Goal: Task Accomplishment & Management: Complete application form

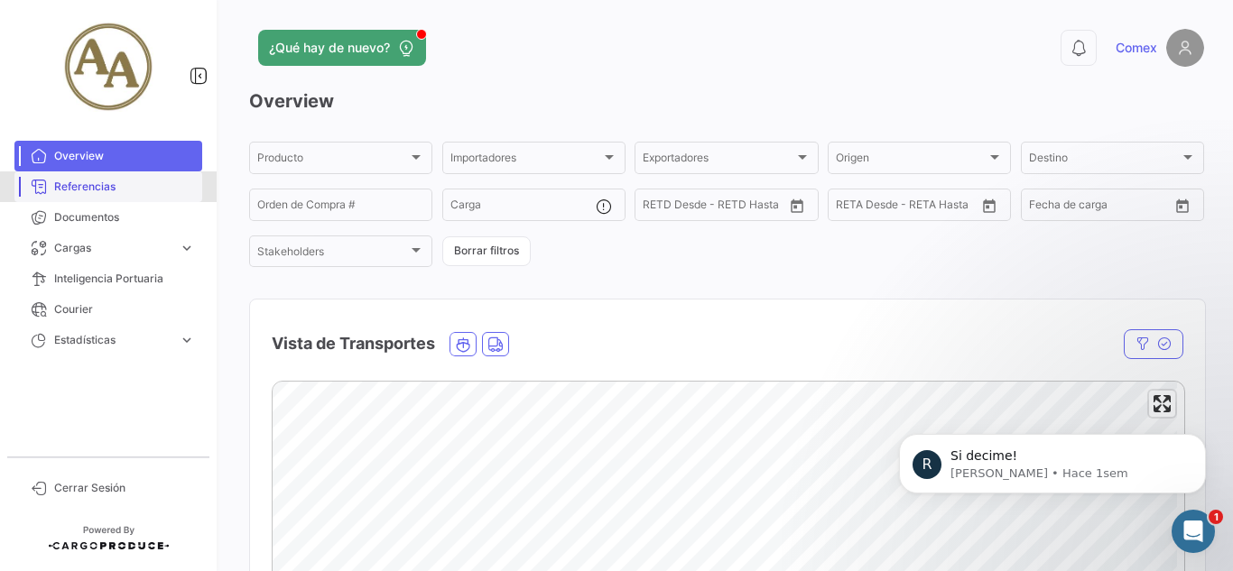
click at [180, 198] on link "Referencias" at bounding box center [108, 186] width 188 height 31
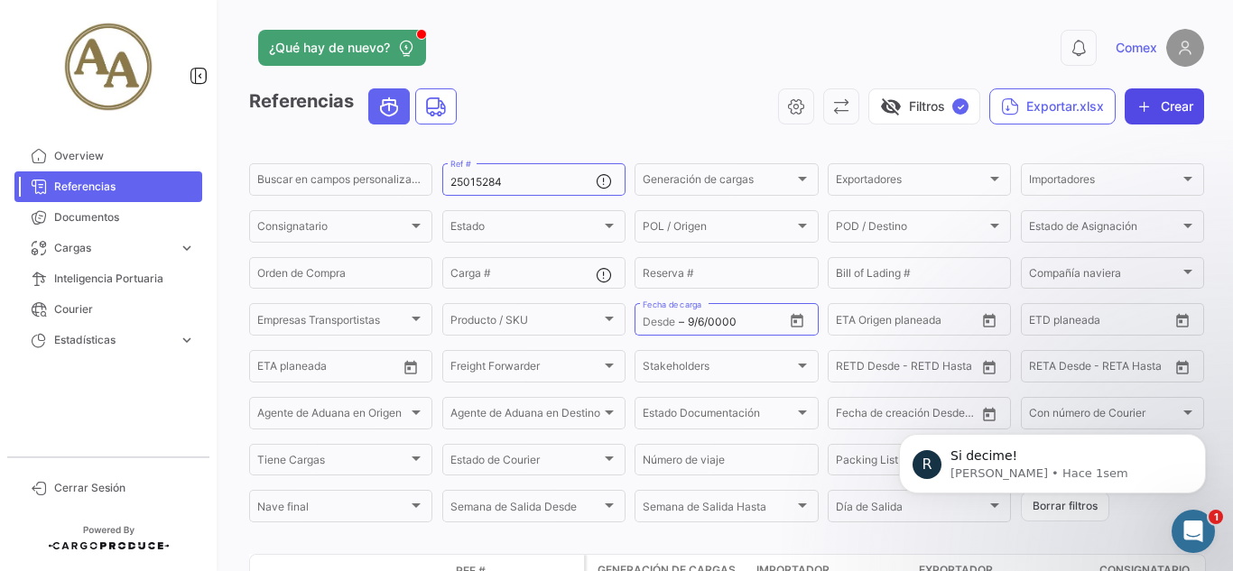
click at [1138, 116] on button "Crear" at bounding box center [1164, 106] width 79 height 36
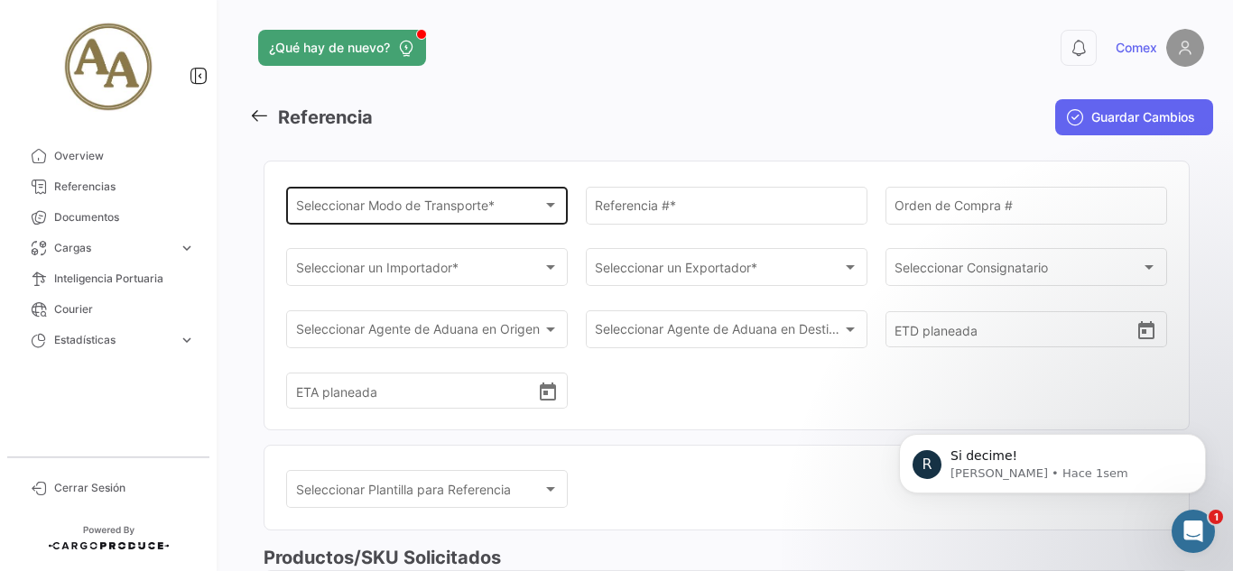
click at [456, 213] on span "Seleccionar Modo de Transporte *" at bounding box center [419, 208] width 246 height 15
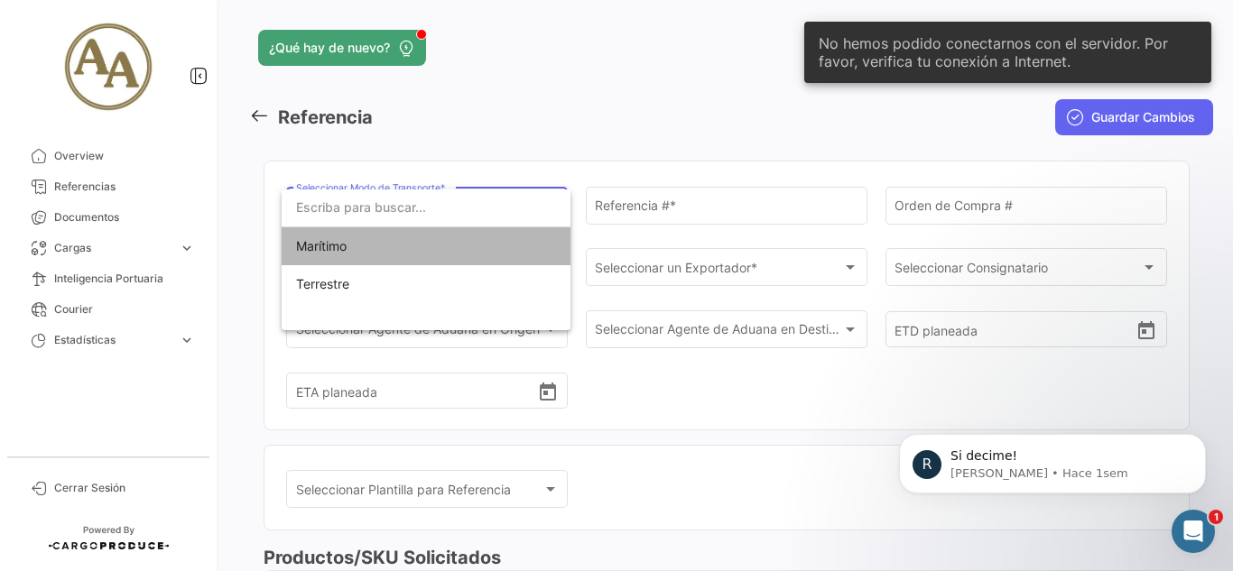
click at [491, 241] on span "Marítimo" at bounding box center [426, 246] width 260 height 38
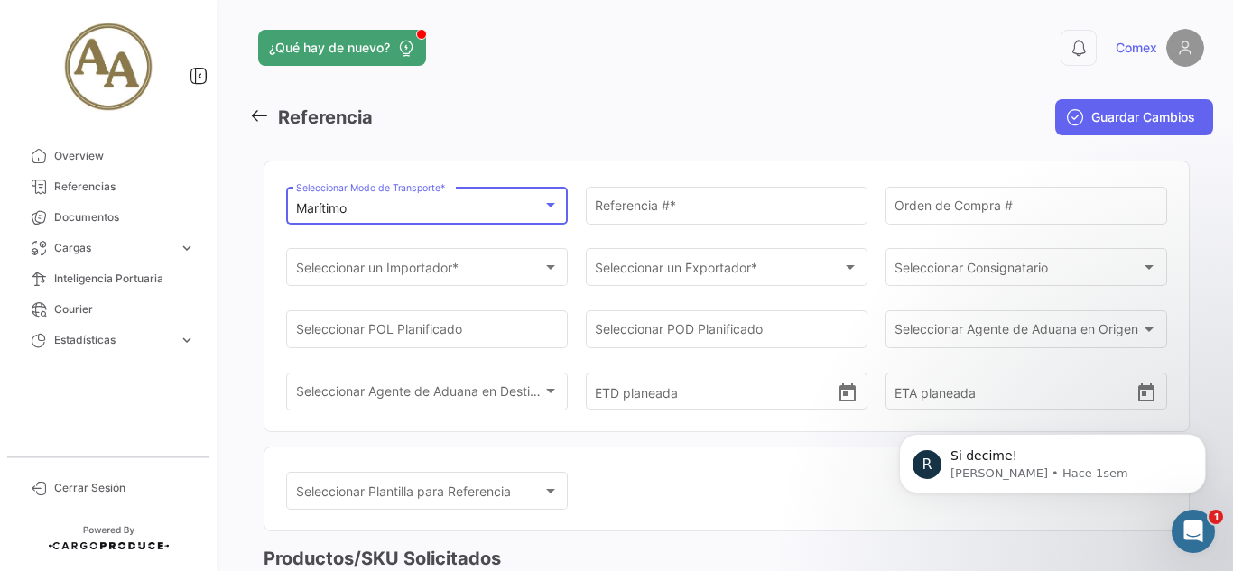
scroll to position [90, 0]
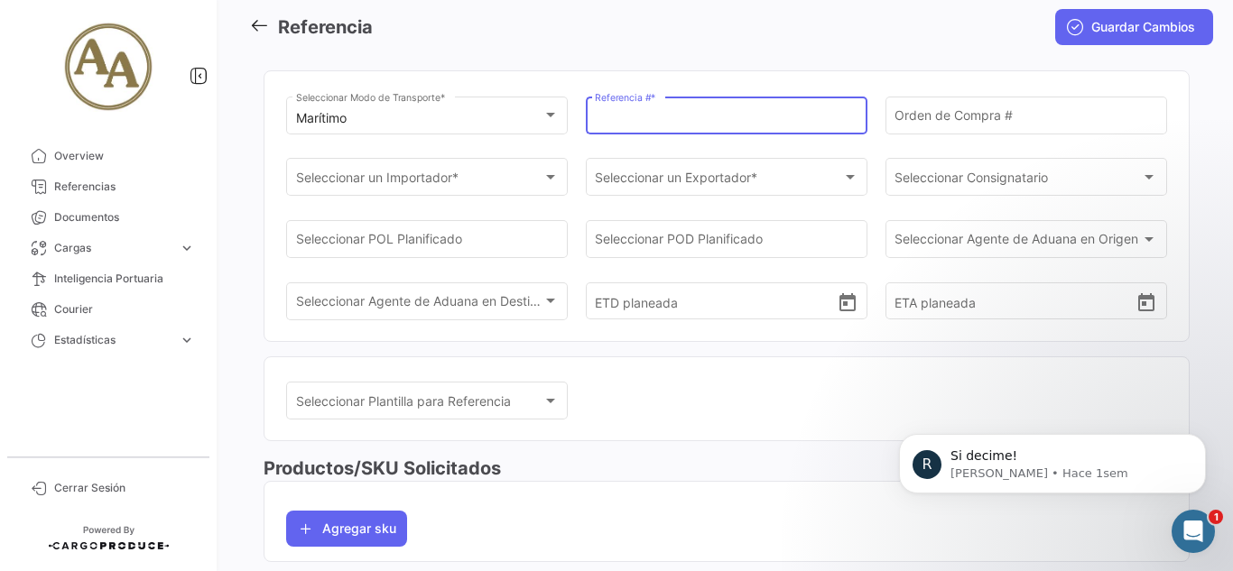
click at [679, 115] on input "Referencia # *" at bounding box center [726, 118] width 263 height 15
type input "v"
click at [1031, 450] on p "Si decime!" at bounding box center [1066, 457] width 233 height 18
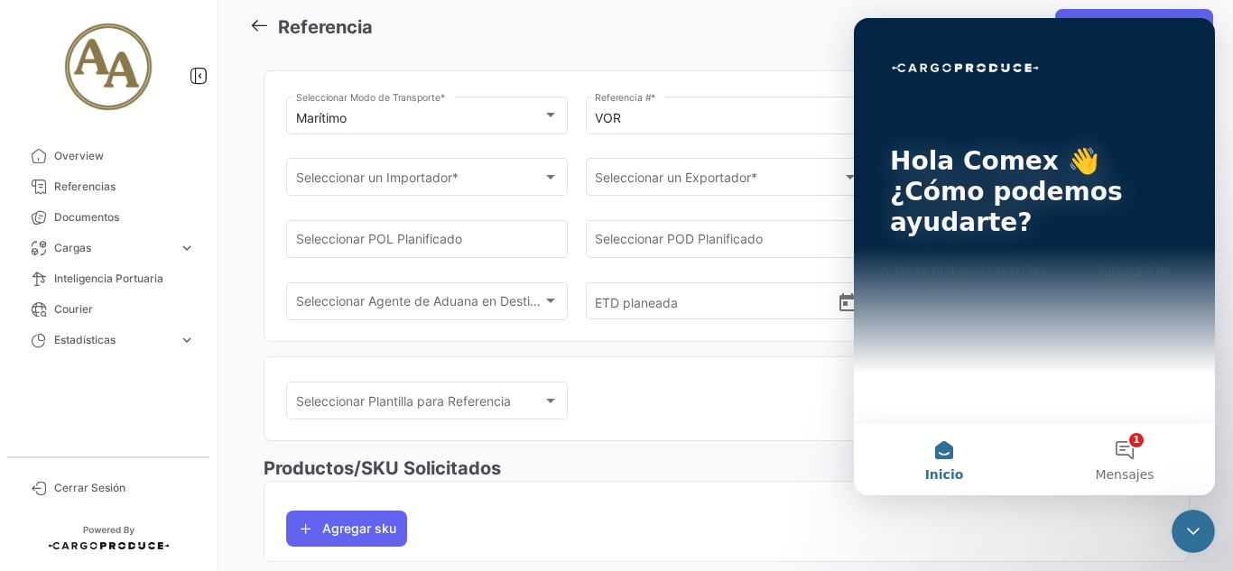
scroll to position [0, 0]
click at [1094, 456] on button "1 Mensajes" at bounding box center [1124, 459] width 181 height 72
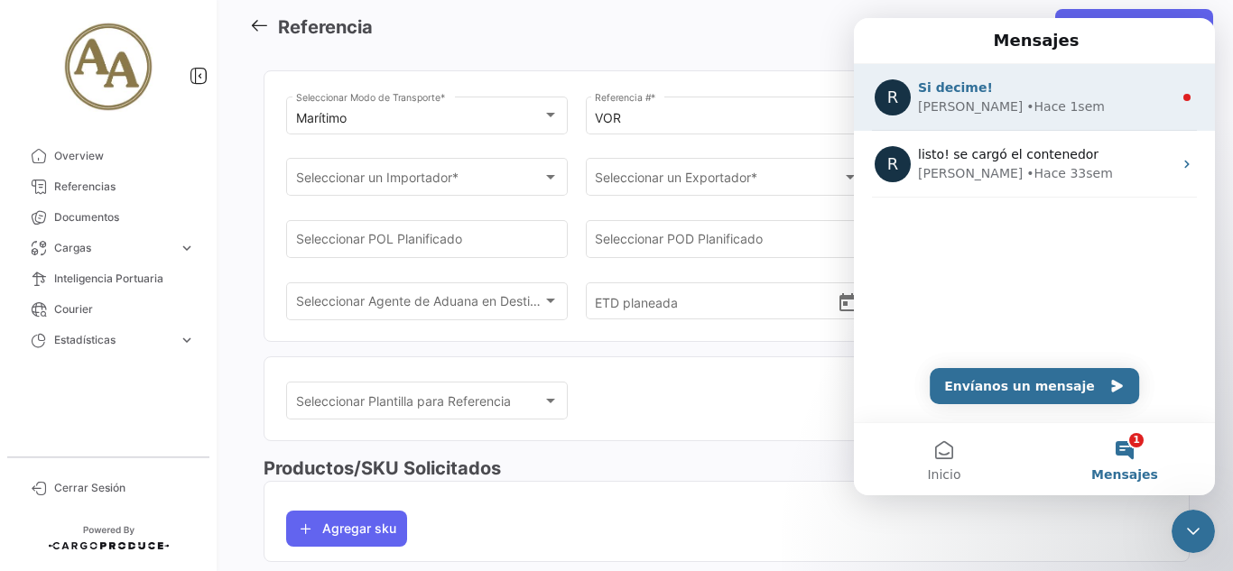
click at [1032, 110] on div "[PERSON_NAME] • Hace 1sem" at bounding box center [1045, 106] width 255 height 19
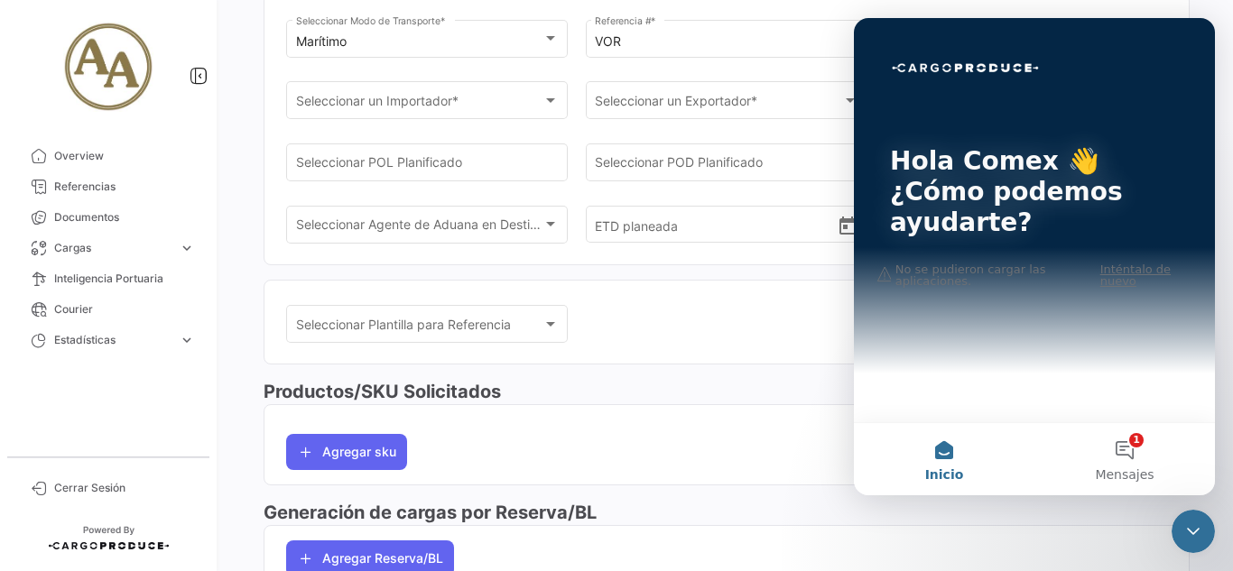
scroll to position [271, 0]
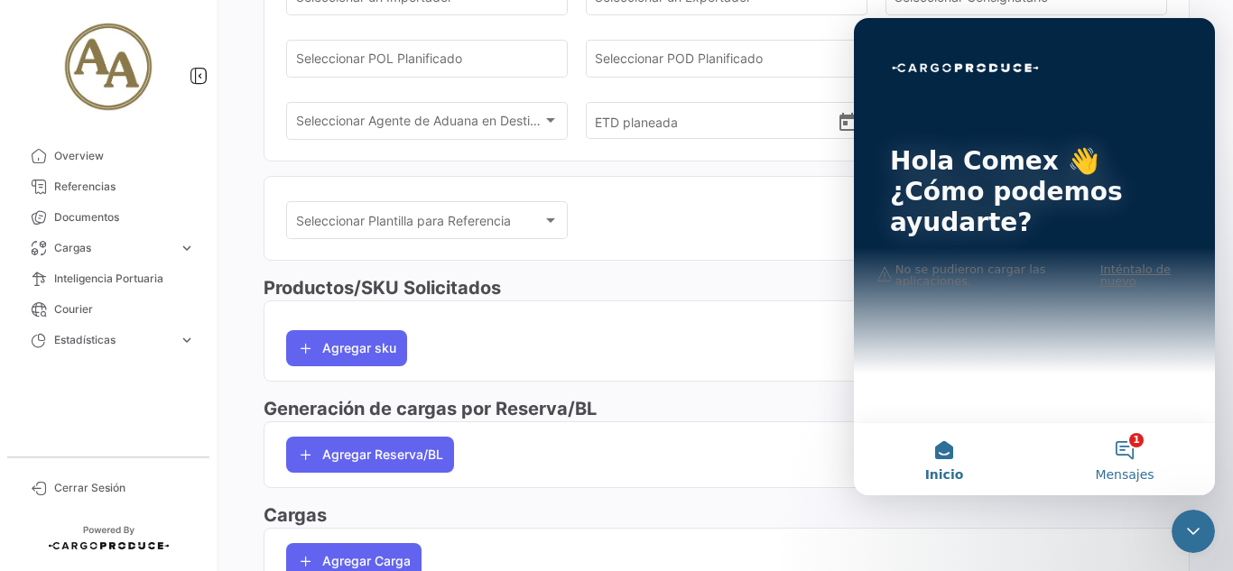
click at [1134, 453] on button "1 Mensajes" at bounding box center [1124, 459] width 181 height 72
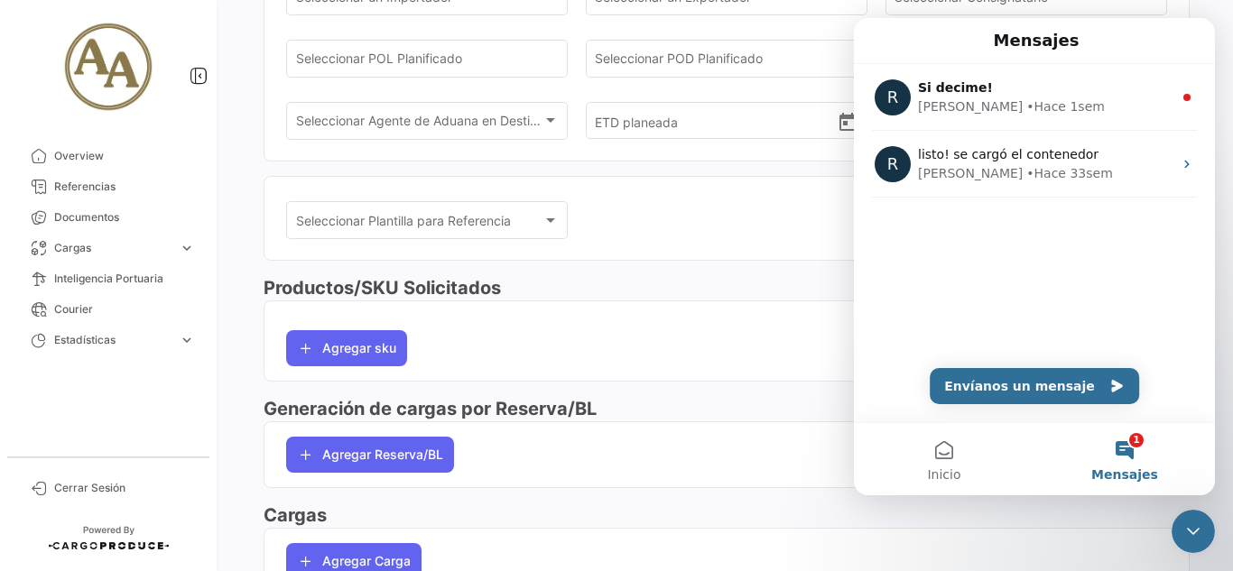
click at [1131, 447] on button "1 Mensajes" at bounding box center [1124, 459] width 181 height 72
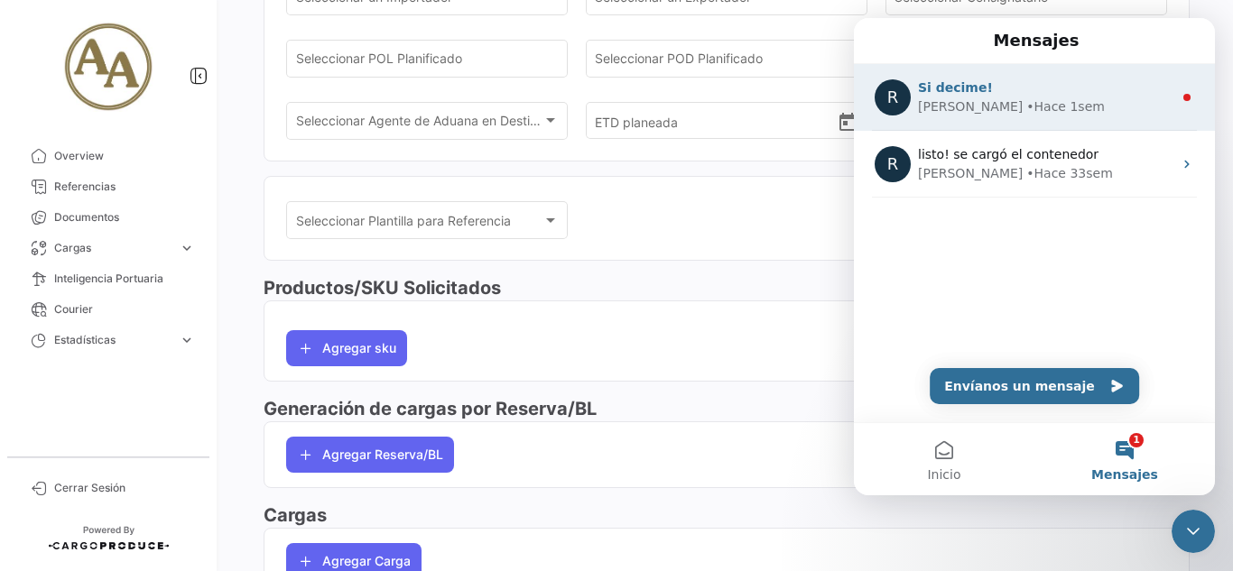
click at [1108, 104] on div "[PERSON_NAME] • Hace 1sem" at bounding box center [1045, 106] width 255 height 19
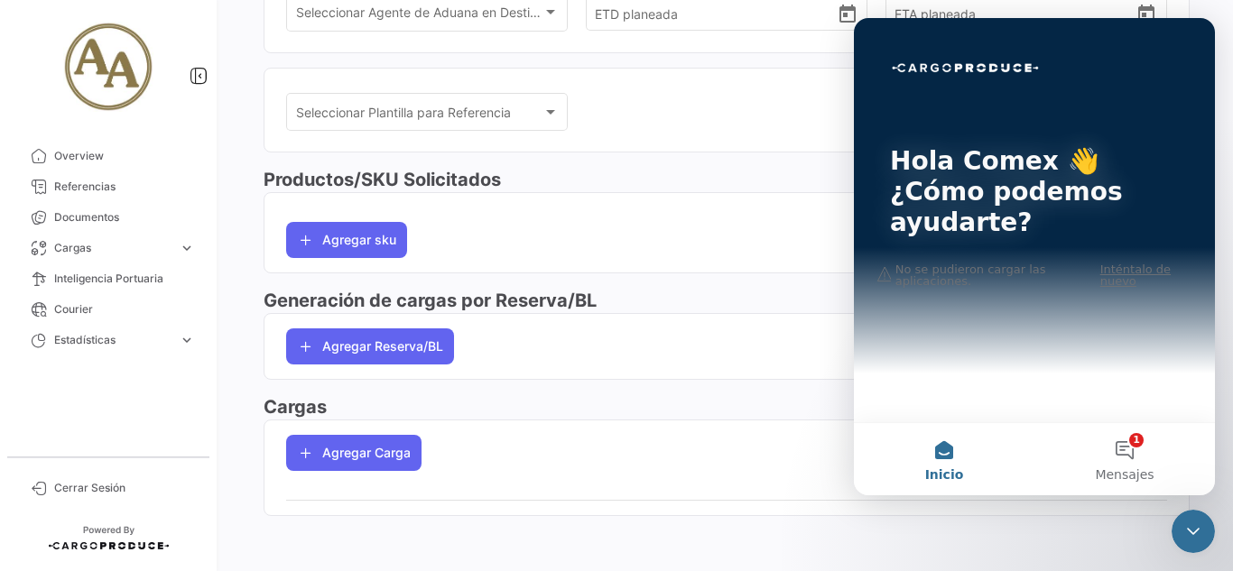
scroll to position [382, 0]
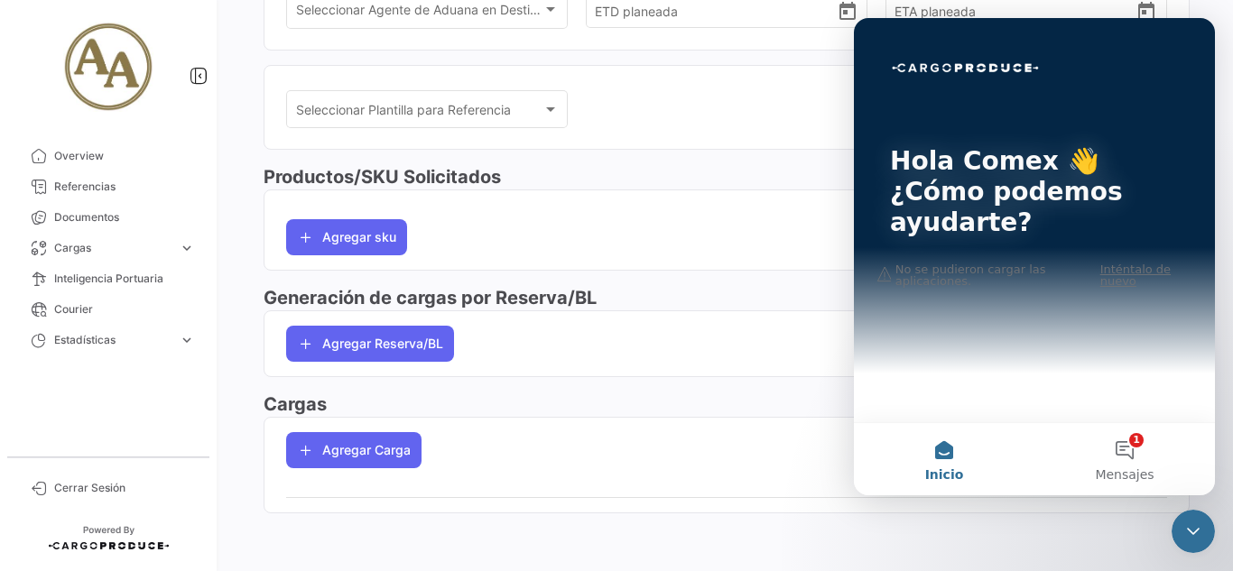
click at [1003, 205] on p "¿Cómo podemos ayudarte?" at bounding box center [1034, 207] width 289 height 61
drag, startPoint x: 977, startPoint y: 282, endPoint x: 1116, endPoint y: 281, distance: 139.9
click at [988, 283] on div "Hola Comex 👋 ¿Cómo podemos ayudarte?" at bounding box center [1034, 196] width 325 height 356
click at [1117, 271] on div "Hola Comex 👋 ¿Cómo podemos ayudarte?" at bounding box center [1034, 196] width 325 height 356
click at [1111, 269] on div "Hola Comex 👋 ¿Cómo podemos ayudarte?" at bounding box center [1034, 196] width 325 height 356
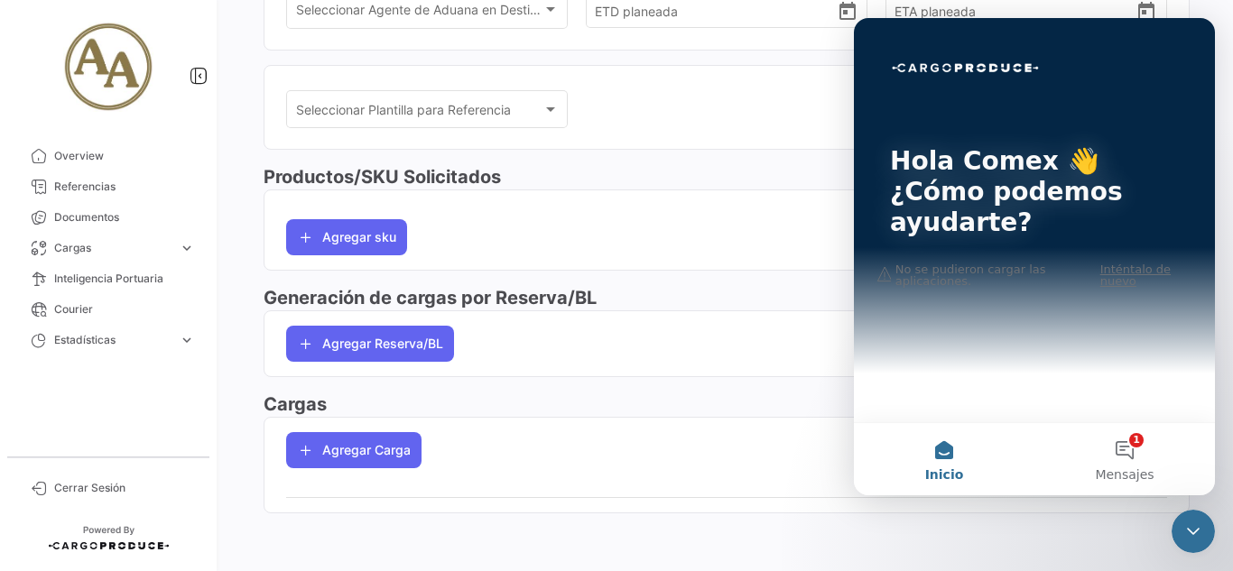
drag, startPoint x: 1107, startPoint y: 298, endPoint x: 1039, endPoint y: 370, distance: 99.6
click at [1106, 301] on div "Hola Comex 👋 ¿Cómo podemos ayudarte?" at bounding box center [1034, 196] width 325 height 356
click at [1136, 451] on button "1 Mensajes" at bounding box center [1124, 459] width 181 height 72
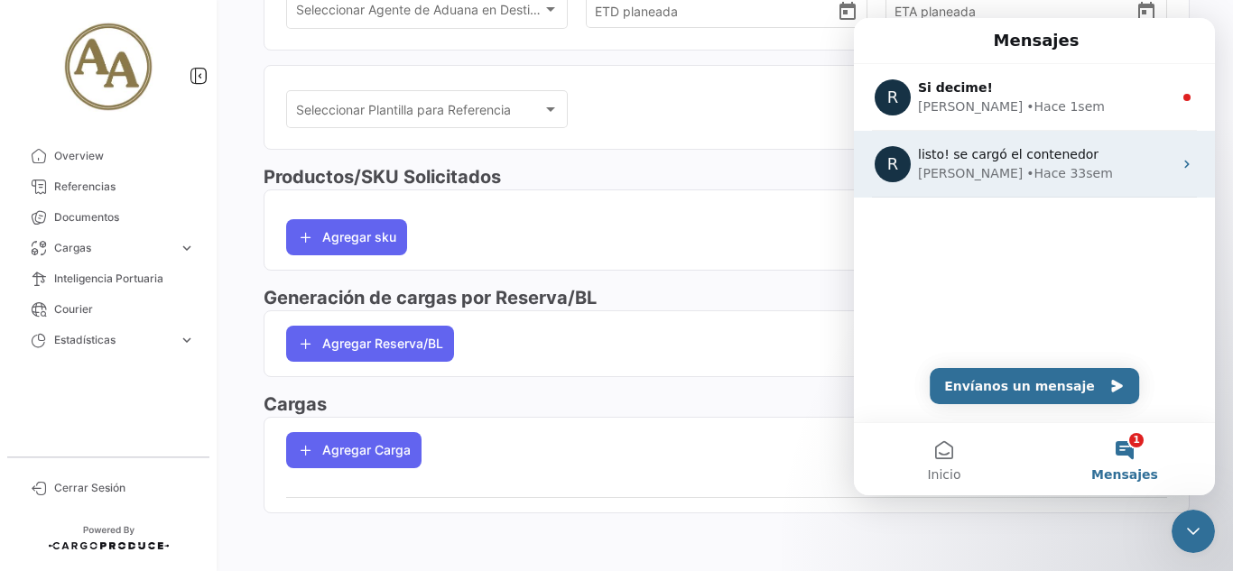
click at [988, 158] on span "listo! se cargó el contenedor" at bounding box center [1008, 154] width 181 height 14
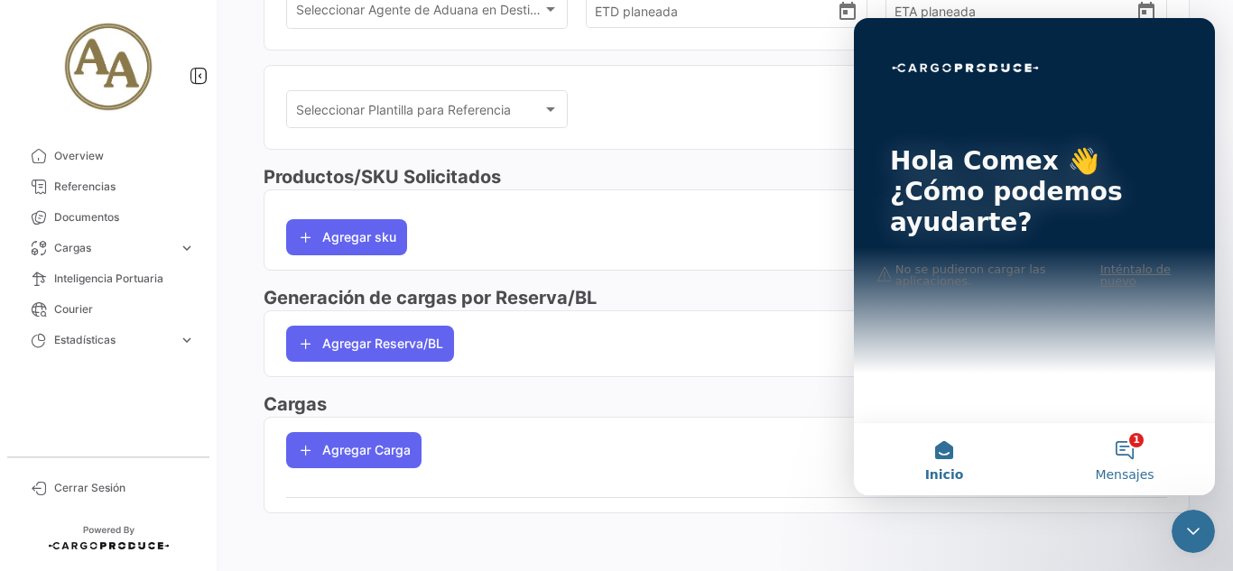
click at [1121, 452] on button "1 Mensajes" at bounding box center [1124, 459] width 181 height 72
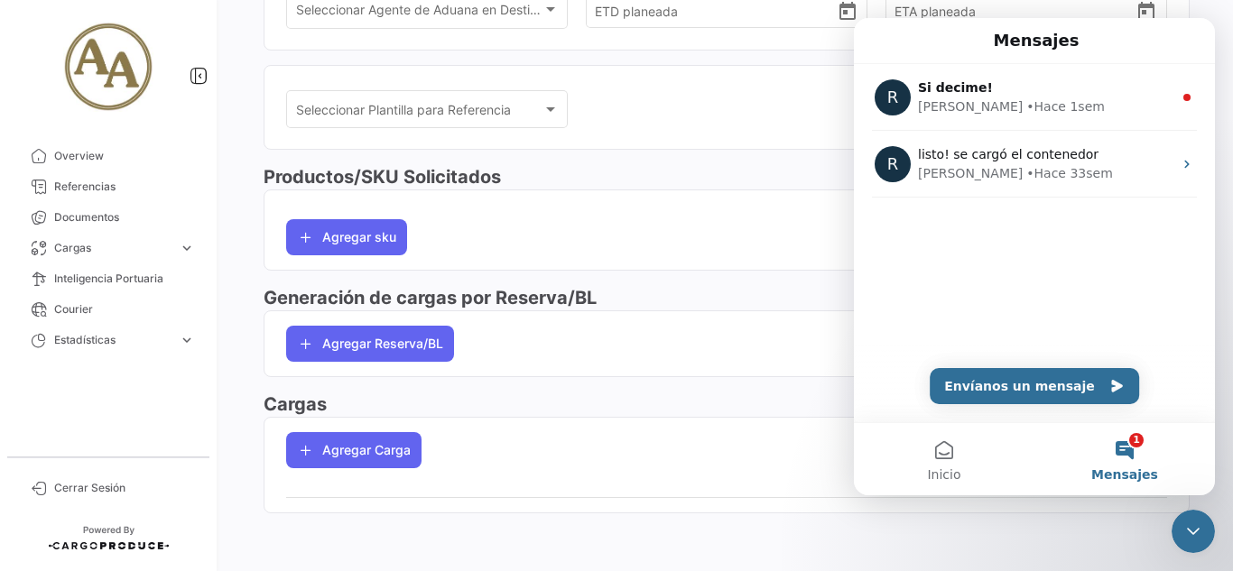
click at [1123, 452] on button "1 Mensajes" at bounding box center [1124, 459] width 181 height 72
click at [1199, 534] on icon "Cerrar Intercom Messenger" at bounding box center [1193, 532] width 22 height 22
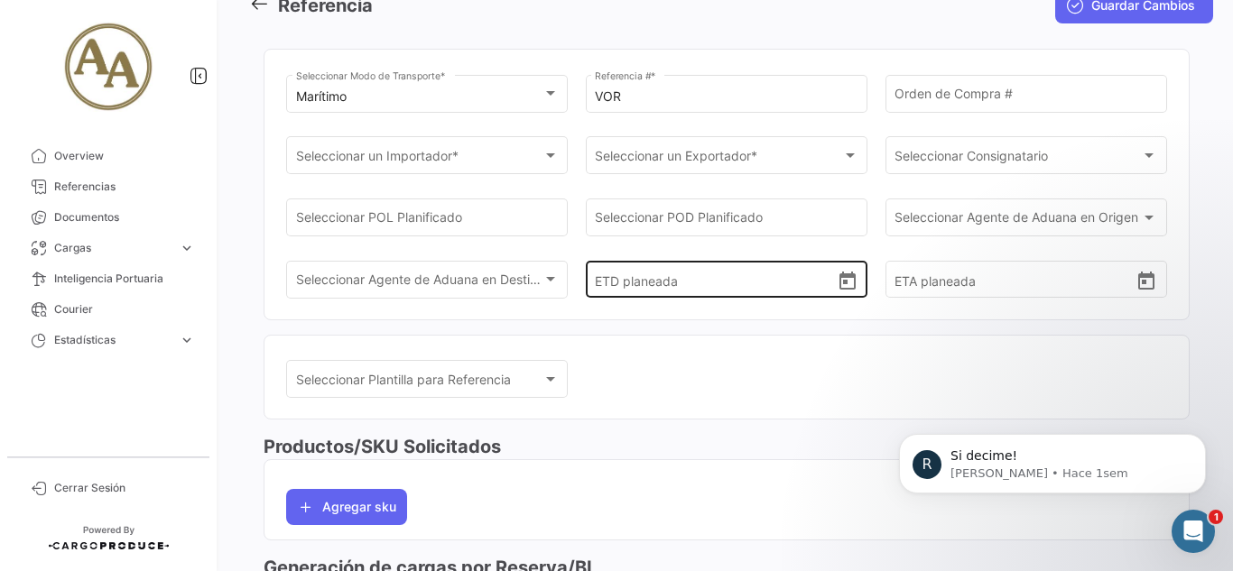
scroll to position [111, 0]
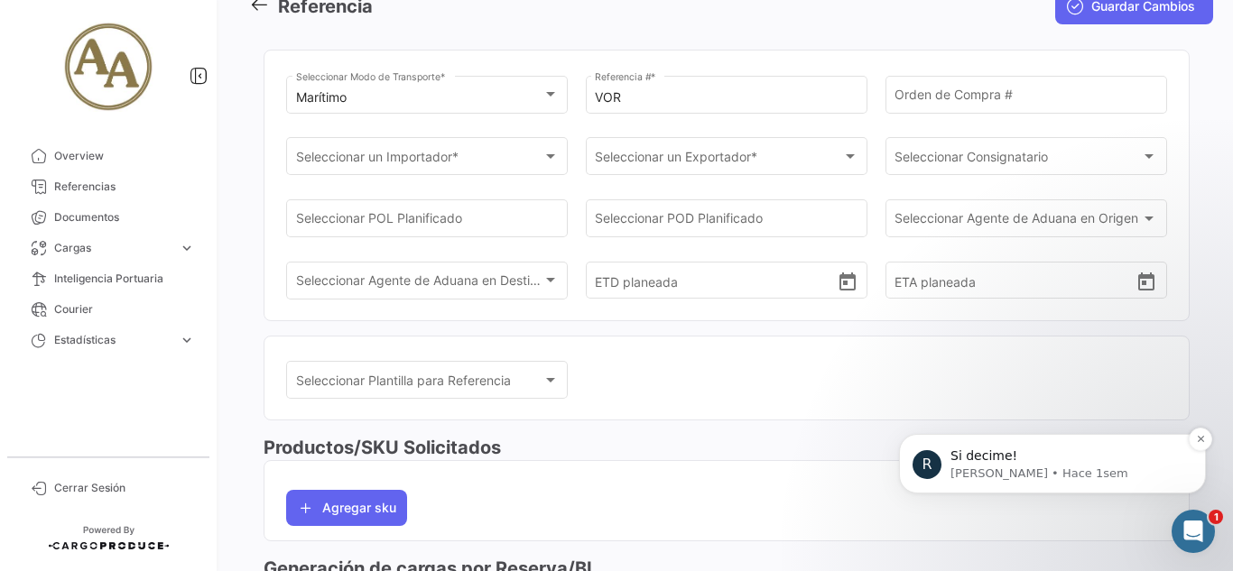
click at [1025, 473] on p "[PERSON_NAME] • Hace 1sem" at bounding box center [1066, 474] width 233 height 16
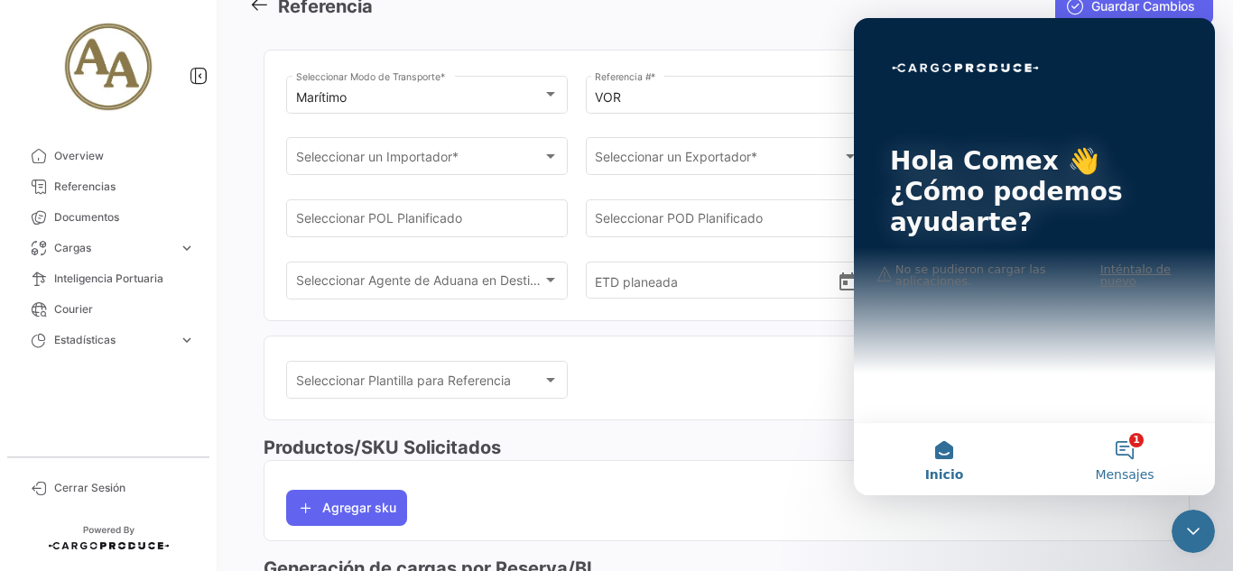
click at [1153, 462] on button "1 Mensajes" at bounding box center [1124, 459] width 181 height 72
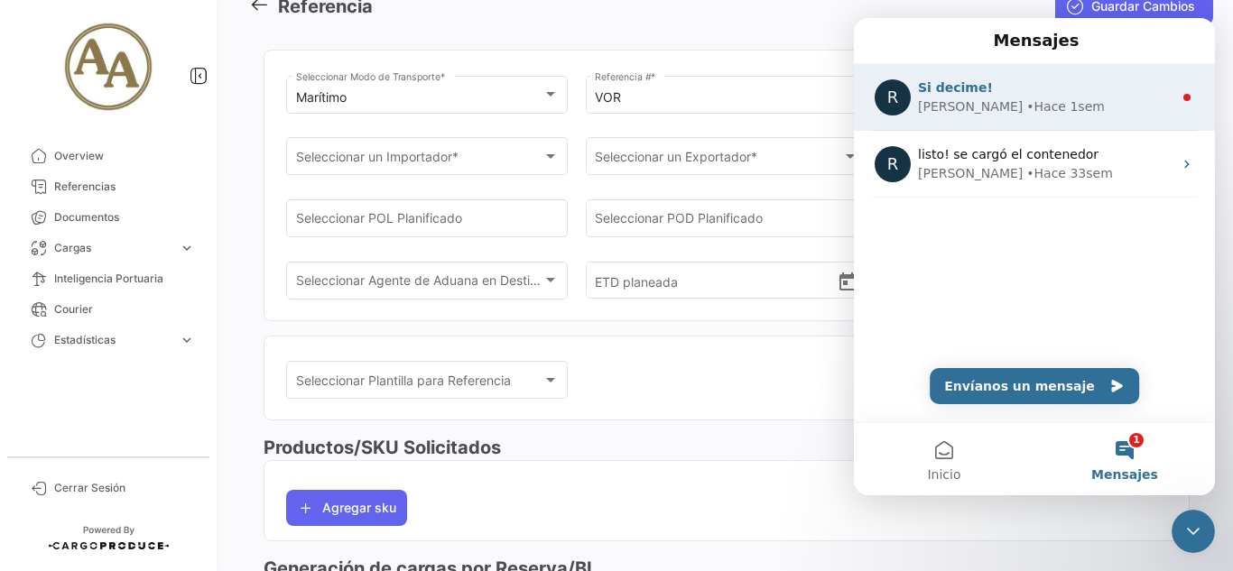
click at [1159, 93] on div "Si decime!" at bounding box center [1045, 88] width 255 height 19
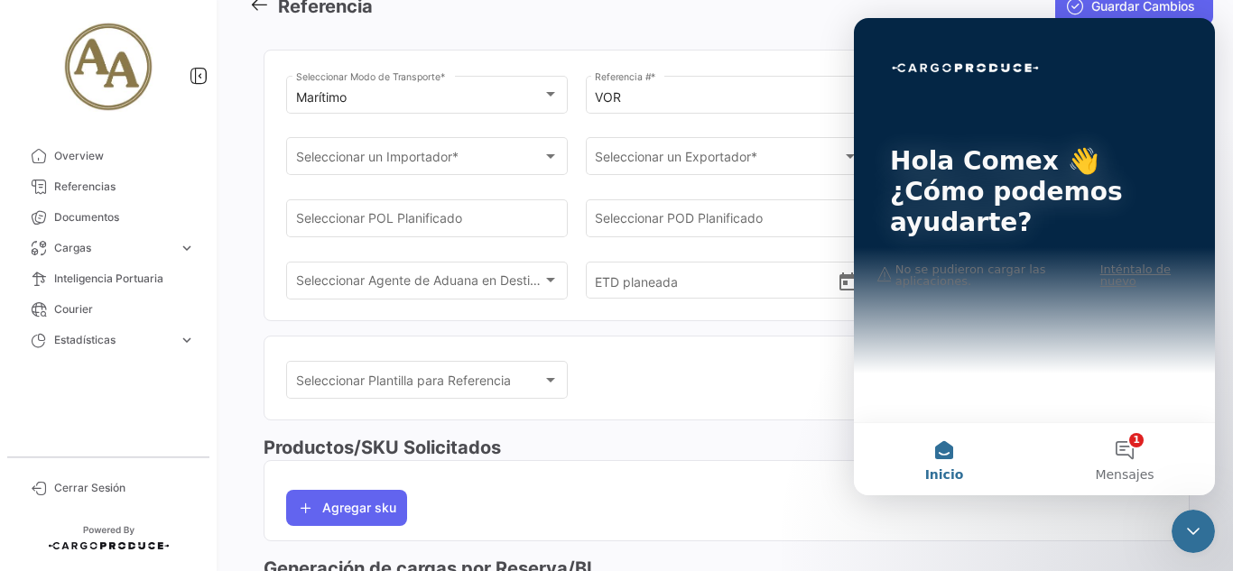
click at [677, 419] on div "Seleccionar Plantilla para Referencia Seleccionar Plantilla para Referencia" at bounding box center [726, 389] width 881 height 62
click at [1195, 527] on icon "Cerrar Intercom Messenger" at bounding box center [1193, 532] width 22 height 22
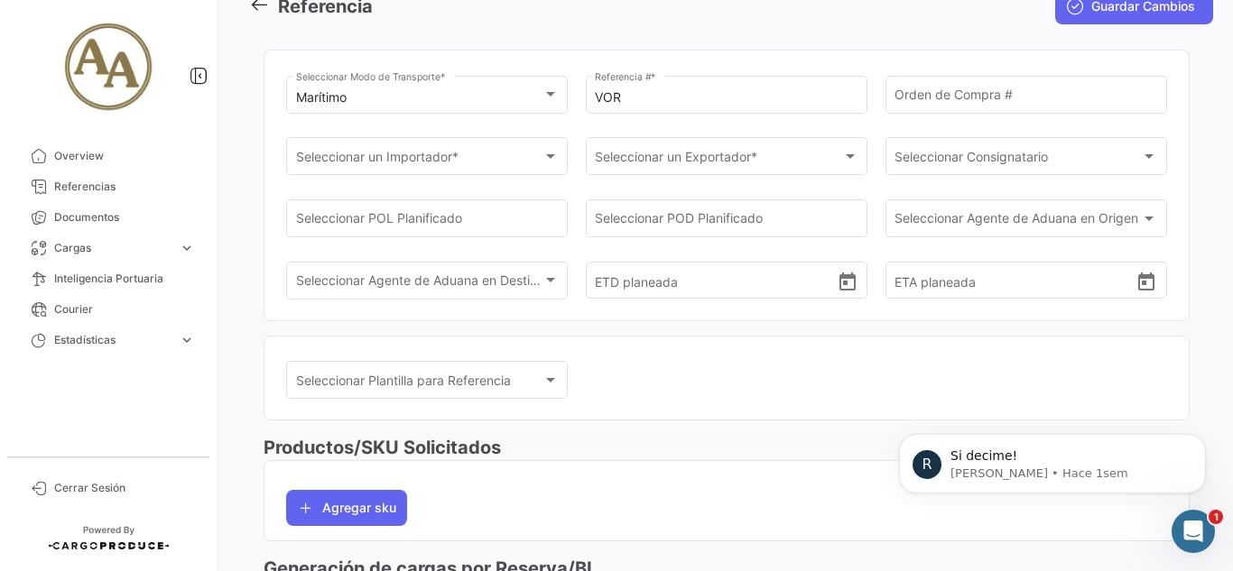
scroll to position [0, 0]
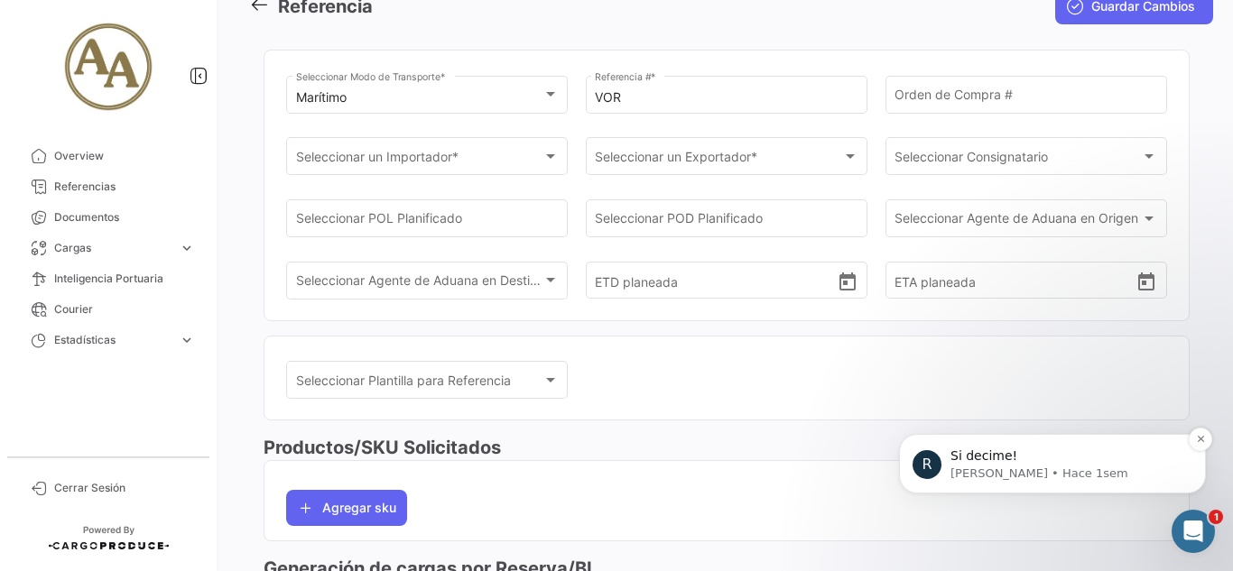
click at [995, 454] on p "Si decime!" at bounding box center [1066, 457] width 233 height 18
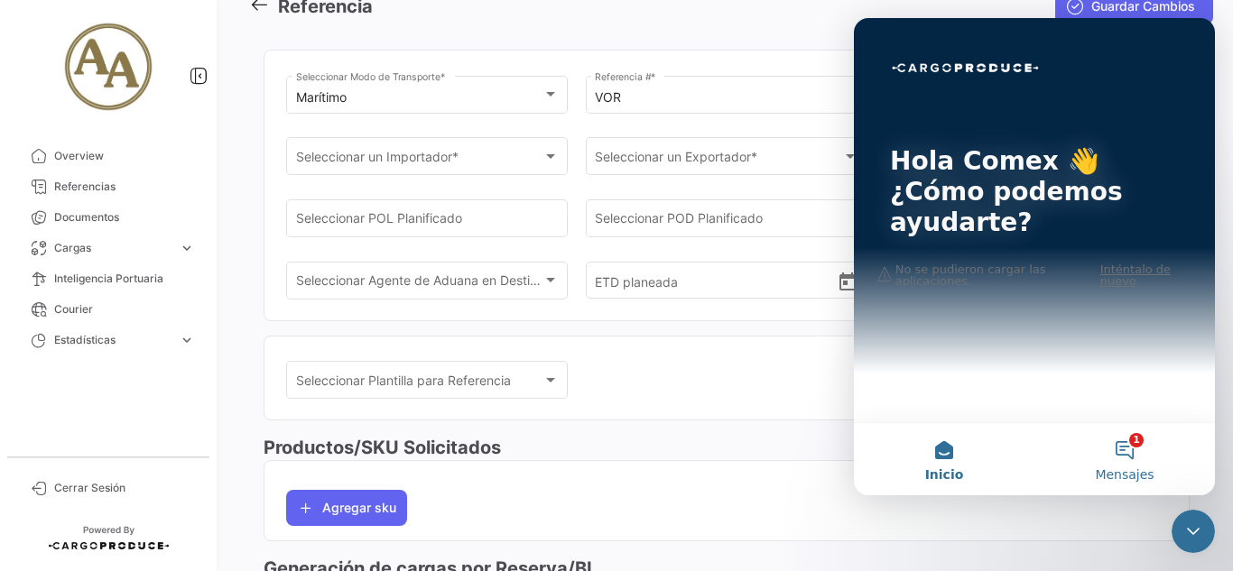
click at [1131, 445] on button "1 Mensajes" at bounding box center [1124, 459] width 181 height 72
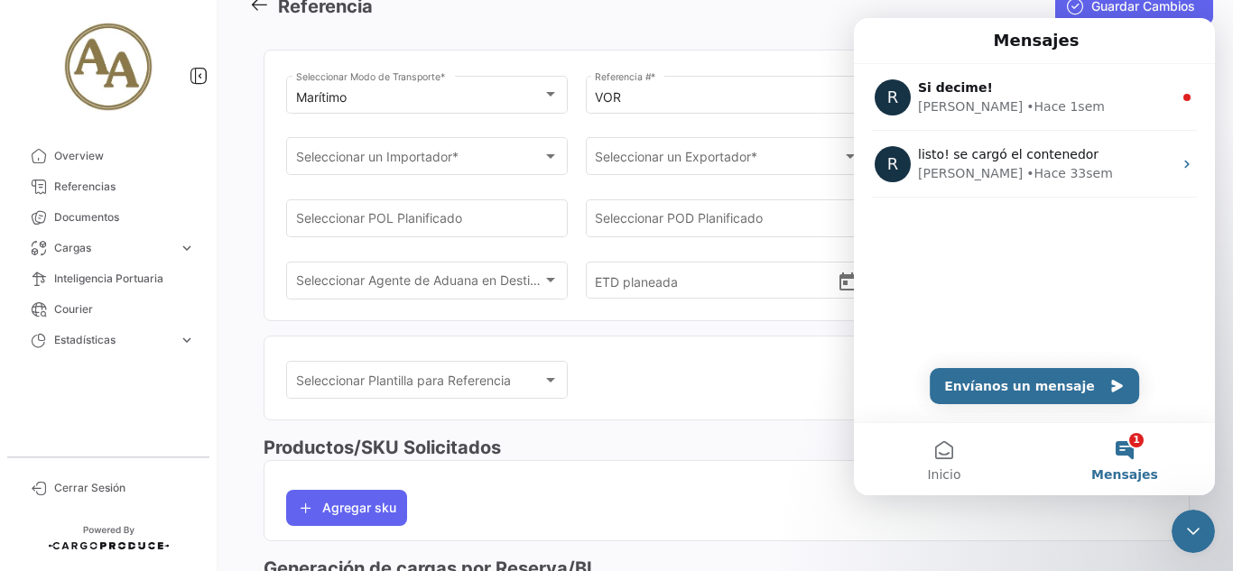
click at [1131, 445] on button "1 Mensajes" at bounding box center [1124, 459] width 181 height 72
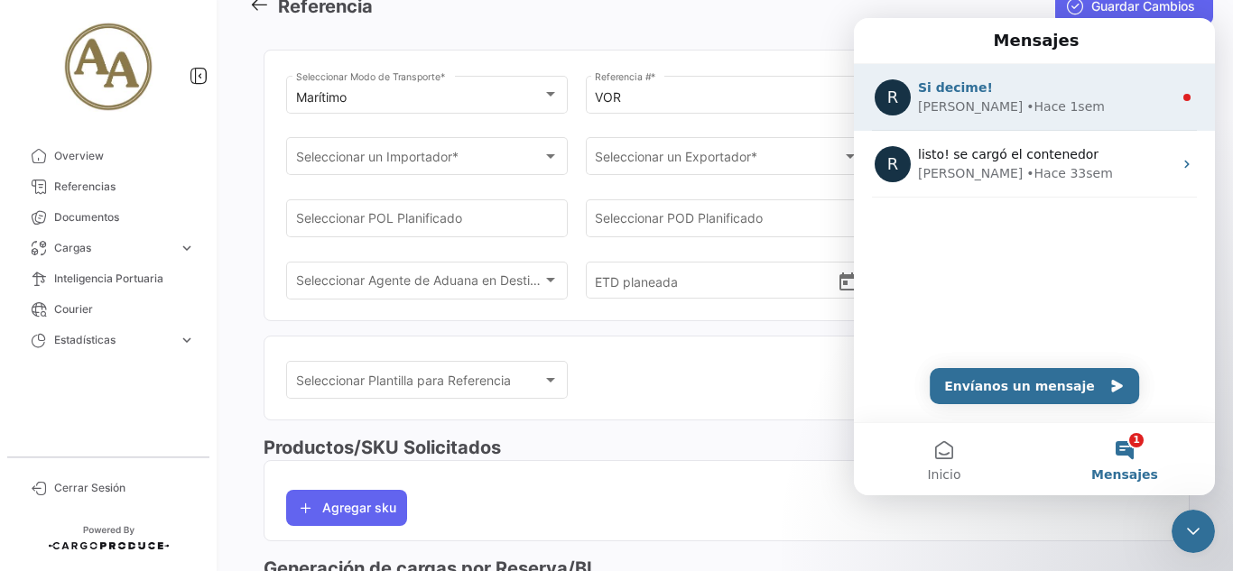
click at [1032, 106] on div "[PERSON_NAME] • Hace 1sem" at bounding box center [1045, 106] width 255 height 19
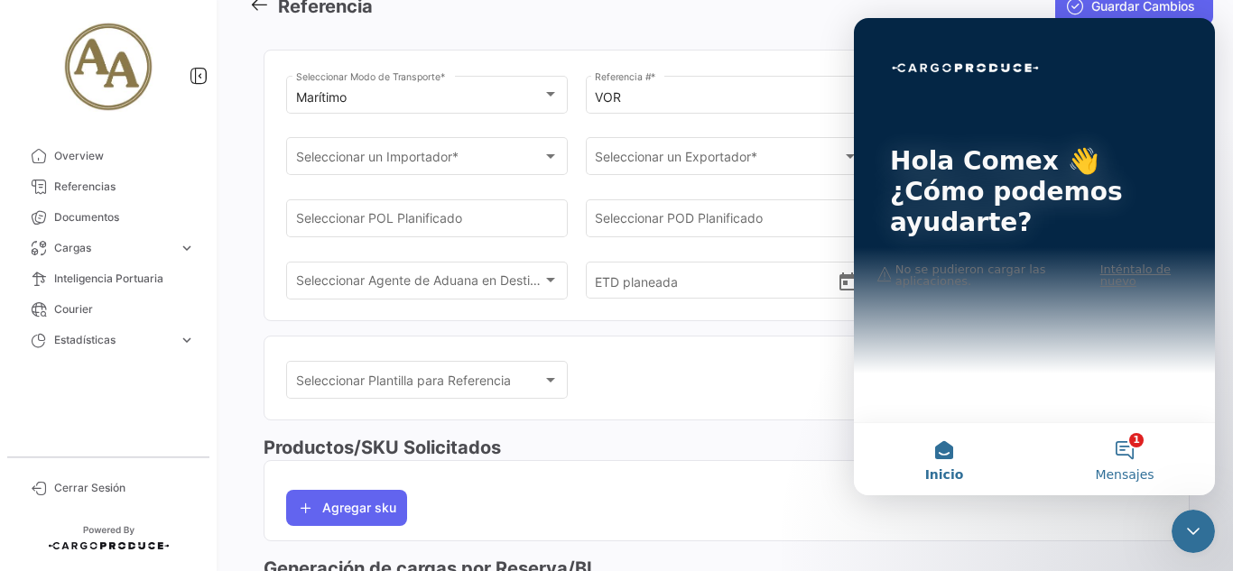
click at [1125, 445] on button "1 Mensajes" at bounding box center [1124, 459] width 181 height 72
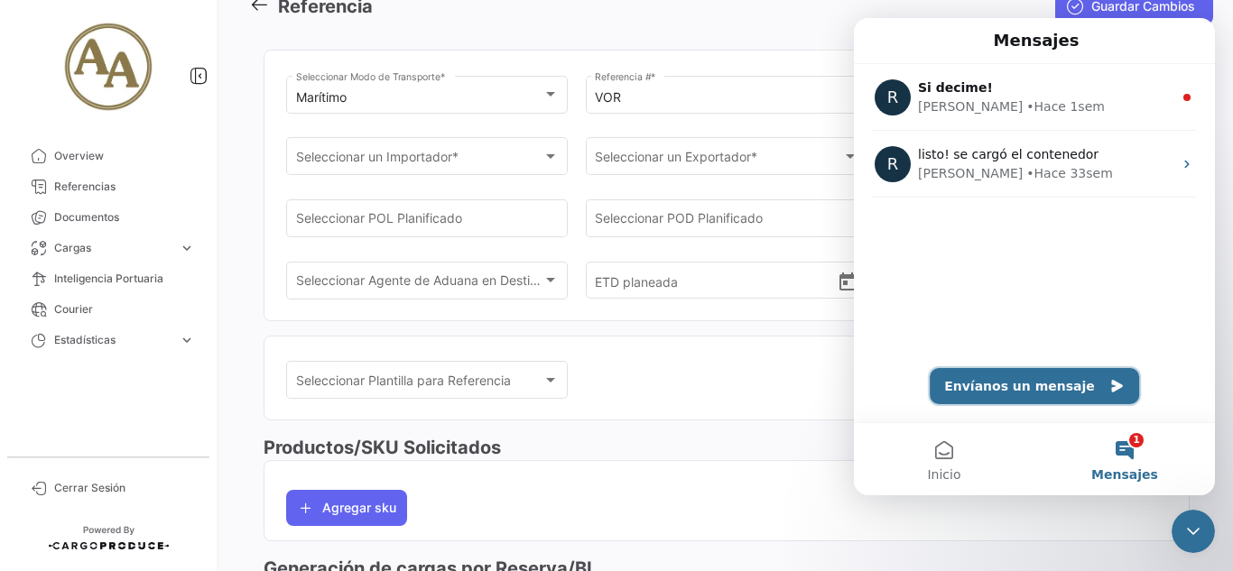
click at [1061, 390] on button "Envíanos un mensaje" at bounding box center [1034, 386] width 209 height 36
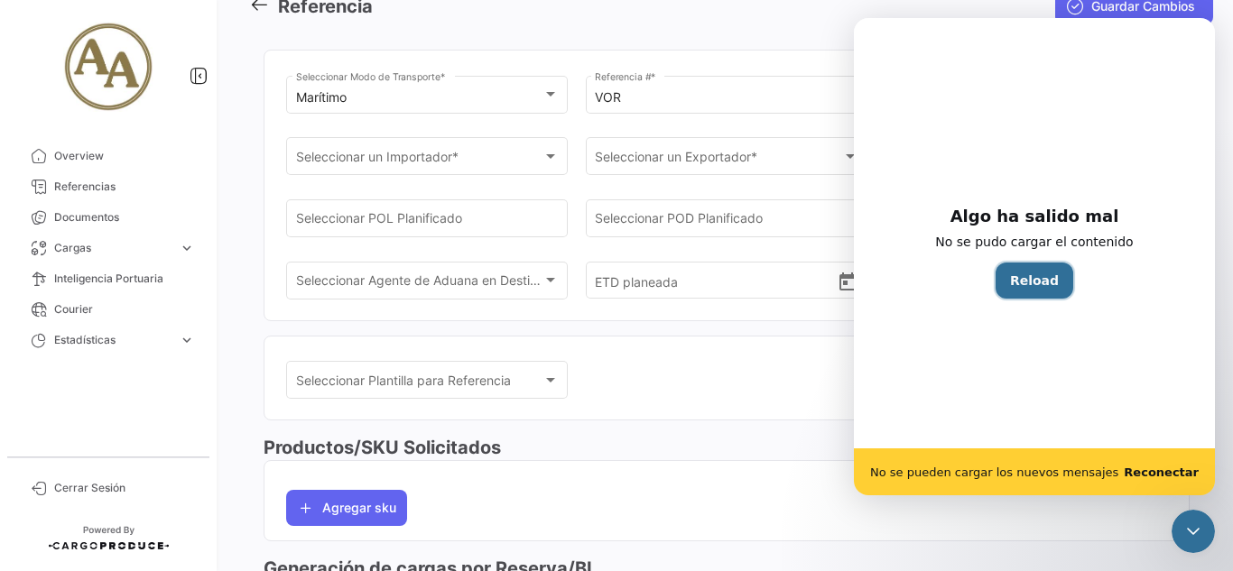
click at [1020, 274] on button "Reload" at bounding box center [1034, 281] width 78 height 36
click at [1171, 472] on b "Reconectar" at bounding box center [1161, 473] width 75 height 14
click at [1167, 466] on b "Reconectar" at bounding box center [1161, 473] width 75 height 14
click at [1164, 466] on b "Reconectar" at bounding box center [1161, 473] width 75 height 14
click at [1161, 468] on b "Reconectar" at bounding box center [1161, 473] width 75 height 14
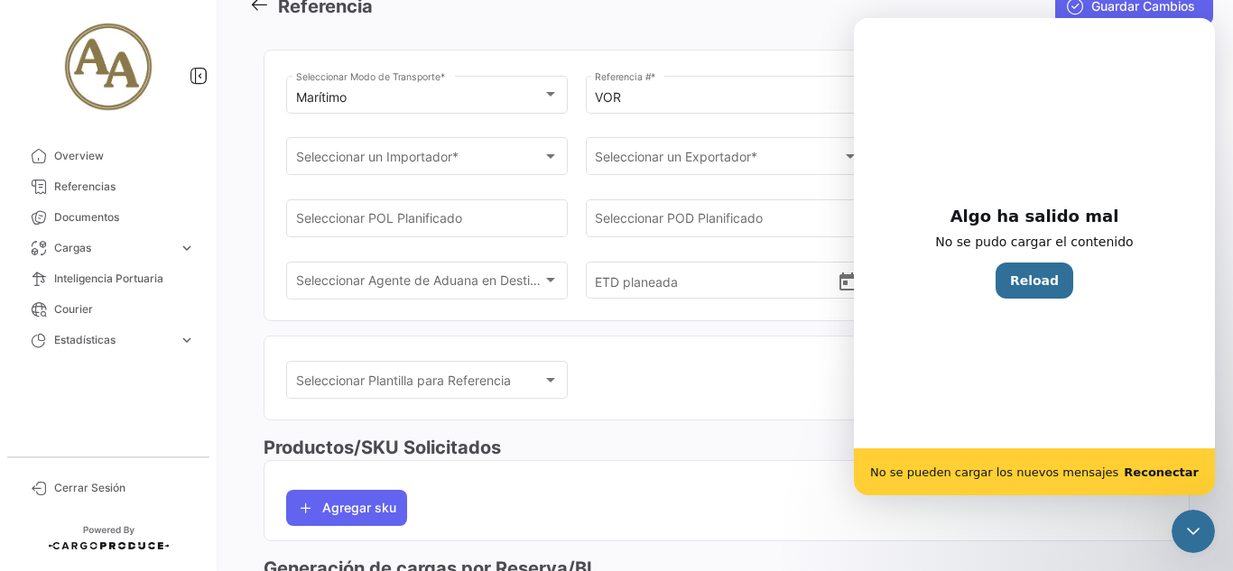
click at [1161, 468] on b "Reconectar" at bounding box center [1161, 473] width 75 height 14
click at [1196, 546] on div "Cerrar Intercom Messenger" at bounding box center [1192, 531] width 43 height 43
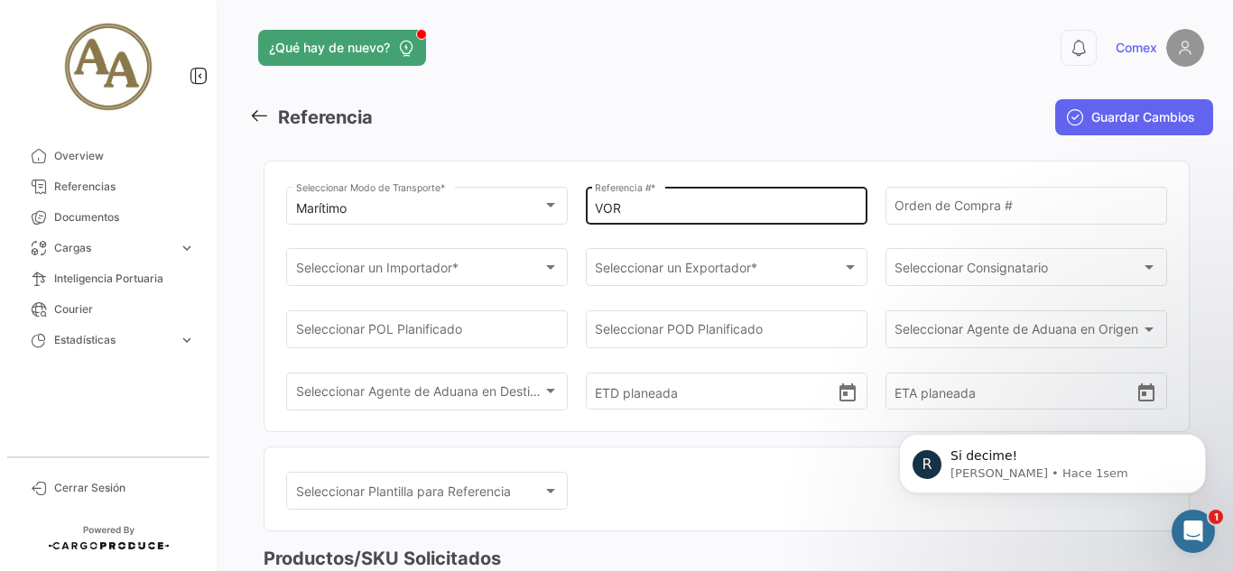
click at [759, 218] on div "VOR Referencia # *" at bounding box center [726, 204] width 263 height 42
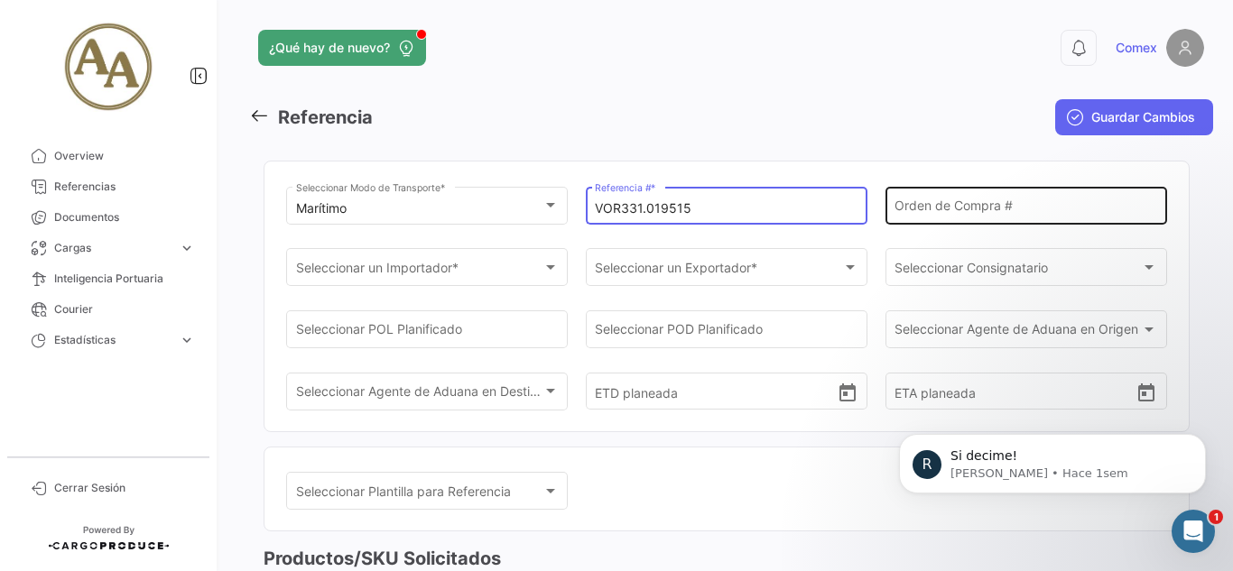
type input "VOR331.019515"
click at [969, 200] on div "Orden de Compra #" at bounding box center [1025, 204] width 263 height 42
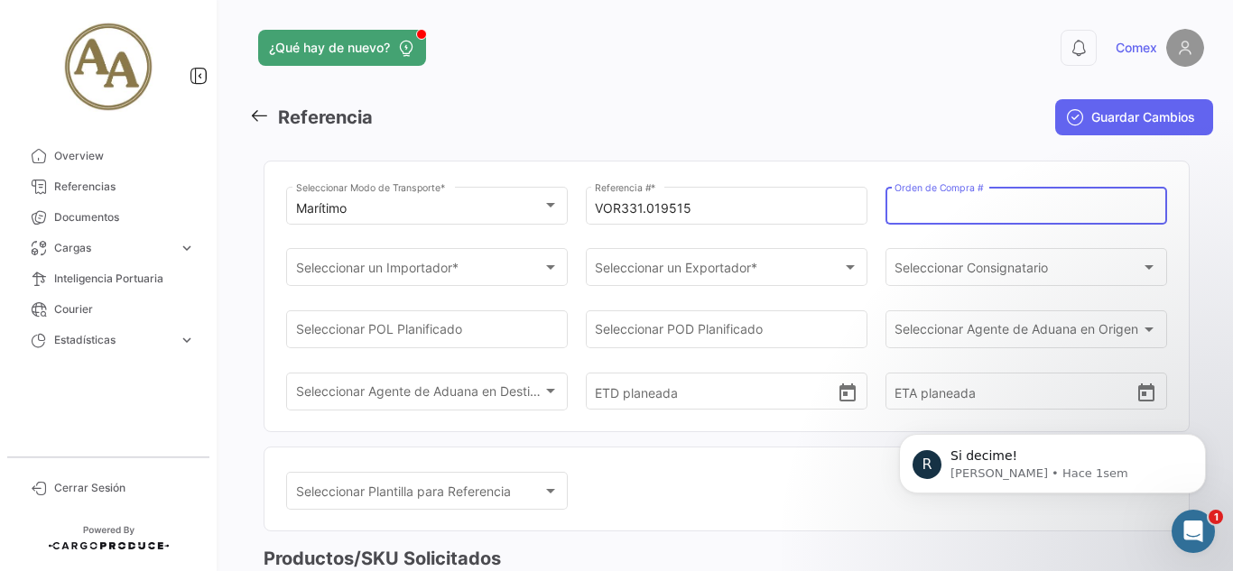
click at [976, 202] on input "Orden de Compra #" at bounding box center [1025, 208] width 263 height 15
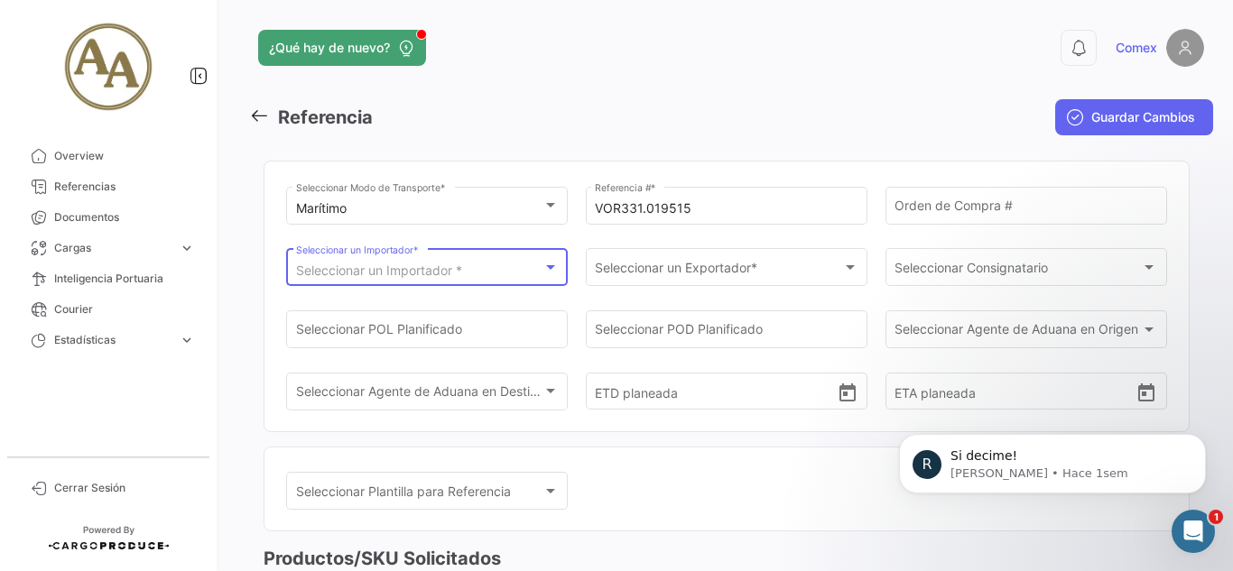
click at [439, 264] on span "Seleccionar un Importador *" at bounding box center [379, 270] width 166 height 15
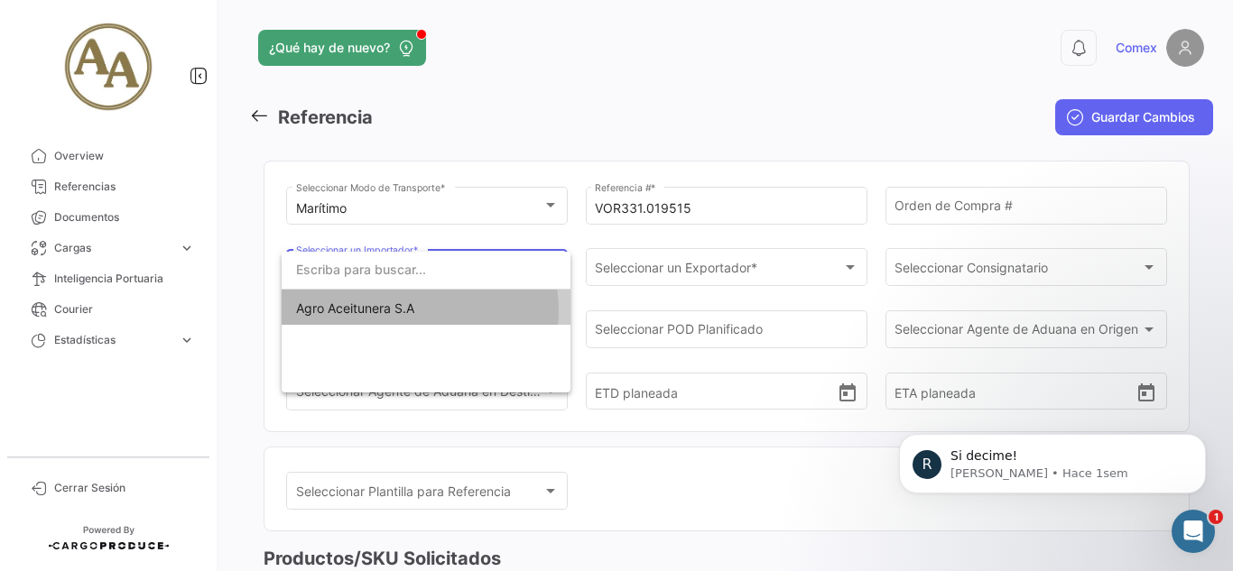
click at [410, 310] on span "Agro Aceitunera S.A" at bounding box center [355, 308] width 118 height 15
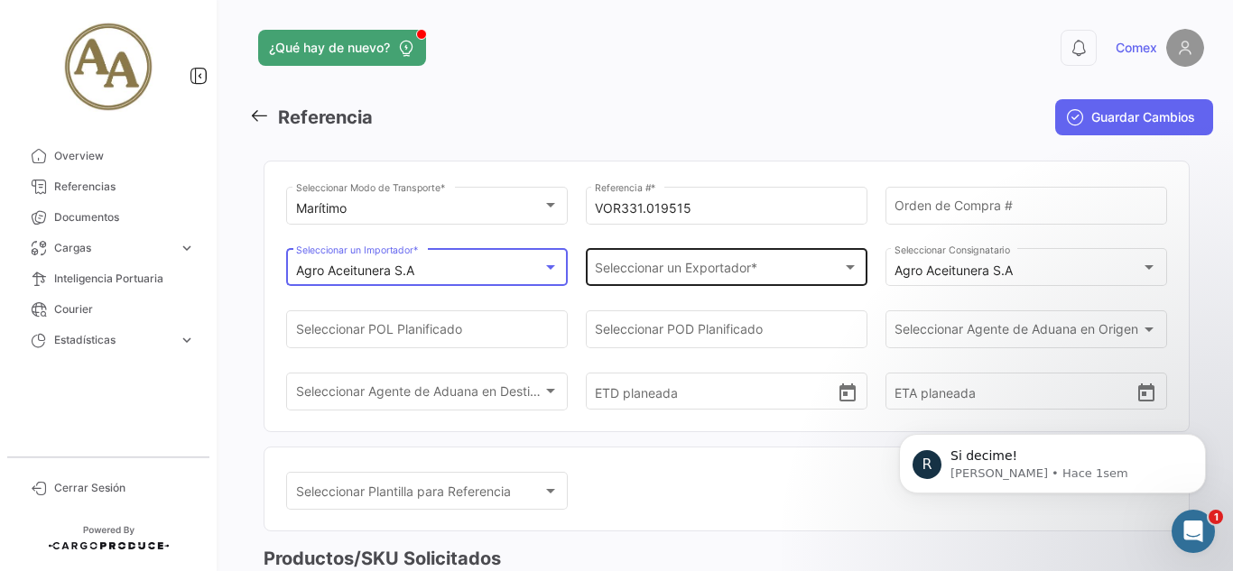
click at [789, 261] on div "Seleccionar un Exportador * Seleccionar un Exportador *" at bounding box center [726, 266] width 263 height 42
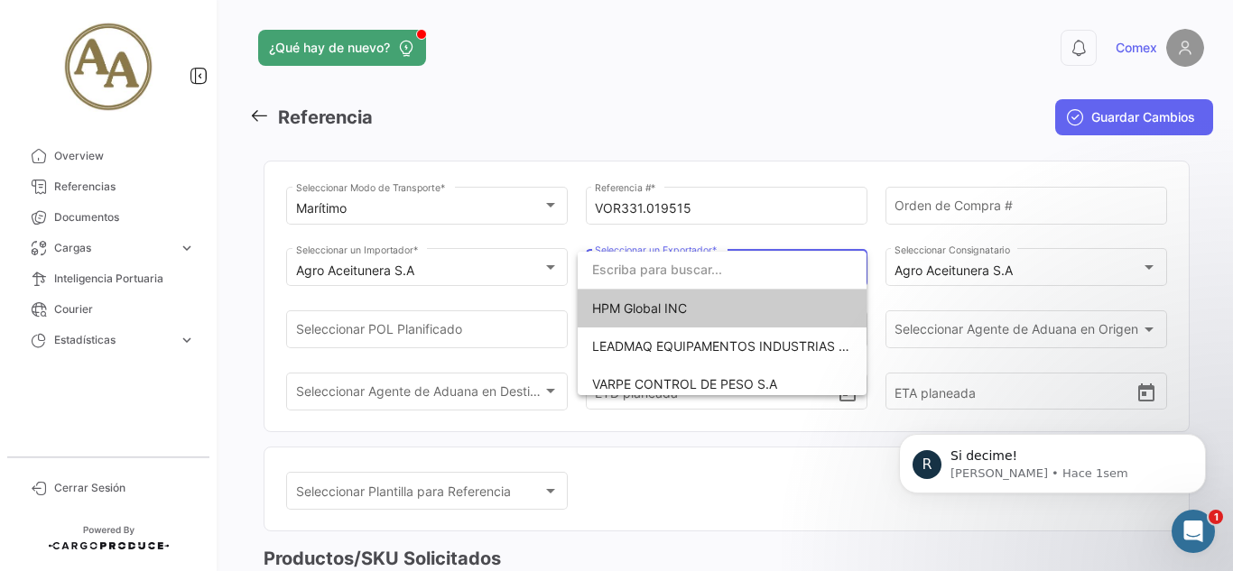
type input "c"
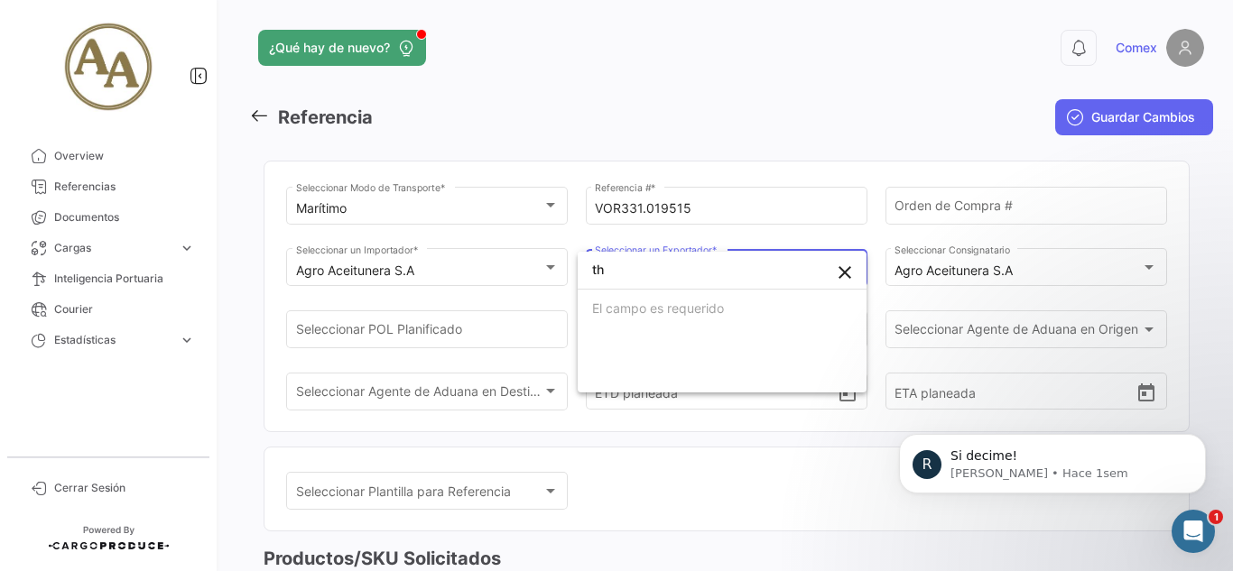
type input "t"
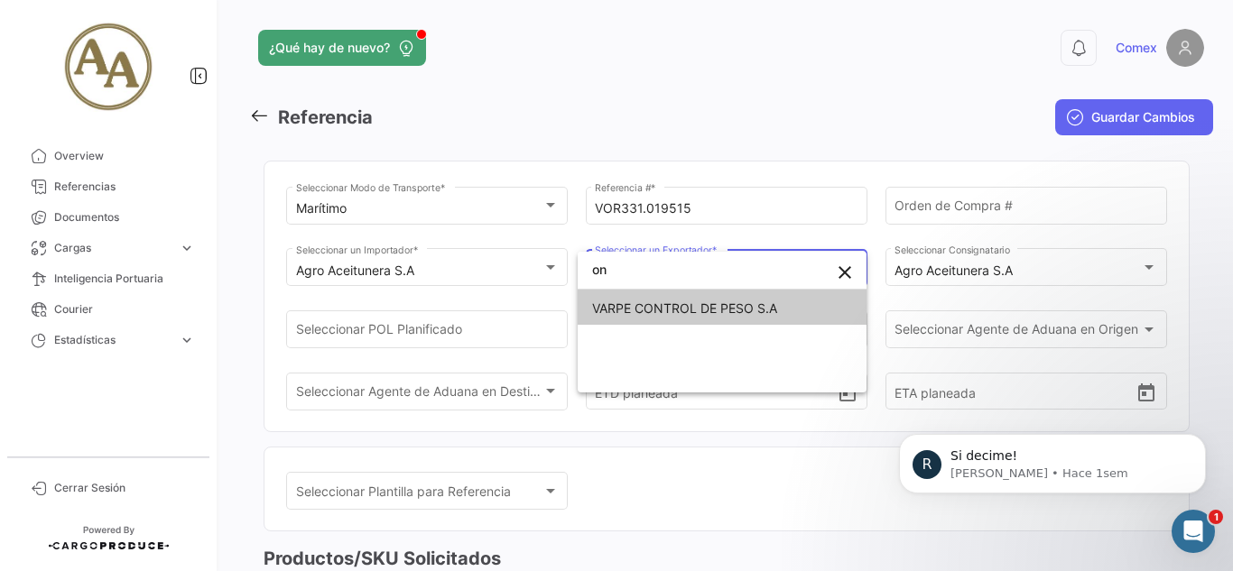
type input "o"
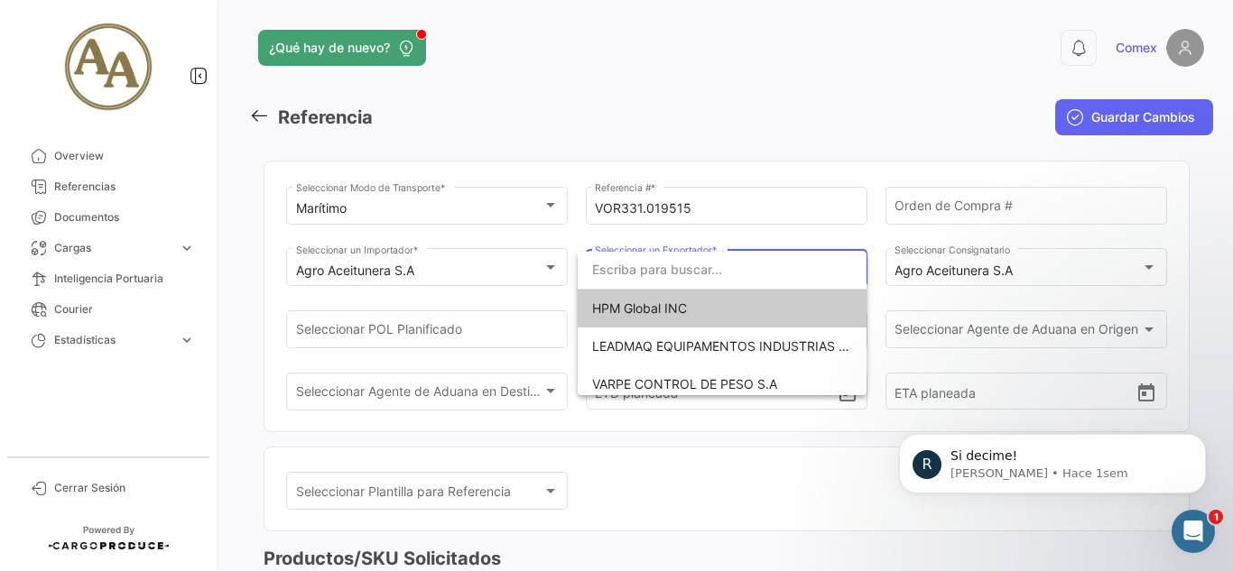
click at [1080, 265] on div at bounding box center [616, 285] width 1233 height 571
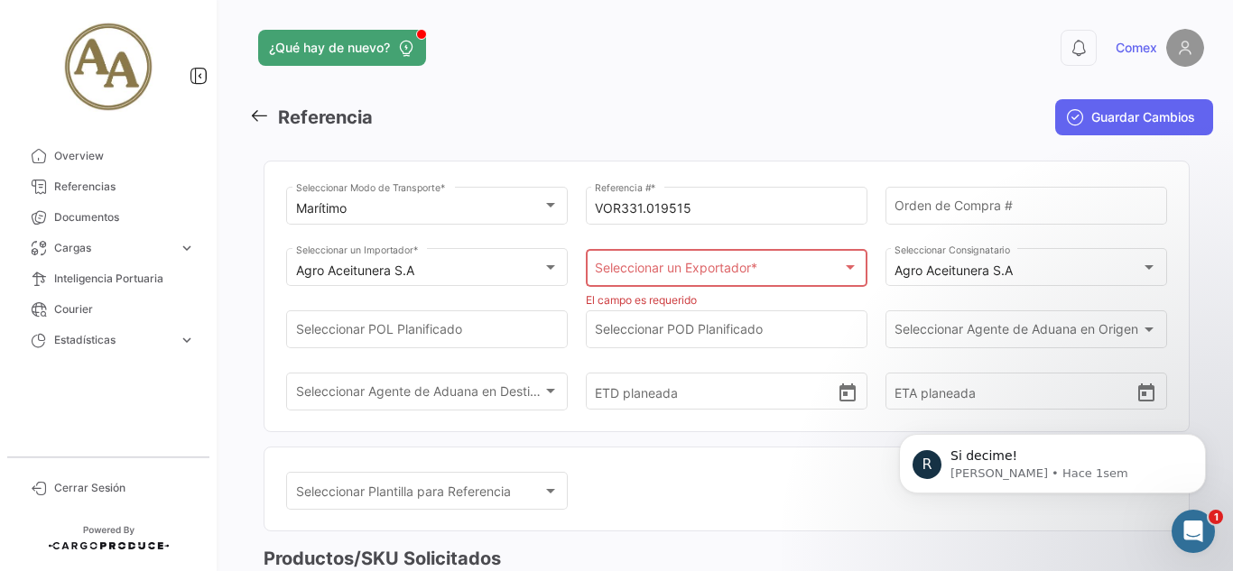
click at [1063, 303] on div "Agro Aceitunera S.A Seleccionar Consignatario" at bounding box center [1026, 276] width 282 height 56
click at [793, 265] on div "Seleccionar un Exportador *" at bounding box center [718, 271] width 246 height 15
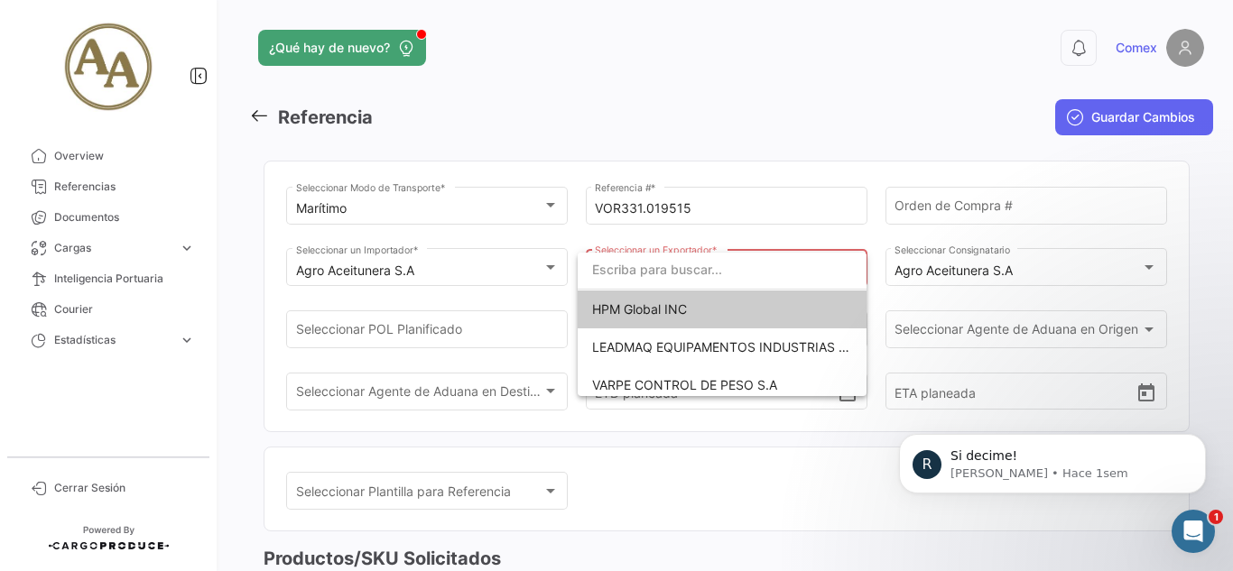
click at [955, 326] on div at bounding box center [616, 285] width 1233 height 571
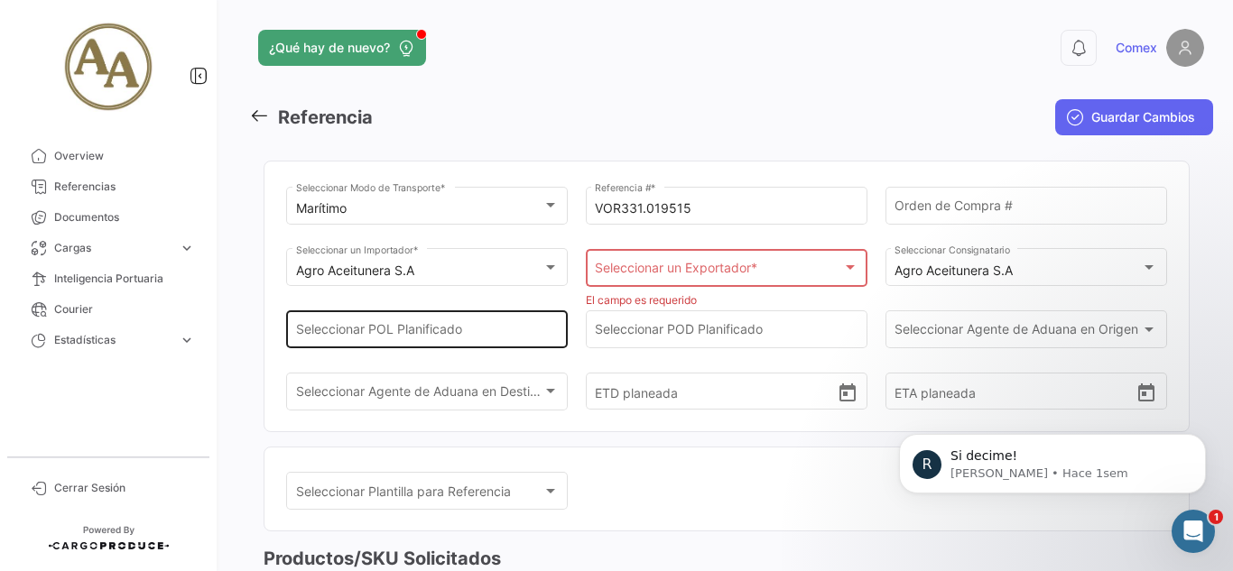
click at [428, 331] on input "Seleccionar POL Planificado" at bounding box center [427, 333] width 263 height 15
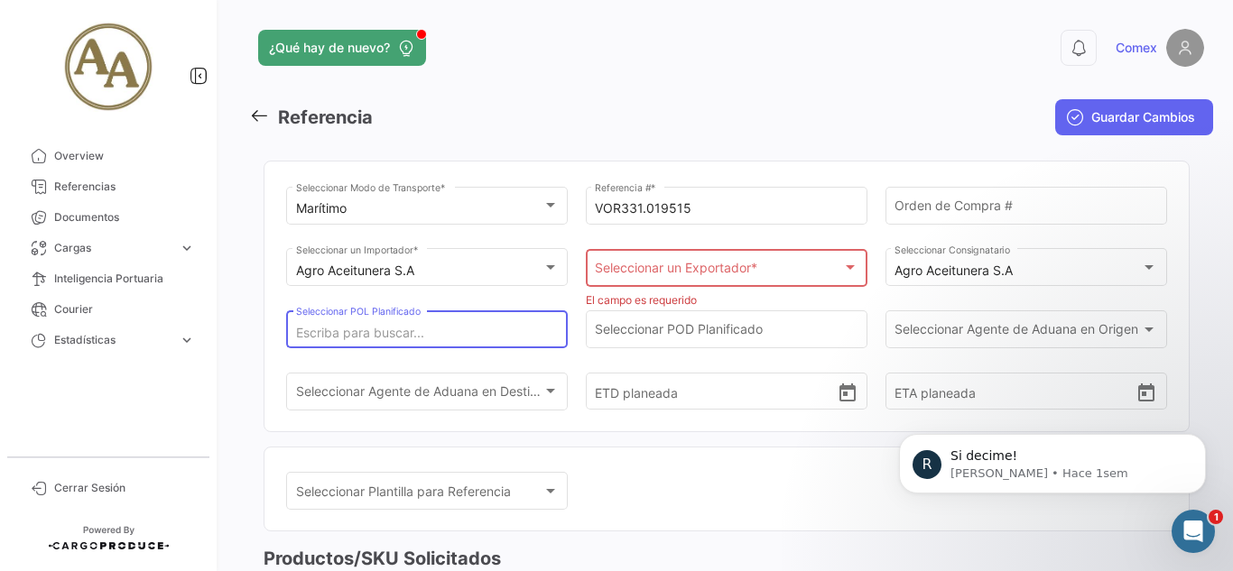
click at [381, 338] on input "Seleccionar POL Planificado" at bounding box center [427, 333] width 263 height 15
click at [379, 337] on input "Seleccionar POL Planificado" at bounding box center [427, 333] width 263 height 15
type input "b"
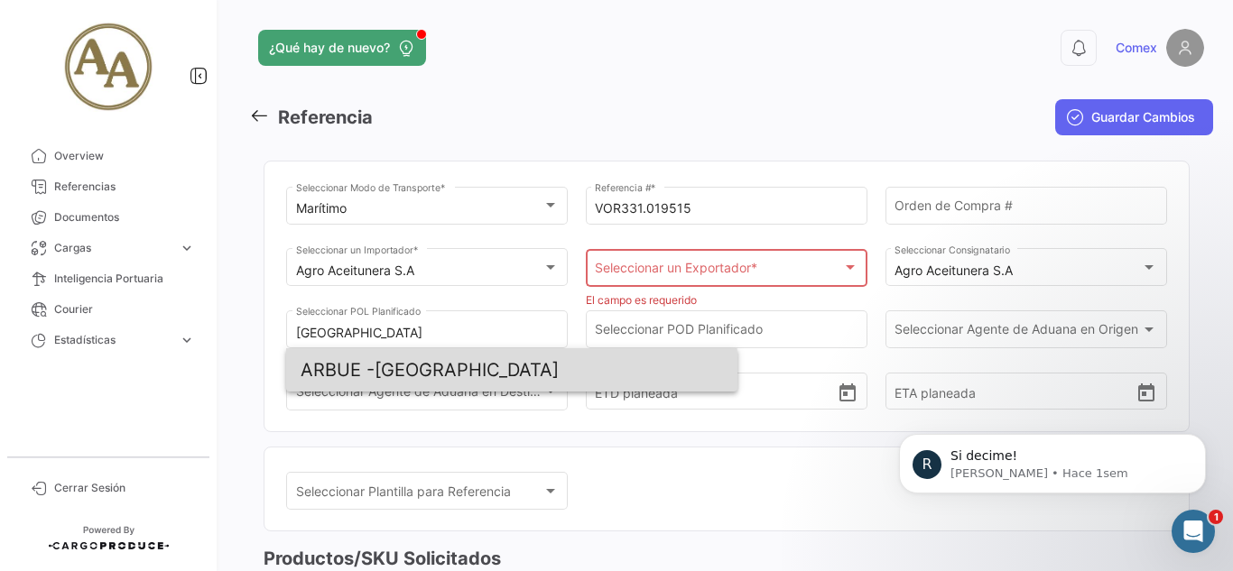
click at [438, 376] on span "ARBUE - [GEOGRAPHIC_DATA]" at bounding box center [512, 369] width 422 height 43
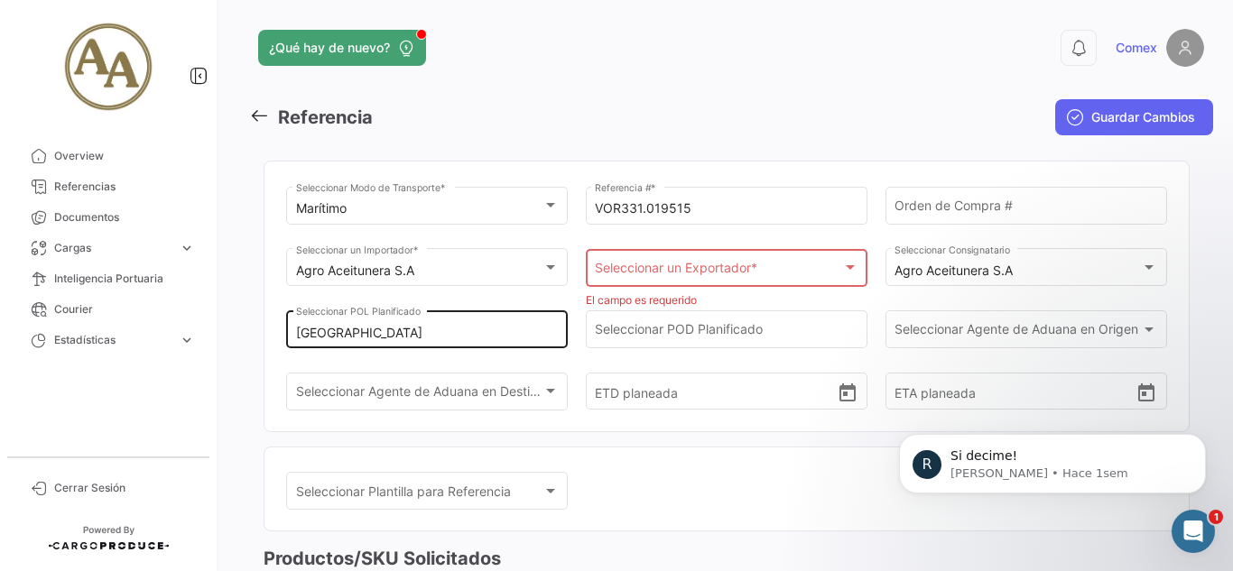
click at [501, 320] on div "Buenos Aires Seleccionar POL Planificado" at bounding box center [427, 328] width 263 height 42
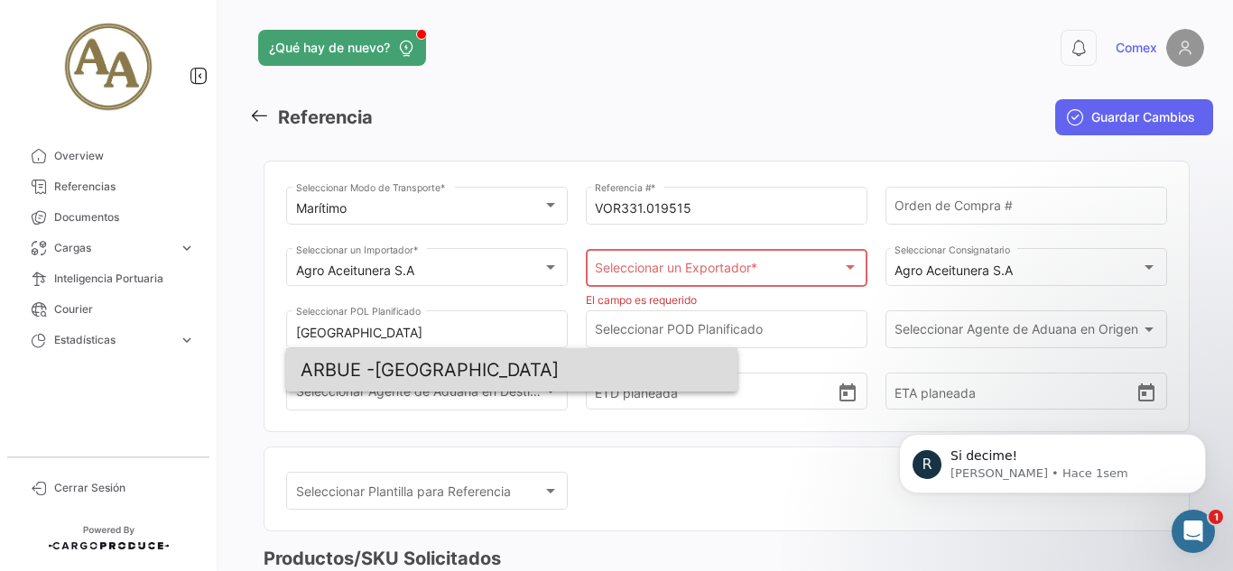
click at [424, 362] on span "ARBUE - [GEOGRAPHIC_DATA]" at bounding box center [512, 369] width 422 height 43
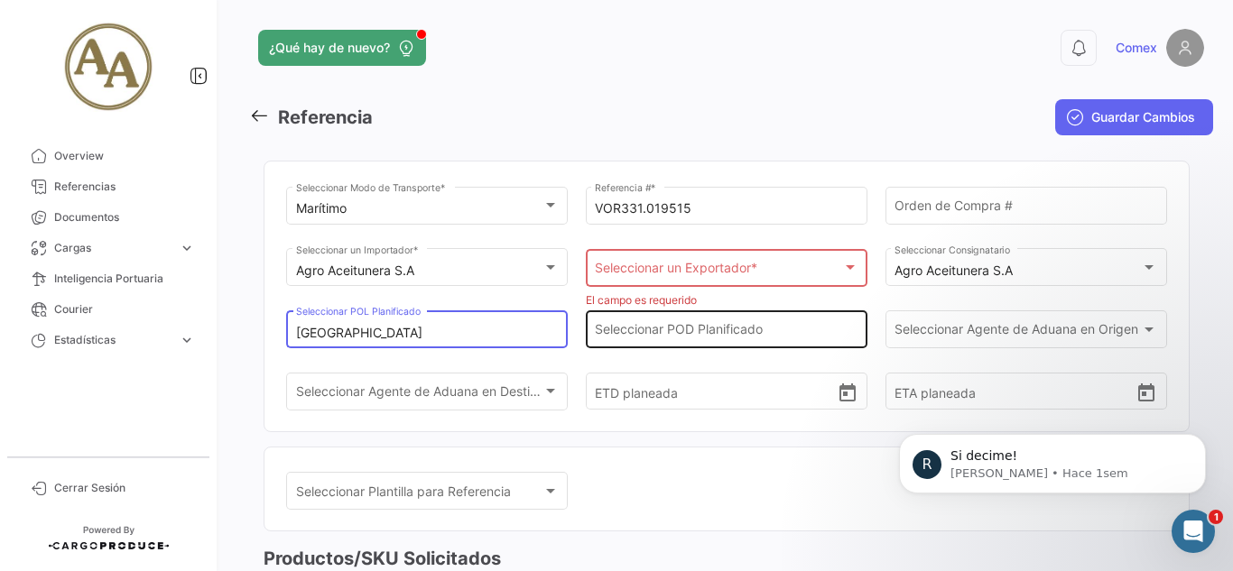
click at [639, 326] on input "Seleccionar POD Planificado" at bounding box center [726, 333] width 263 height 15
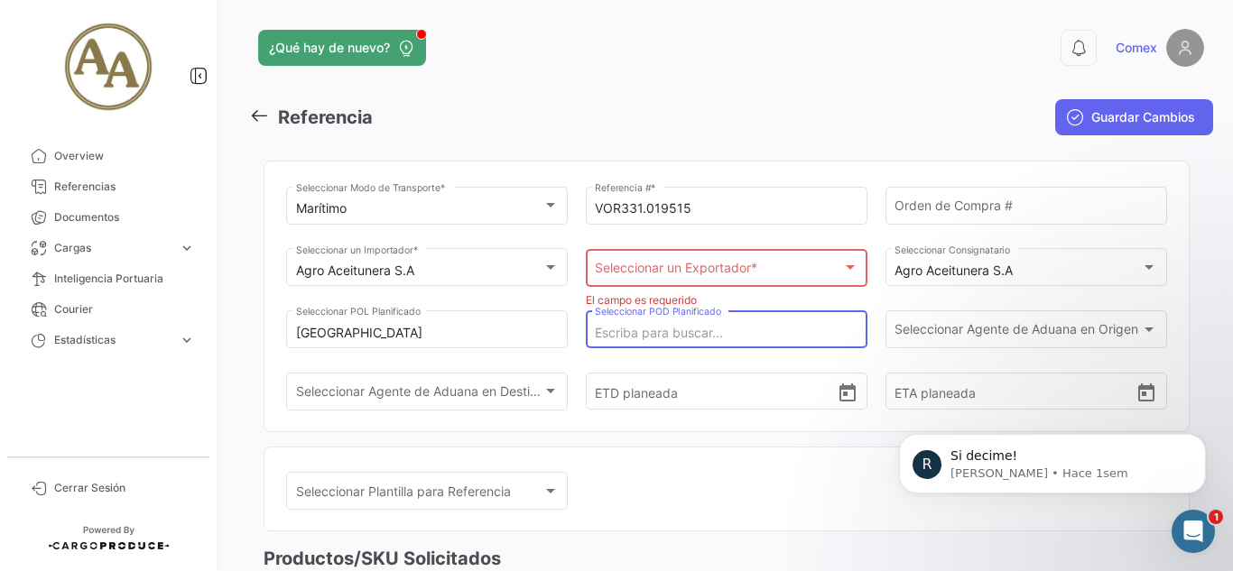
click at [632, 331] on input "Seleccionar POD Planificado" at bounding box center [726, 333] width 263 height 15
click at [487, 331] on input "[GEOGRAPHIC_DATA]" at bounding box center [427, 333] width 263 height 15
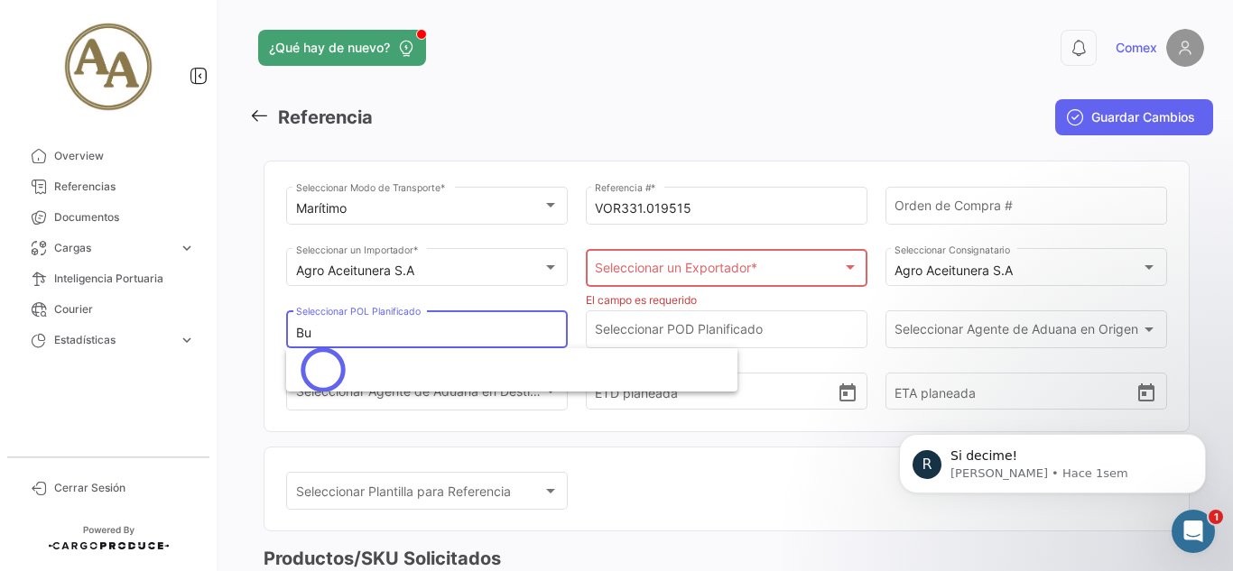
type input "B"
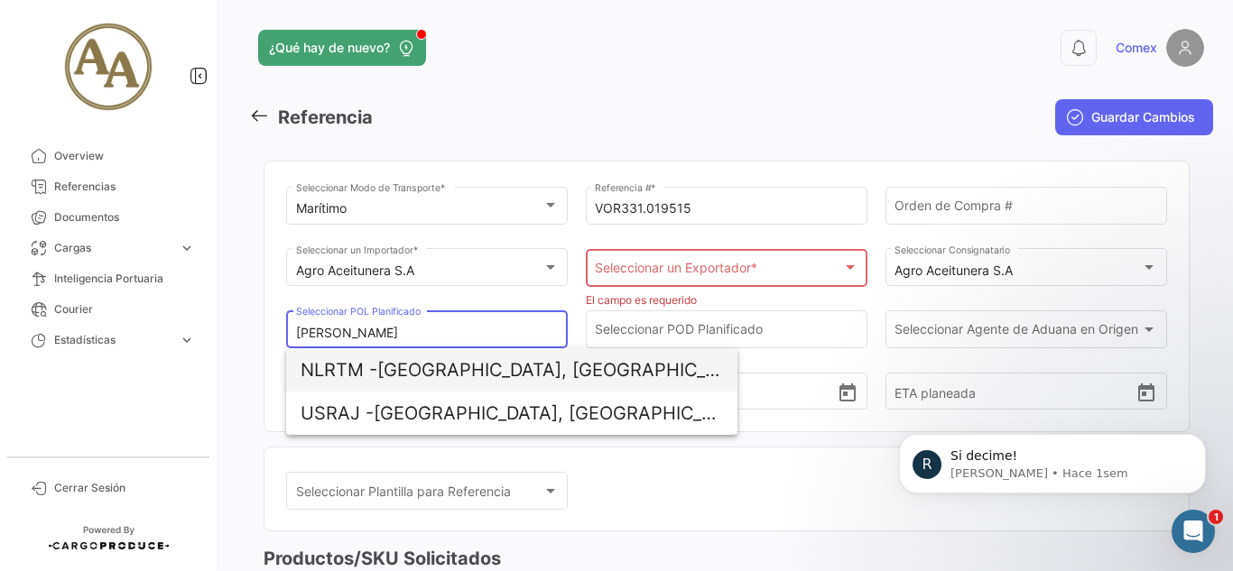
click at [462, 381] on span "NLRTM - [GEOGRAPHIC_DATA], [GEOGRAPHIC_DATA]" at bounding box center [512, 369] width 422 height 43
type input "[GEOGRAPHIC_DATA], [GEOGRAPHIC_DATA]"
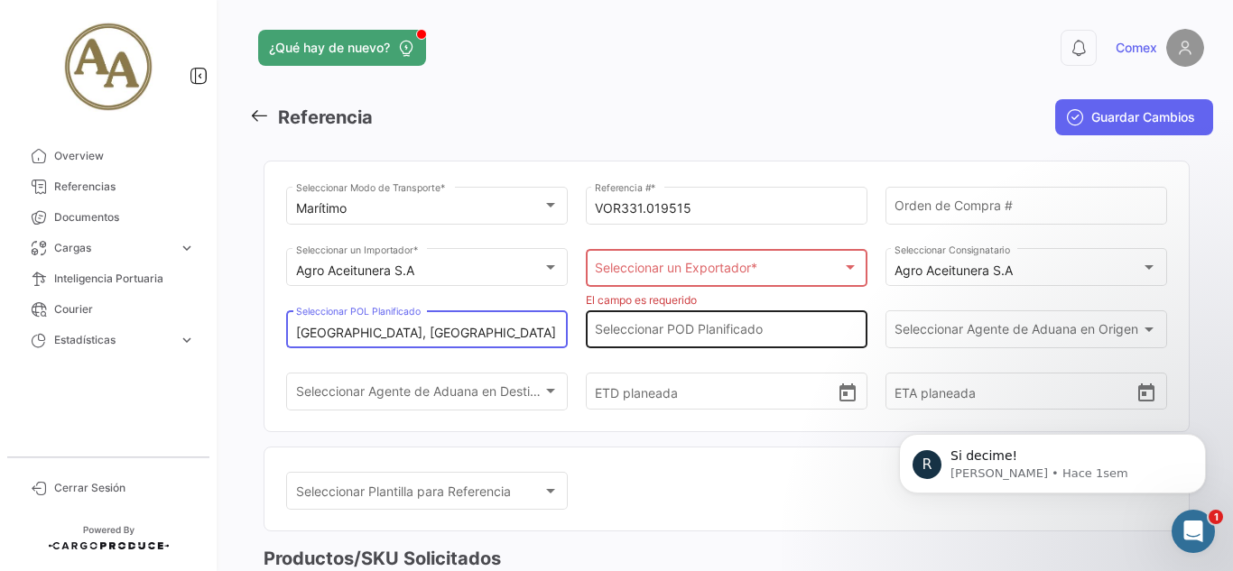
click at [625, 332] on input "Seleccionar POD Planificado" at bounding box center [726, 333] width 263 height 15
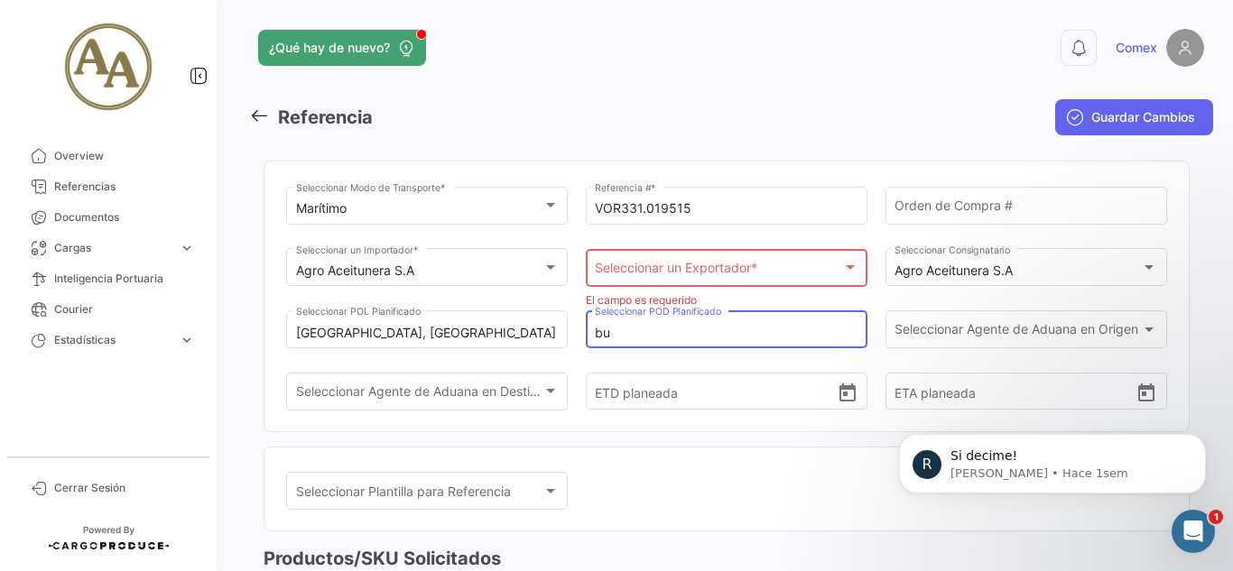
type input "b"
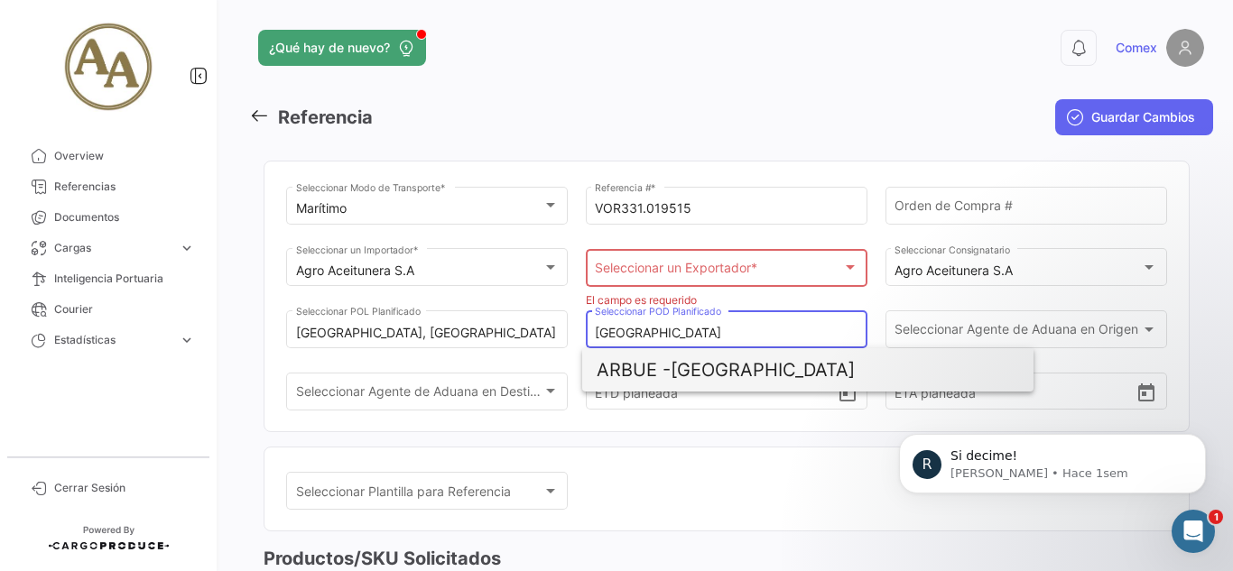
click at [670, 375] on span "ARBUE -" at bounding box center [634, 370] width 74 height 22
type input "[GEOGRAPHIC_DATA]"
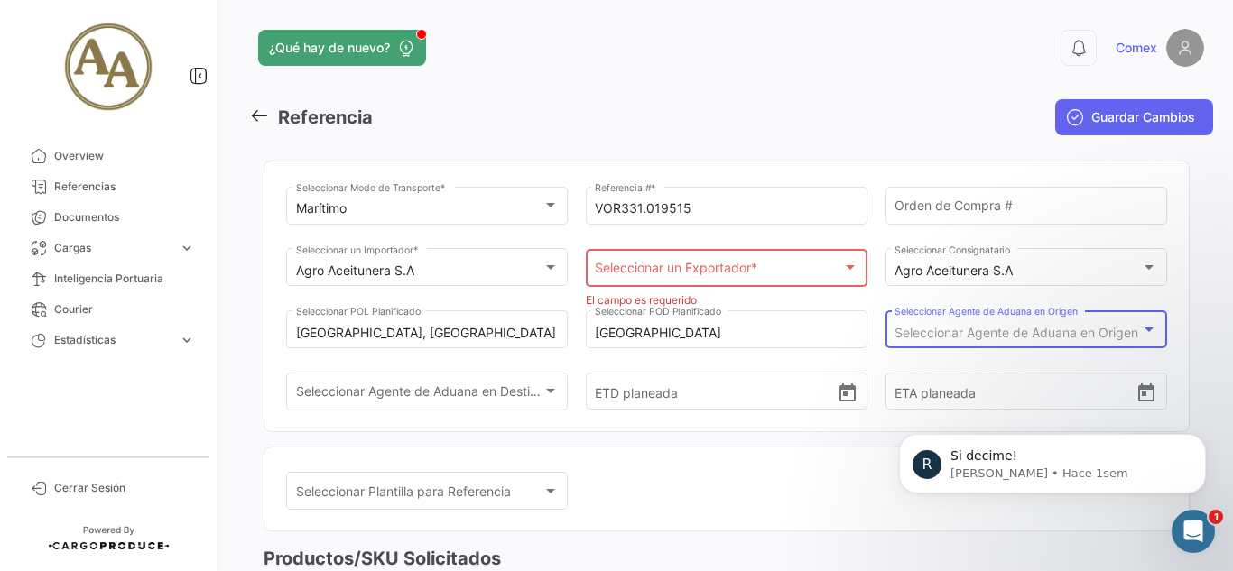
click at [977, 331] on span "Seleccionar Agente de Aduana en Origen" at bounding box center [1016, 332] width 244 height 15
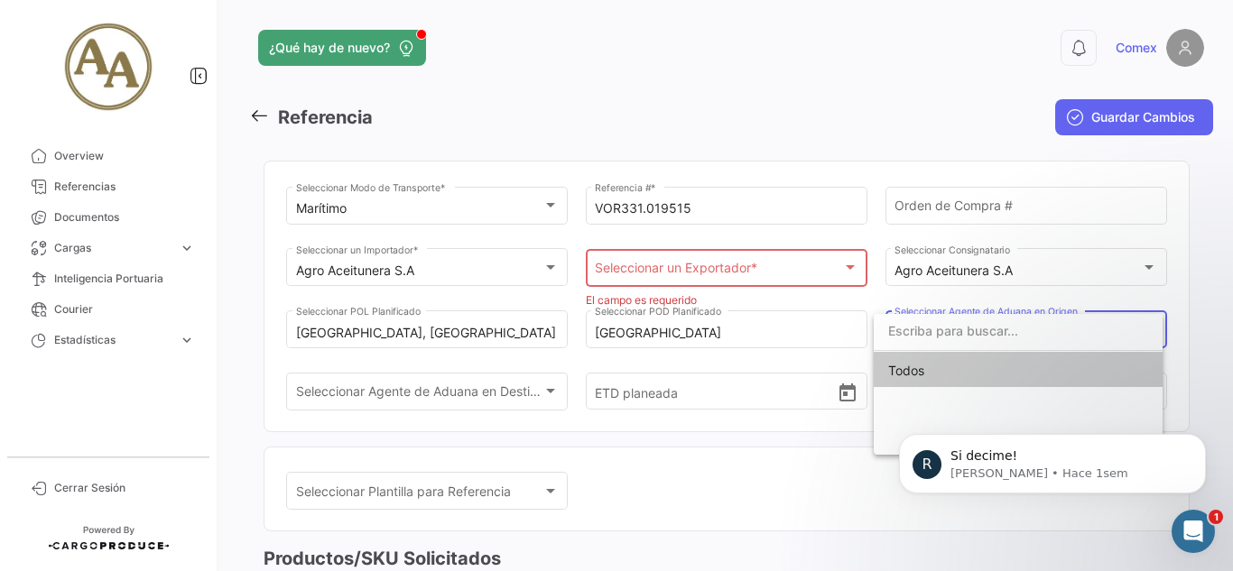
click at [958, 367] on span "Todos" at bounding box center [1018, 371] width 260 height 38
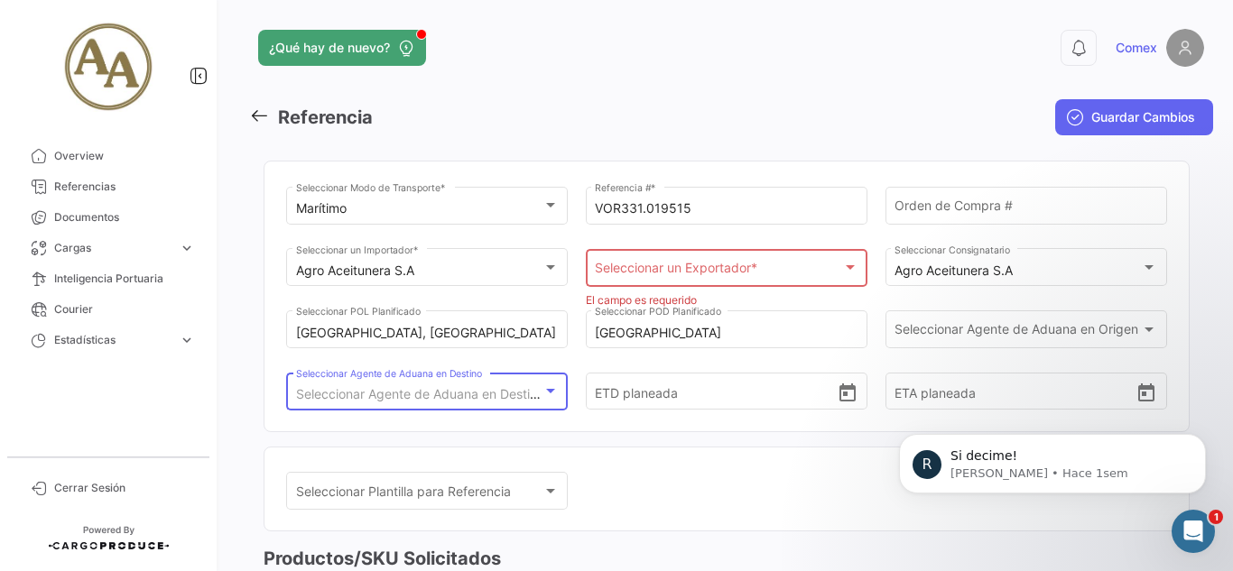
click at [501, 392] on span "Seleccionar Agente de Aduana en Destino" at bounding box center [420, 393] width 248 height 15
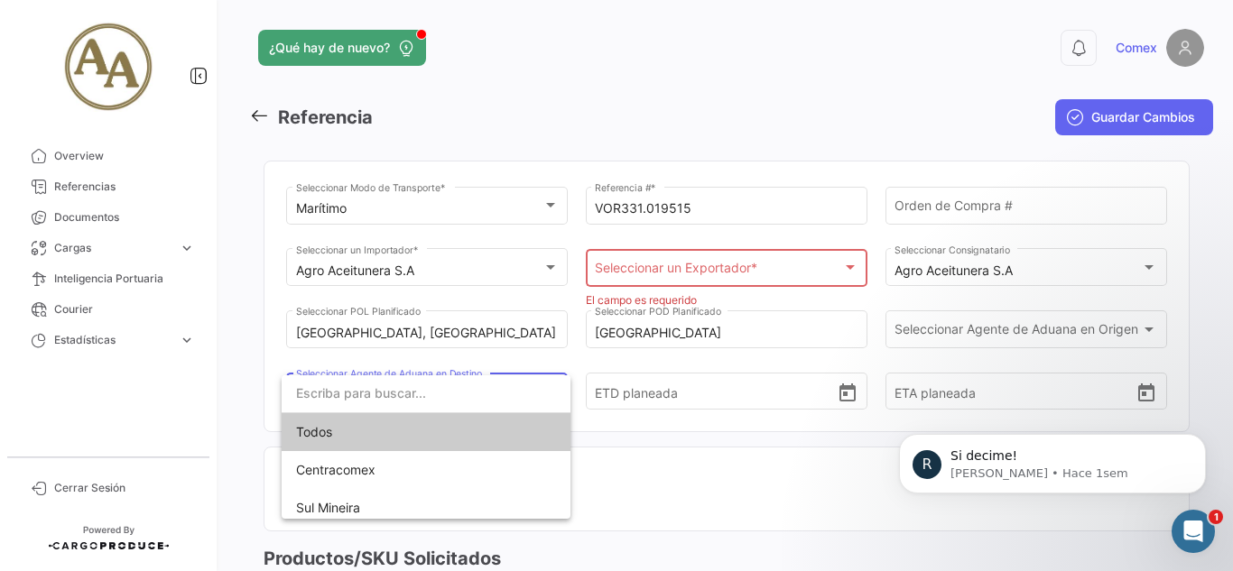
scroll to position [8, 0]
click at [690, 473] on div at bounding box center [616, 285] width 1233 height 571
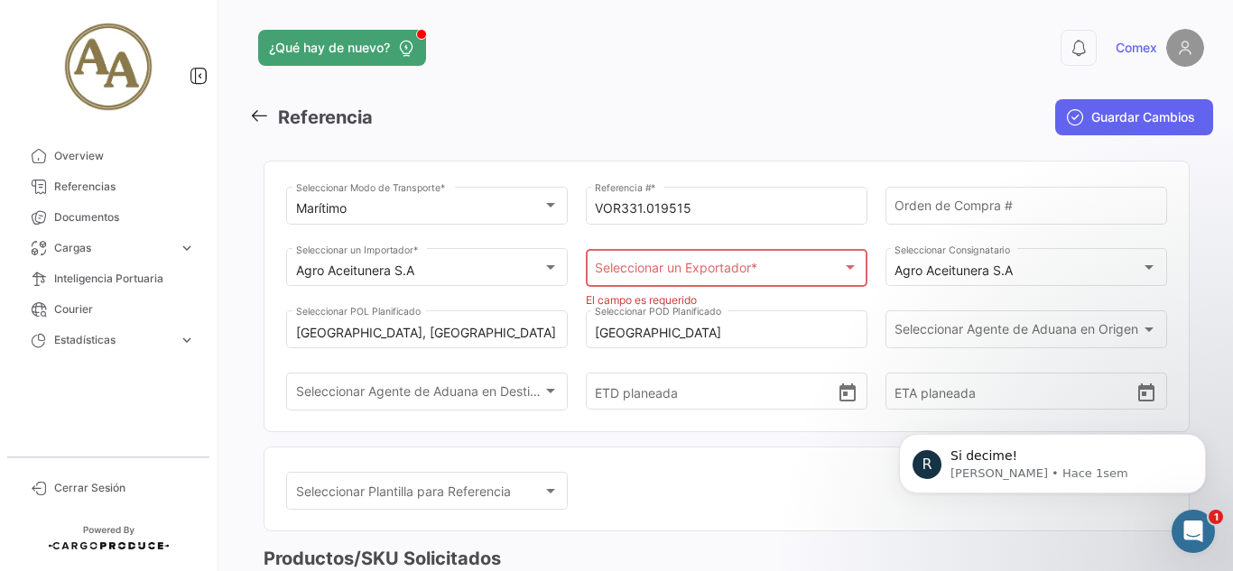
click at [695, 269] on span "Seleccionar un Exportador *" at bounding box center [718, 271] width 246 height 15
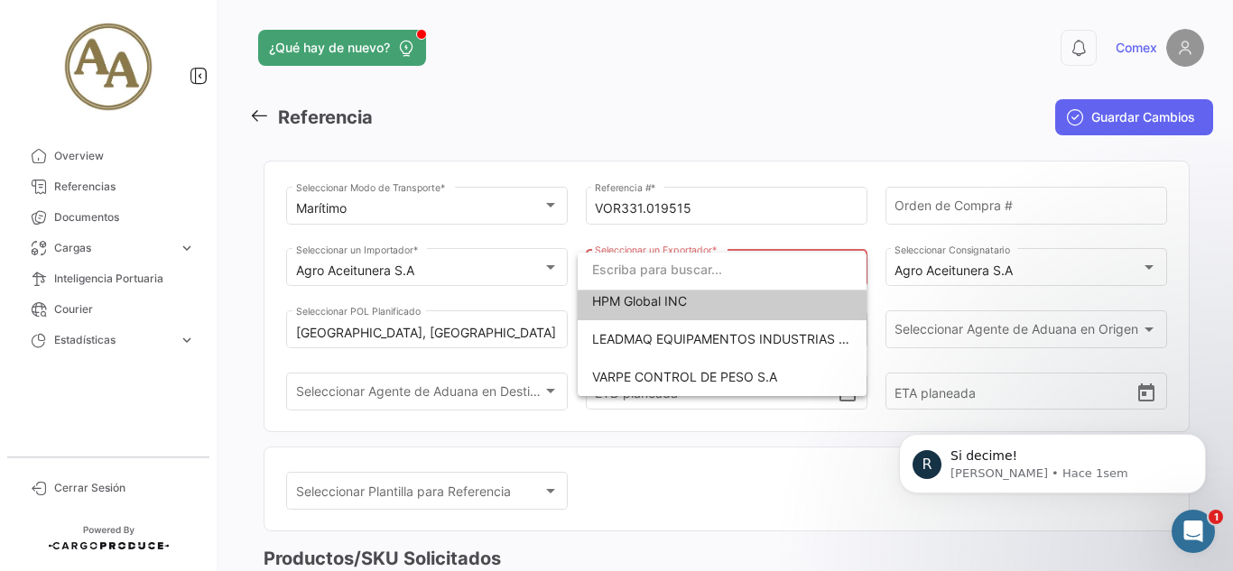
click at [700, 443] on div at bounding box center [616, 285] width 1233 height 571
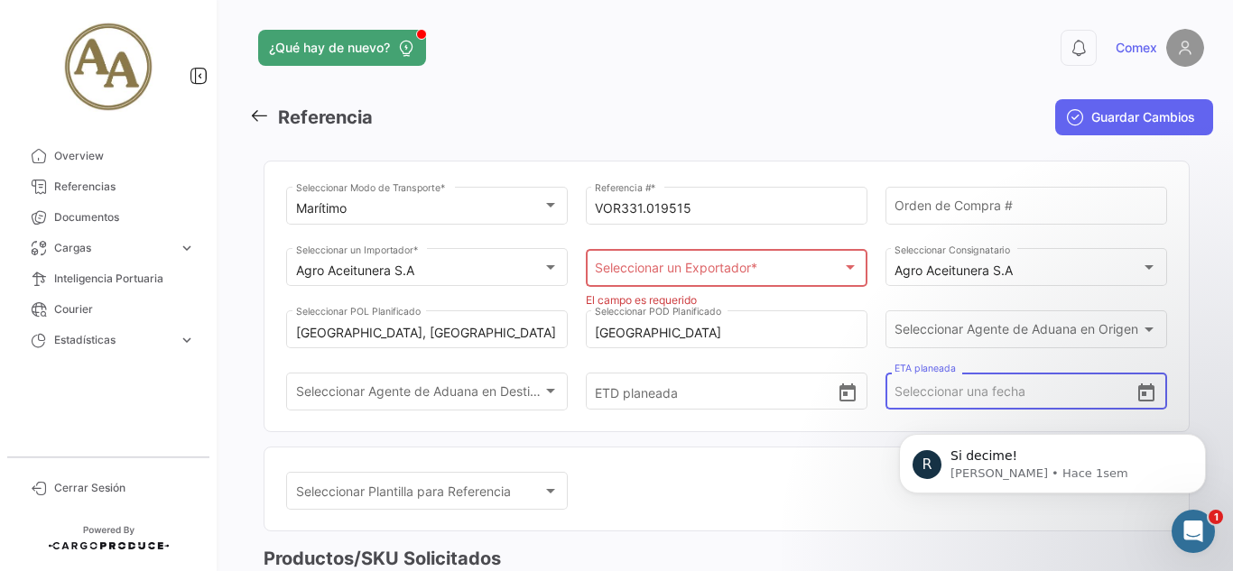
click at [938, 394] on input "ETA planeada" at bounding box center [1014, 391] width 241 height 63
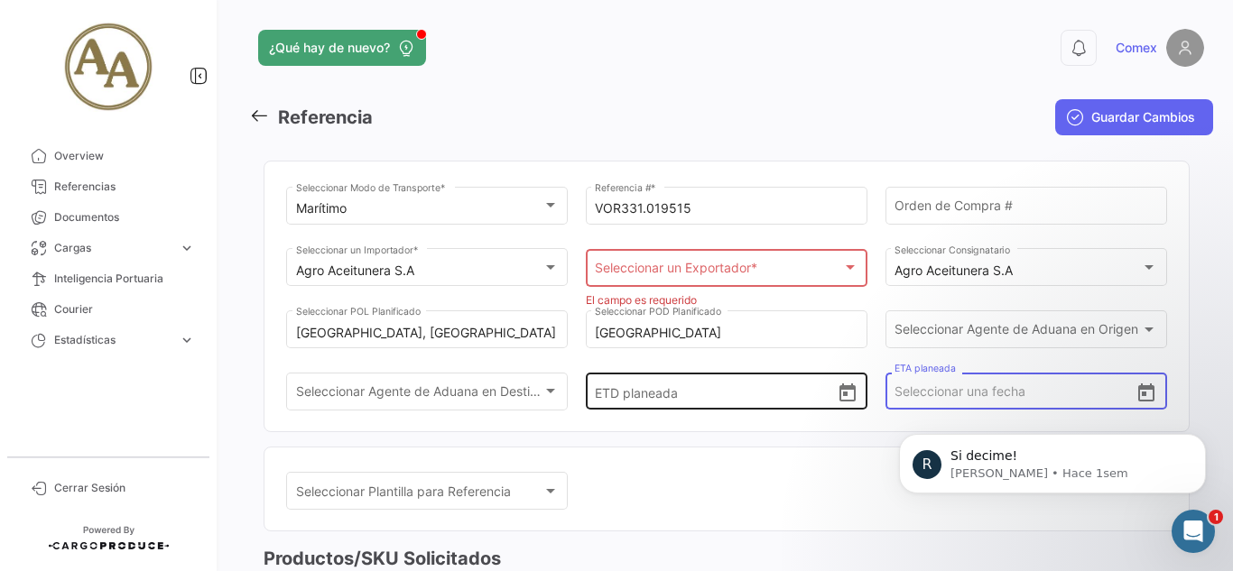
click at [644, 392] on input "ETD planeada" at bounding box center [715, 391] width 241 height 63
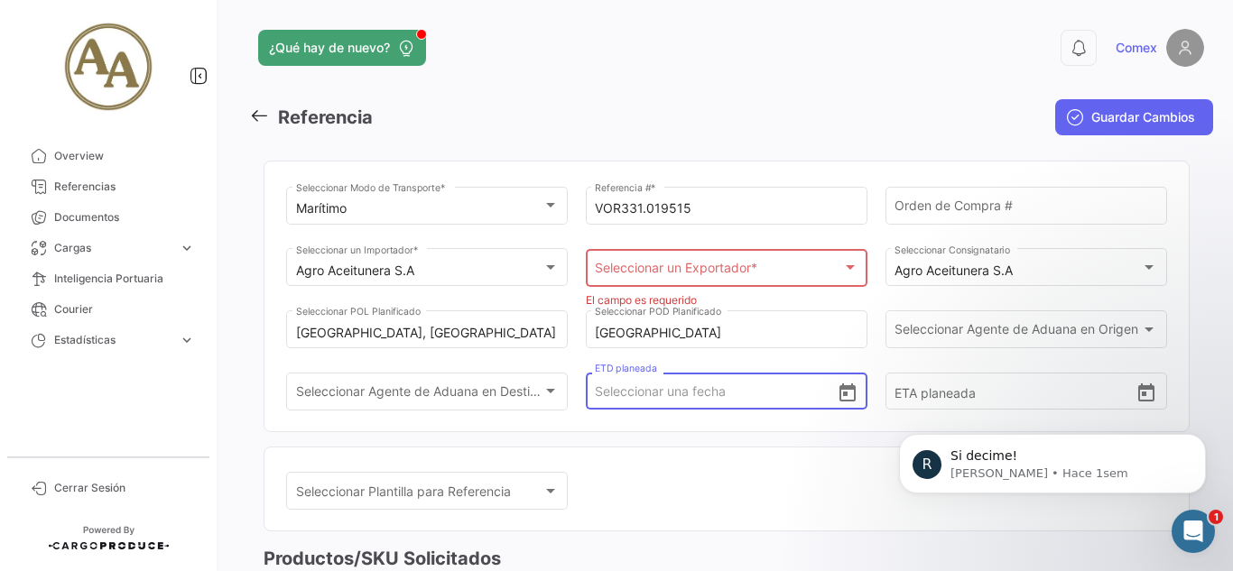
click at [671, 389] on input "ETD planeada" at bounding box center [715, 391] width 241 height 63
click at [657, 392] on input "ETD planeada" at bounding box center [715, 391] width 241 height 63
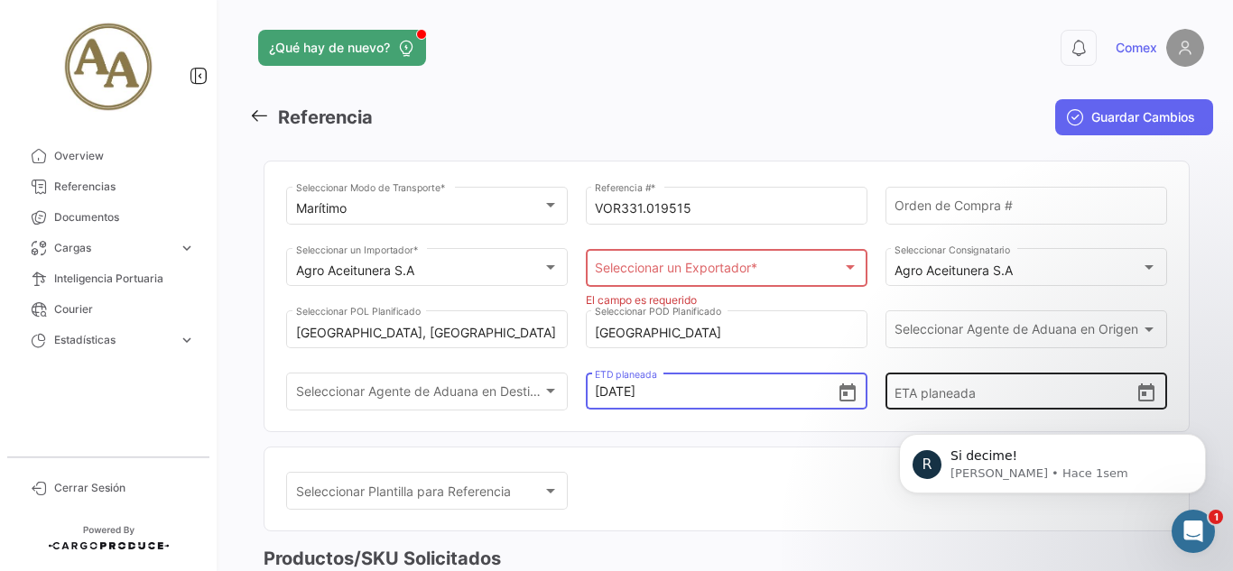
type input "[DATE] 00:00"
click at [919, 394] on input "ETA planeada" at bounding box center [1014, 391] width 241 height 63
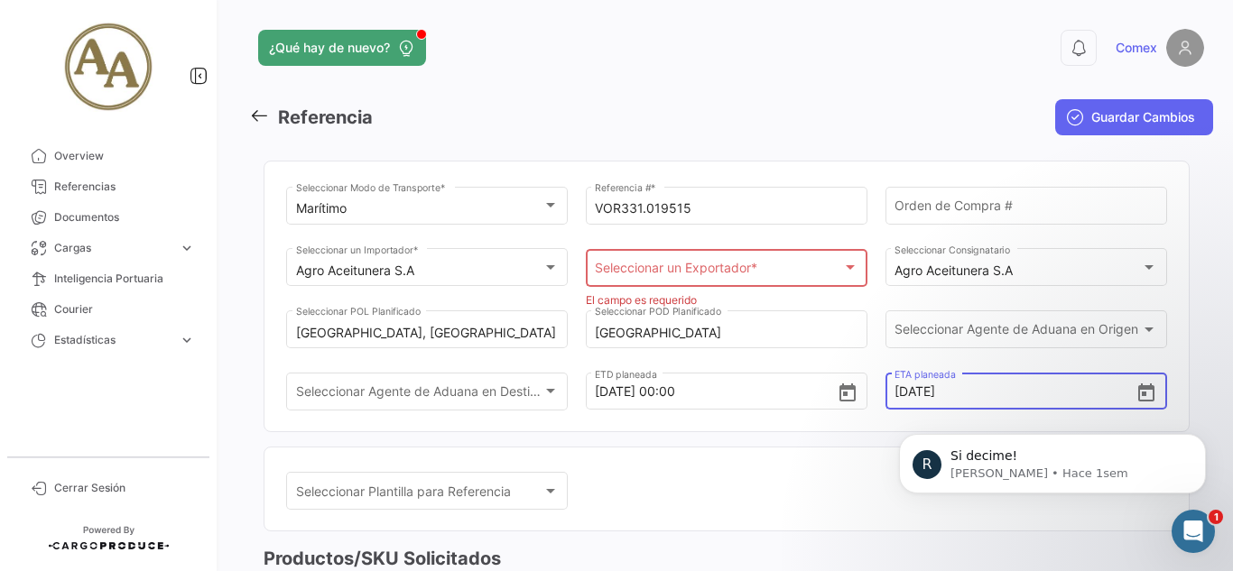
click at [1055, 99] on button "Guardar Cambios" at bounding box center [1134, 117] width 158 height 36
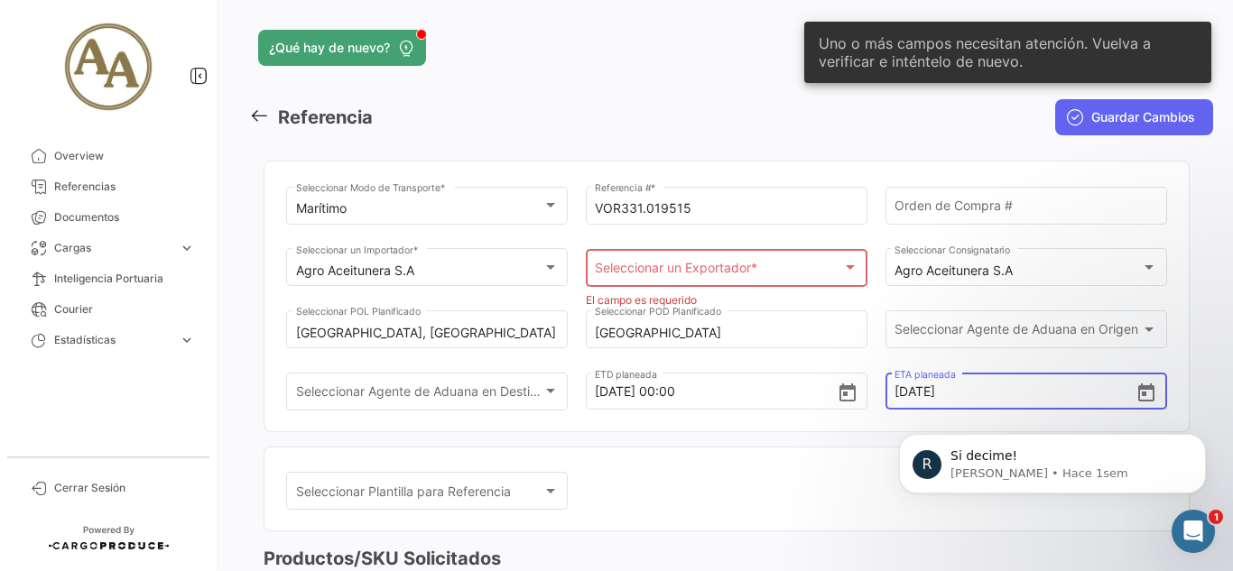
click at [1055, 99] on button "Guardar Cambios" at bounding box center [1134, 117] width 158 height 36
type input "[DATE] 00:00"
click at [765, 461] on mat-card "Seleccionar Plantilla para Referencia Seleccionar Plantilla para Referencia" at bounding box center [727, 490] width 926 height 86
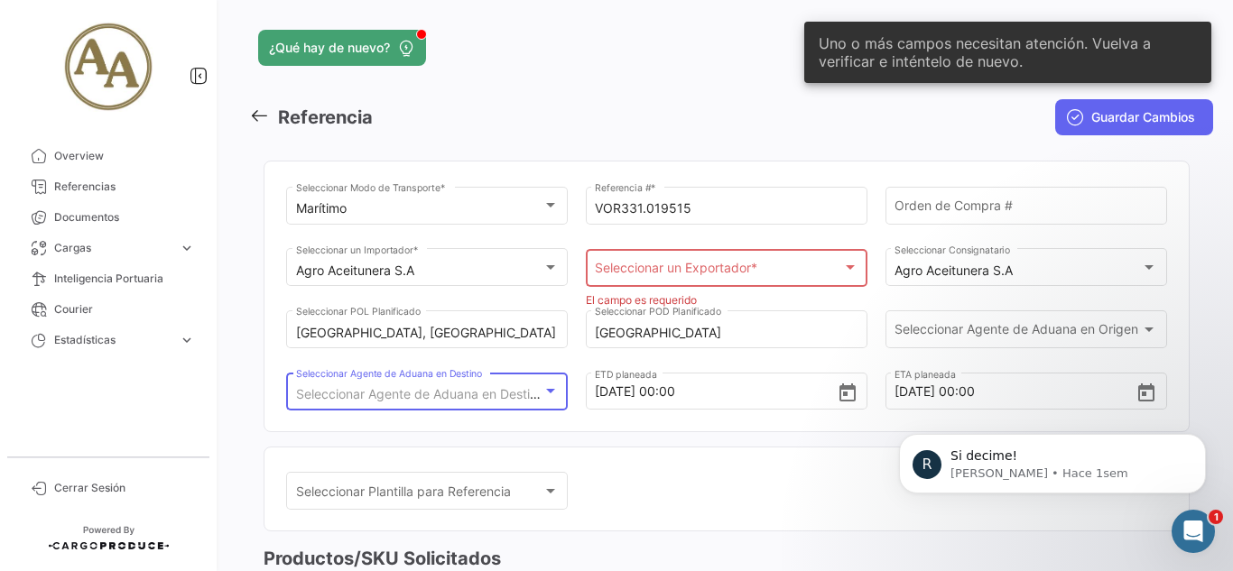
click at [492, 394] on span "Seleccionar Agente de Aduana en Destino" at bounding box center [420, 393] width 248 height 15
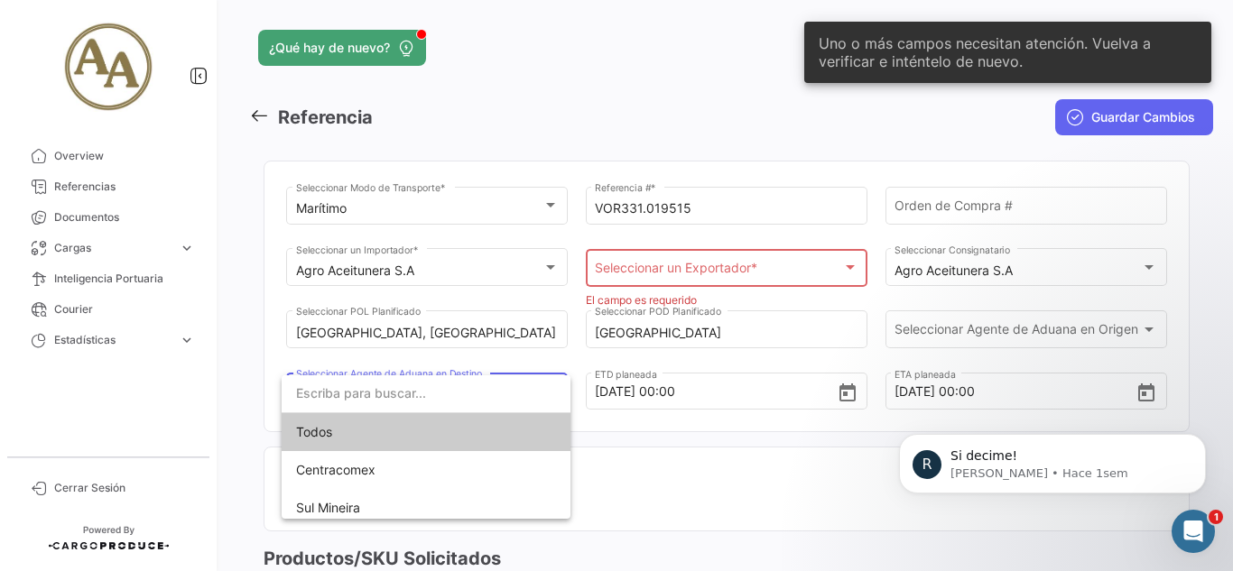
click at [492, 394] on input "dropdown search" at bounding box center [426, 394] width 289 height 38
click at [715, 461] on div at bounding box center [616, 285] width 1233 height 571
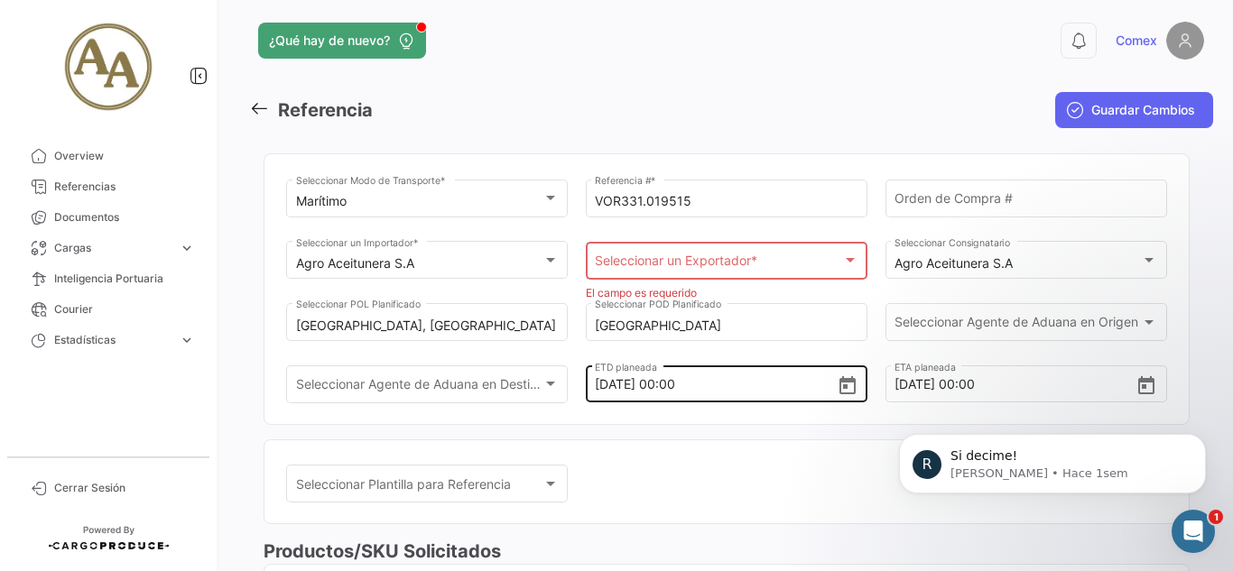
scroll to position [0, 0]
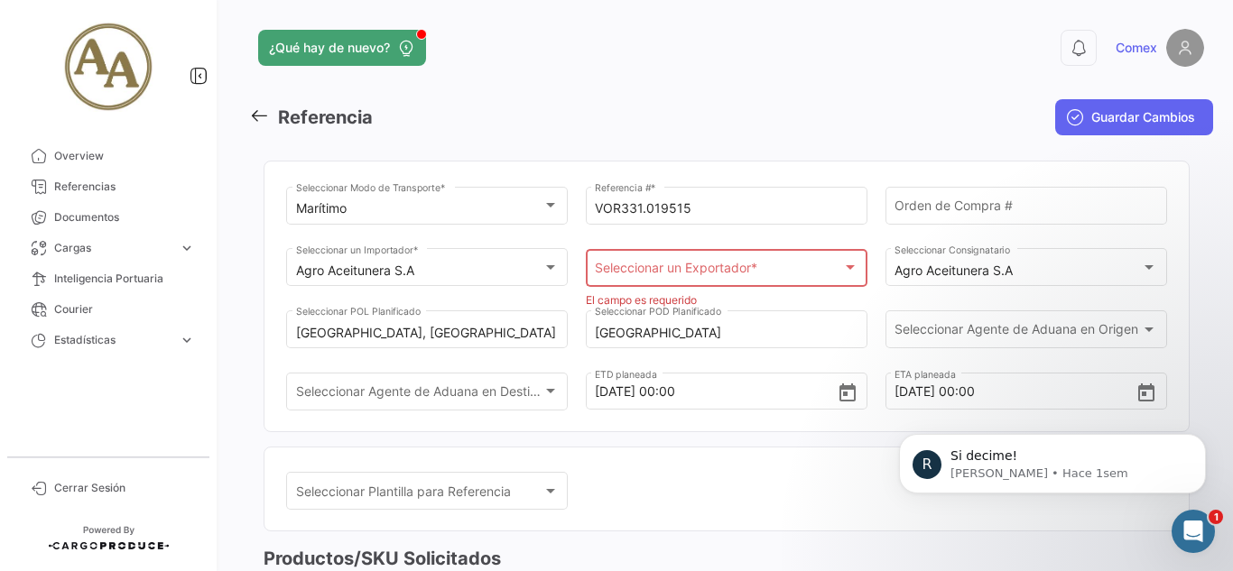
click at [788, 262] on div "Seleccionar un Exportador * Seleccionar un Exportador *" at bounding box center [726, 266] width 263 height 42
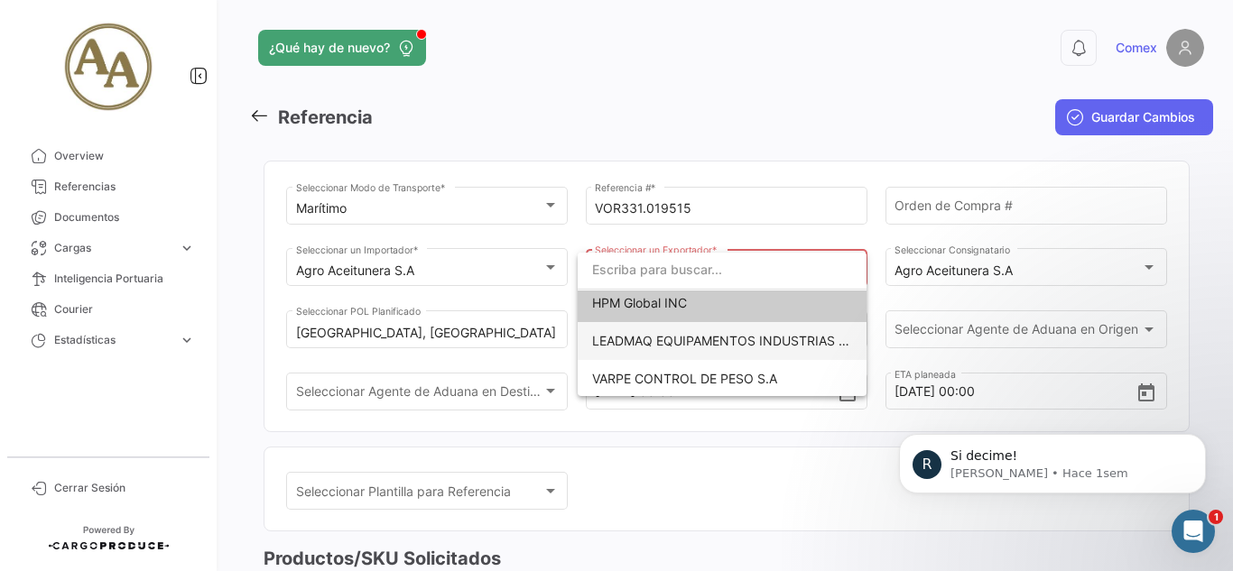
scroll to position [8, 0]
click at [810, 447] on div at bounding box center [616, 285] width 1233 height 571
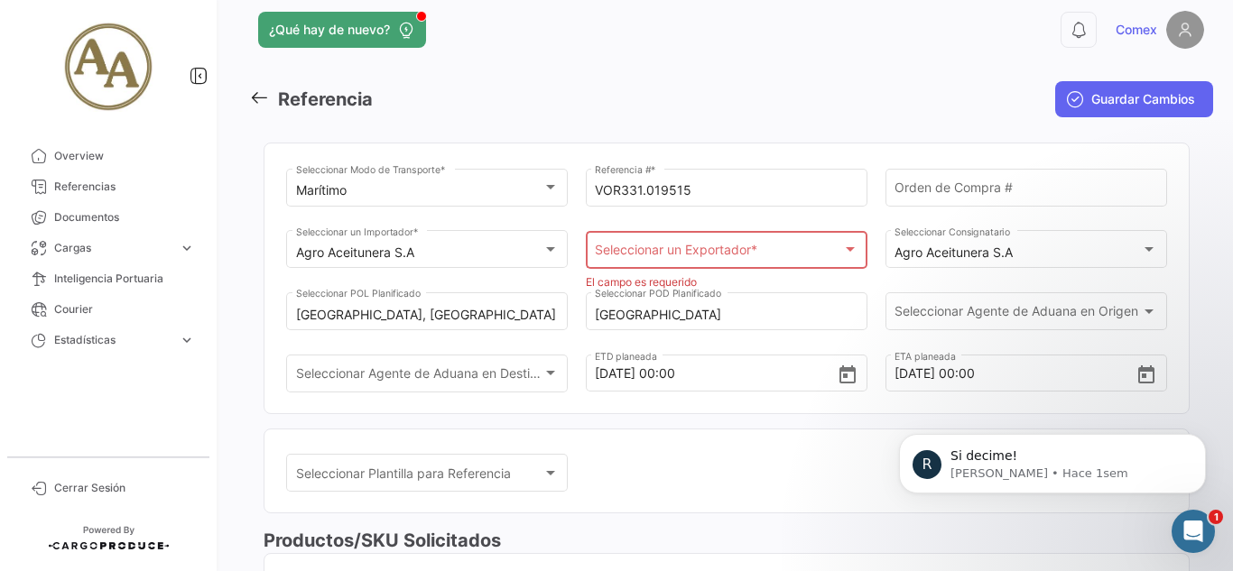
scroll to position [0, 0]
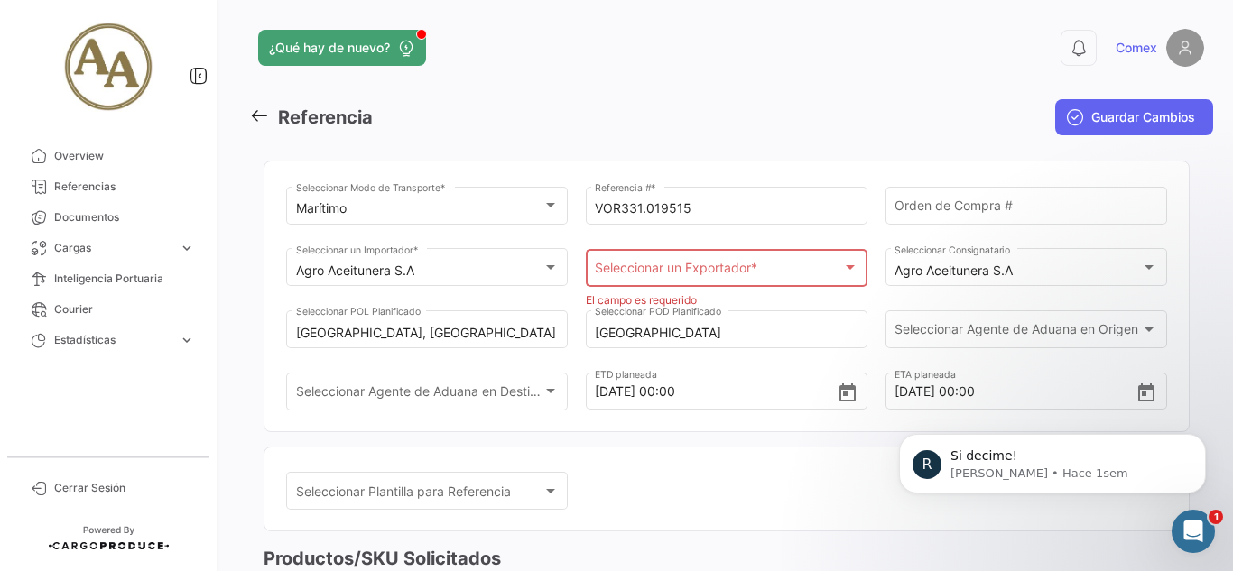
click at [722, 273] on span "Seleccionar un Exportador *" at bounding box center [718, 271] width 246 height 15
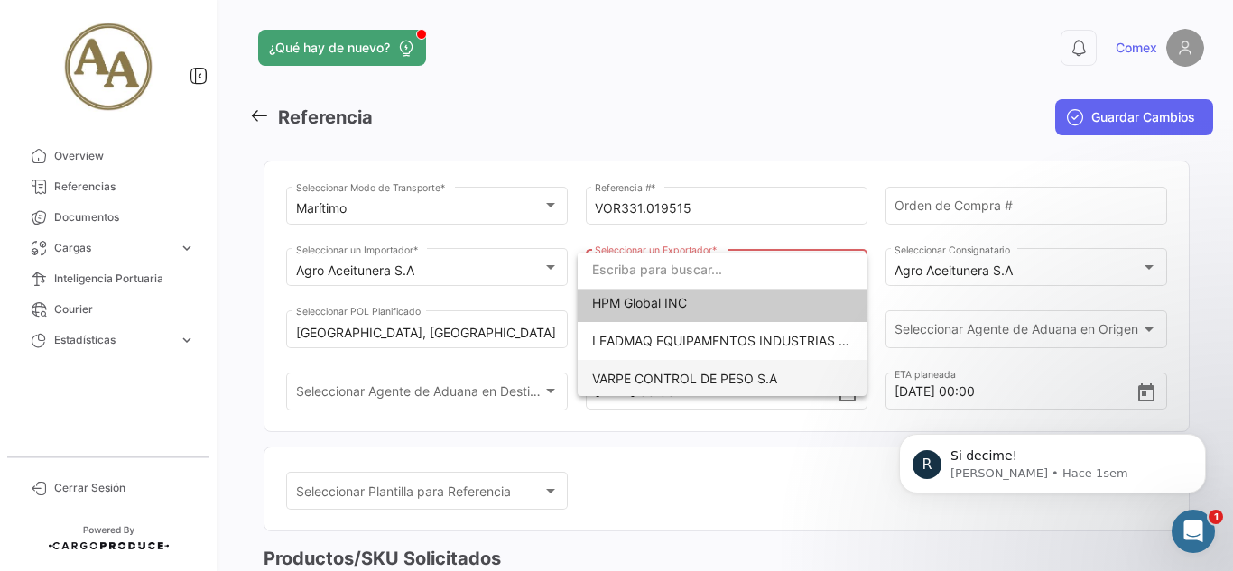
scroll to position [8, 0]
click at [743, 473] on div at bounding box center [616, 285] width 1233 height 571
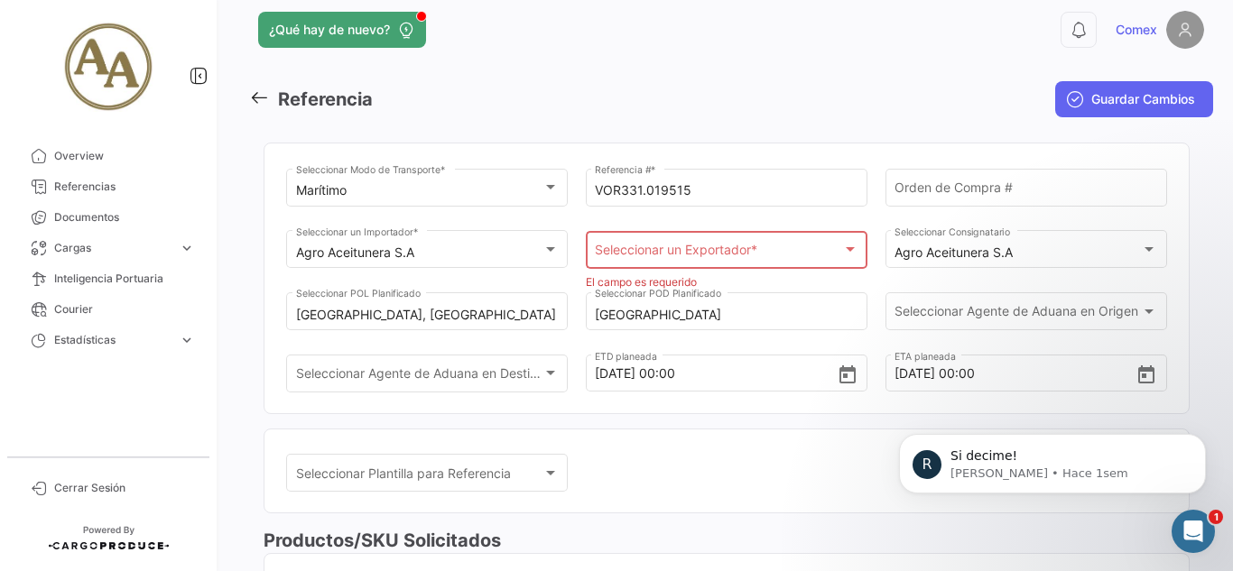
scroll to position [0, 0]
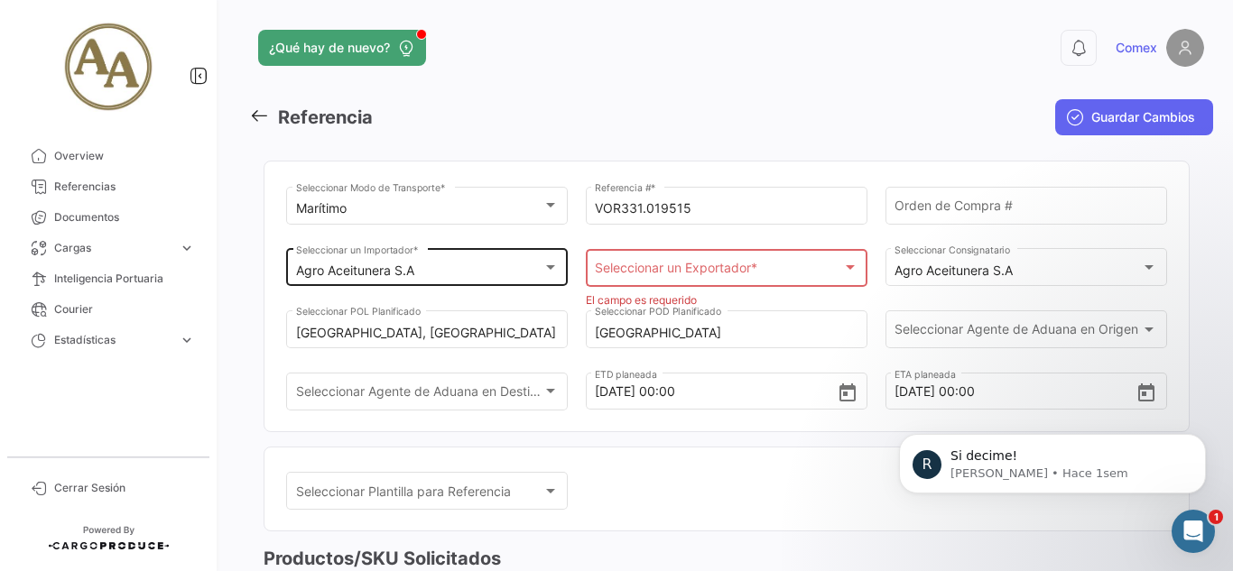
click at [510, 257] on div "Agro Aceitunera S.A Seleccionar un Importador *" at bounding box center [427, 266] width 263 height 42
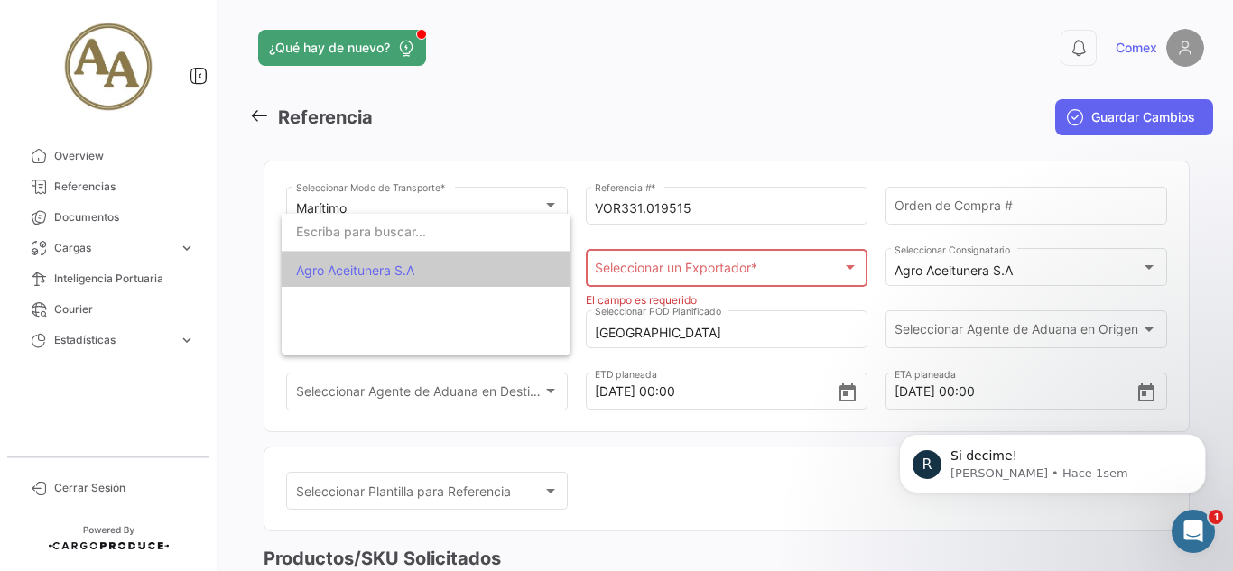
click at [725, 464] on div at bounding box center [616, 285] width 1233 height 571
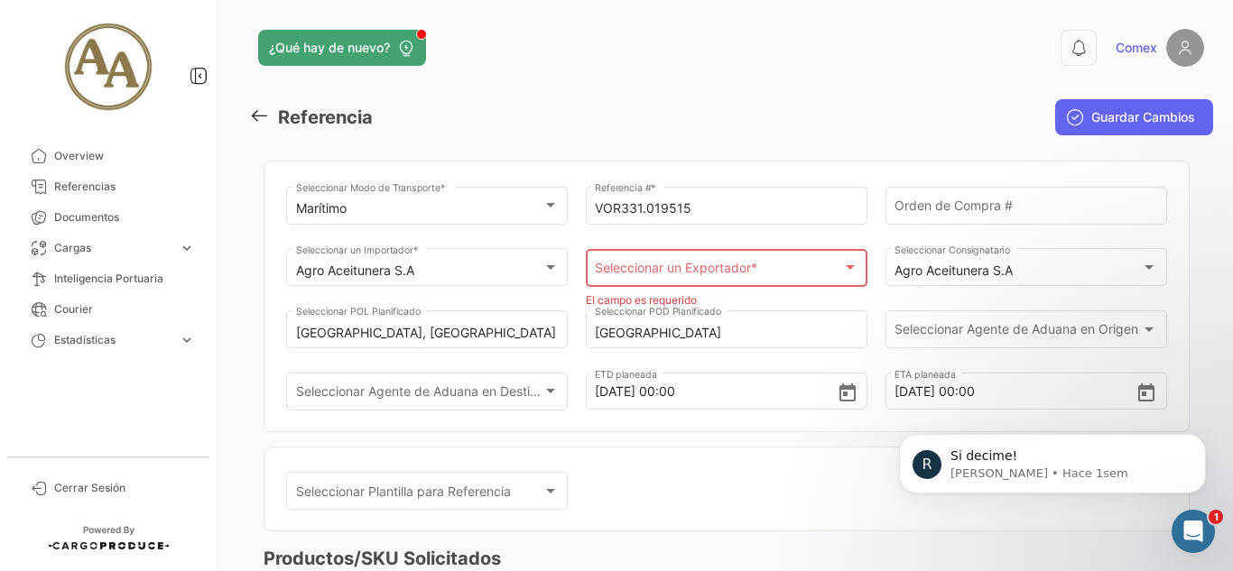
click at [707, 266] on span "Seleccionar un Exportador *" at bounding box center [718, 271] width 246 height 15
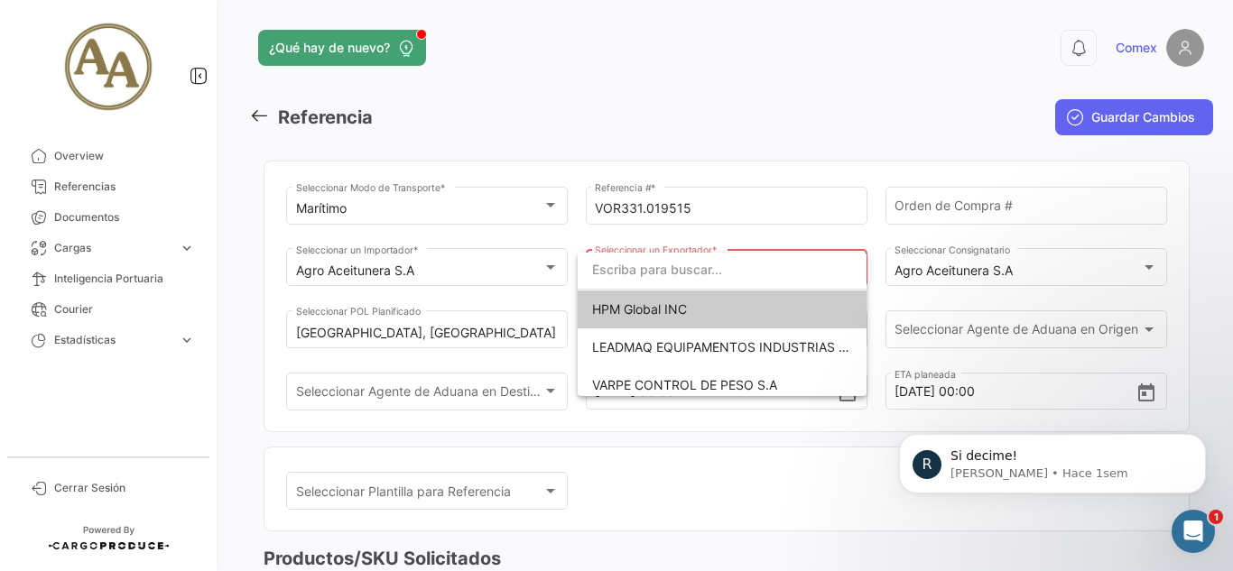
click at [670, 273] on input "dropdown search" at bounding box center [722, 270] width 289 height 38
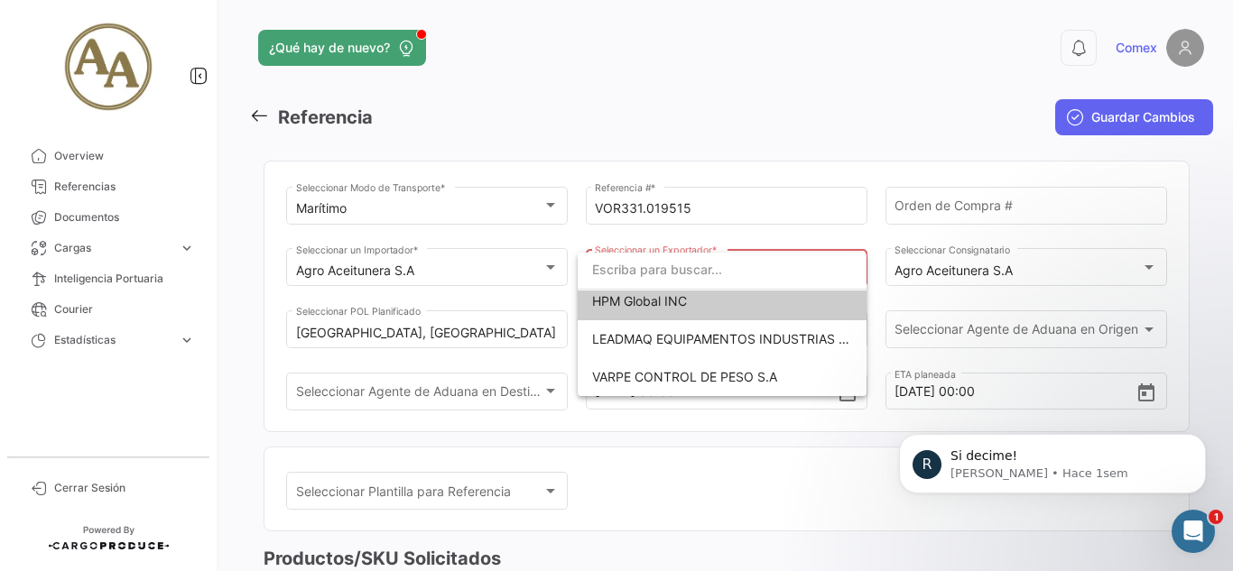
click at [958, 304] on div at bounding box center [616, 285] width 1233 height 571
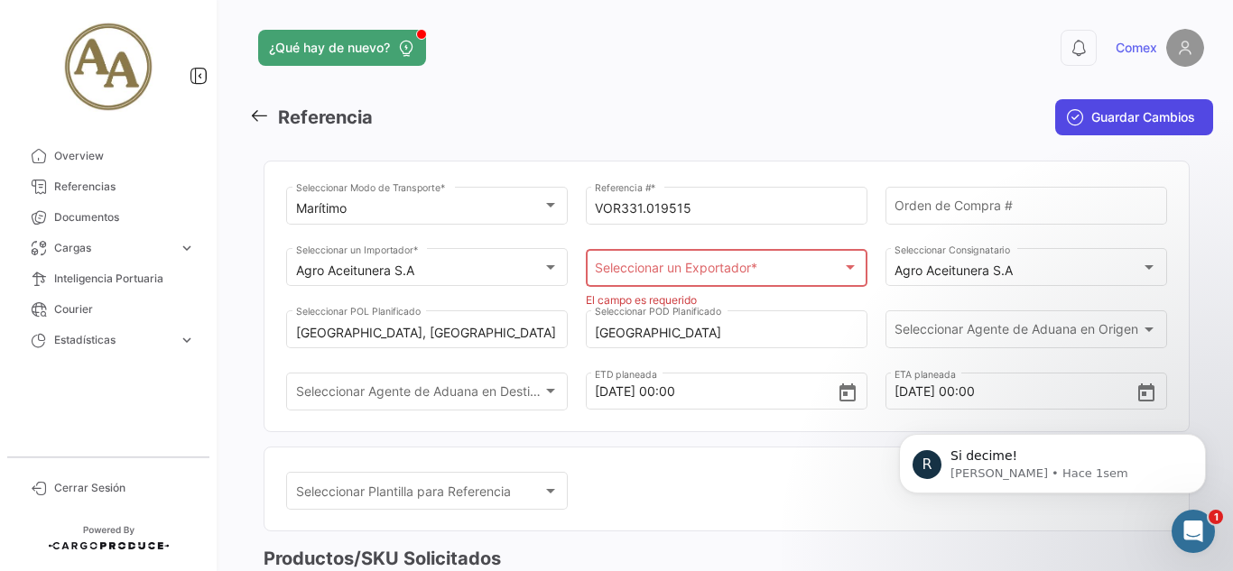
click at [1145, 115] on span "Guardar Cambios" at bounding box center [1143, 117] width 104 height 18
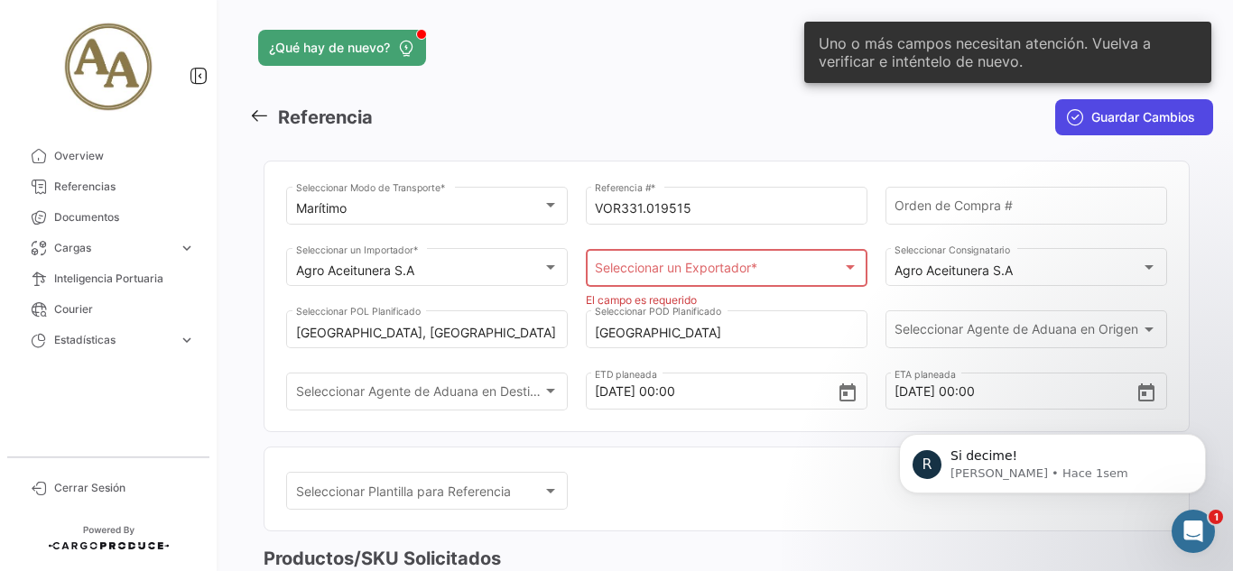
click at [1149, 118] on span "Guardar Cambios" at bounding box center [1143, 117] width 104 height 18
click at [669, 265] on span "Seleccionar un Exportador *" at bounding box center [718, 271] width 246 height 15
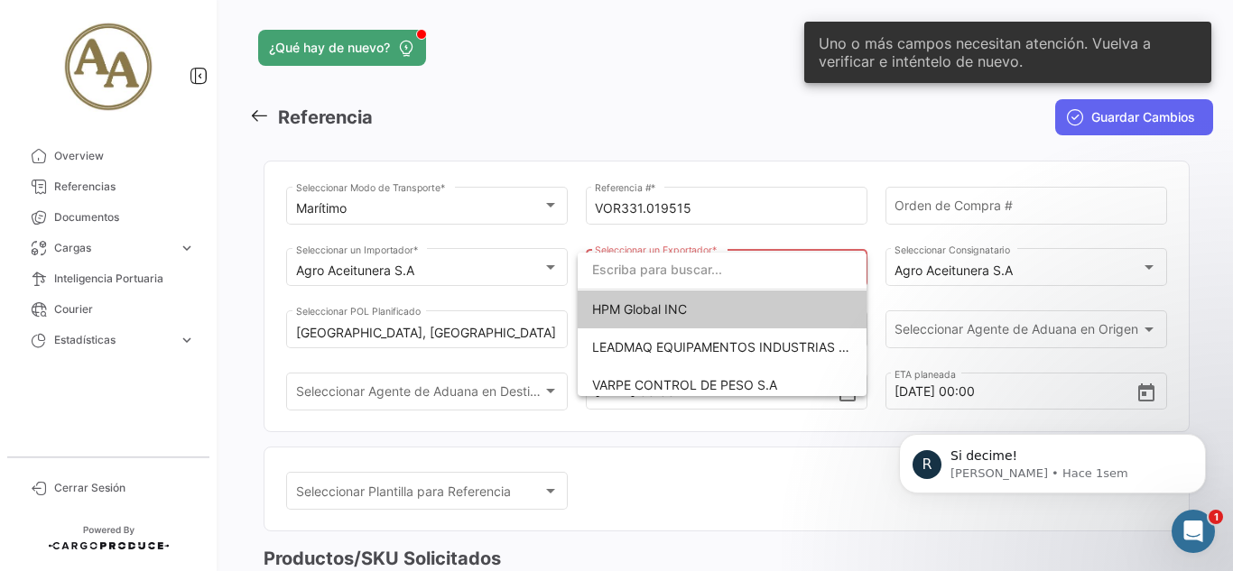
click at [703, 318] on span "HPM Global INC" at bounding box center [722, 310] width 260 height 38
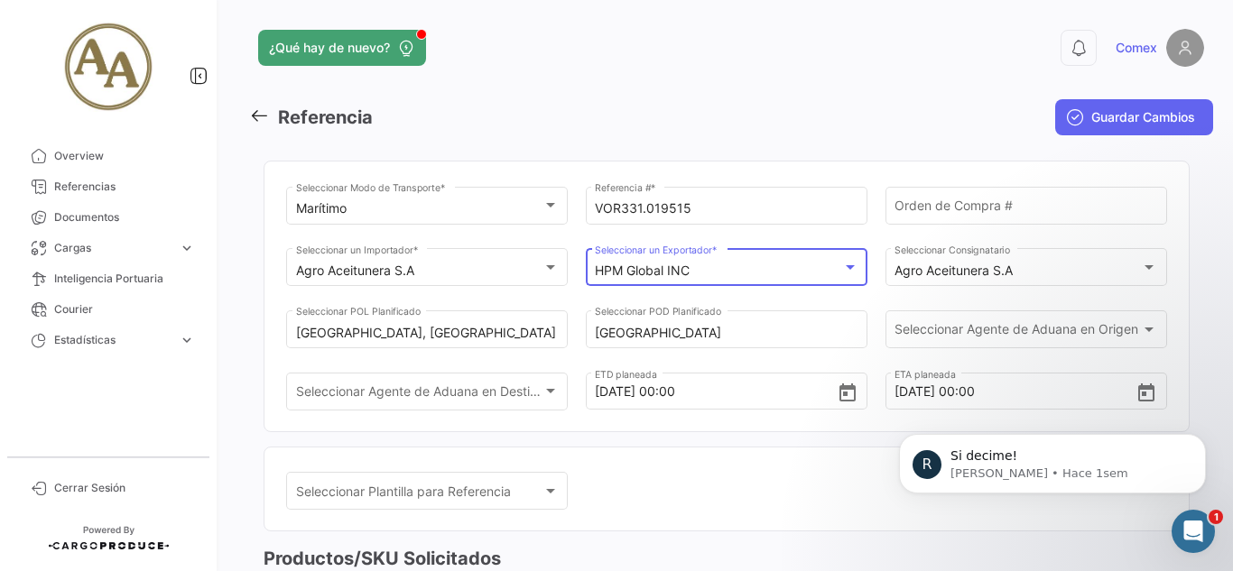
click at [842, 270] on div at bounding box center [850, 267] width 16 height 14
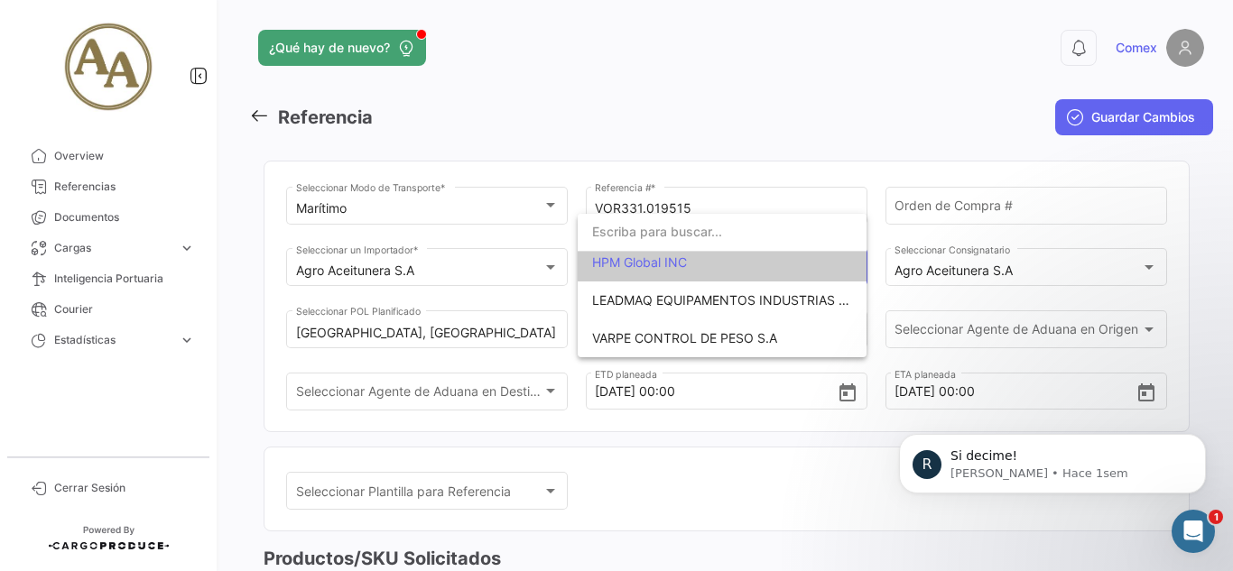
click at [723, 263] on span "HPM Global INC" at bounding box center [722, 263] width 260 height 38
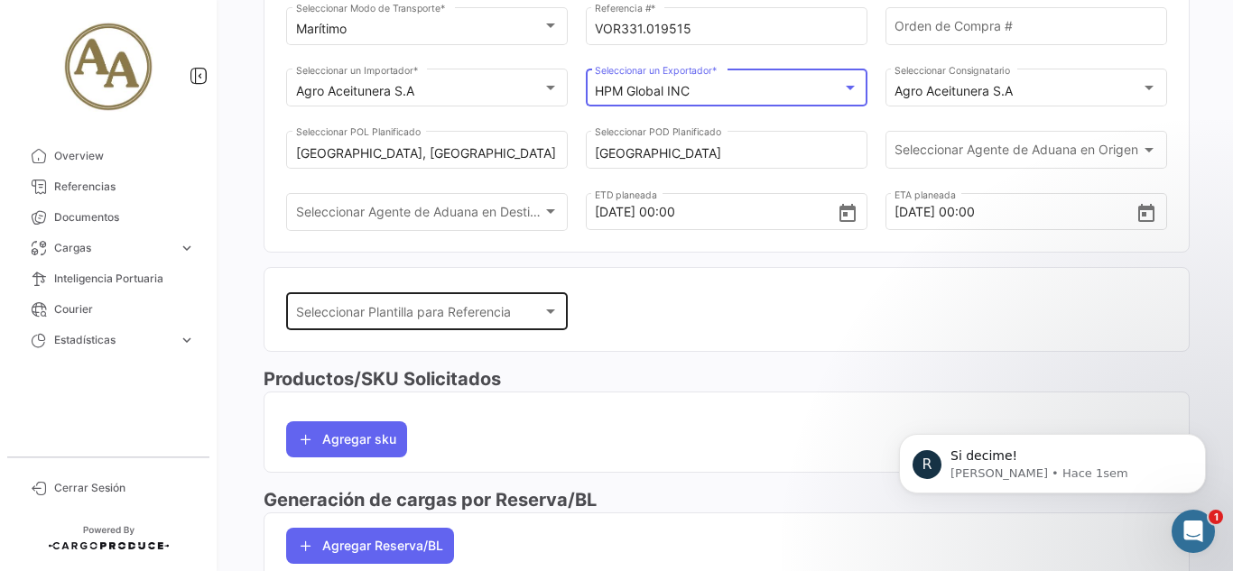
scroll to position [181, 0]
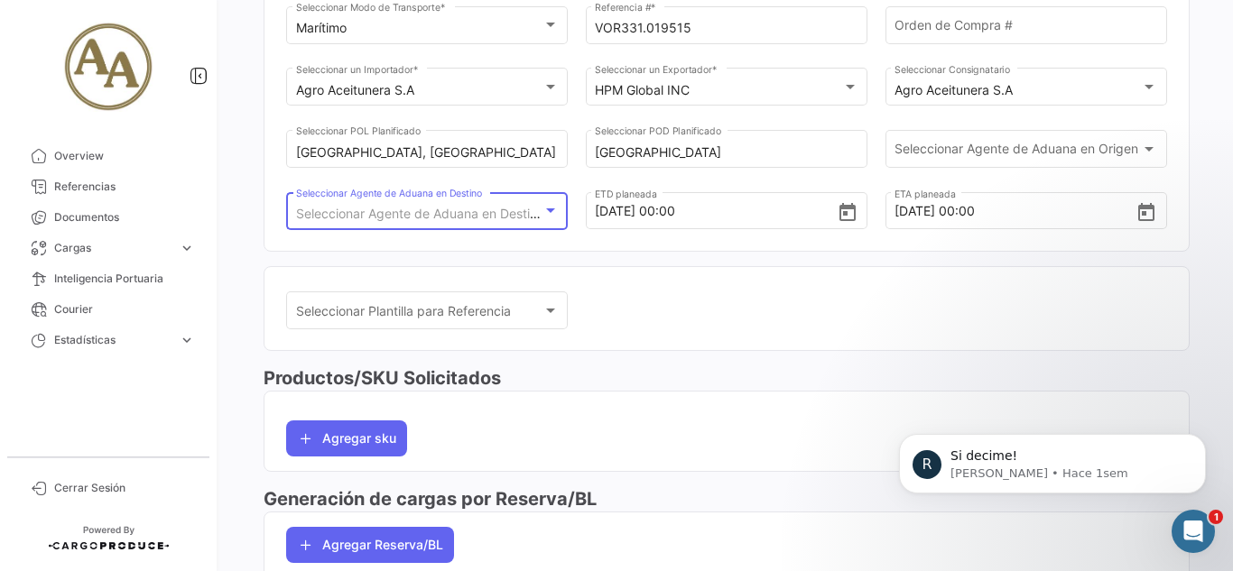
click at [500, 222] on div "Seleccionar Agente de Aduana en Destino" at bounding box center [419, 214] width 246 height 15
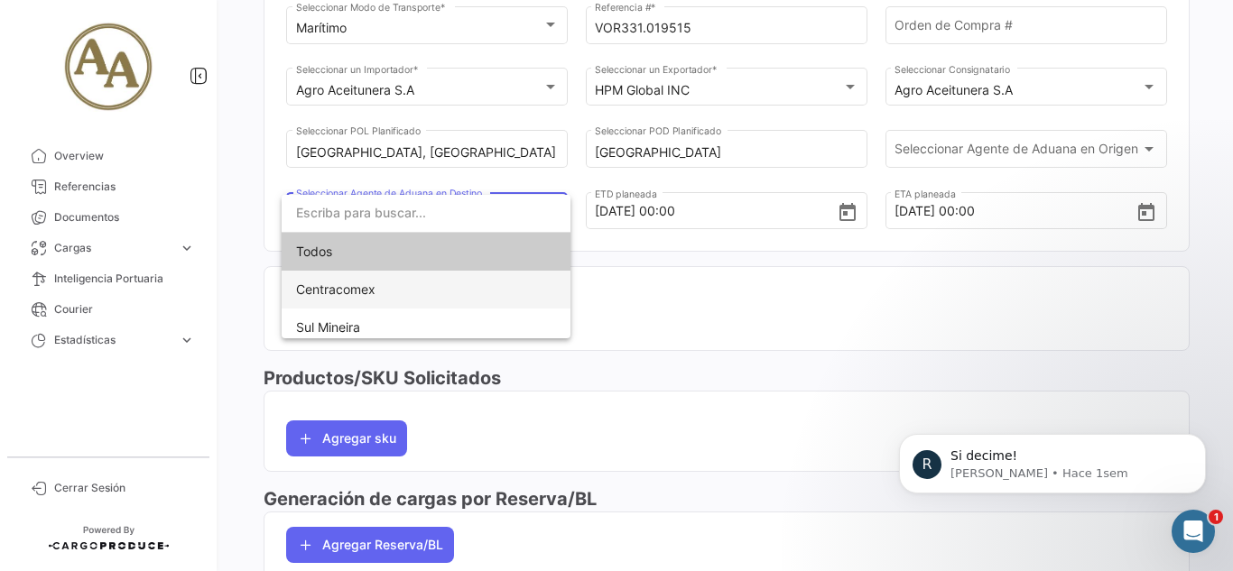
click at [474, 299] on span "Centracomex" at bounding box center [426, 290] width 260 height 38
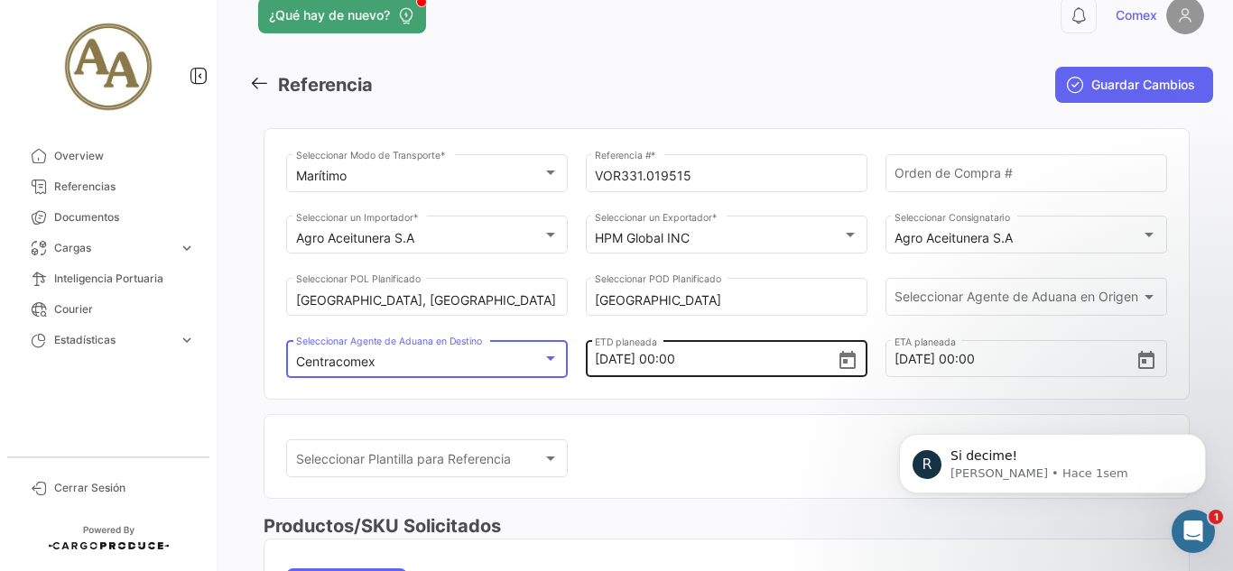
scroll to position [0, 0]
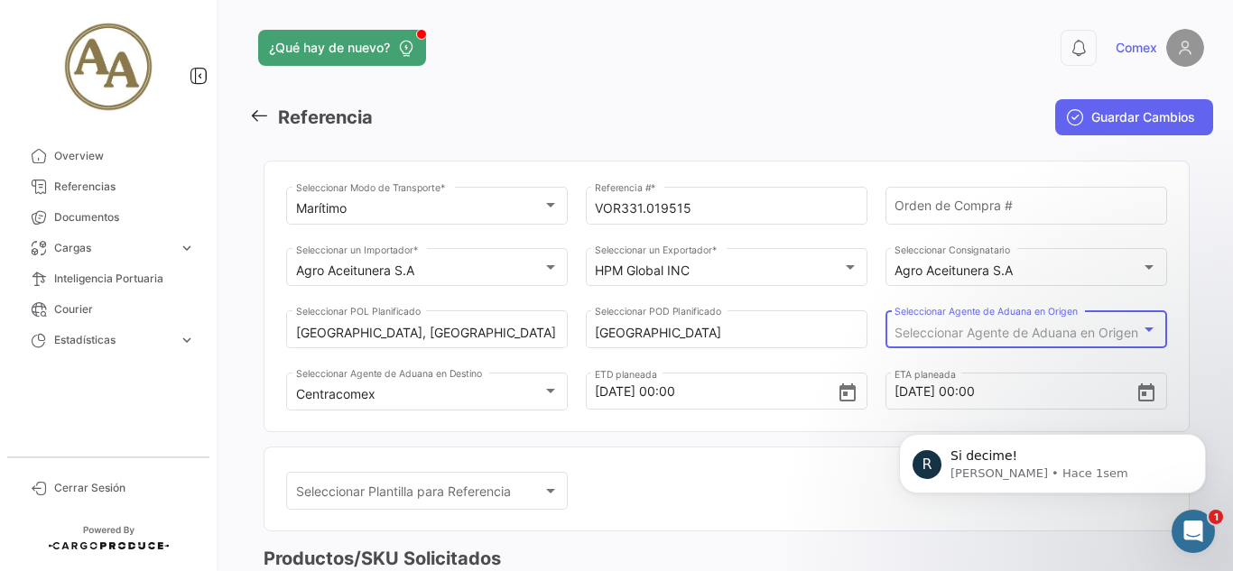
click at [968, 336] on span "Seleccionar Agente de Aduana en Origen" at bounding box center [1016, 332] width 244 height 15
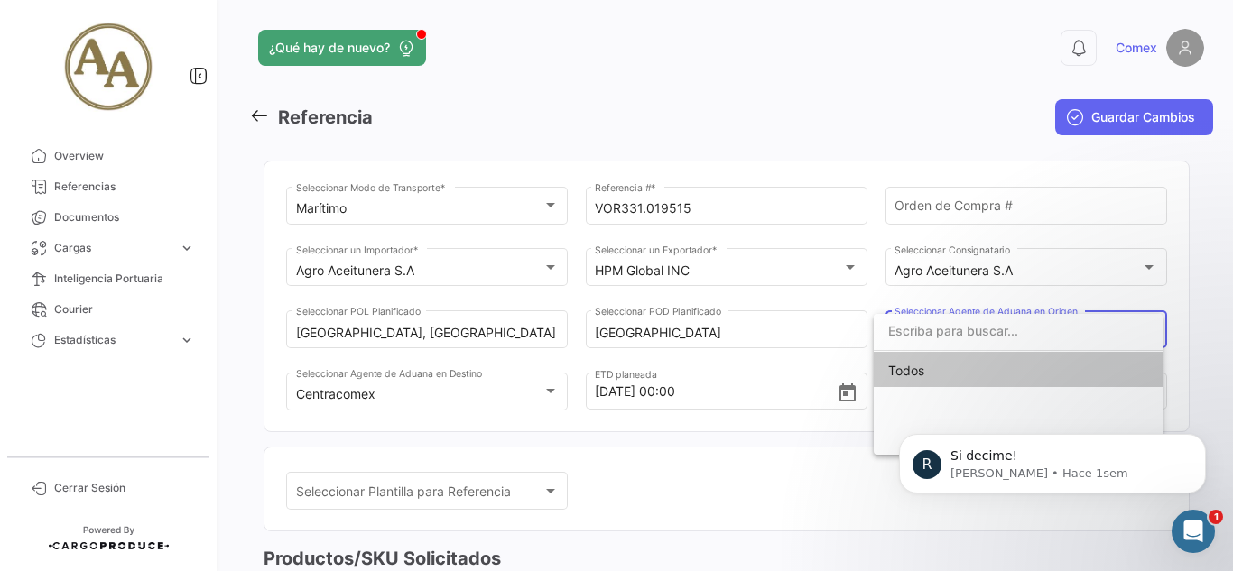
click at [616, 458] on div at bounding box center [616, 285] width 1233 height 571
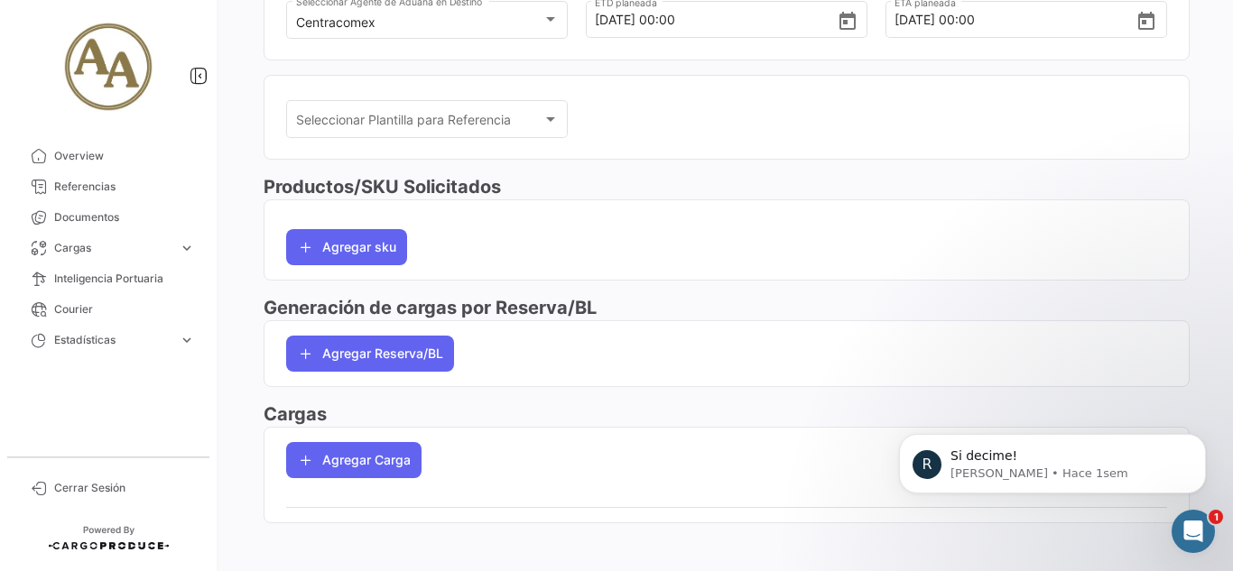
scroll to position [382, 0]
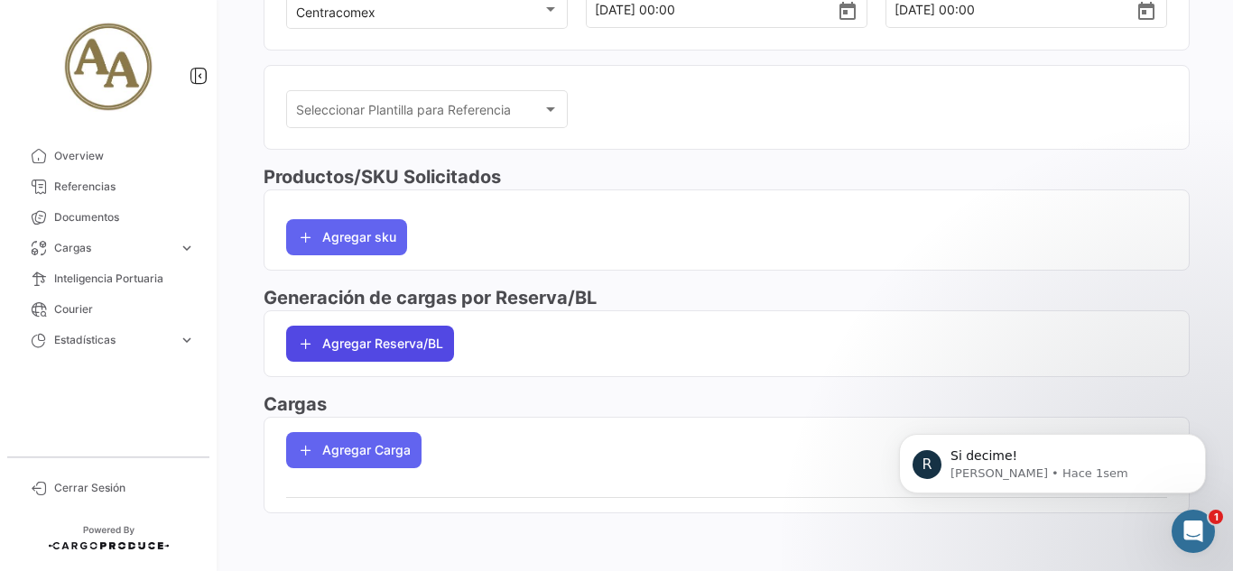
click at [438, 347] on button "Agregar Reserva/BL" at bounding box center [370, 344] width 168 height 36
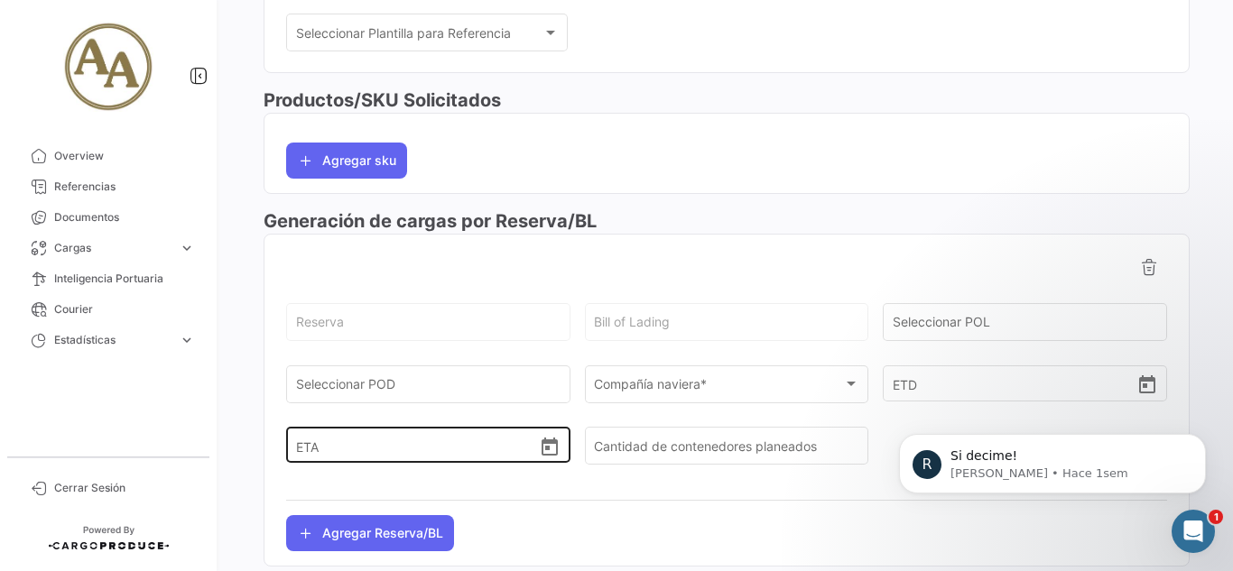
scroll to position [562, 0]
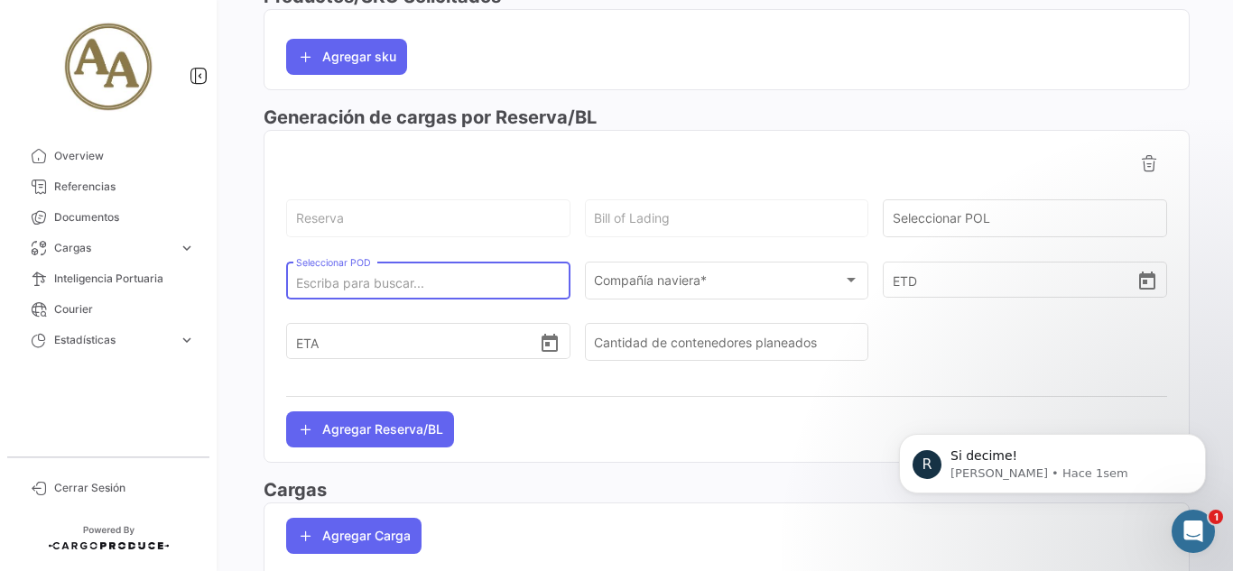
click at [459, 283] on input "Seleccionar POD" at bounding box center [428, 283] width 265 height 15
click at [404, 286] on input "Seleccionar POD" at bounding box center [428, 283] width 265 height 15
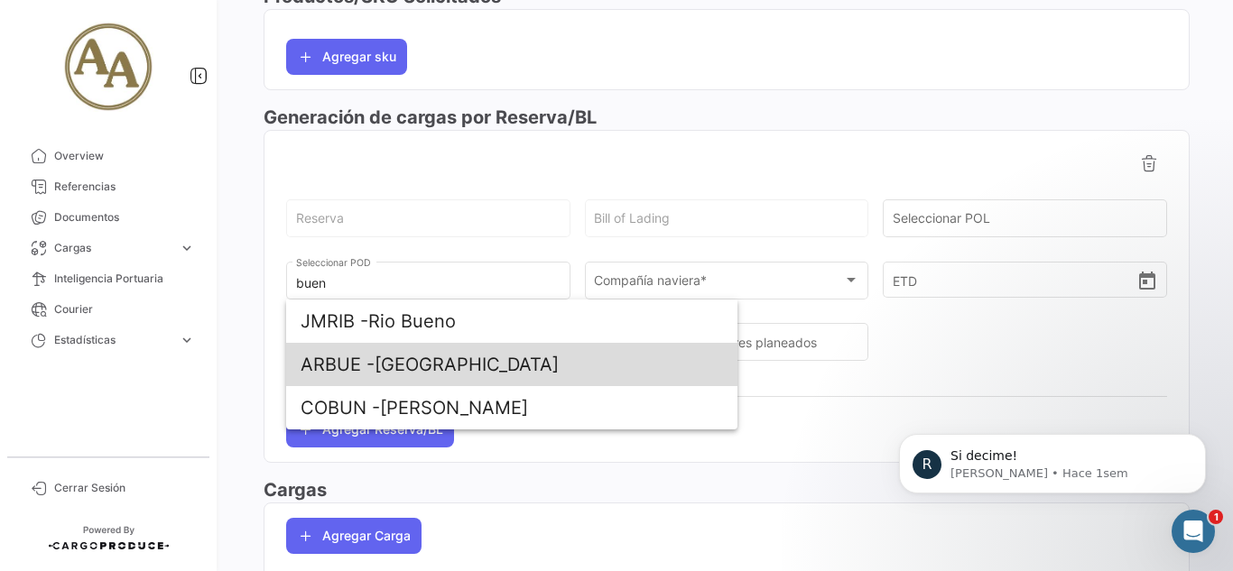
click at [480, 359] on span "ARBUE - [GEOGRAPHIC_DATA]" at bounding box center [512, 364] width 422 height 43
type input "[GEOGRAPHIC_DATA]"
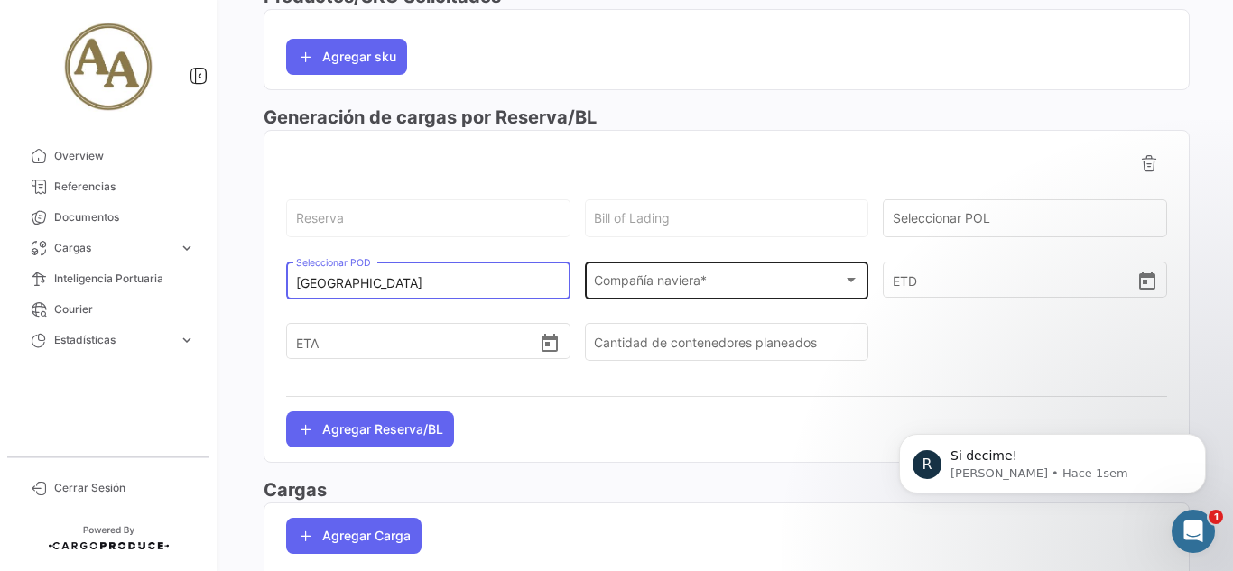
click at [676, 285] on span "Compañía naviera *" at bounding box center [718, 283] width 249 height 15
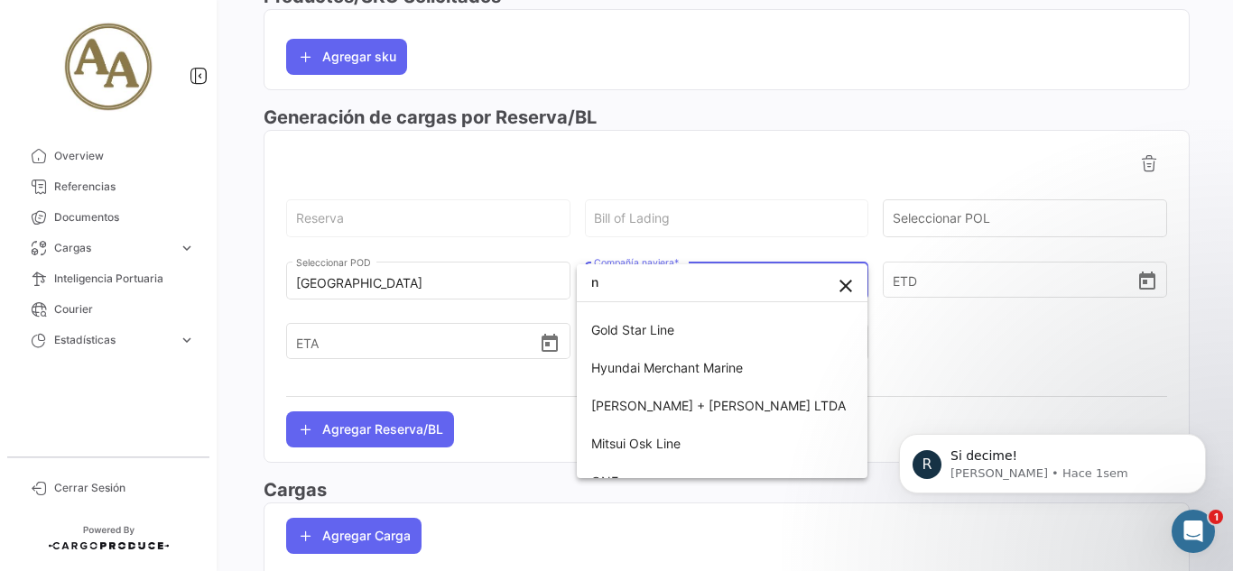
scroll to position [0, 0]
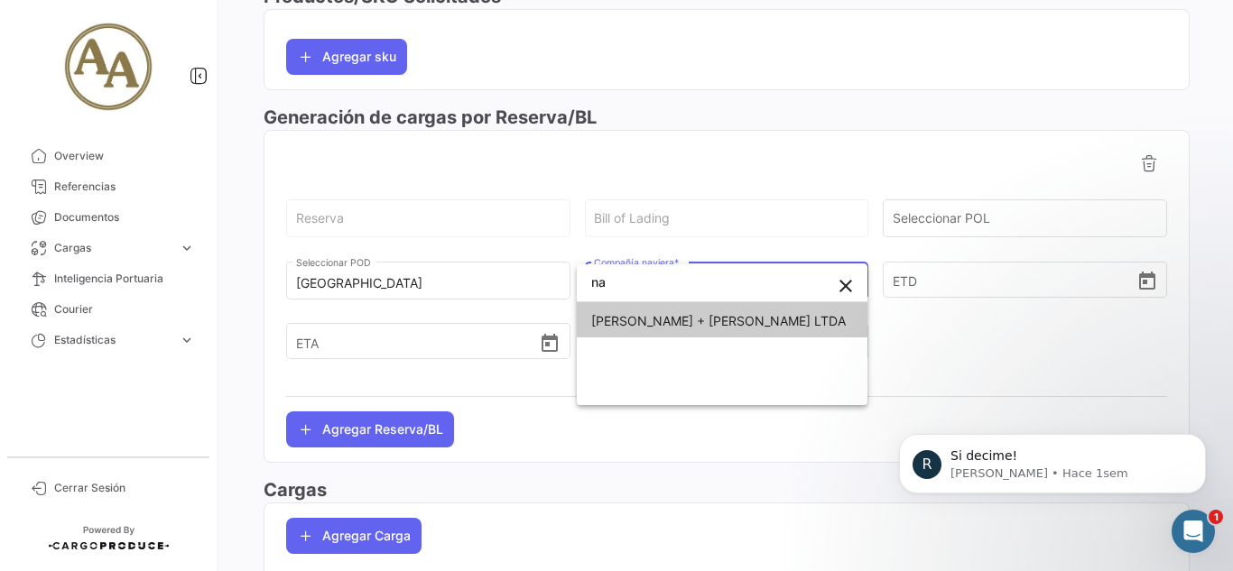
type input "n"
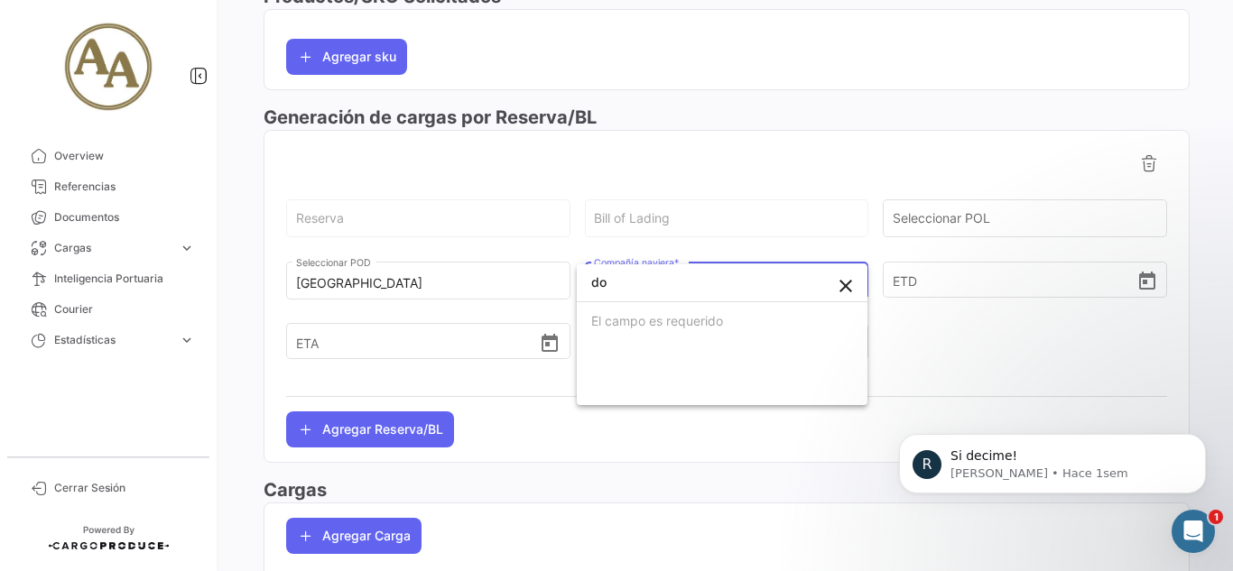
type input "d"
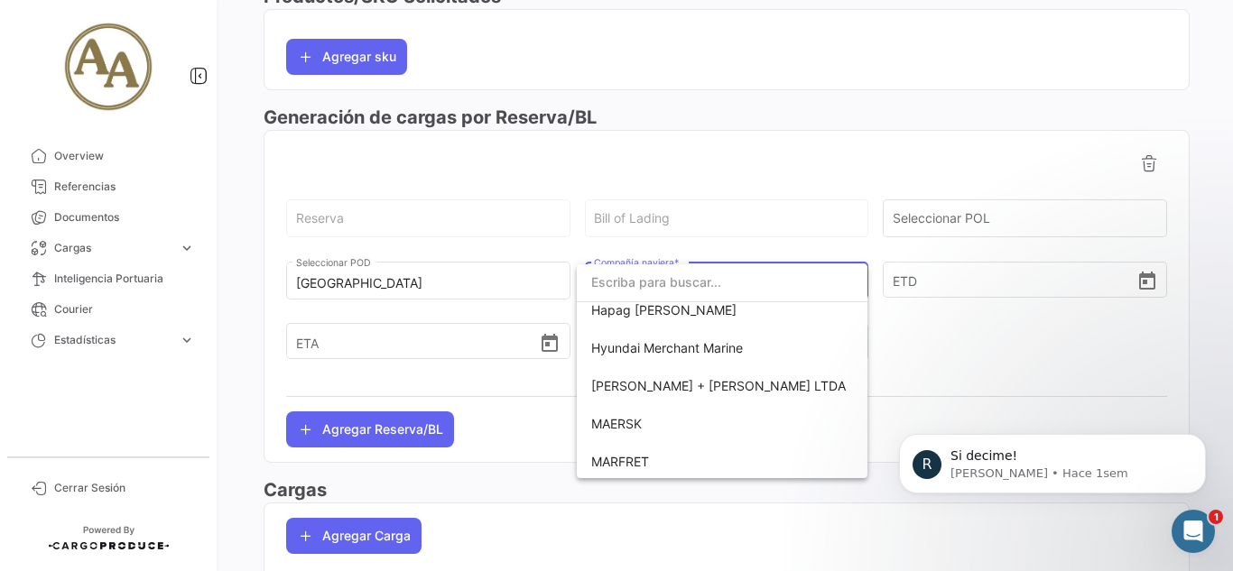
scroll to position [632, 0]
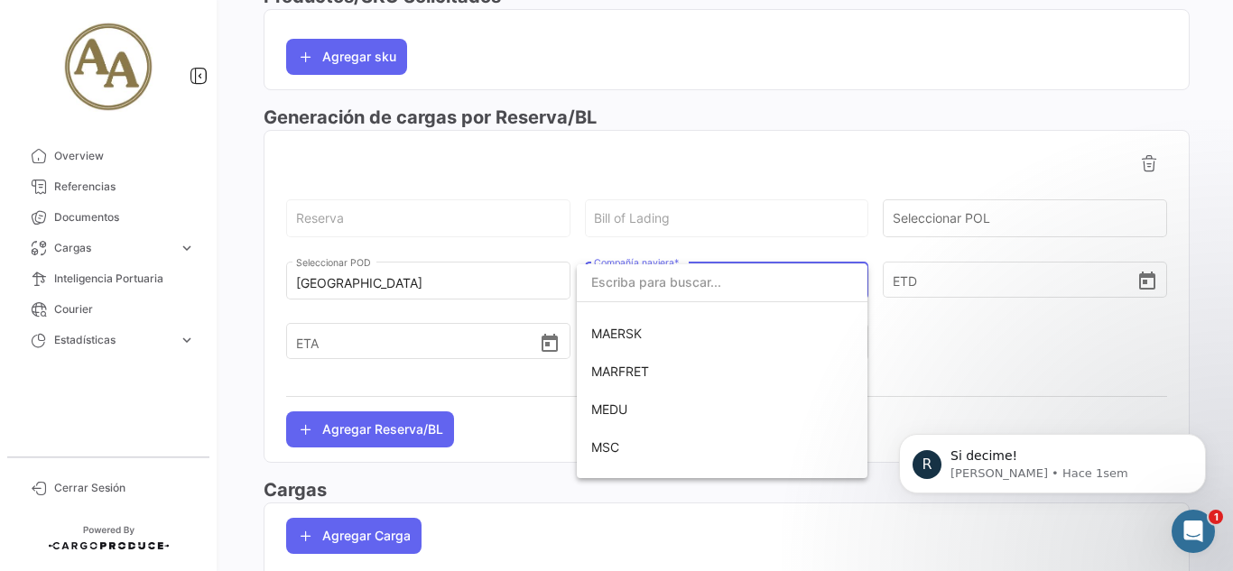
click at [982, 333] on div at bounding box center [616, 285] width 1233 height 571
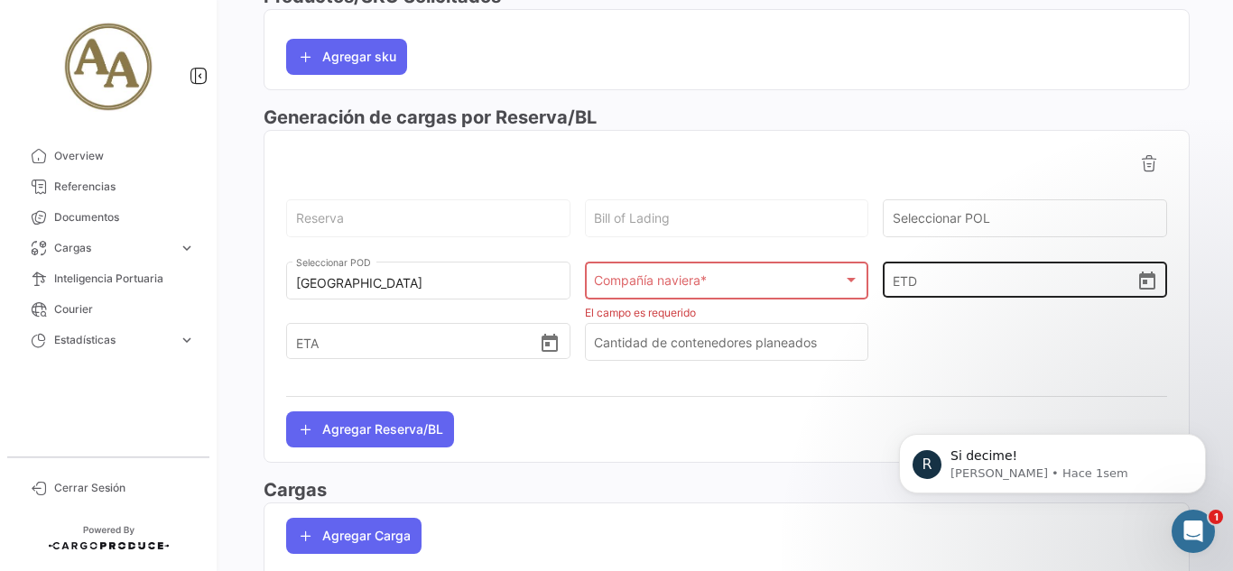
click at [911, 283] on input "ETD" at bounding box center [1015, 279] width 244 height 63
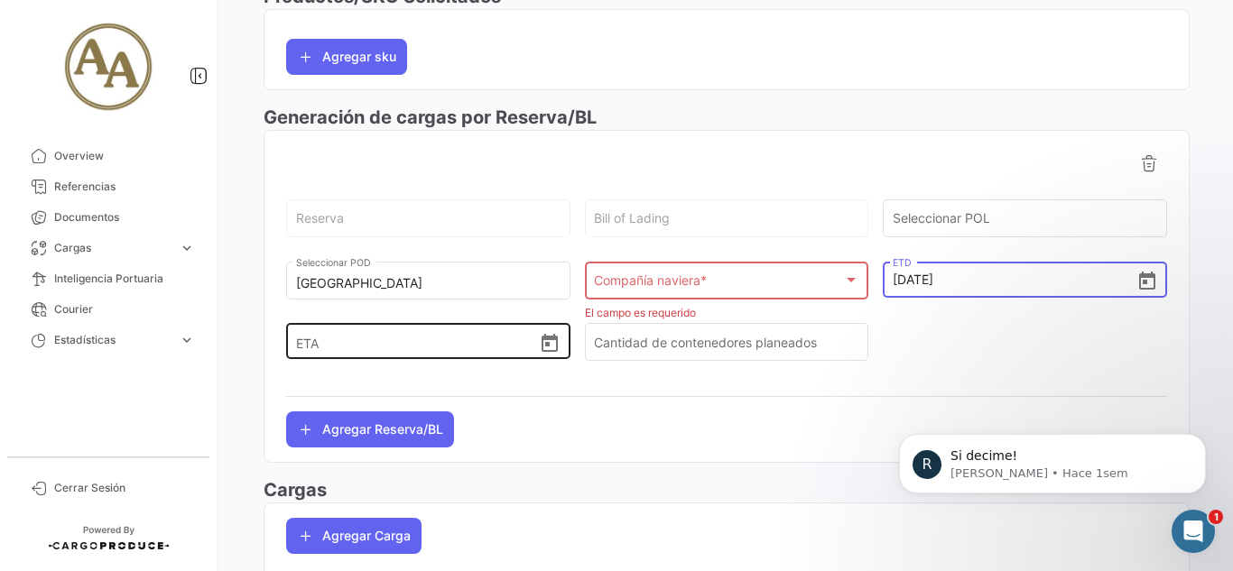
type input "[DATE] 00:00"
click at [461, 349] on input "ETA" at bounding box center [418, 341] width 244 height 63
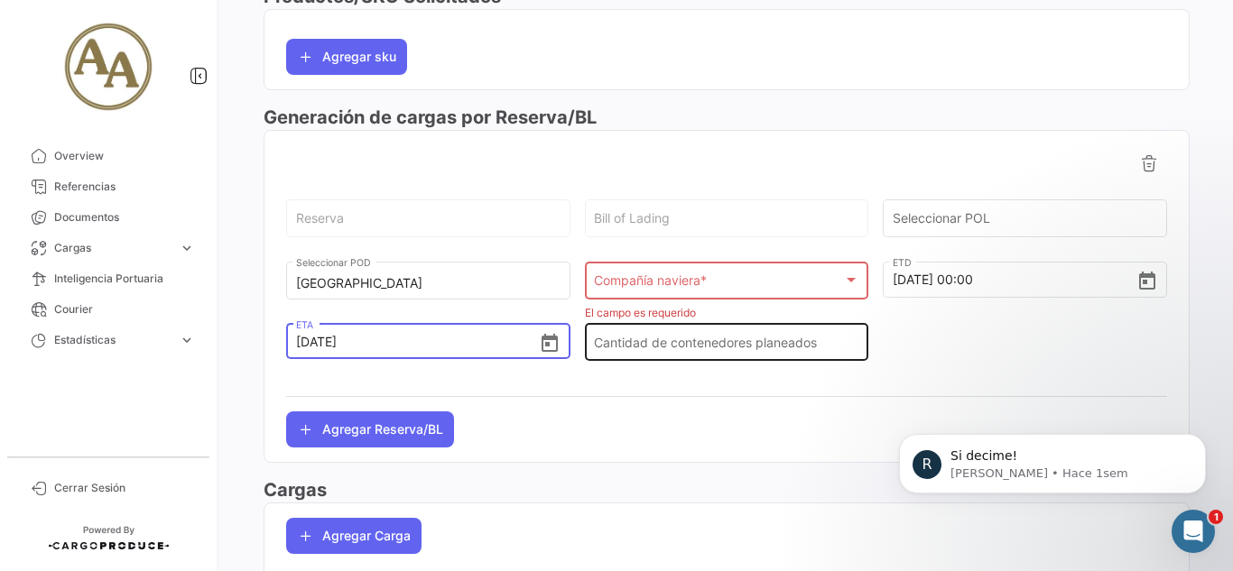
type input "[DATE] 00:00"
click at [721, 341] on input "Cantidad de contenedores planeados" at bounding box center [726, 345] width 265 height 15
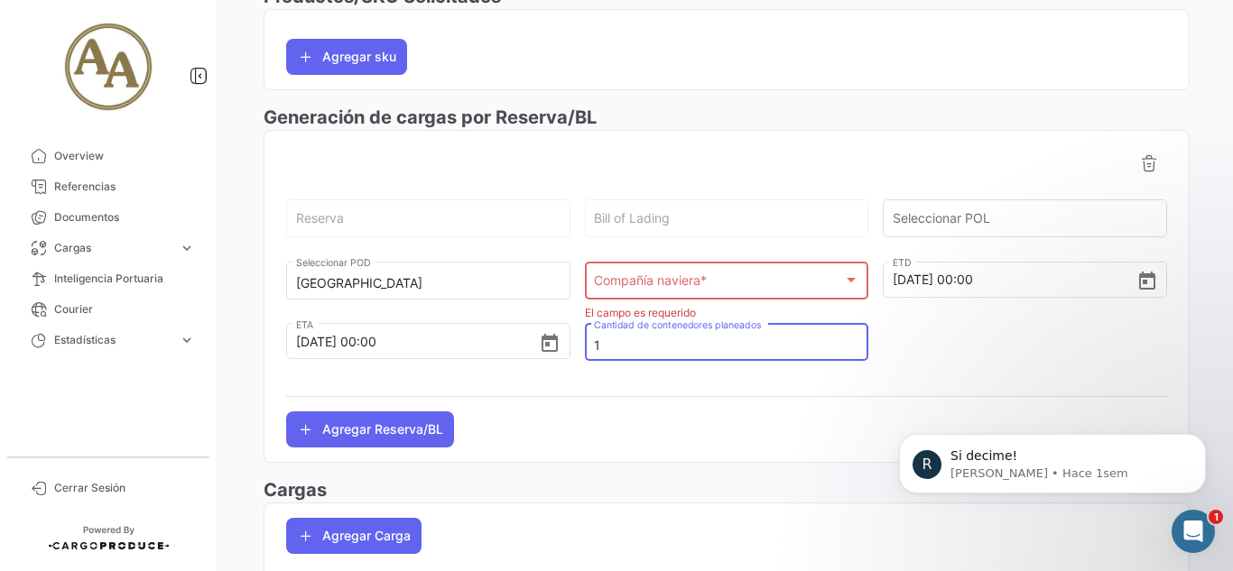
type input "1"
click at [949, 346] on div at bounding box center [1025, 351] width 284 height 62
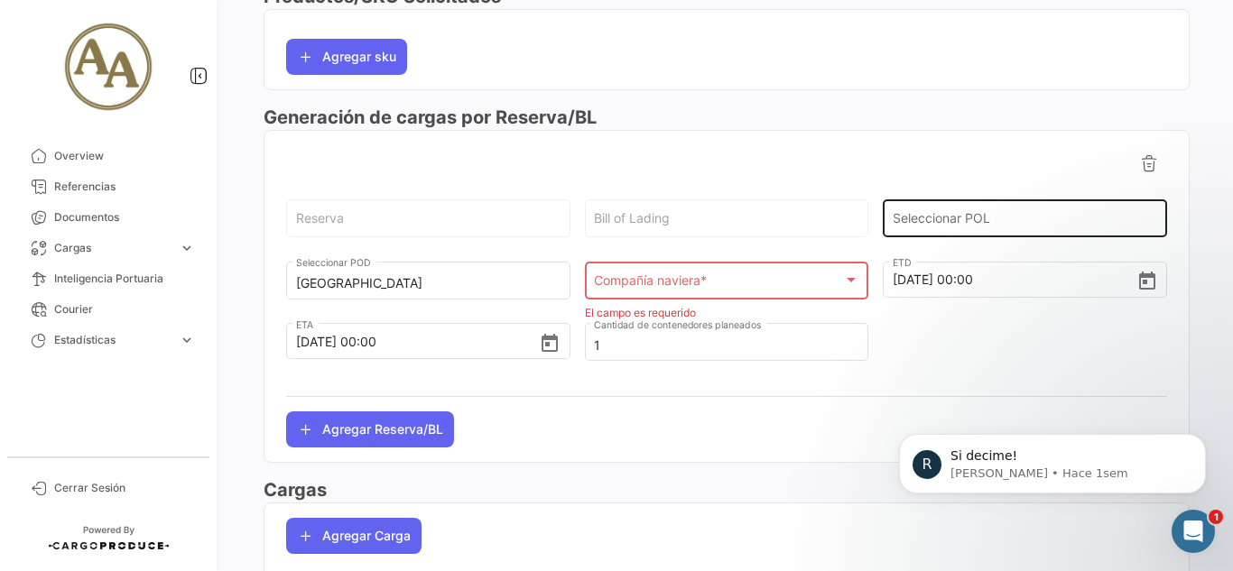
click at [1012, 218] on input "Seleccionar POL" at bounding box center [1025, 222] width 265 height 15
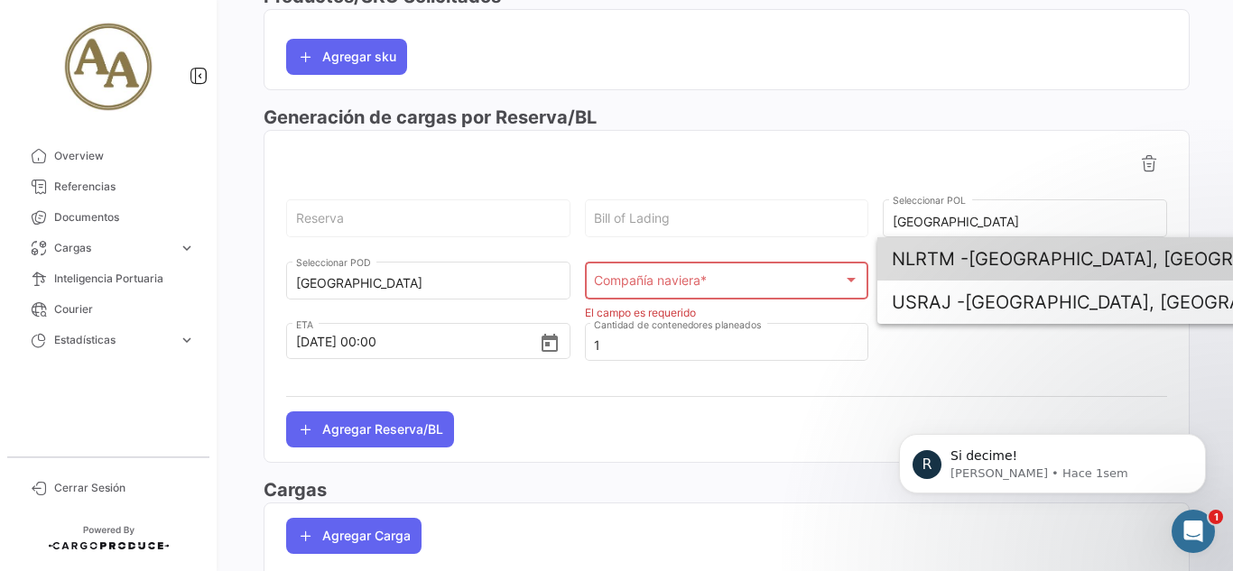
click at [1036, 255] on span "NLRTM - [GEOGRAPHIC_DATA], [GEOGRAPHIC_DATA]" at bounding box center [1103, 258] width 422 height 43
type input "[GEOGRAPHIC_DATA], [GEOGRAPHIC_DATA]"
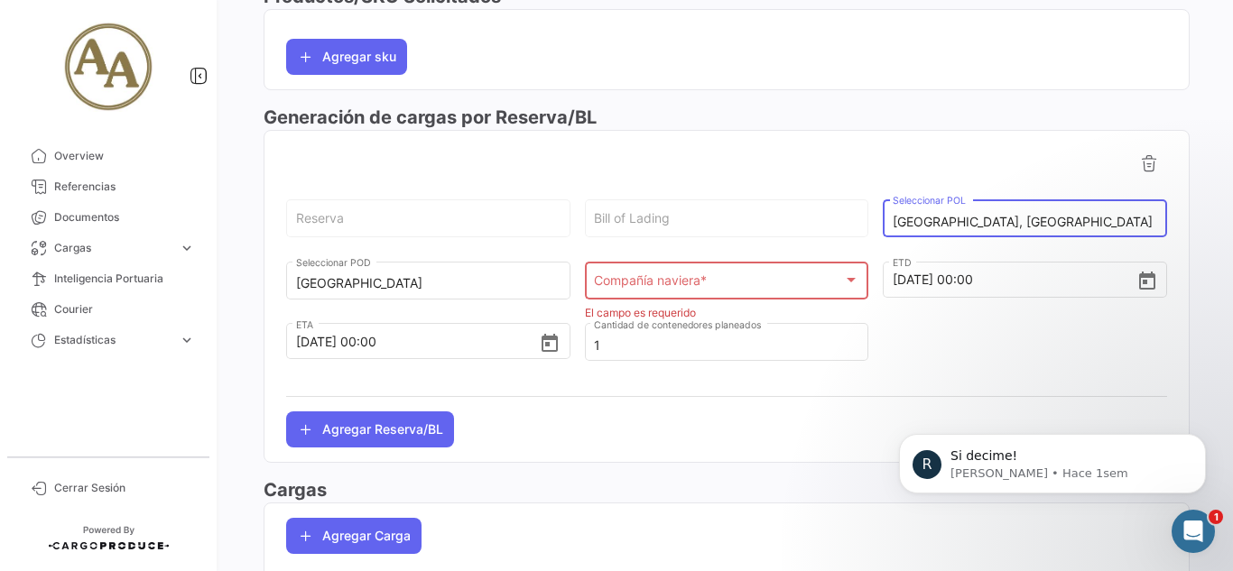
click at [731, 287] on div "Compañía naviera *" at bounding box center [718, 283] width 249 height 15
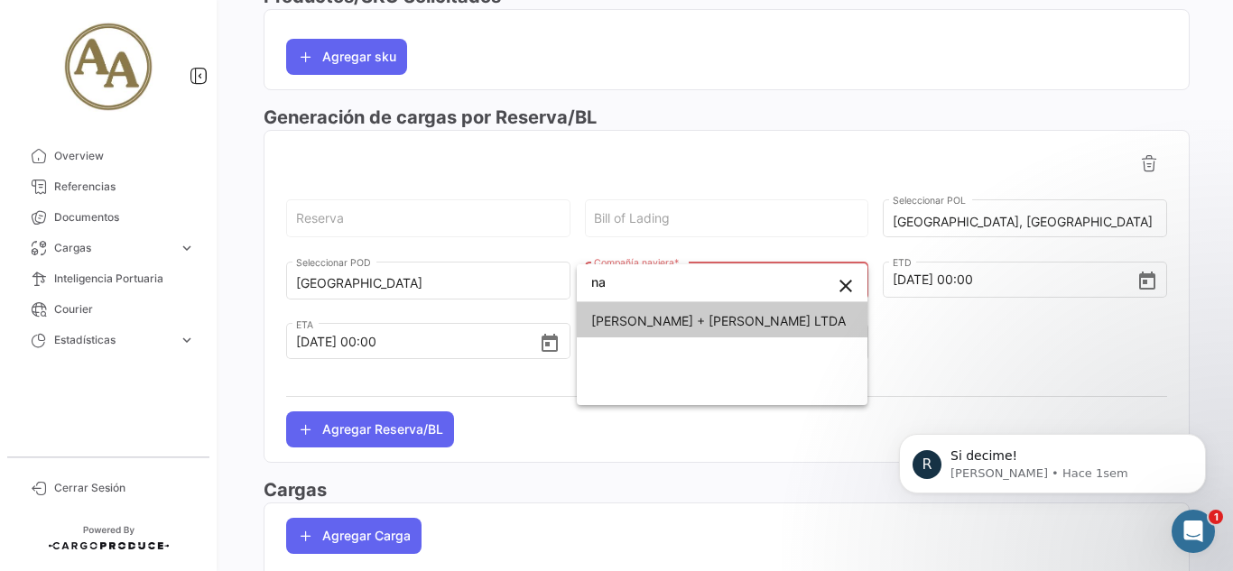
type input "n"
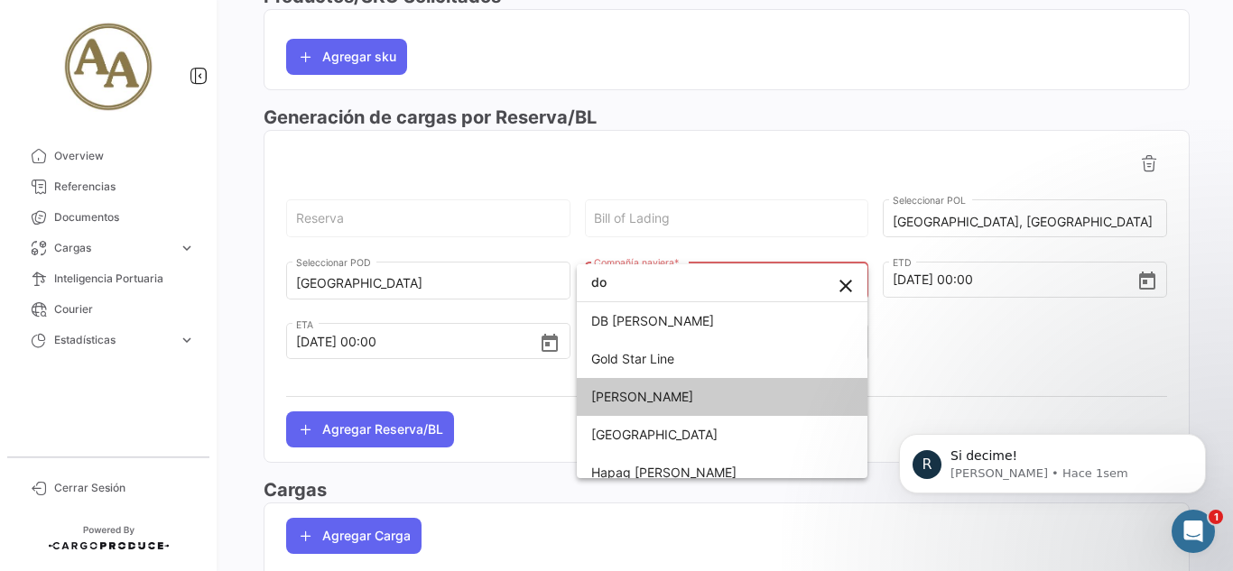
type input "d"
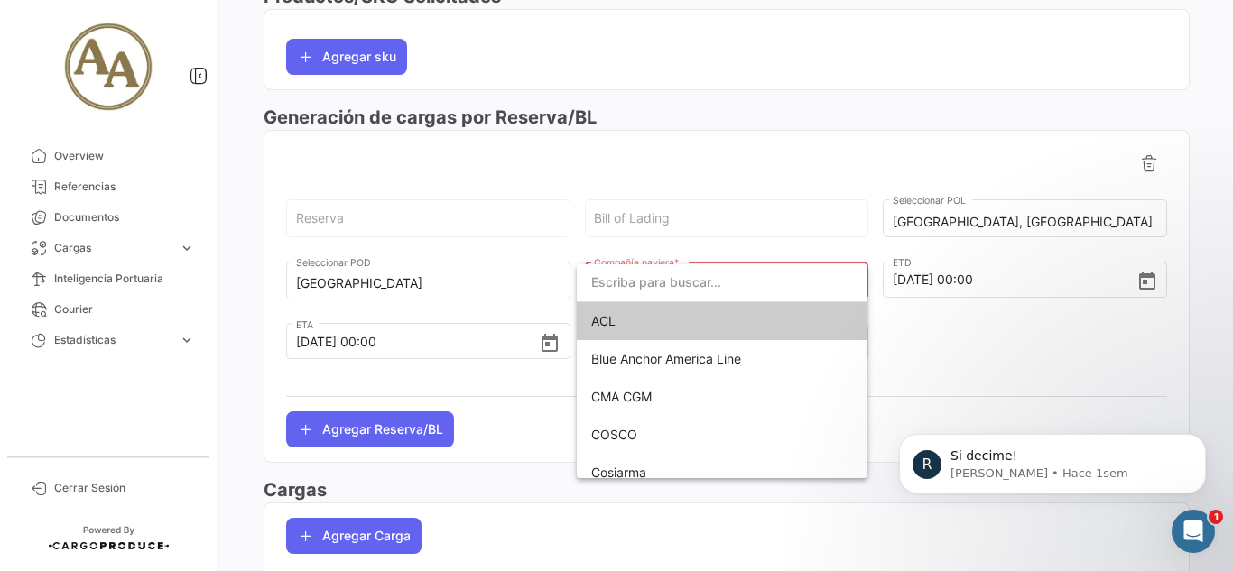
click at [662, 287] on input "dropdown search" at bounding box center [722, 283] width 291 height 38
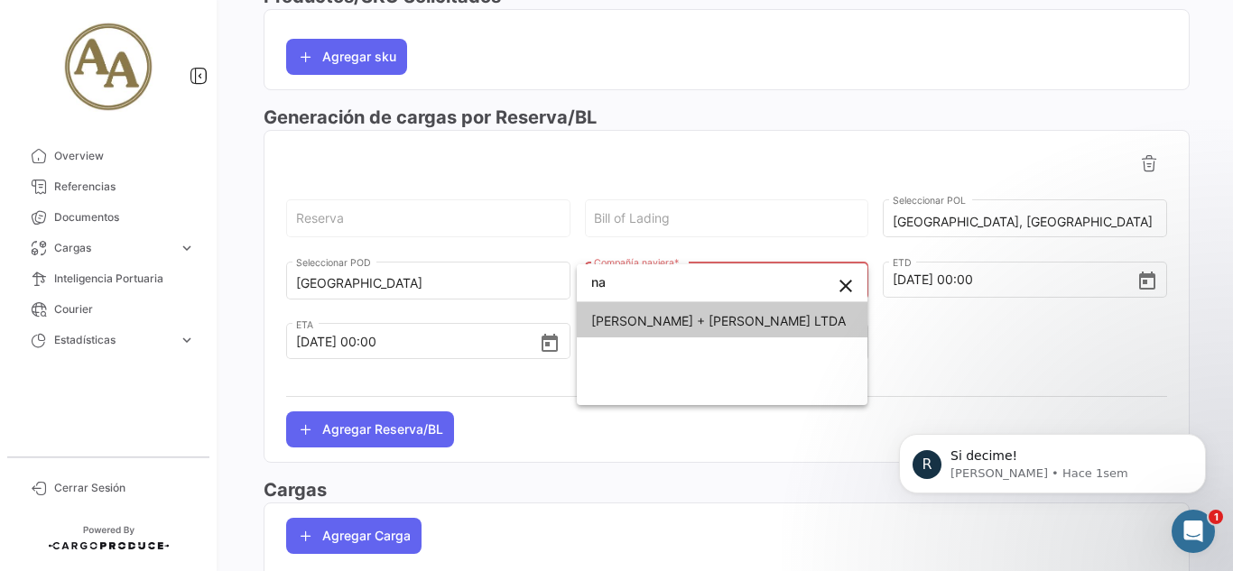
type input "n"
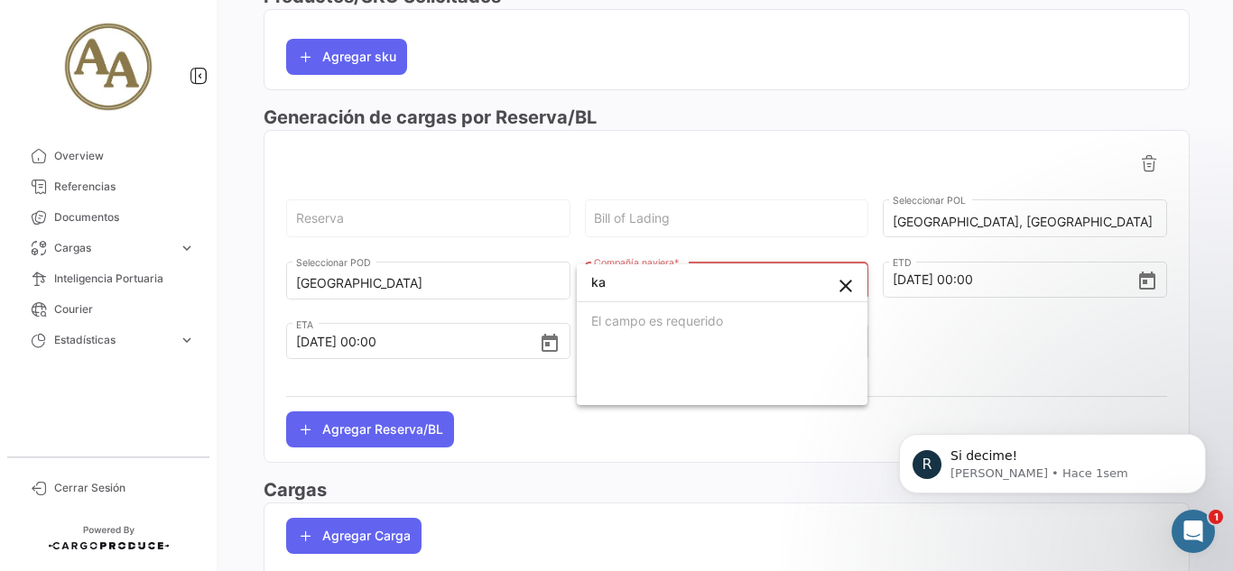
type input "k"
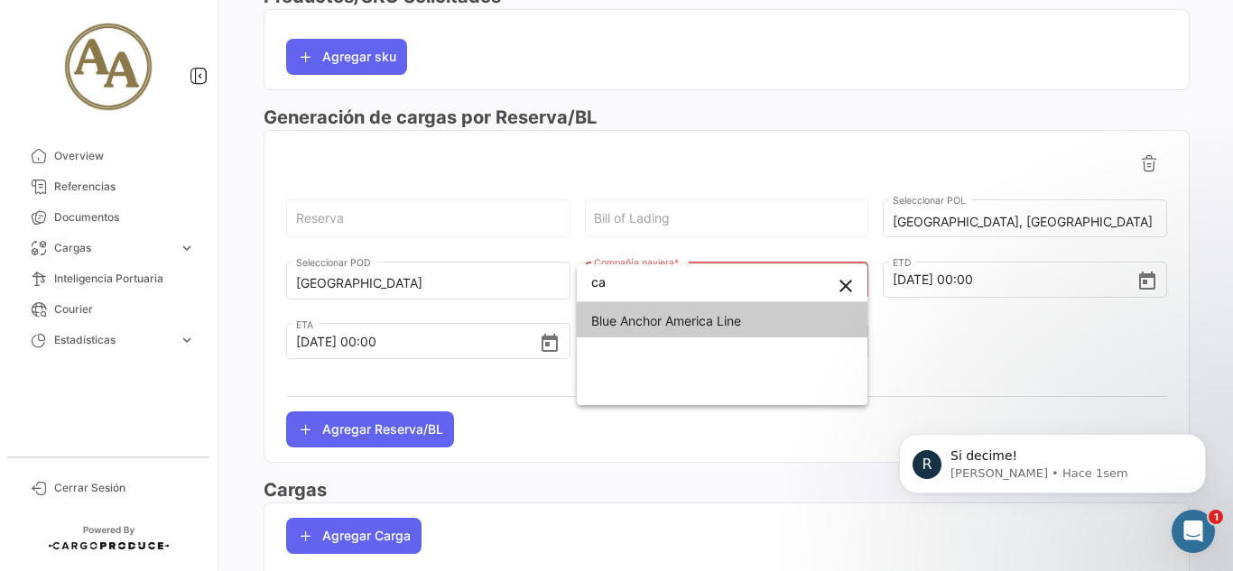
type input "c"
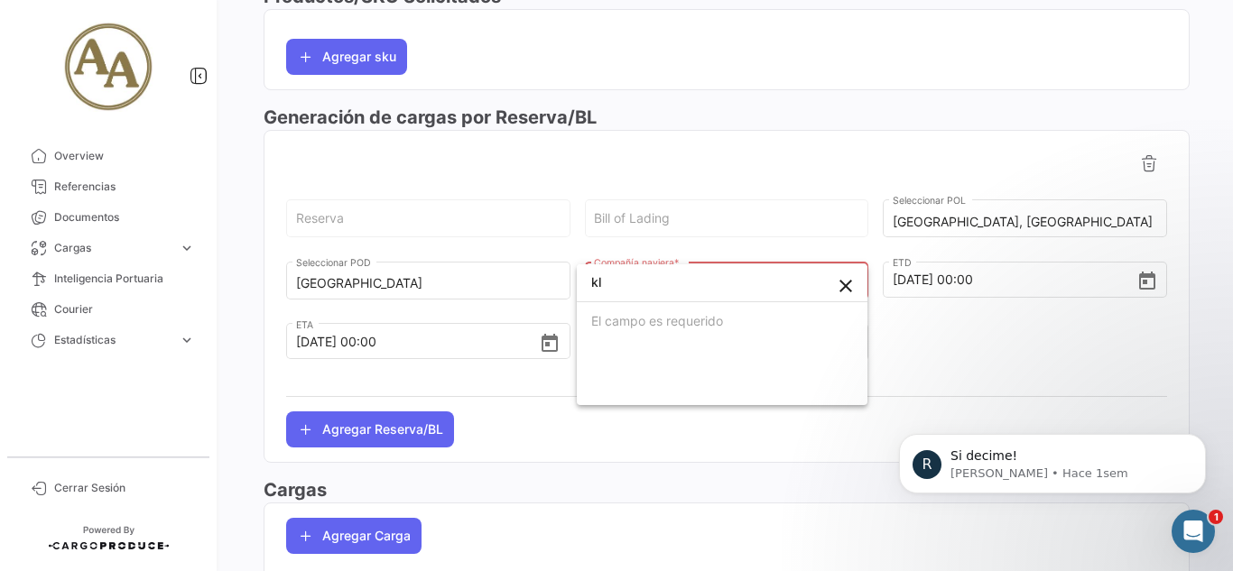
type input "k"
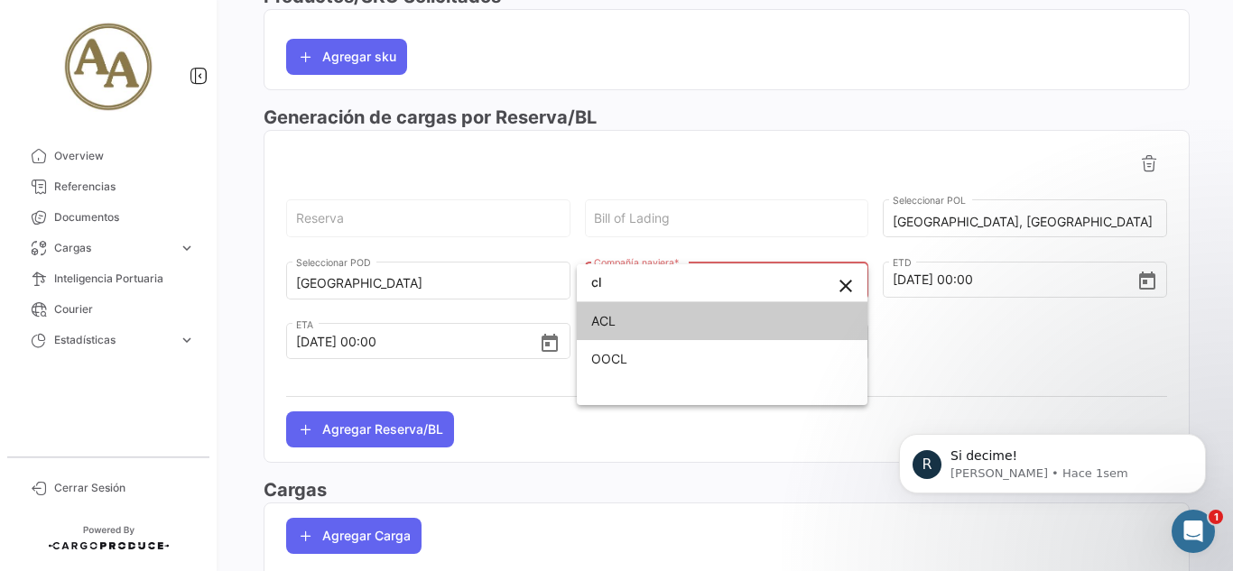
click at [648, 284] on input "cl" at bounding box center [722, 283] width 291 height 38
type input "c"
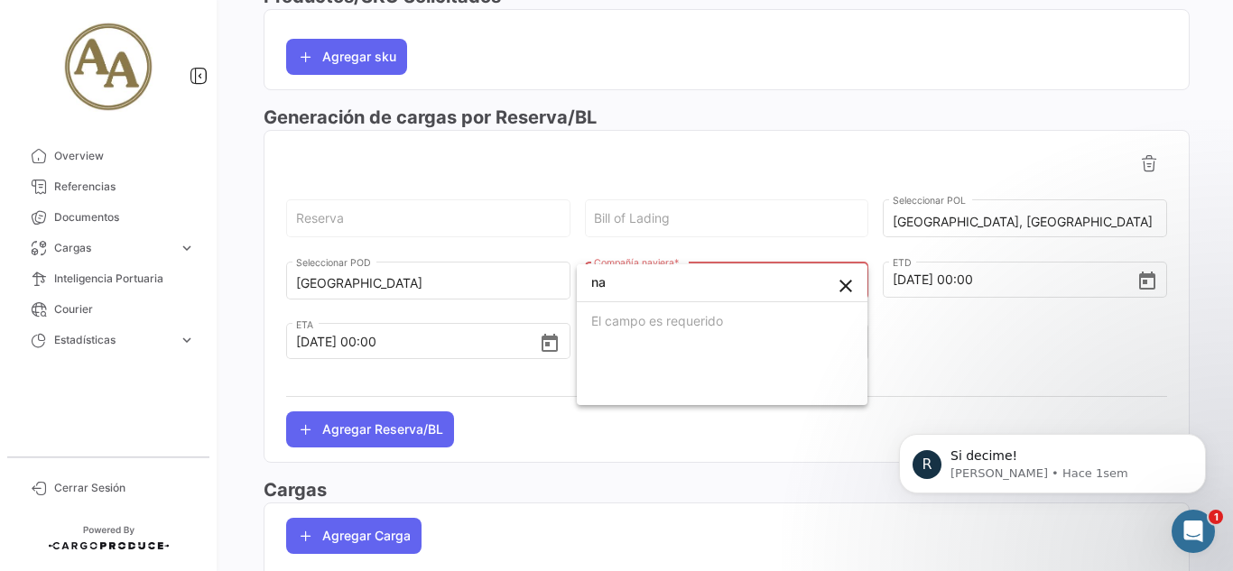
type input "n"
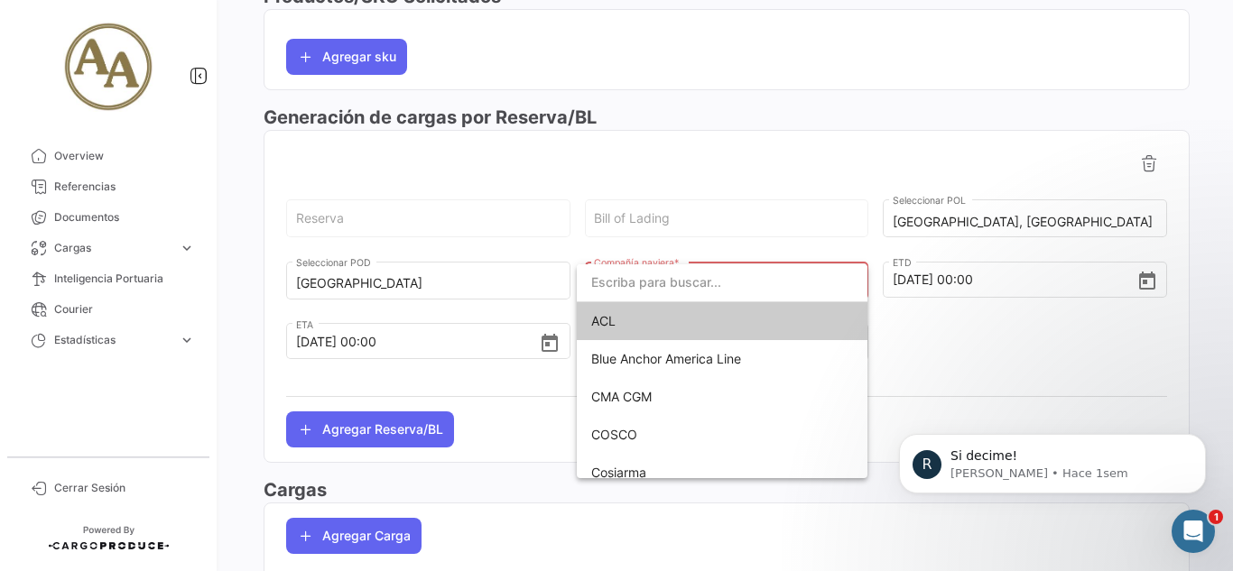
type input "k"
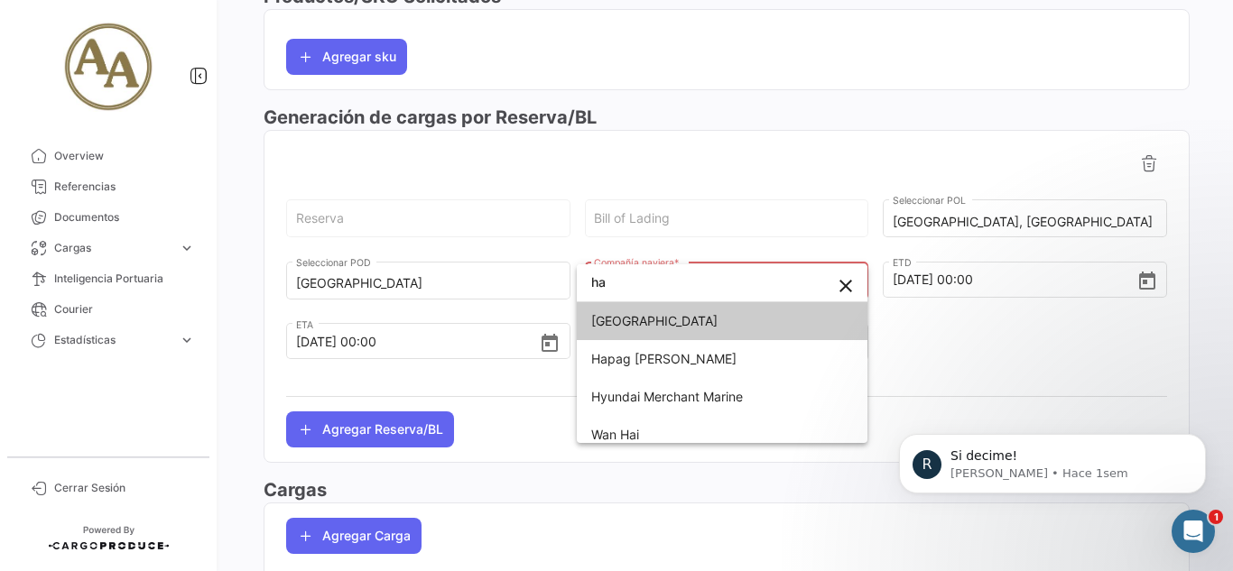
type input "h"
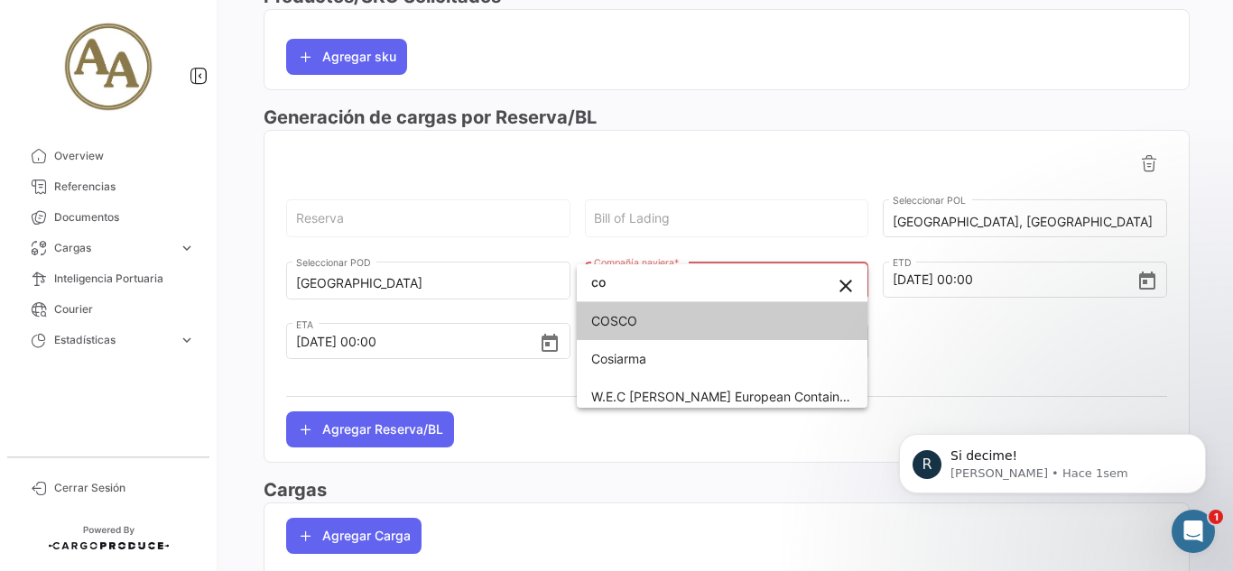
type input "c"
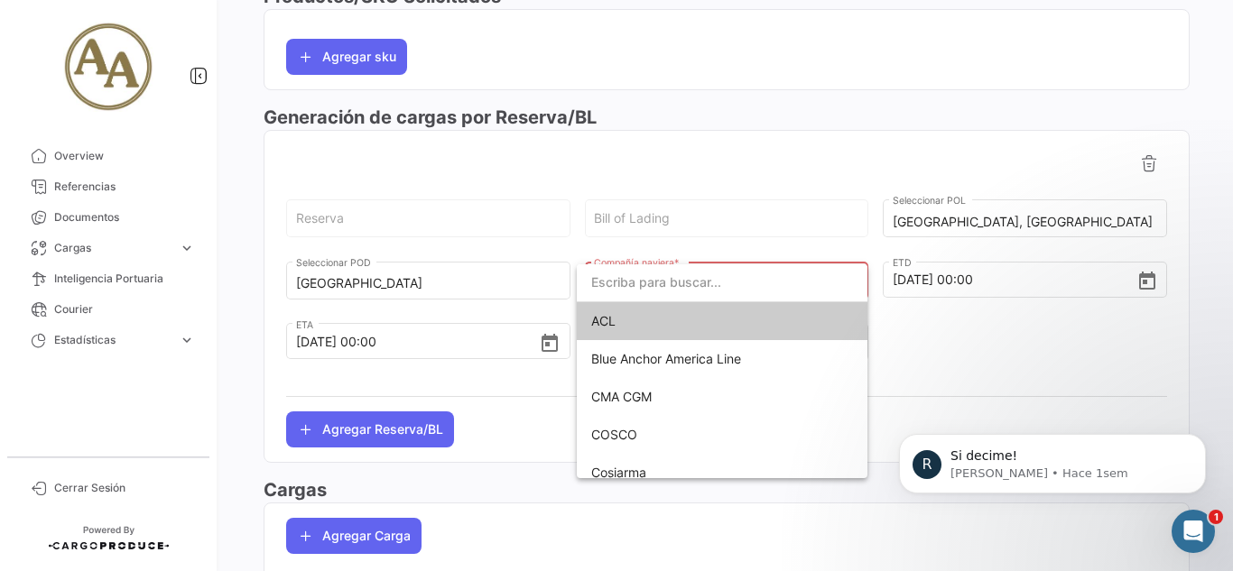
paste input "Jiahai International Ship Lease Co.,"
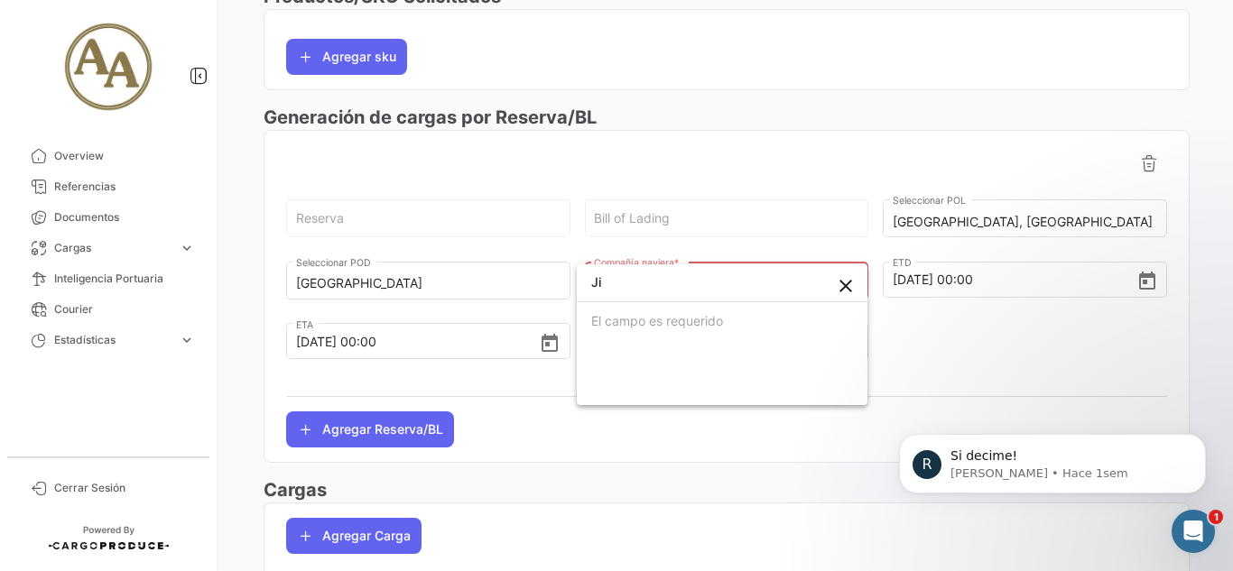
type input "J"
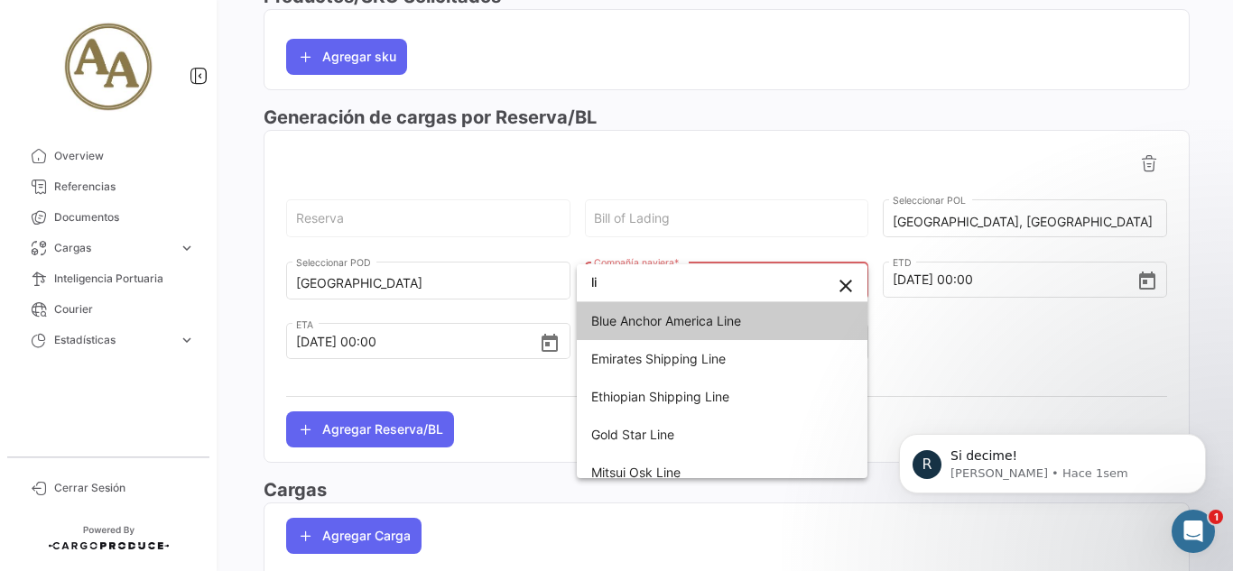
type input "l"
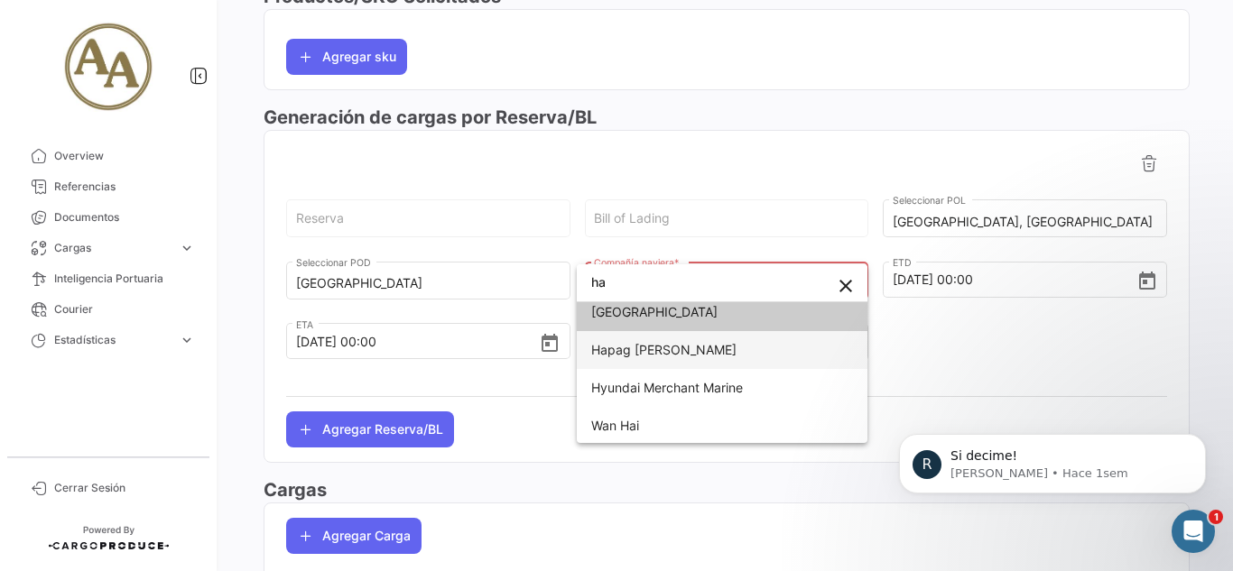
scroll to position [11, 0]
type input "h"
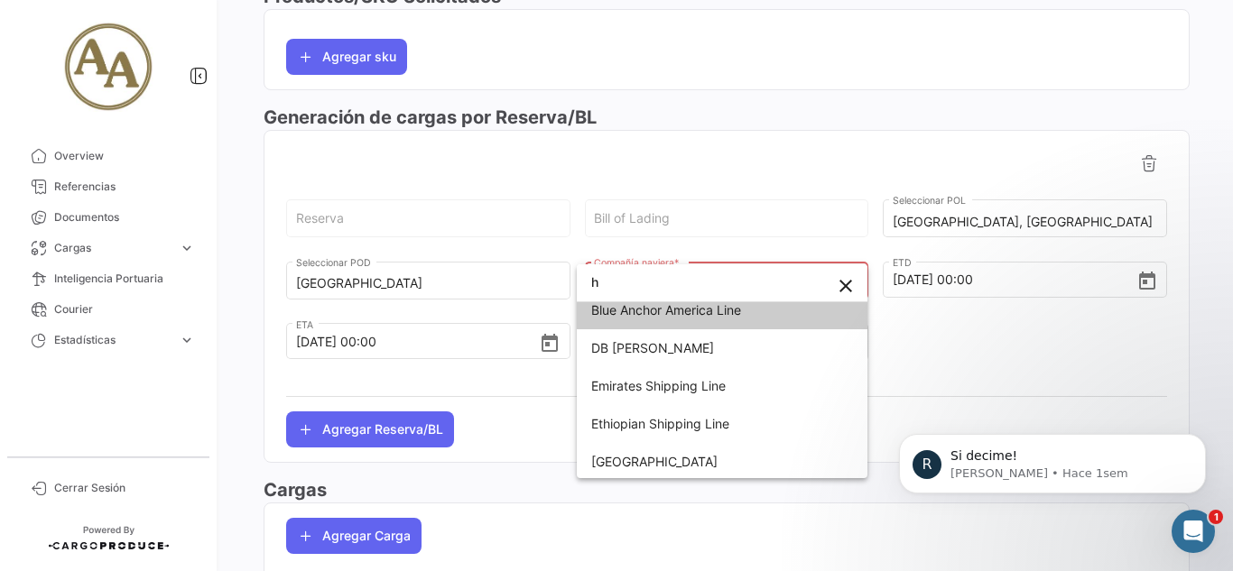
scroll to position [0, 0]
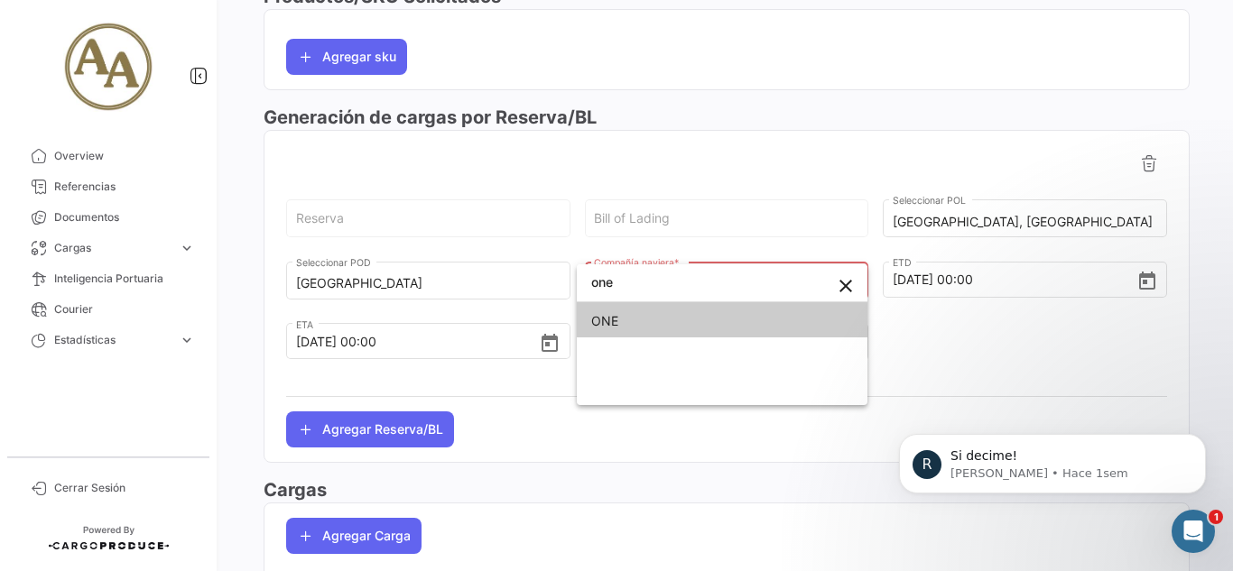
type input "one"
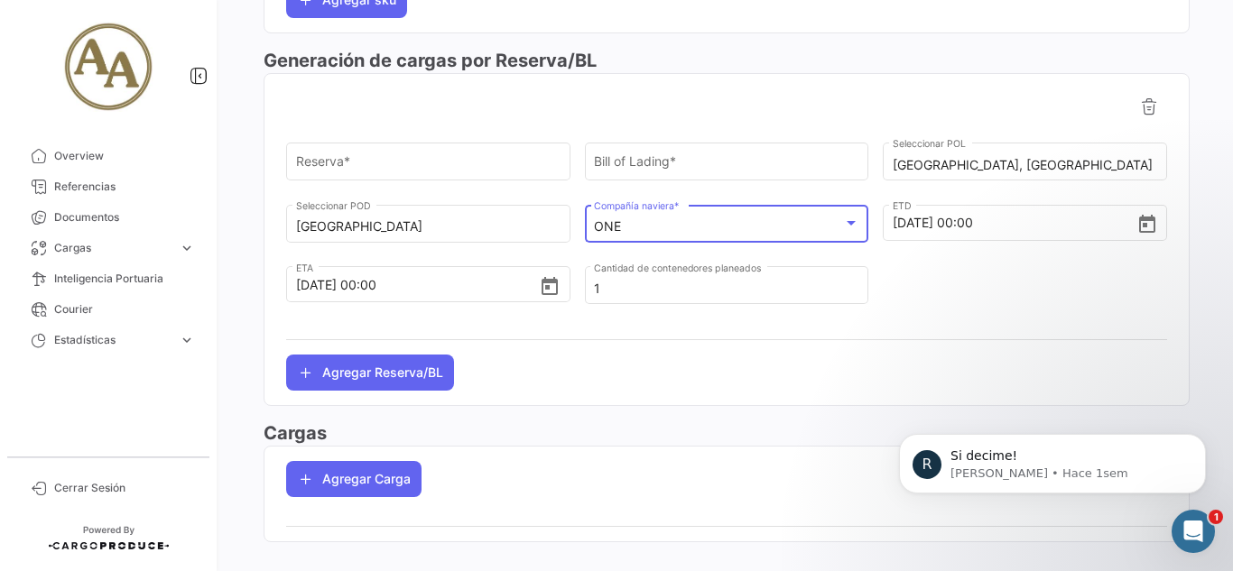
scroll to position [648, 0]
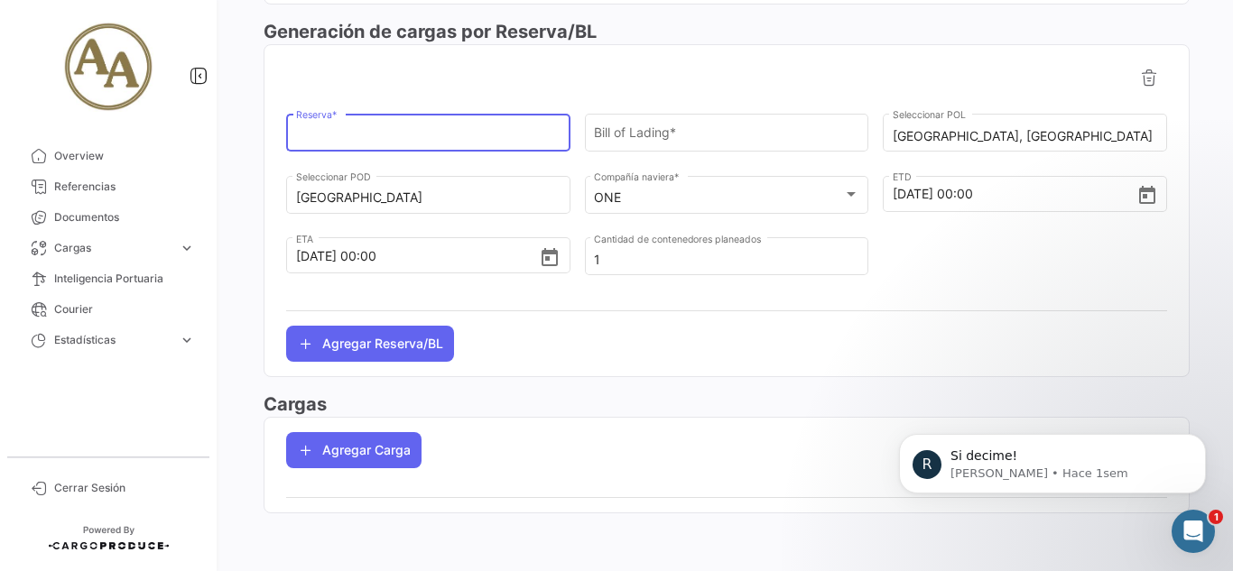
click at [469, 140] on input "Reserva *" at bounding box center [428, 136] width 265 height 15
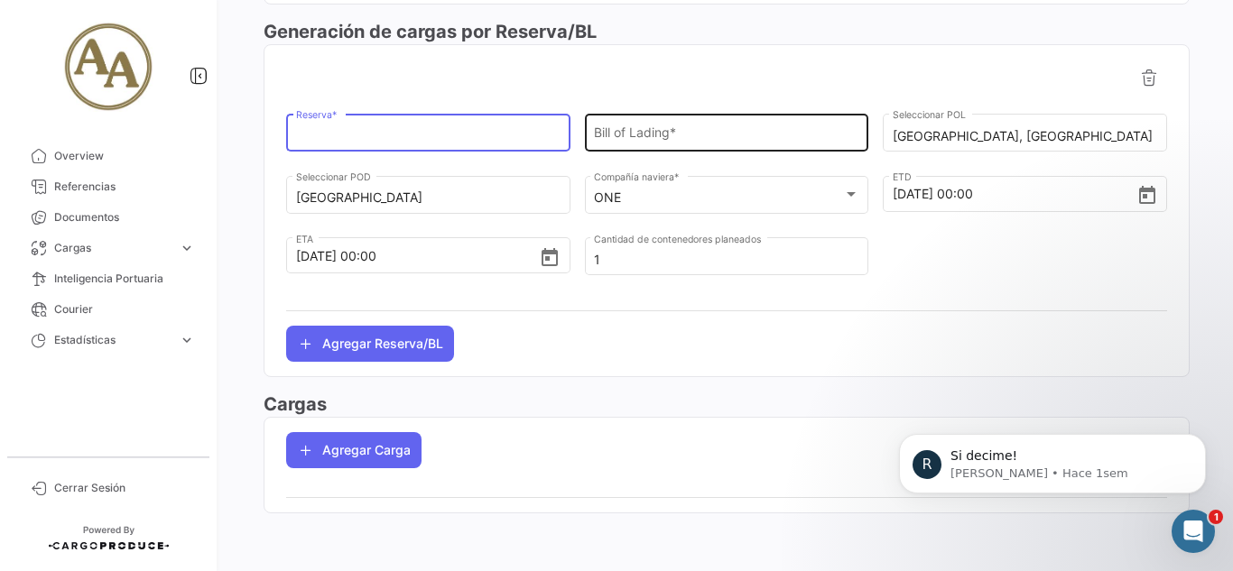
click at [659, 129] on input "Bill of Lading *" at bounding box center [726, 136] width 265 height 15
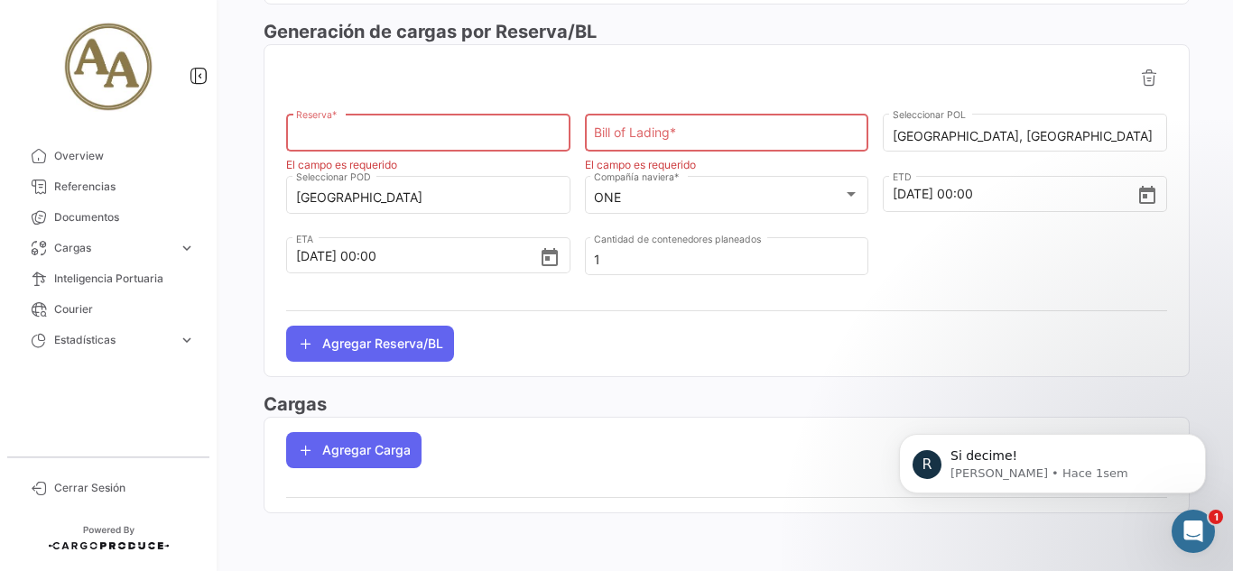
click at [383, 131] on input "Reserva *" at bounding box center [428, 136] width 265 height 15
click at [1007, 283] on div at bounding box center [1025, 266] width 284 height 62
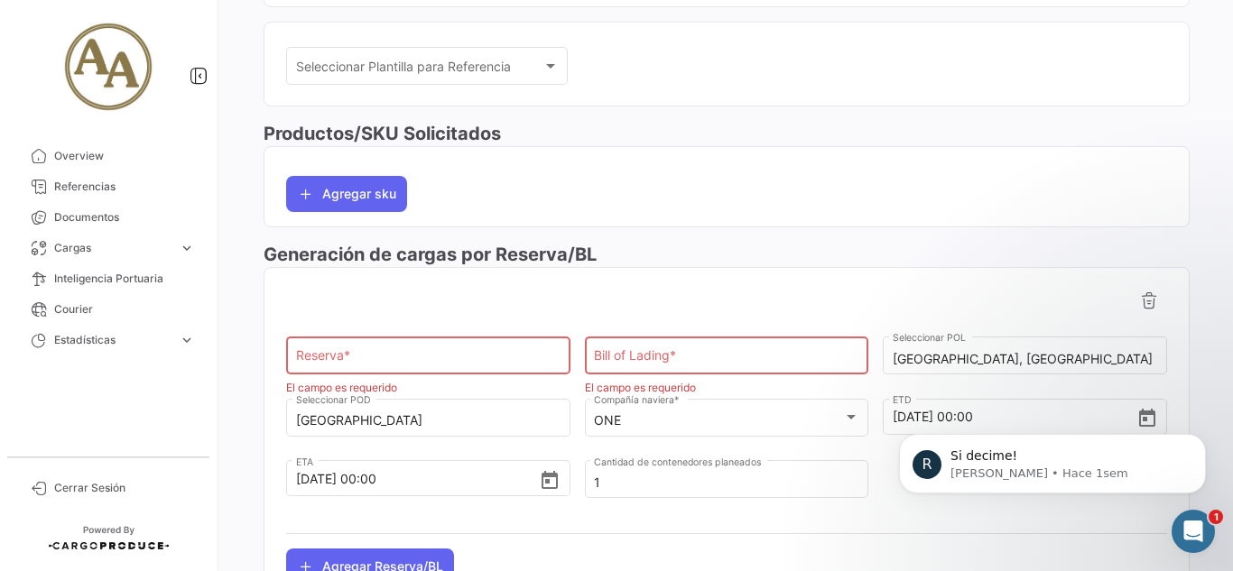
scroll to position [468, 0]
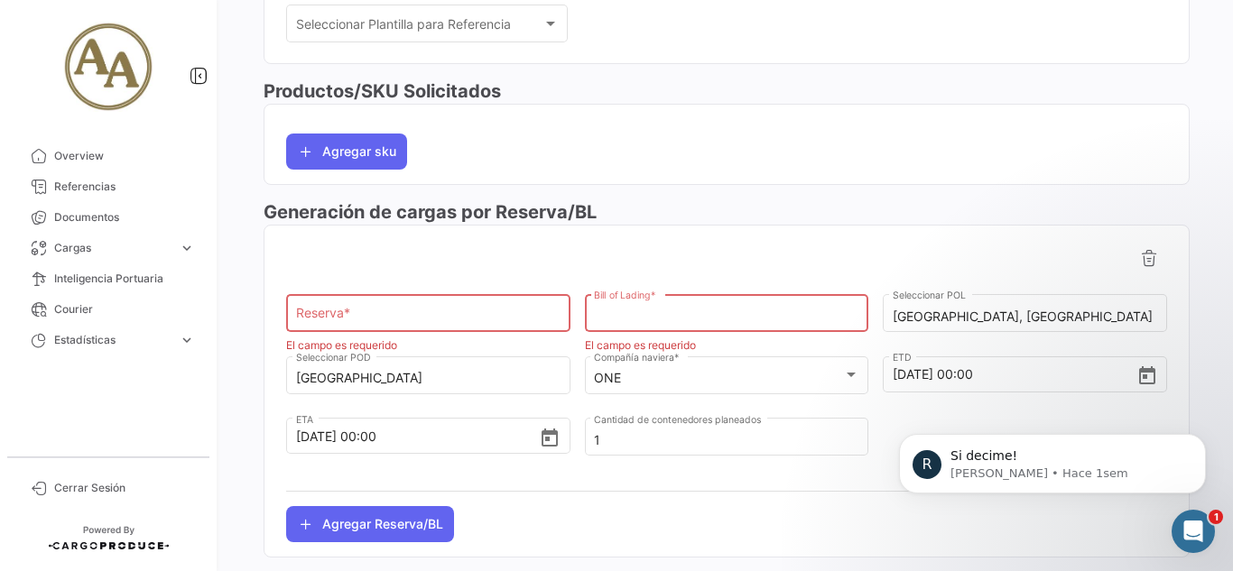
click at [646, 313] on input "Bill of Lading *" at bounding box center [726, 317] width 265 height 15
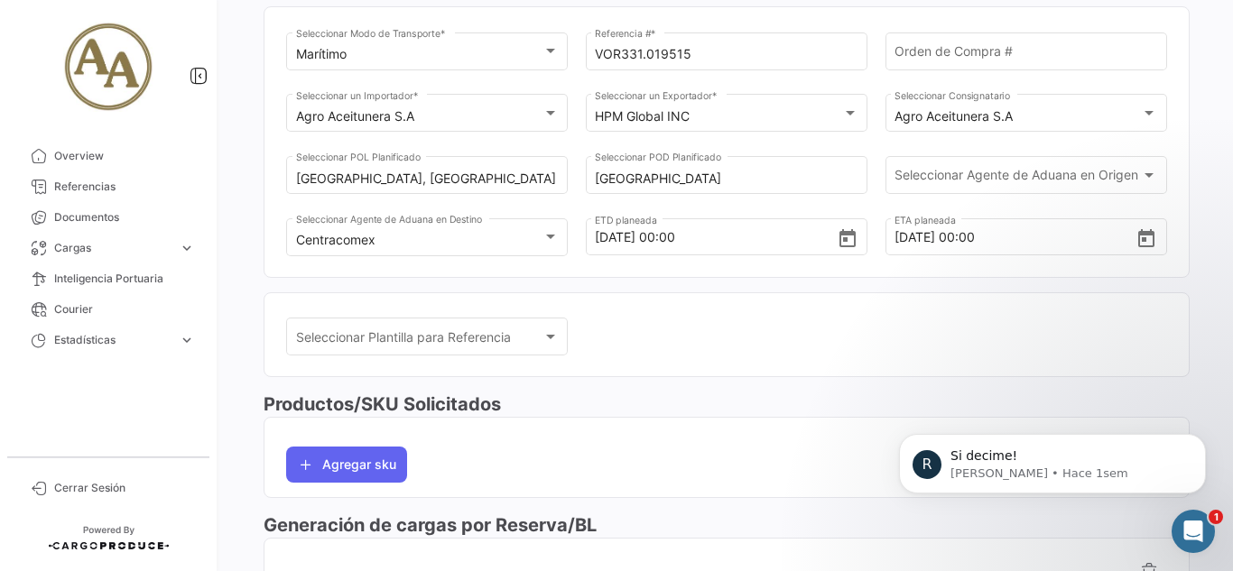
scroll to position [0, 0]
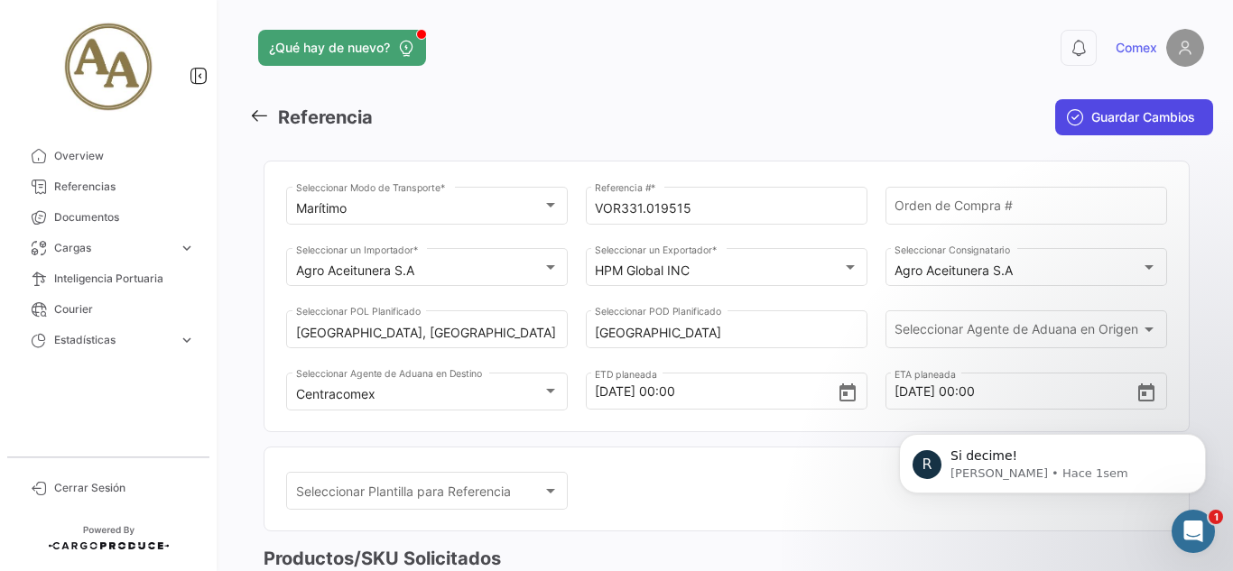
click at [1093, 129] on button "Guardar Cambios" at bounding box center [1134, 117] width 158 height 36
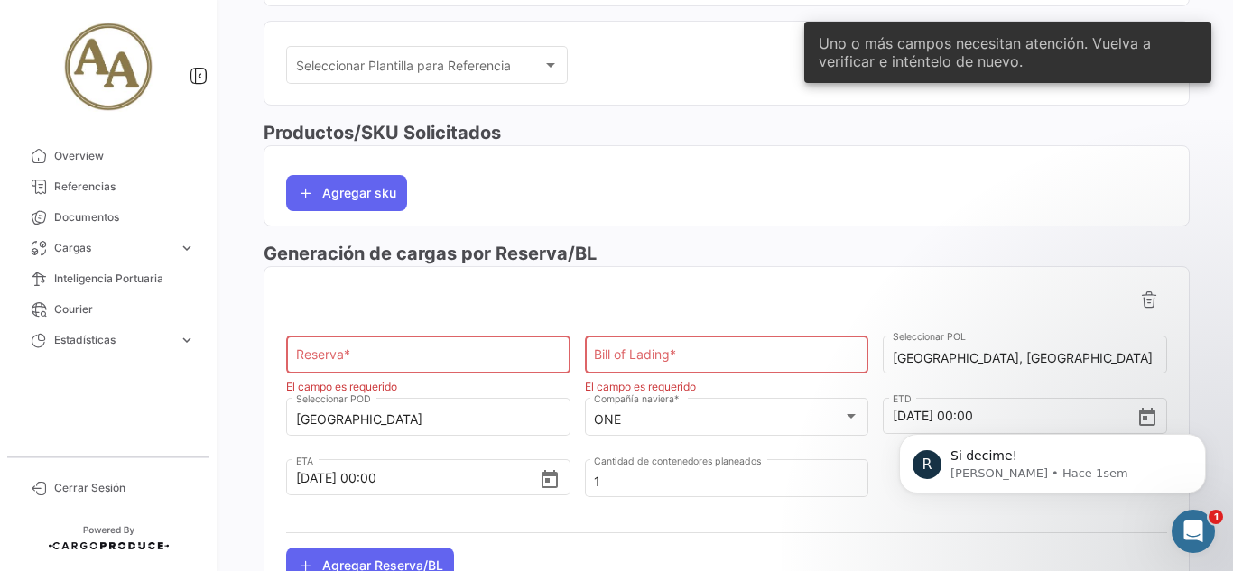
scroll to position [451, 0]
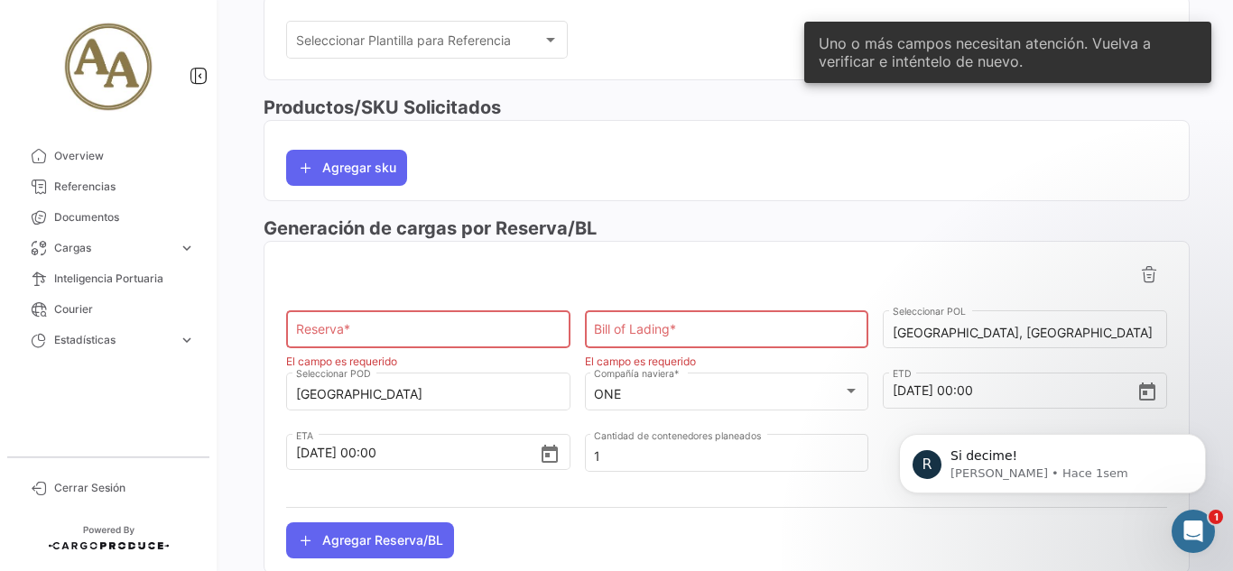
click at [491, 327] on input "Reserva *" at bounding box center [428, 333] width 265 height 15
click at [656, 328] on input "Bill of Lading *" at bounding box center [726, 333] width 265 height 15
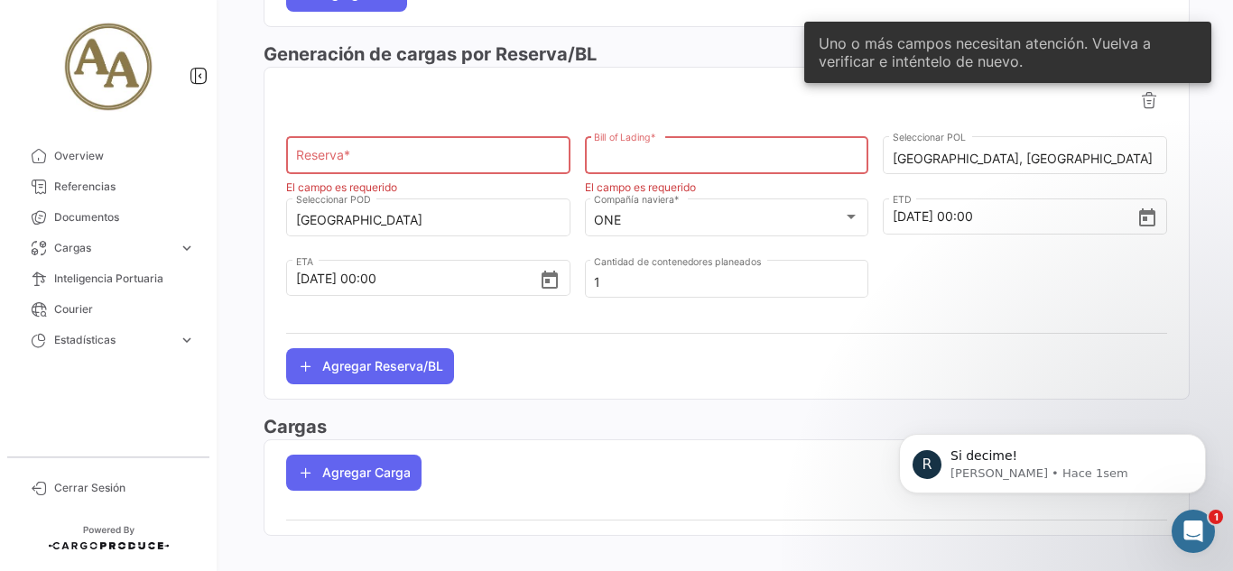
scroll to position [632, 0]
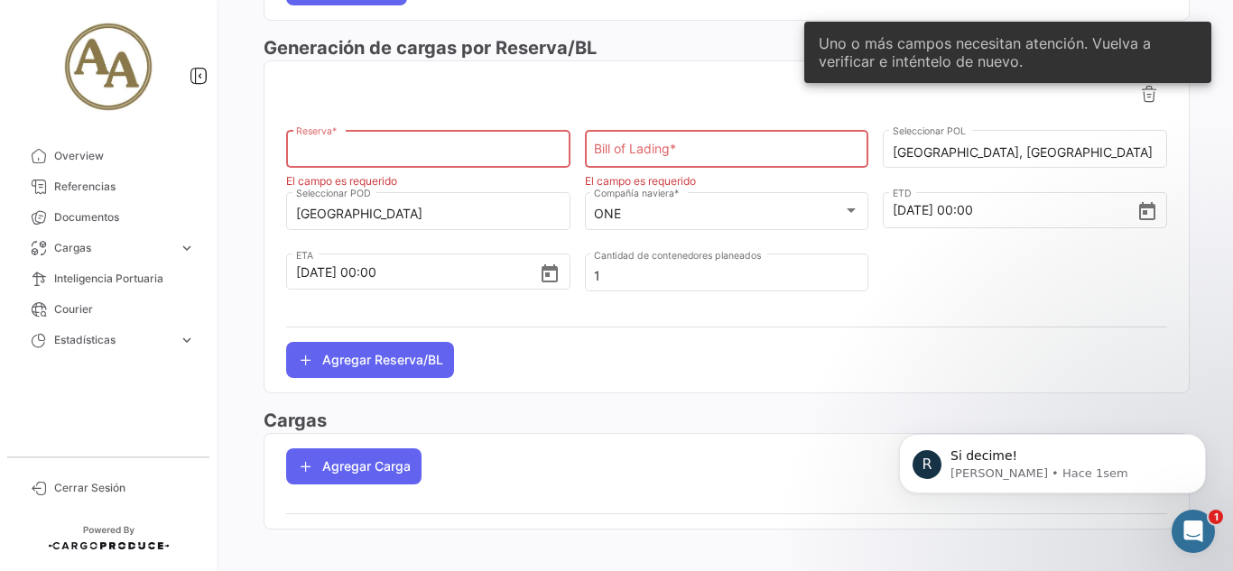
click at [403, 154] on input "Reserva *" at bounding box center [428, 152] width 265 height 15
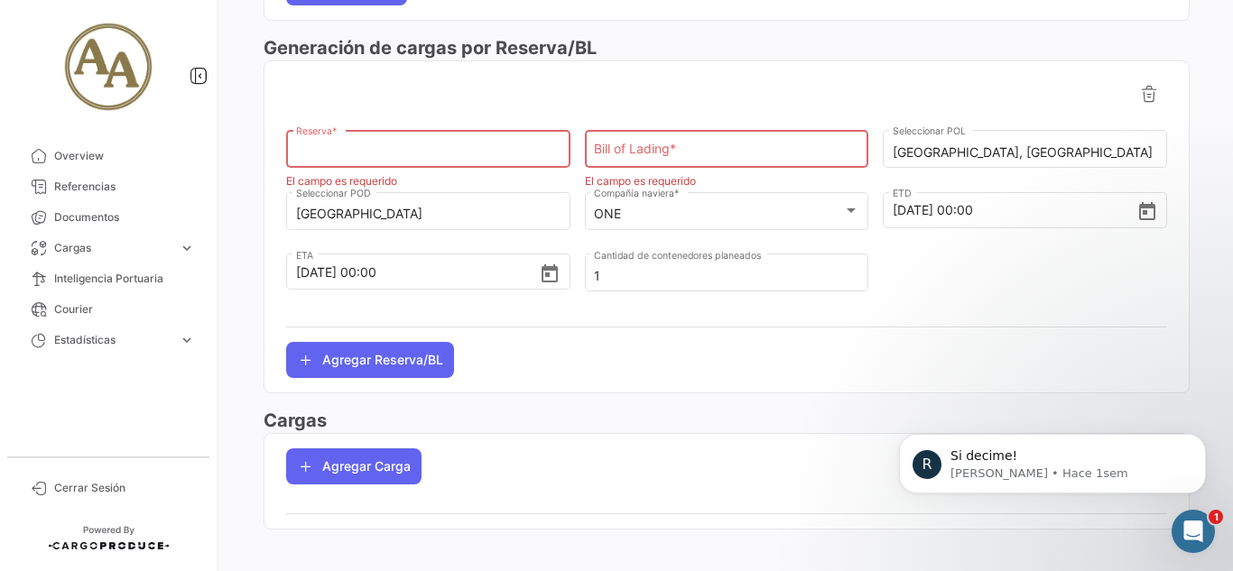
click at [619, 145] on input "Bill of Lading *" at bounding box center [726, 152] width 265 height 15
click at [475, 118] on div "Reserva * El campo es requerido Bill of Lading * El campo es requerido [GEOGRAP…" at bounding box center [726, 194] width 881 height 236
click at [459, 140] on div "Reserva *" at bounding box center [428, 147] width 265 height 42
click at [477, 151] on input "Reserva *" at bounding box center [428, 152] width 265 height 15
click at [1173, 461] on p "Si decime!" at bounding box center [1066, 457] width 233 height 18
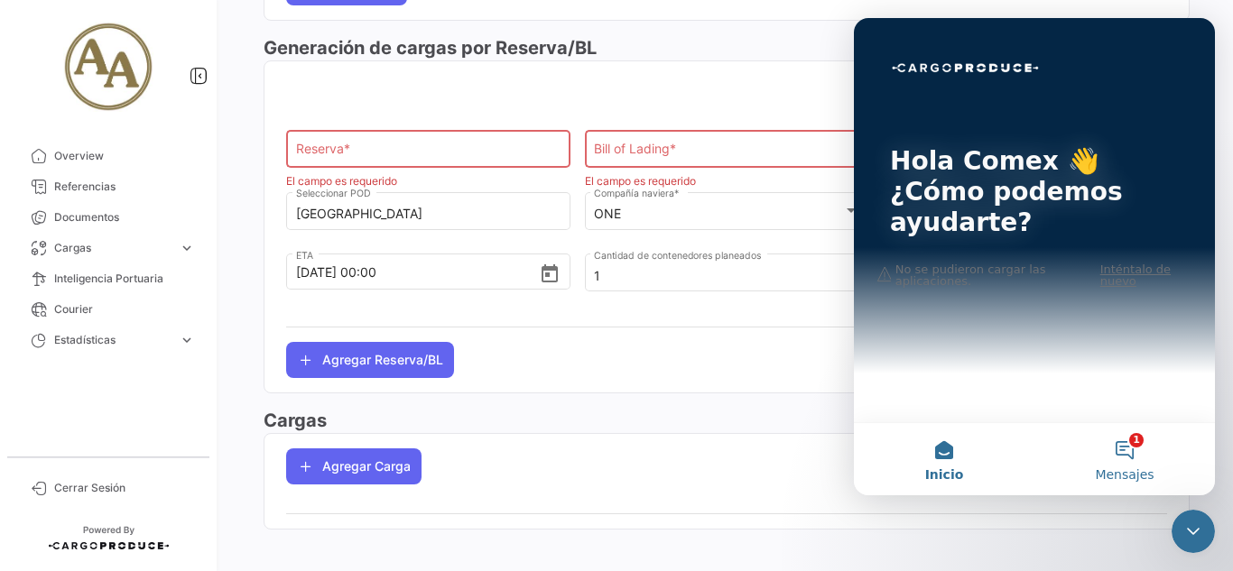
click at [1128, 447] on button "1 Mensajes" at bounding box center [1124, 459] width 181 height 72
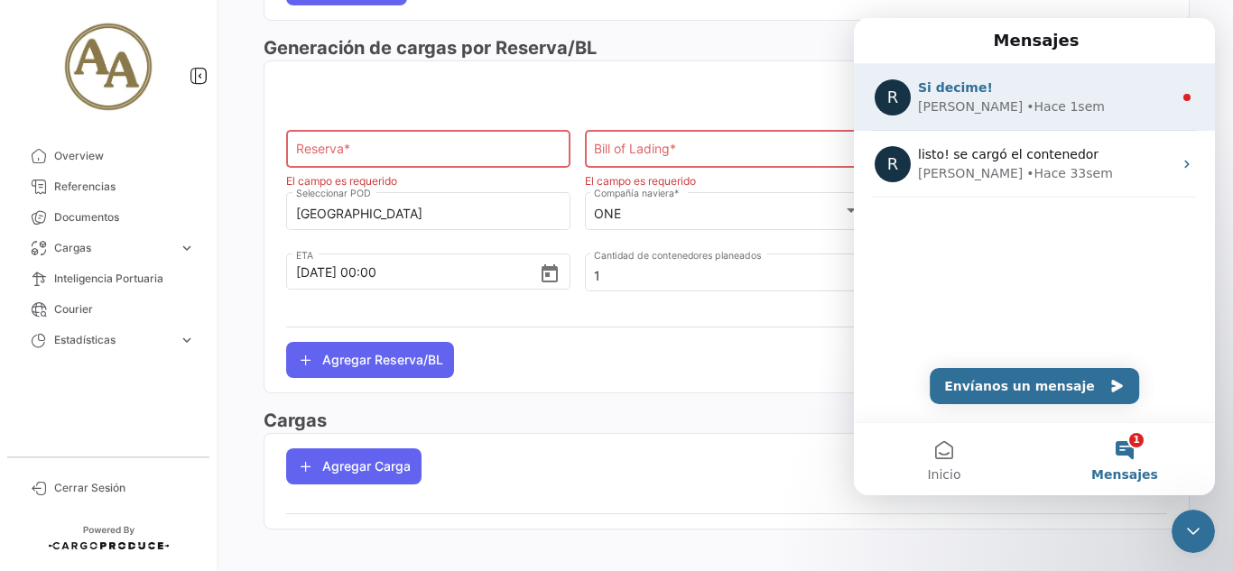
click at [1026, 98] on div "• Hace 1sem" at bounding box center [1065, 106] width 79 height 19
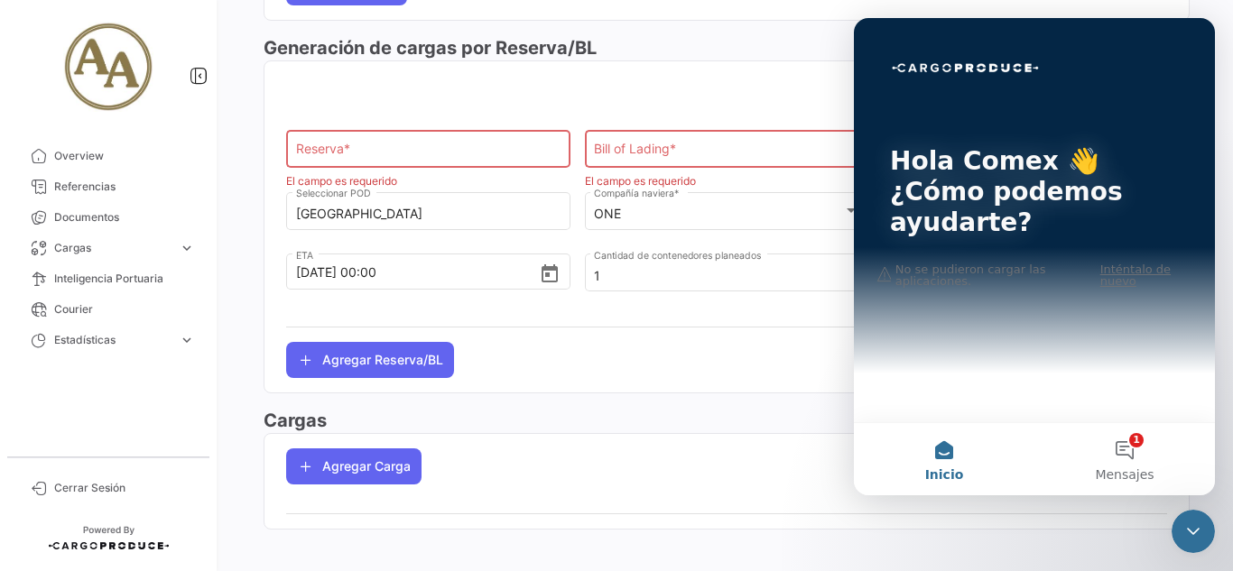
click at [725, 396] on div "Marítimo Seleccionar Modo de Transporte * VOR331.019515 Referencia # * Orden de…" at bounding box center [727, 29] width 926 height 1030
click at [1198, 535] on icon "Cerrar Intercom Messenger" at bounding box center [1193, 532] width 22 height 22
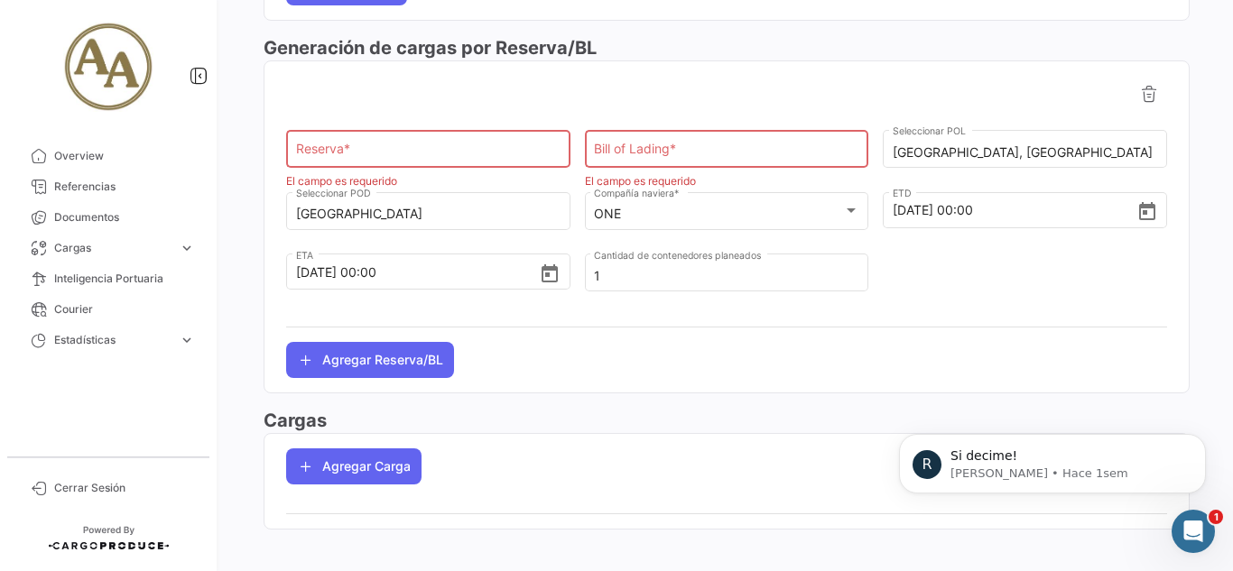
scroll to position [0, 0]
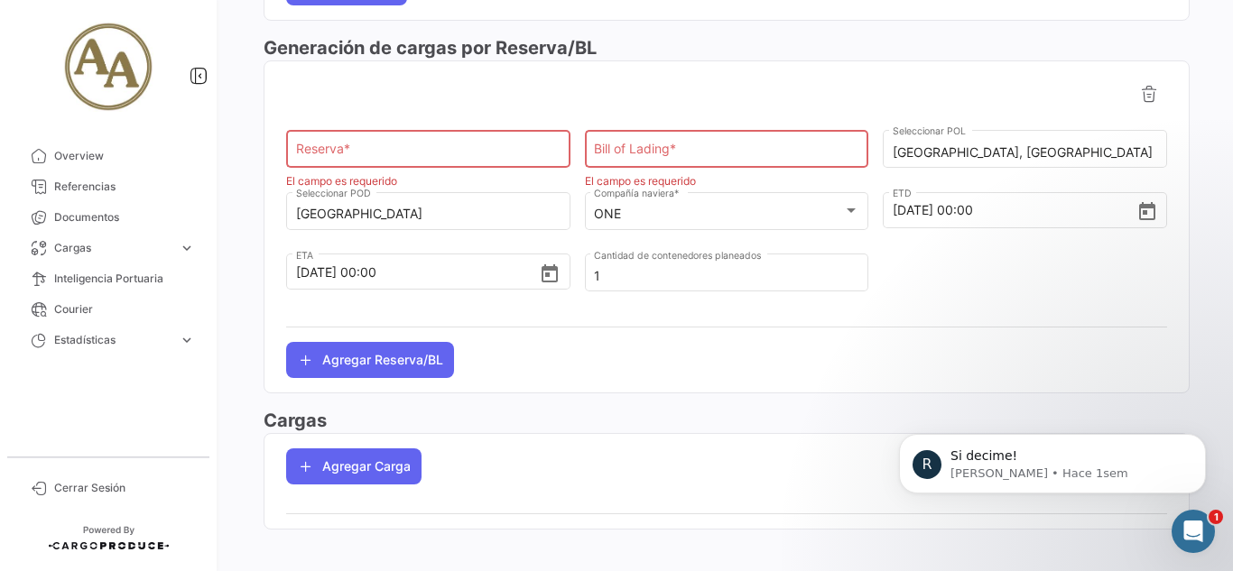
click at [469, 140] on div "Reserva *" at bounding box center [428, 147] width 265 height 42
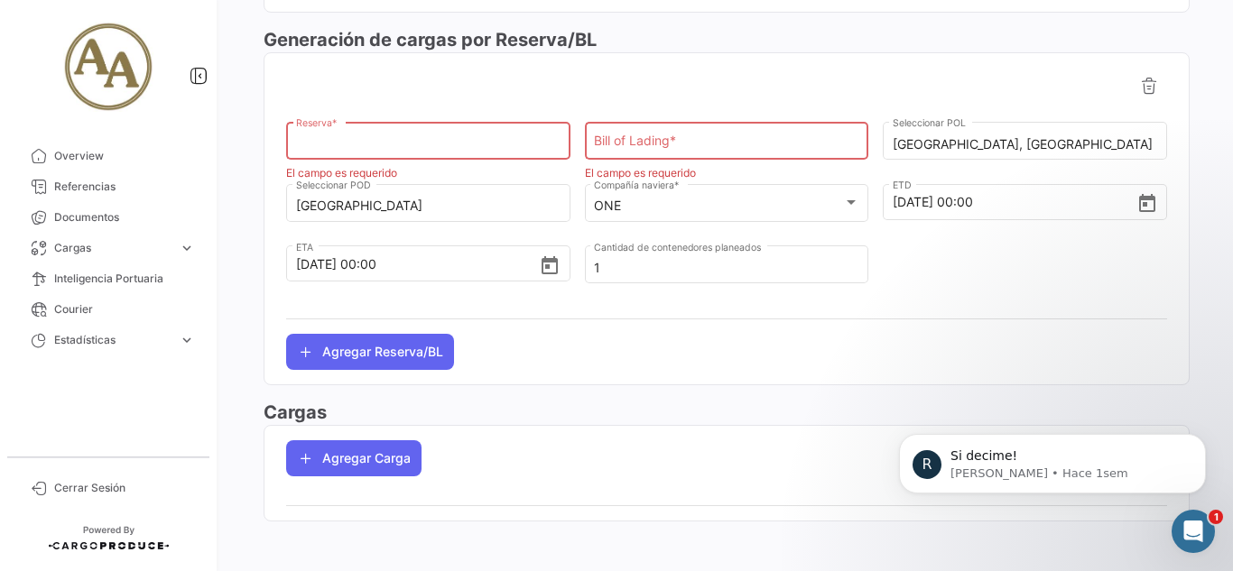
scroll to position [648, 0]
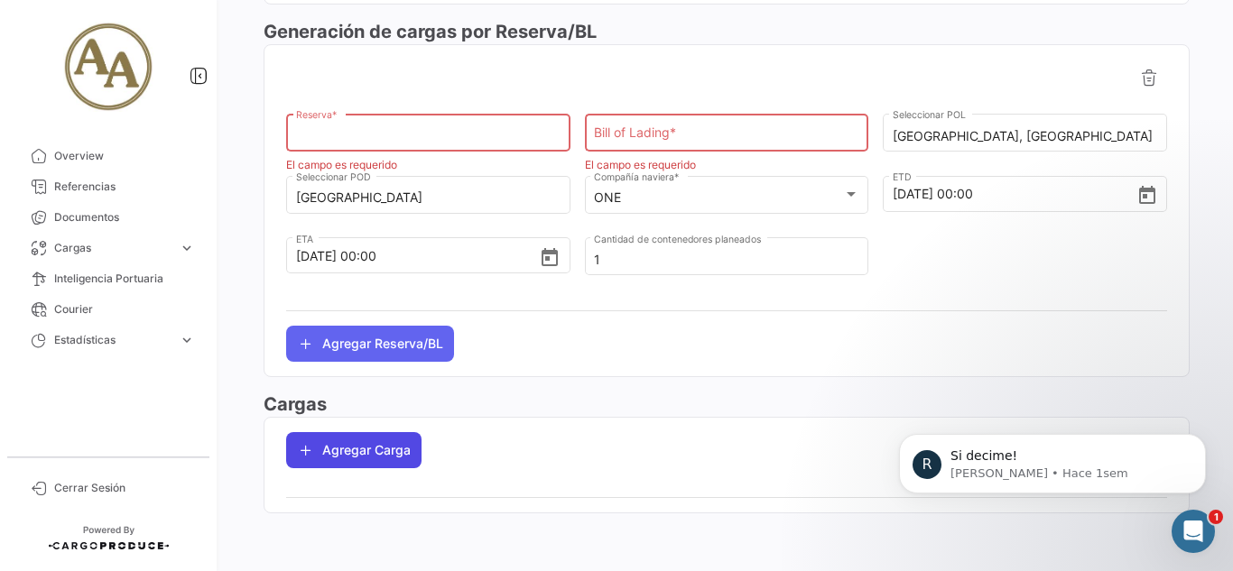
click at [411, 453] on button "Agregar Carga" at bounding box center [353, 450] width 135 height 36
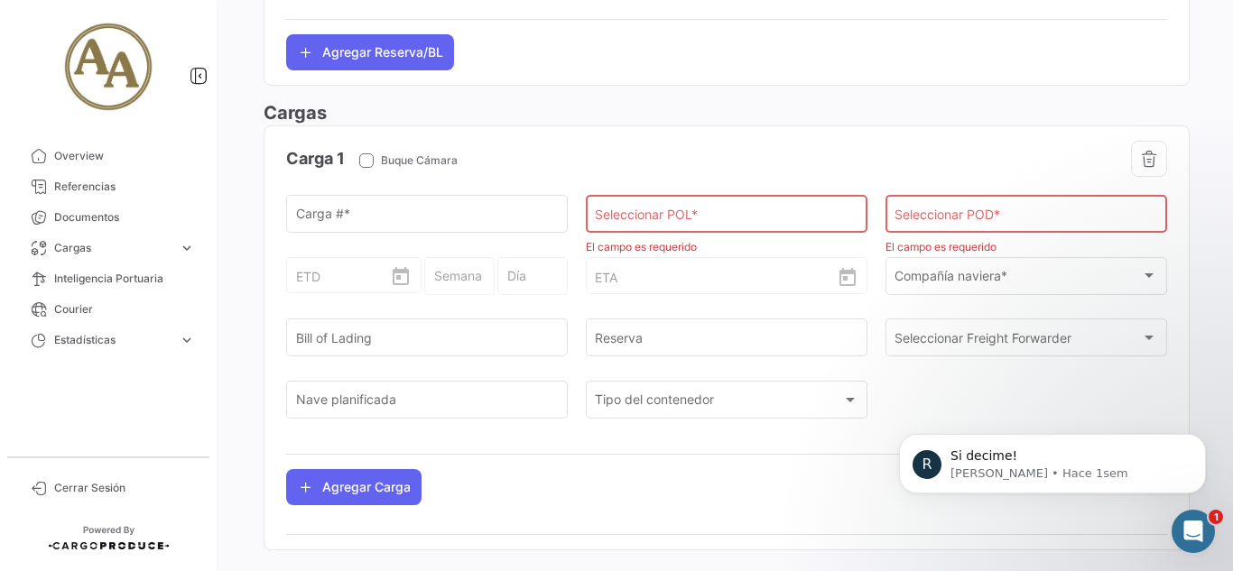
scroll to position [977, 0]
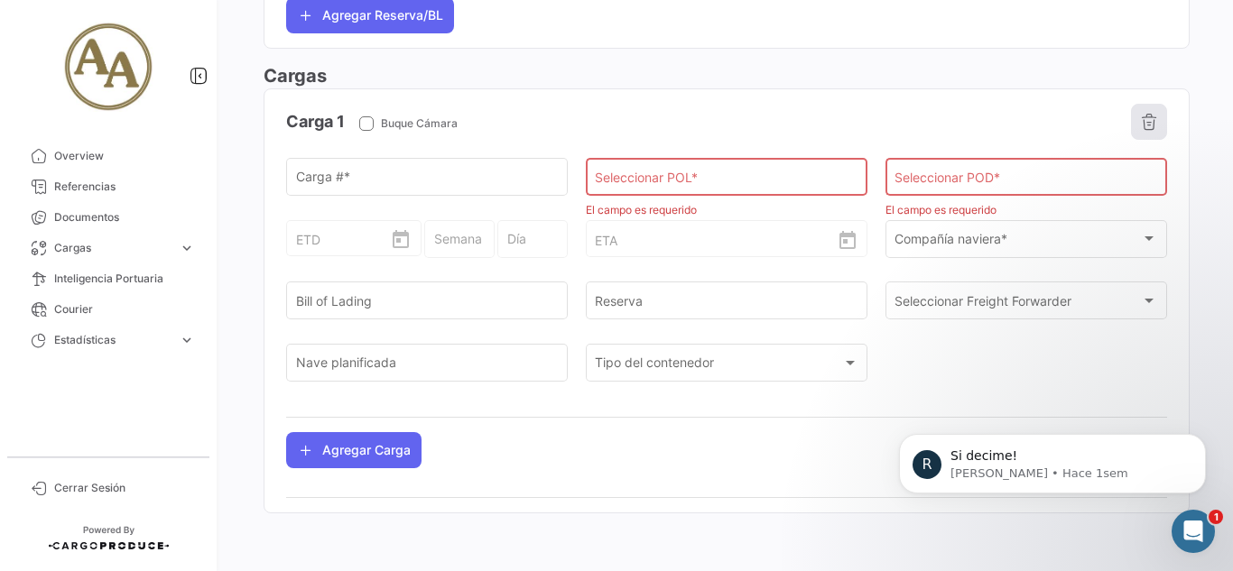
click at [1142, 122] on icon "button" at bounding box center [1149, 122] width 18 height 18
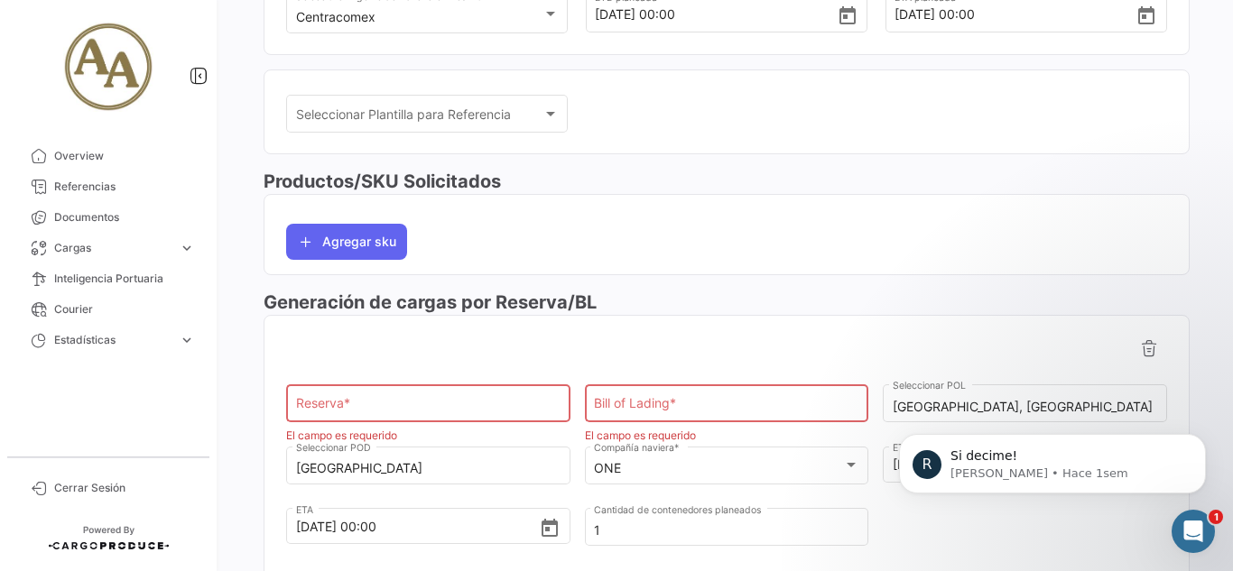
scroll to position [468, 0]
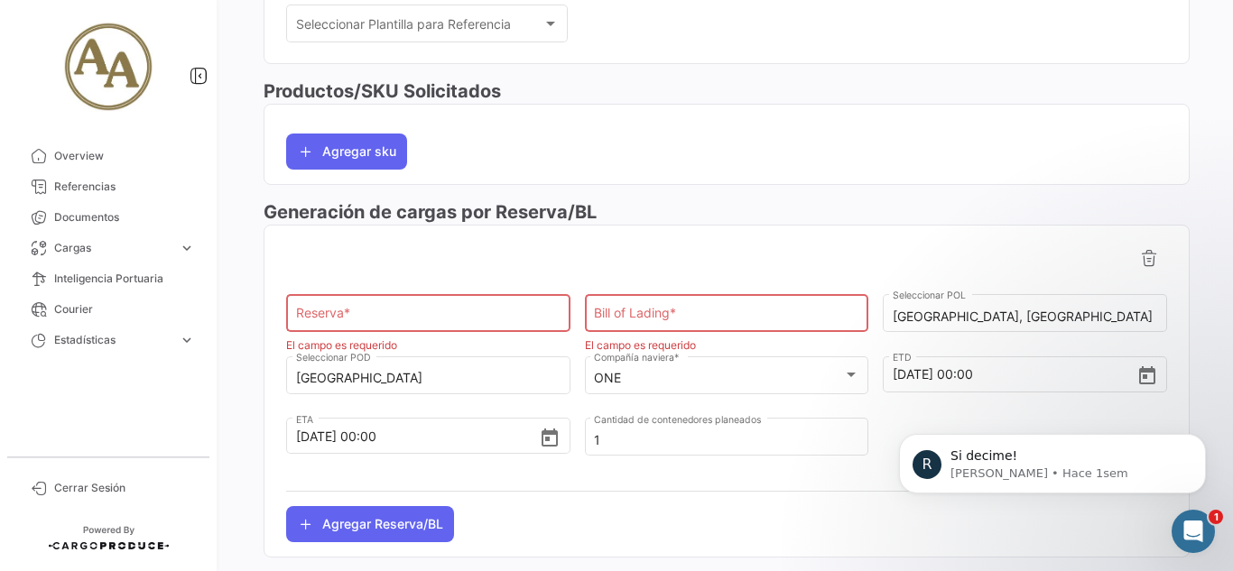
click at [734, 301] on div "Bill of Lading *" at bounding box center [726, 312] width 265 height 42
click at [740, 311] on input "Bill of Lading *" at bounding box center [726, 317] width 265 height 15
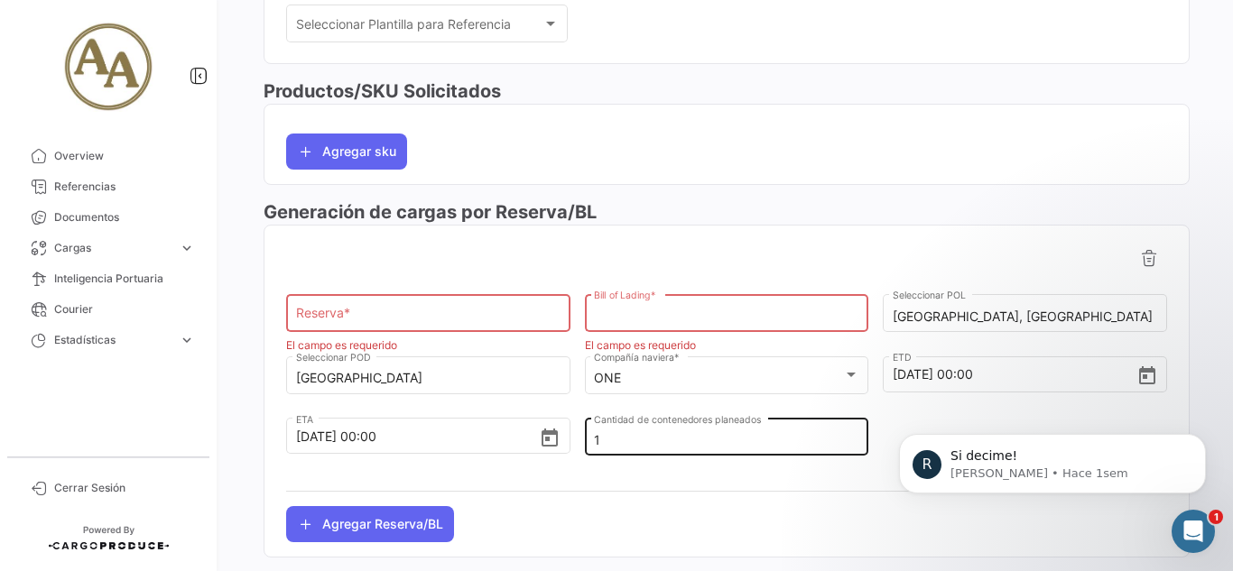
click at [764, 448] on input "1" at bounding box center [726, 440] width 265 height 15
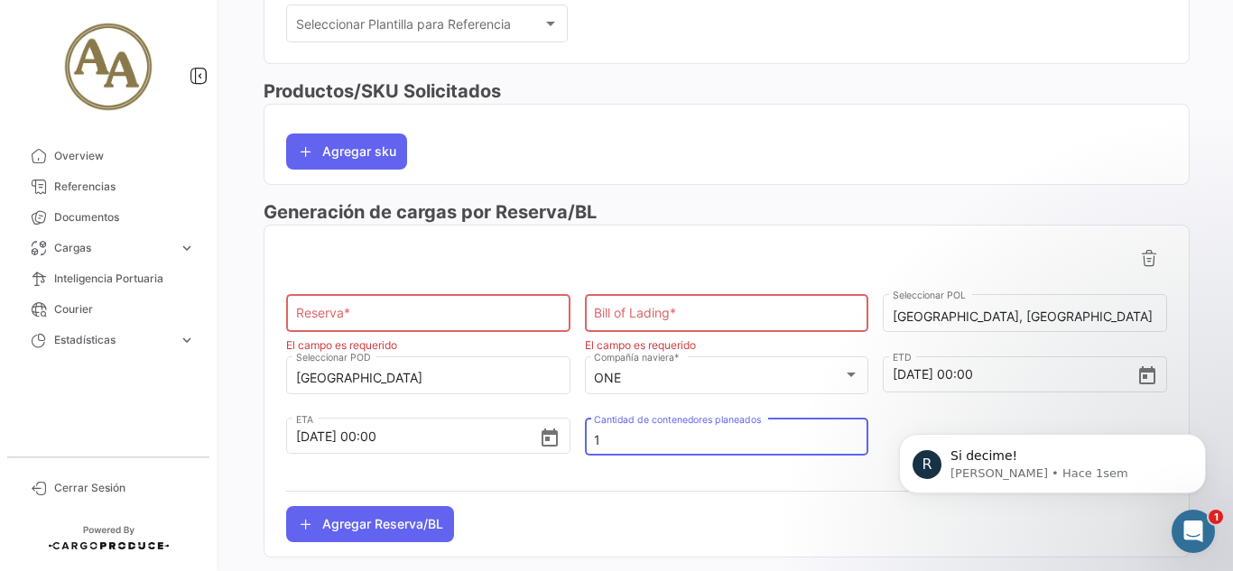
click at [436, 310] on input "Reserva *" at bounding box center [428, 317] width 265 height 15
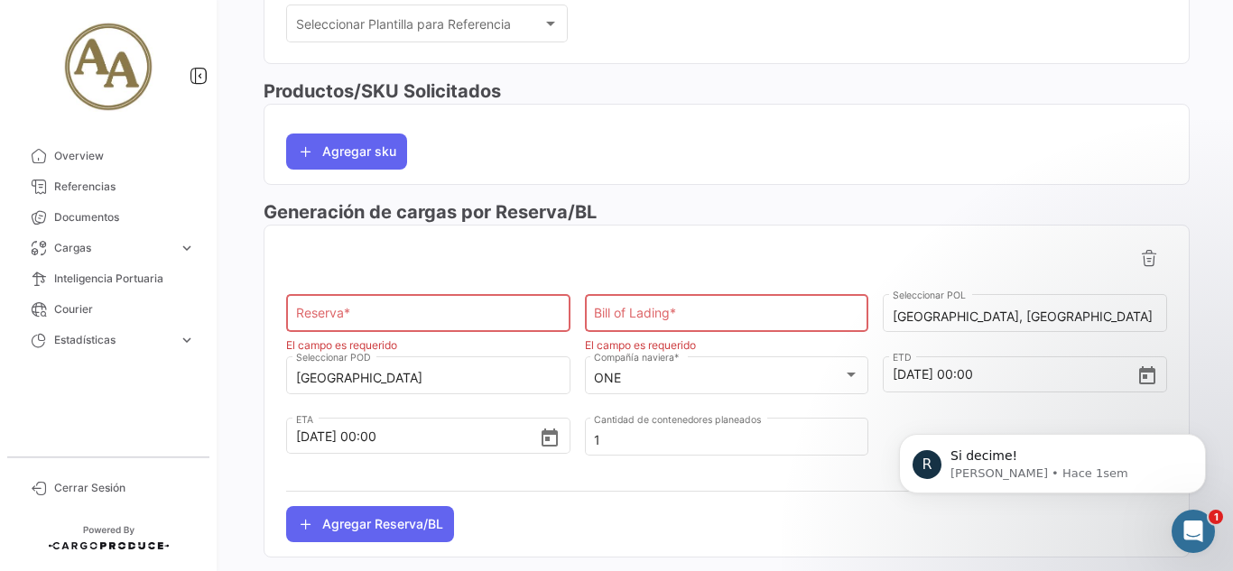
click at [600, 326] on div "Bill of Lading *" at bounding box center [726, 312] width 265 height 42
click at [606, 319] on input "Bill of Lading *" at bounding box center [726, 317] width 265 height 15
click at [371, 310] on input "Reserva *" at bounding box center [428, 317] width 265 height 15
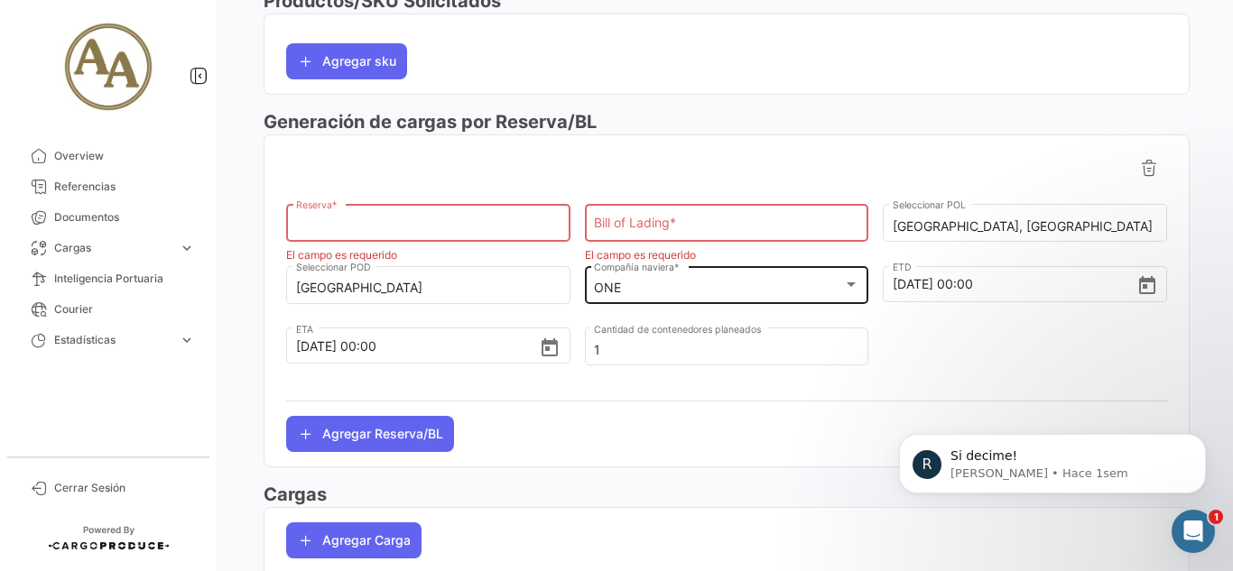
click at [653, 288] on div "ONE" at bounding box center [718, 288] width 249 height 15
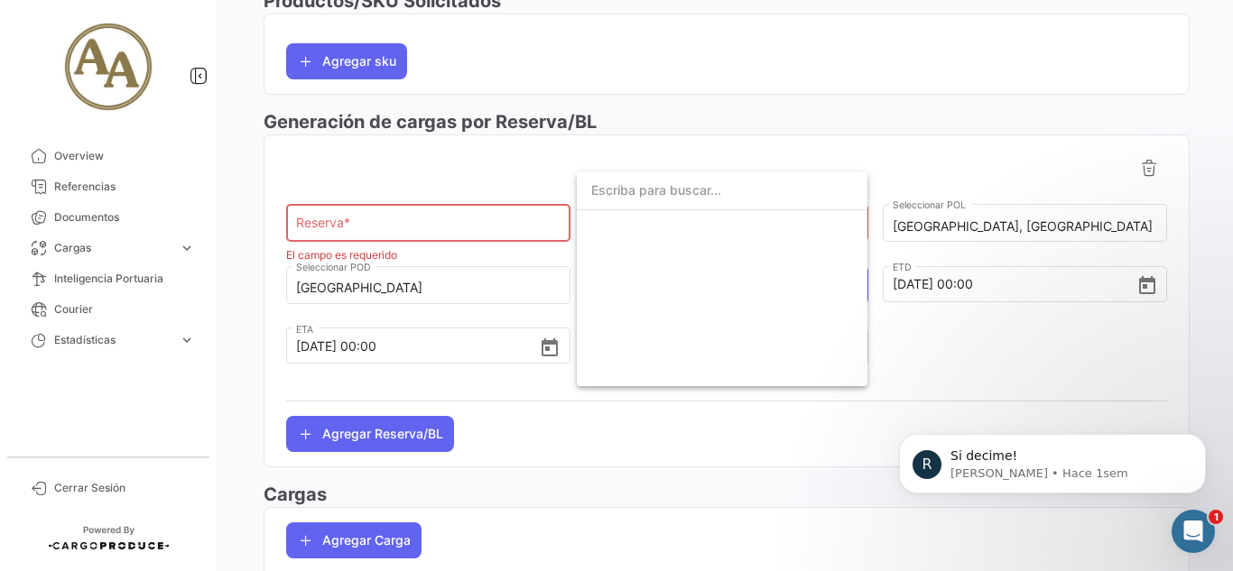
scroll to position [774, 0]
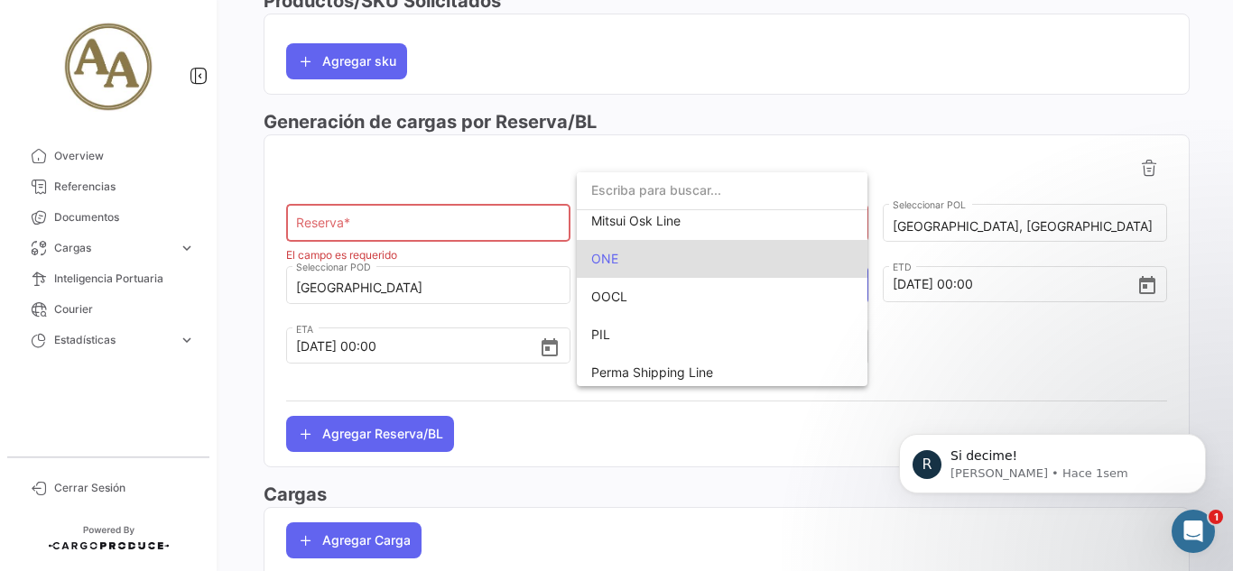
click at [653, 256] on span "ONE" at bounding box center [722, 259] width 262 height 38
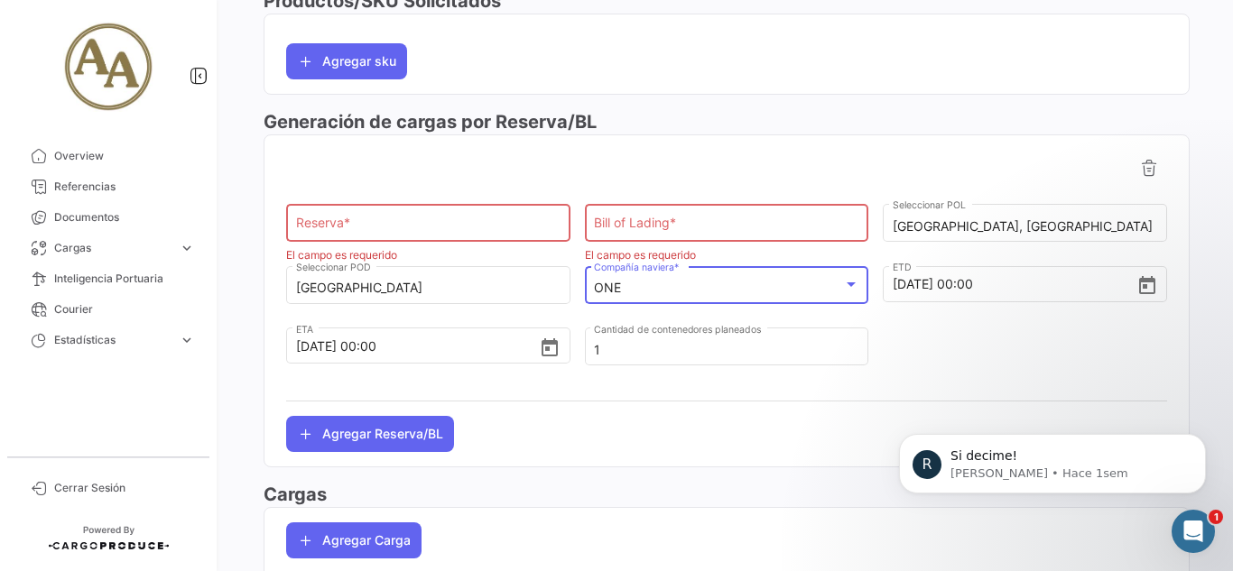
click at [692, 227] on input "Bill of Lading *" at bounding box center [726, 226] width 265 height 15
drag, startPoint x: 423, startPoint y: 216, endPoint x: 439, endPoint y: 210, distance: 16.3
click at [429, 212] on div "Reserva *" at bounding box center [428, 221] width 265 height 42
click at [614, 230] on input "Bill of Lading *" at bounding box center [726, 226] width 265 height 15
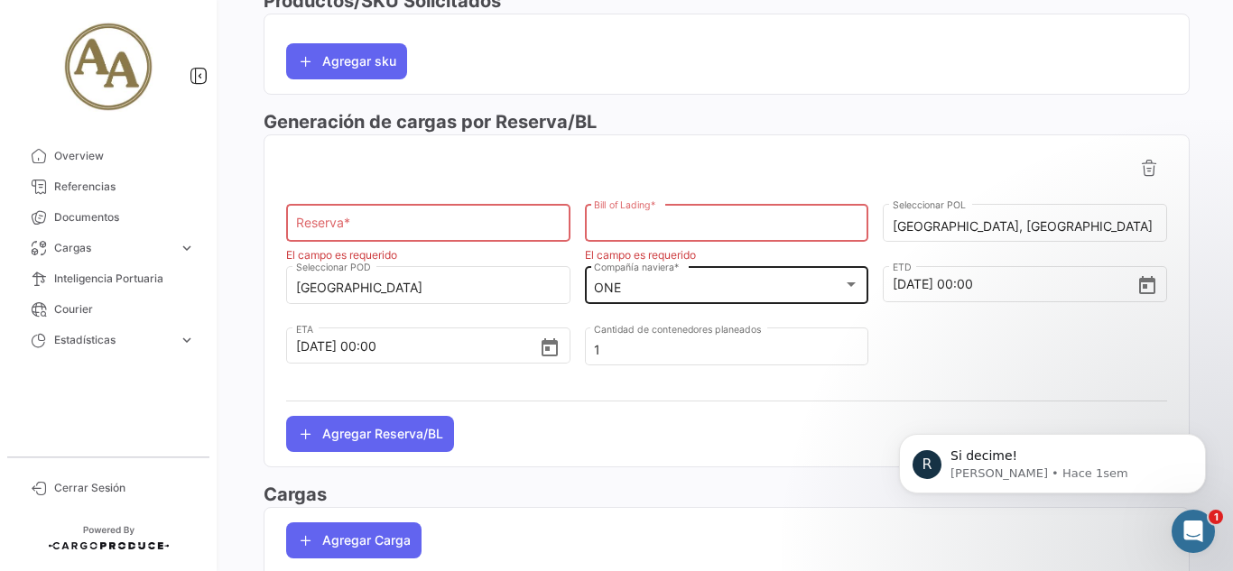
click at [775, 294] on div "ONE" at bounding box center [718, 288] width 249 height 15
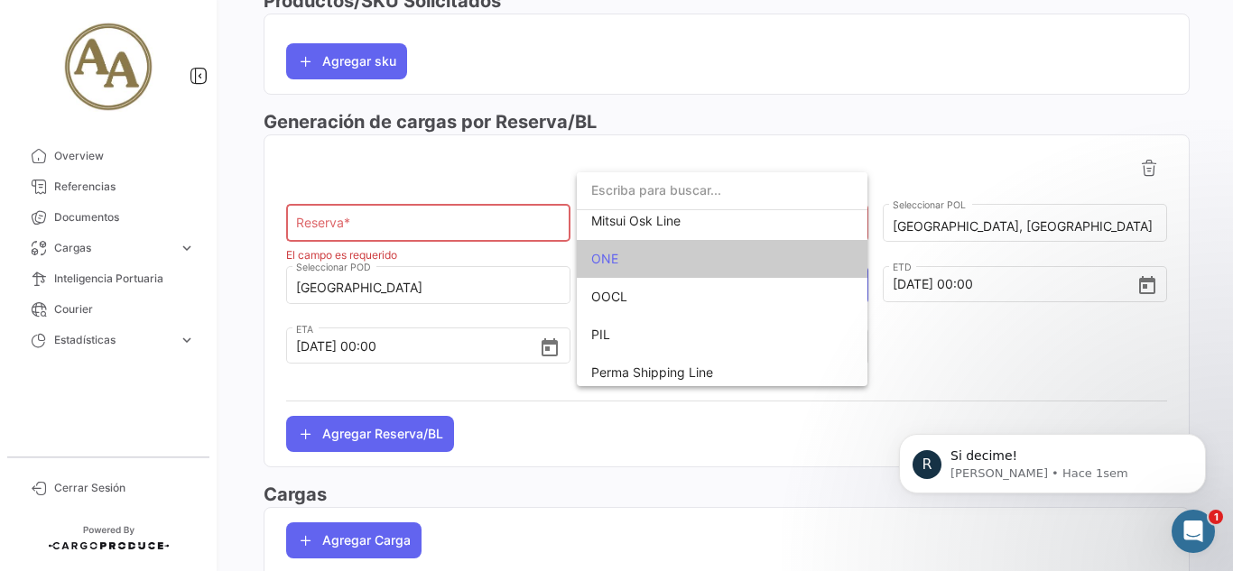
click at [961, 363] on div at bounding box center [616, 285] width 1233 height 571
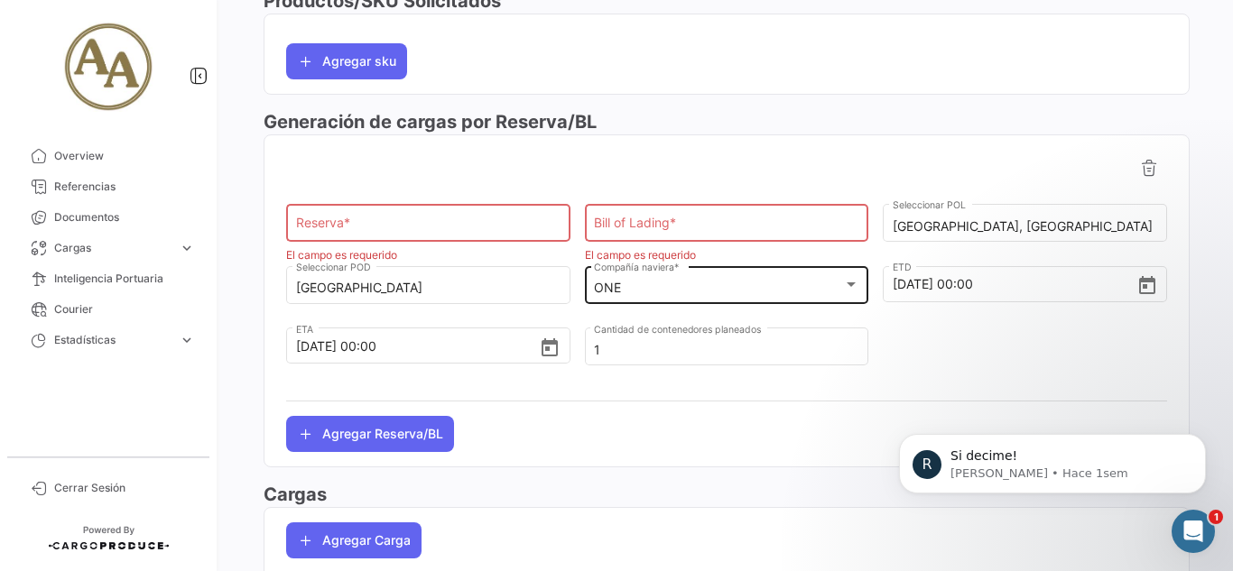
click at [695, 292] on div "ONE" at bounding box center [718, 288] width 249 height 15
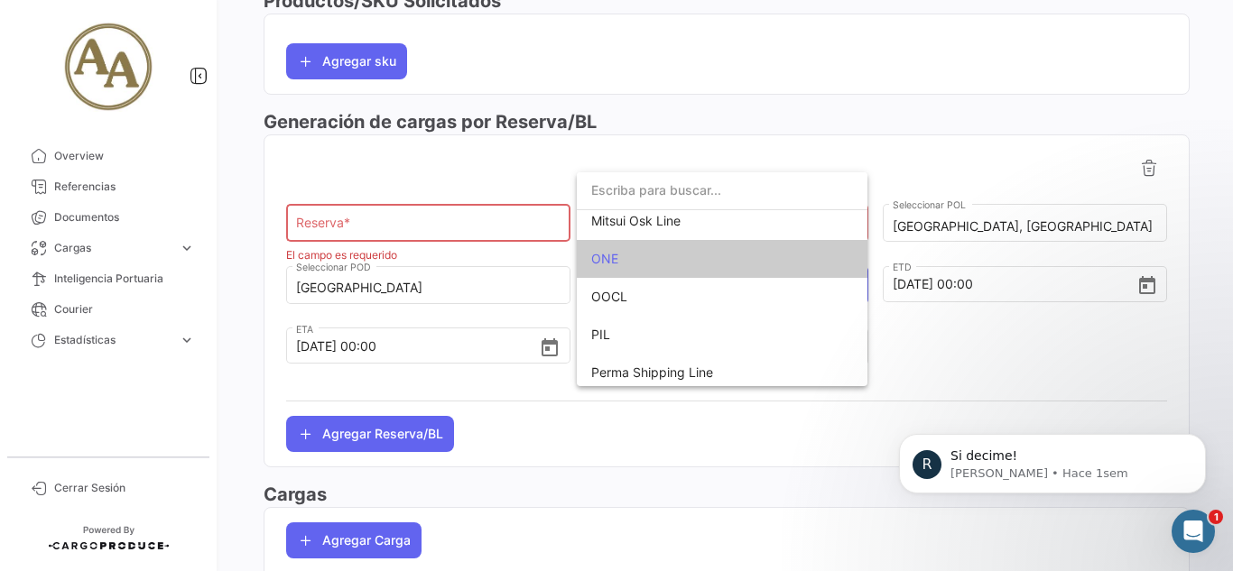
click at [658, 253] on span "ONE" at bounding box center [722, 259] width 262 height 38
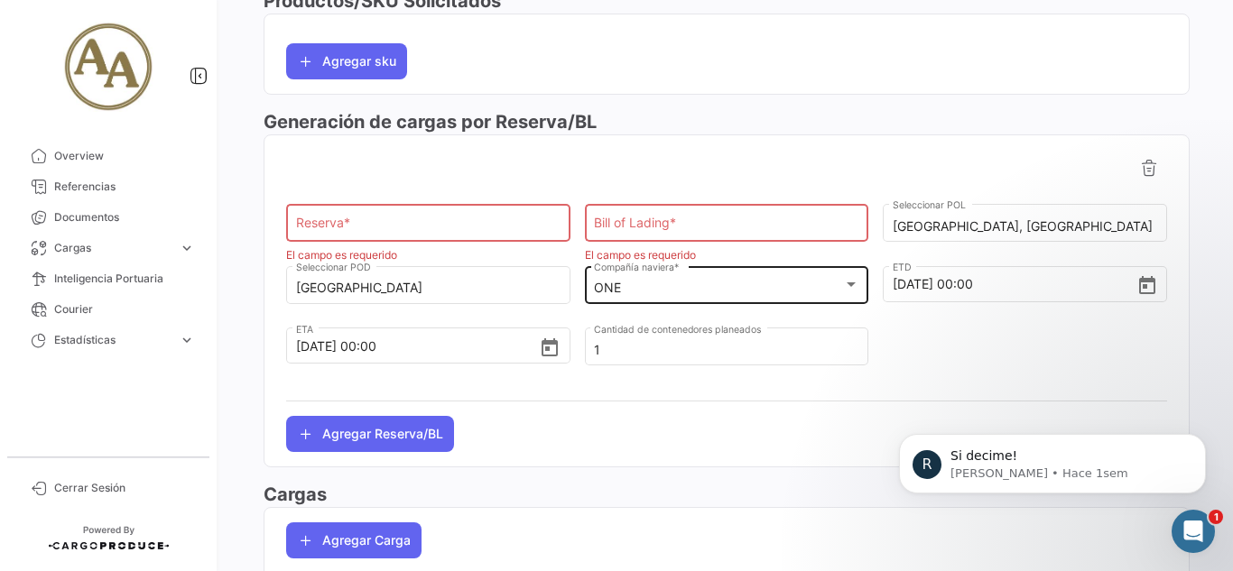
drag, startPoint x: 658, startPoint y: 253, endPoint x: 622, endPoint y: 292, distance: 53.0
click at [622, 292] on div "ONE" at bounding box center [718, 288] width 249 height 15
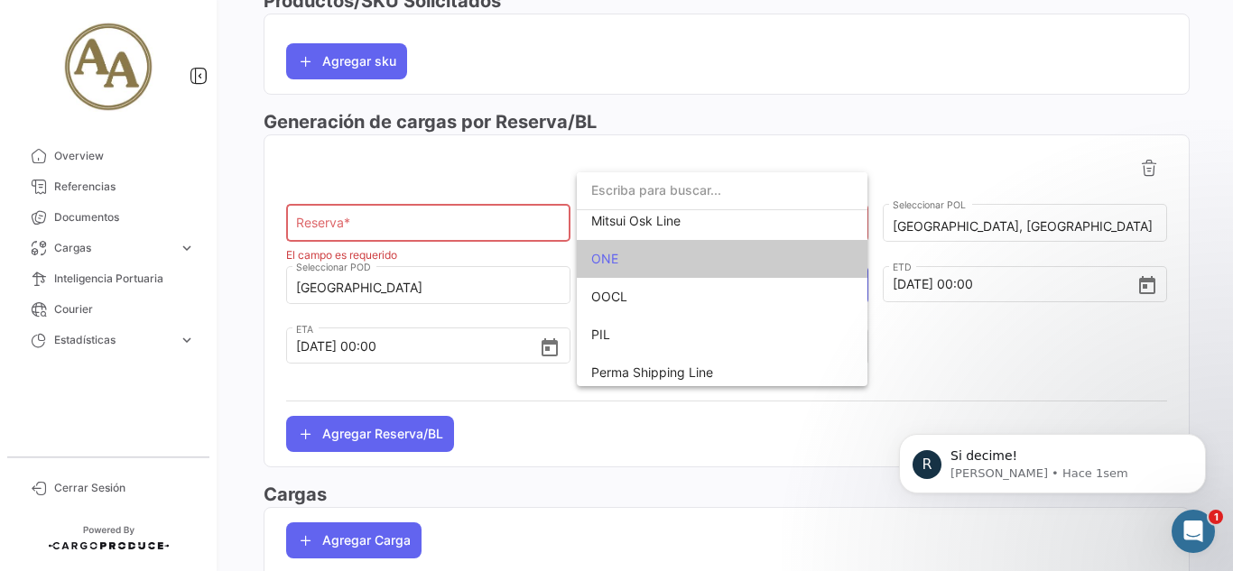
click at [992, 335] on div at bounding box center [616, 285] width 1233 height 571
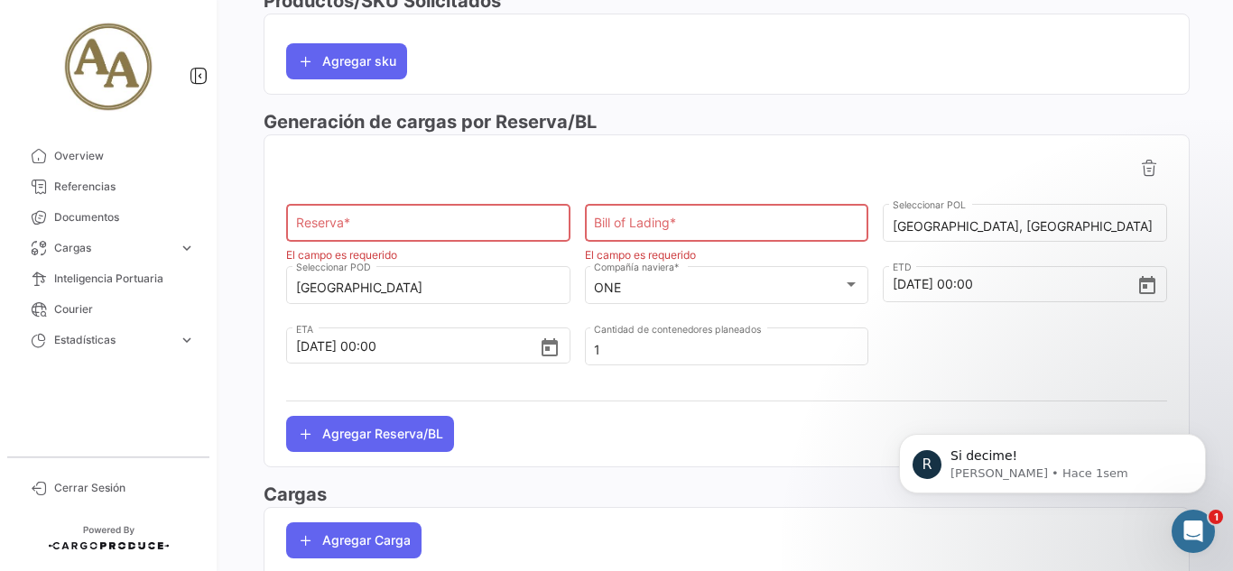
click at [1040, 345] on div at bounding box center [1025, 356] width 284 height 62
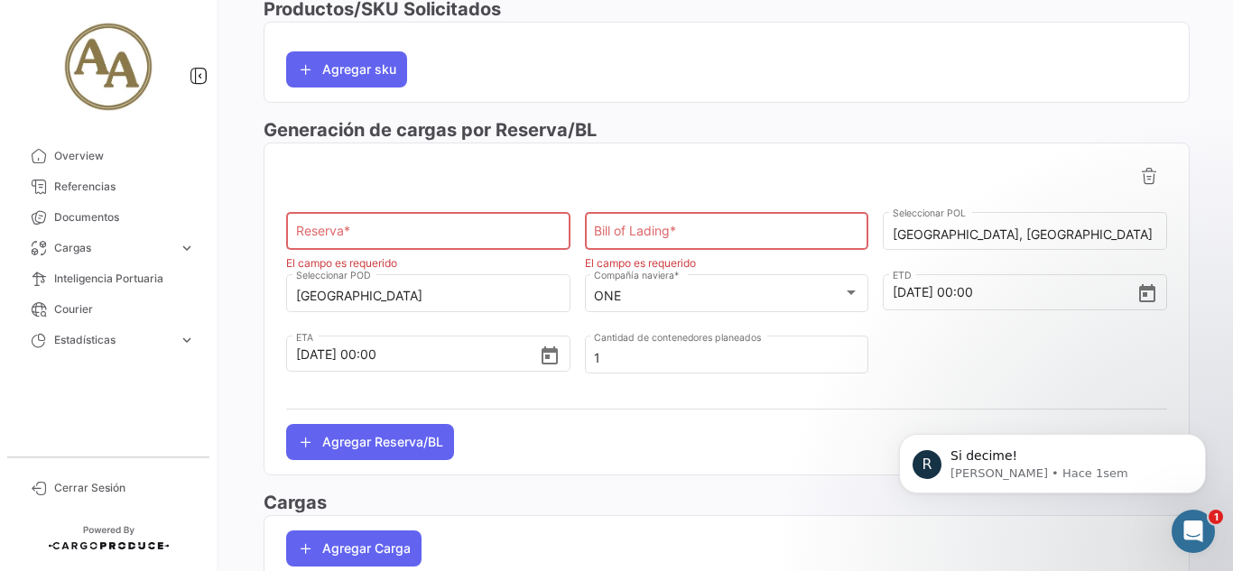
scroll to position [648, 0]
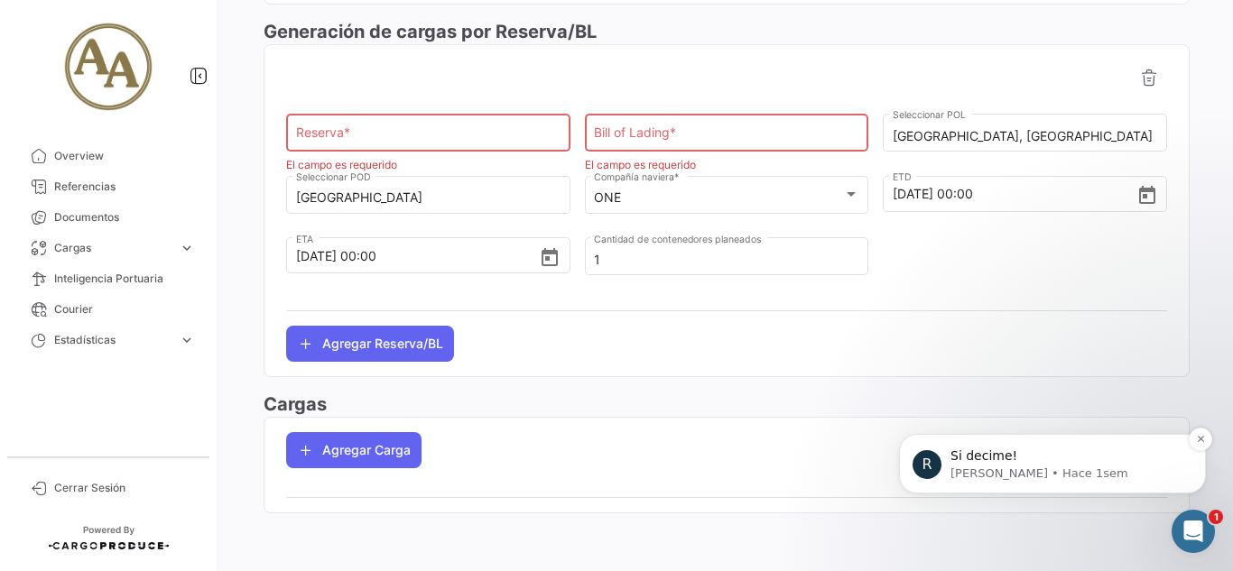
click at [1168, 469] on p "[PERSON_NAME] • Hace 1sem" at bounding box center [1066, 474] width 233 height 16
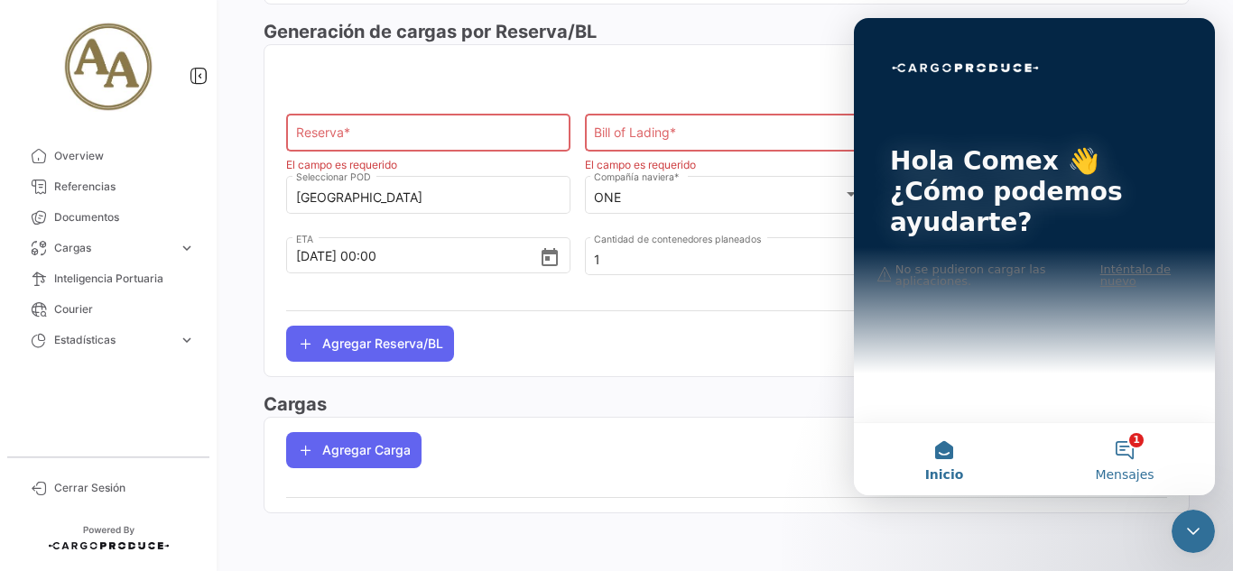
click at [1144, 468] on span "Mensajes" at bounding box center [1124, 474] width 59 height 13
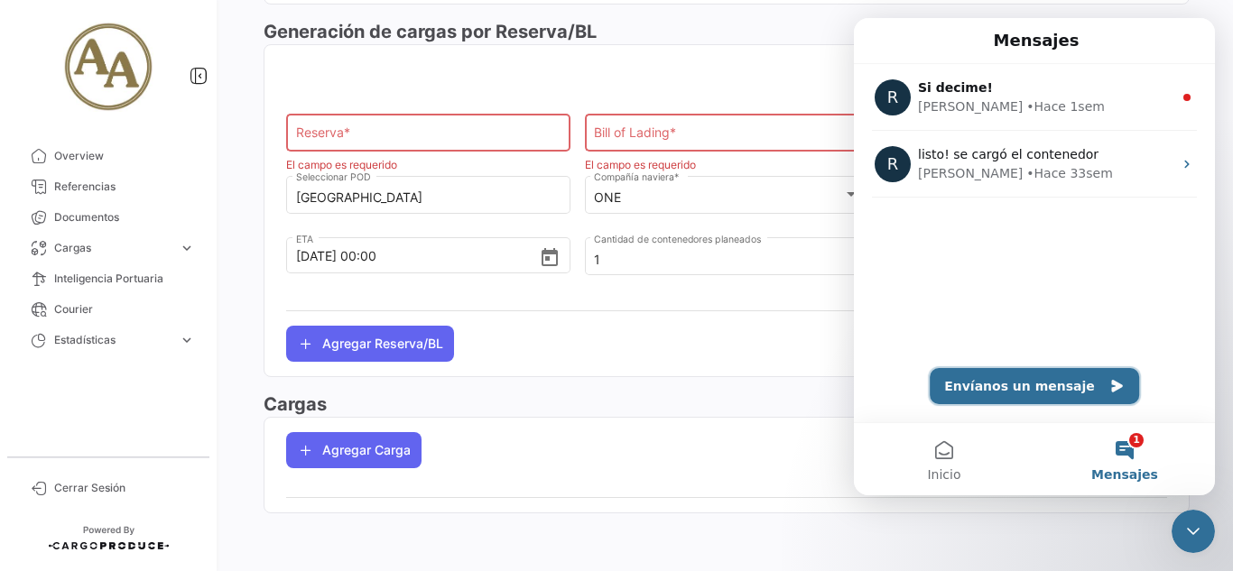
click at [1030, 373] on button "Envíanos un mensaje" at bounding box center [1034, 386] width 209 height 36
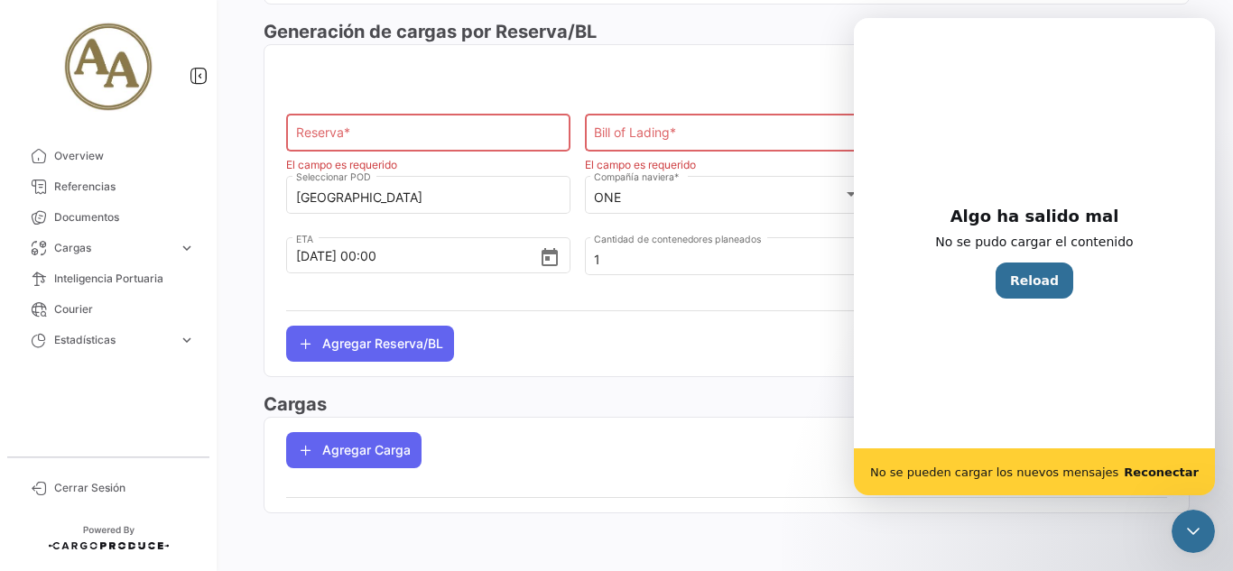
click at [1173, 470] on b "Reconectar" at bounding box center [1161, 473] width 75 height 14
click at [1195, 517] on div "Cerrar Intercom Messenger" at bounding box center [1192, 531] width 43 height 43
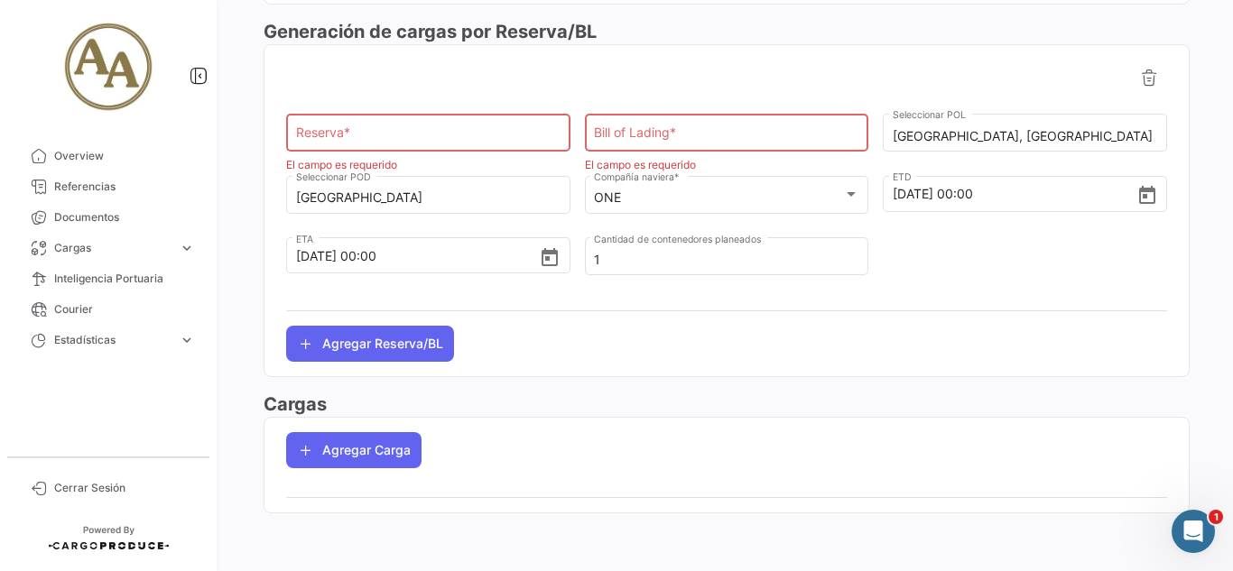
click at [1195, 517] on div "Abrir Intercom Messenger" at bounding box center [1193, 532] width 60 height 60
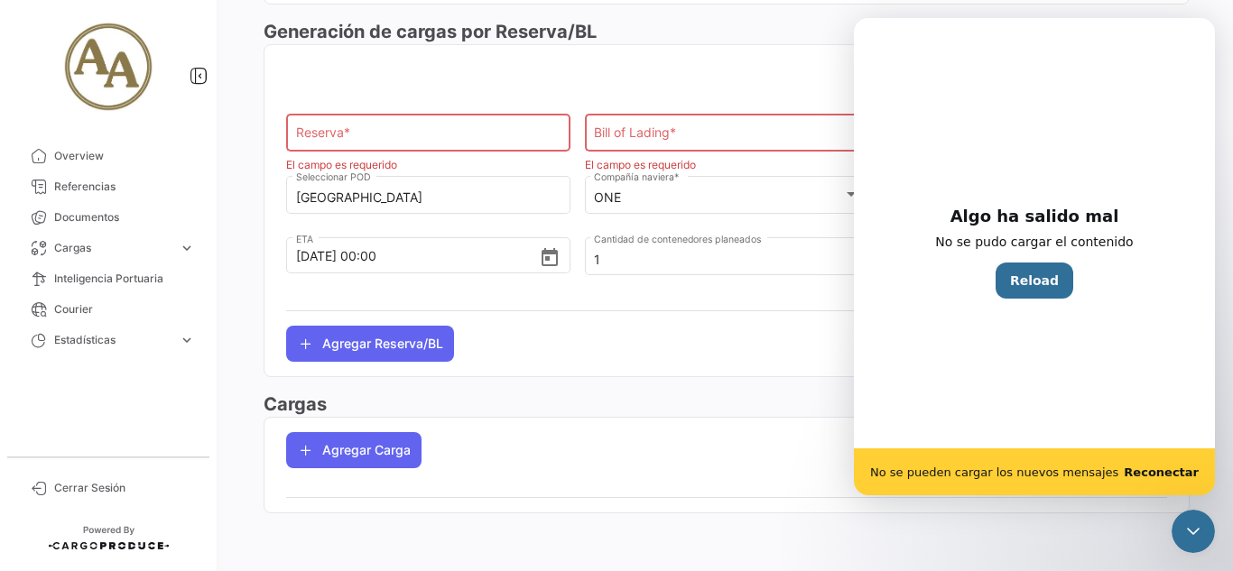
click at [1195, 517] on div "Cerrar Intercom Messenger" at bounding box center [1192, 531] width 43 height 43
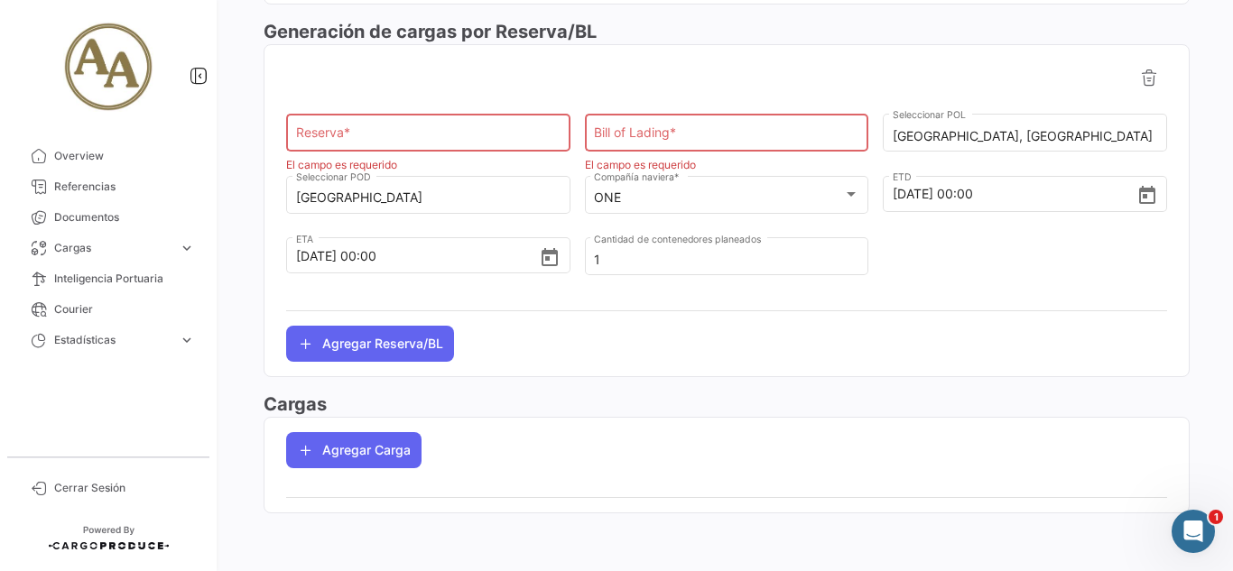
click at [1195, 517] on div "Abrir Intercom Messenger" at bounding box center [1193, 532] width 60 height 60
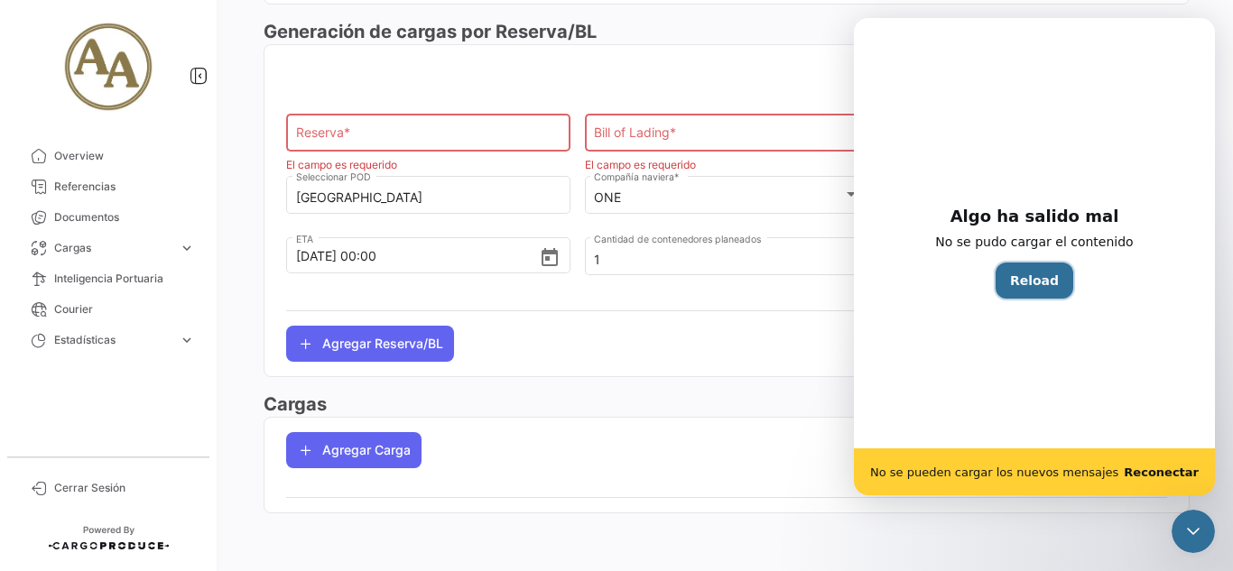
click at [1042, 285] on button "Reload" at bounding box center [1034, 281] width 78 height 36
click at [613, 330] on div "Reserva * El campo es requerido Bill of Lading * El campo es requerido [GEOGRAP…" at bounding box center [726, 211] width 881 height 302
click at [1198, 532] on icon "Cerrar Intercom Messenger" at bounding box center [1193, 532] width 22 height 22
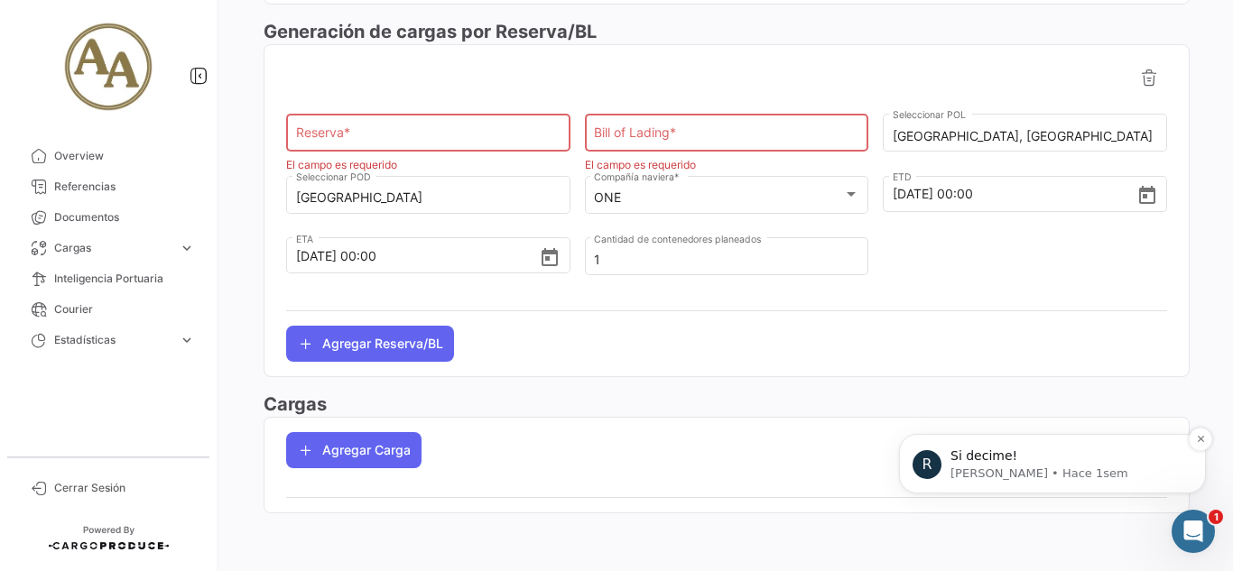
scroll to position [0, 0]
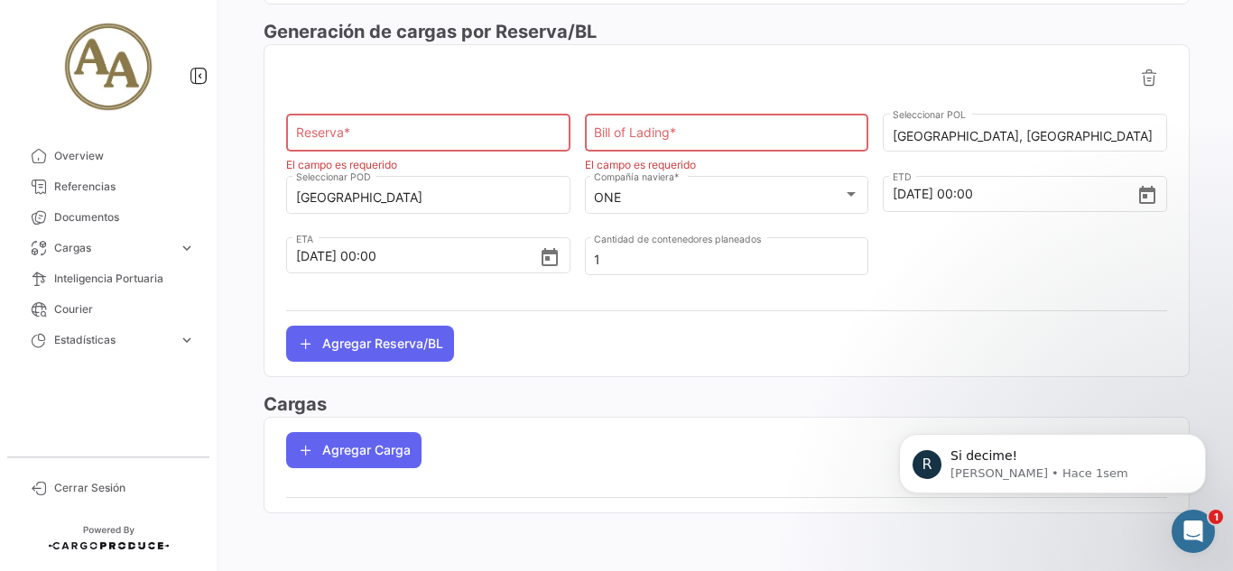
click at [1072, 356] on div "R Si decime! [GEOGRAPHIC_DATA] • Hace 1sem" at bounding box center [1052, 381] width 332 height 226
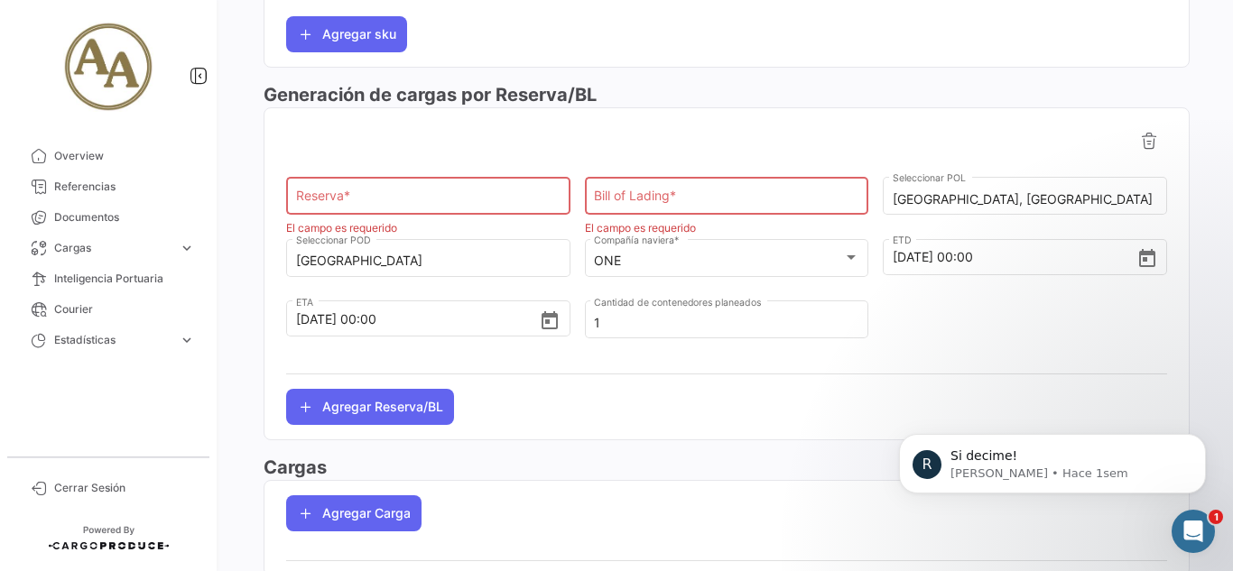
scroll to position [558, 0]
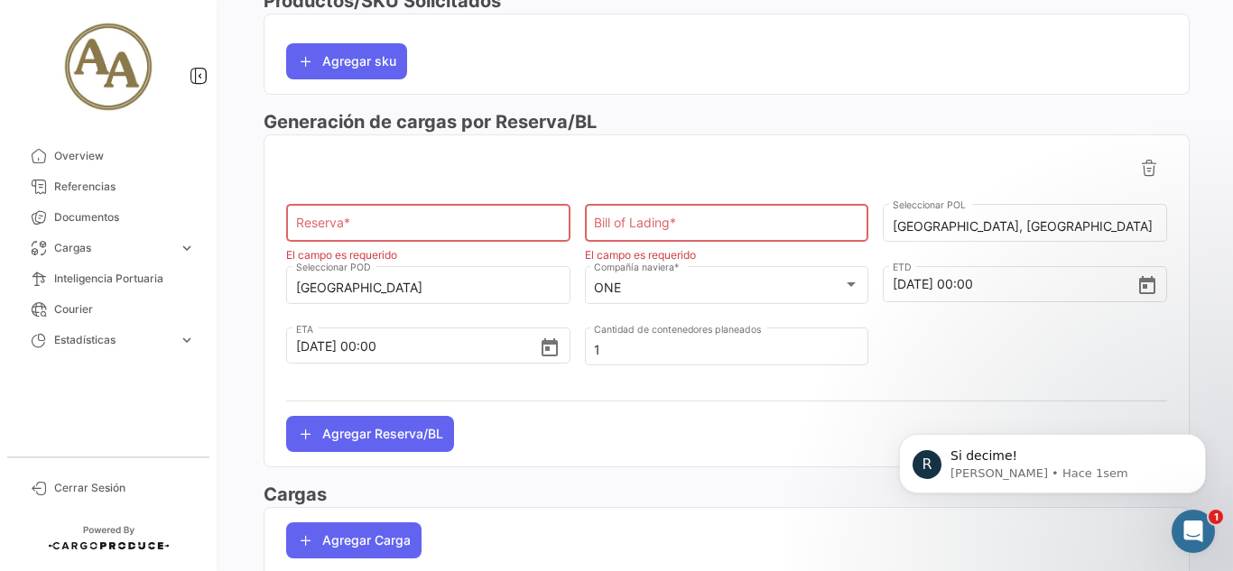
click at [444, 236] on div "Reserva *" at bounding box center [428, 221] width 265 height 42
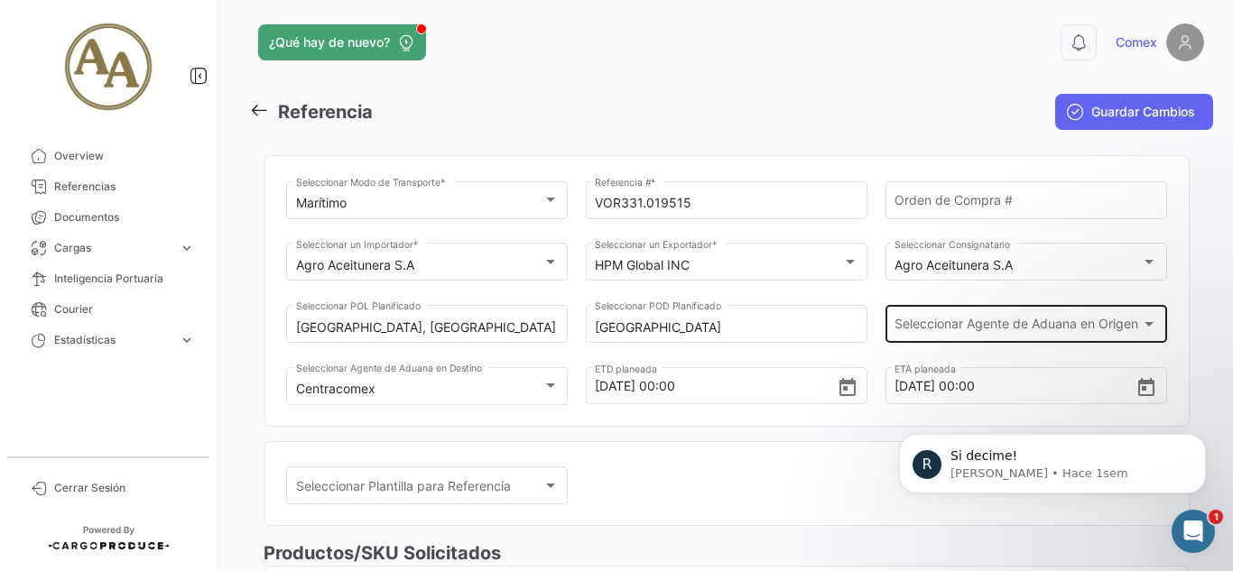
scroll to position [0, 0]
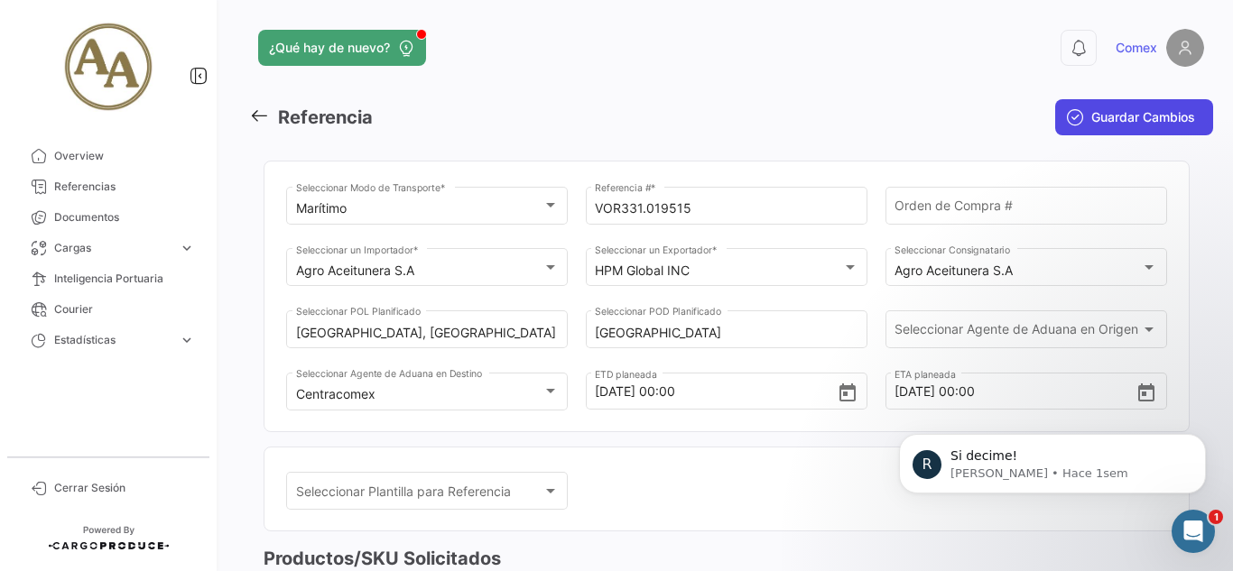
click at [1083, 105] on button "Guardar Cambios" at bounding box center [1134, 117] width 158 height 36
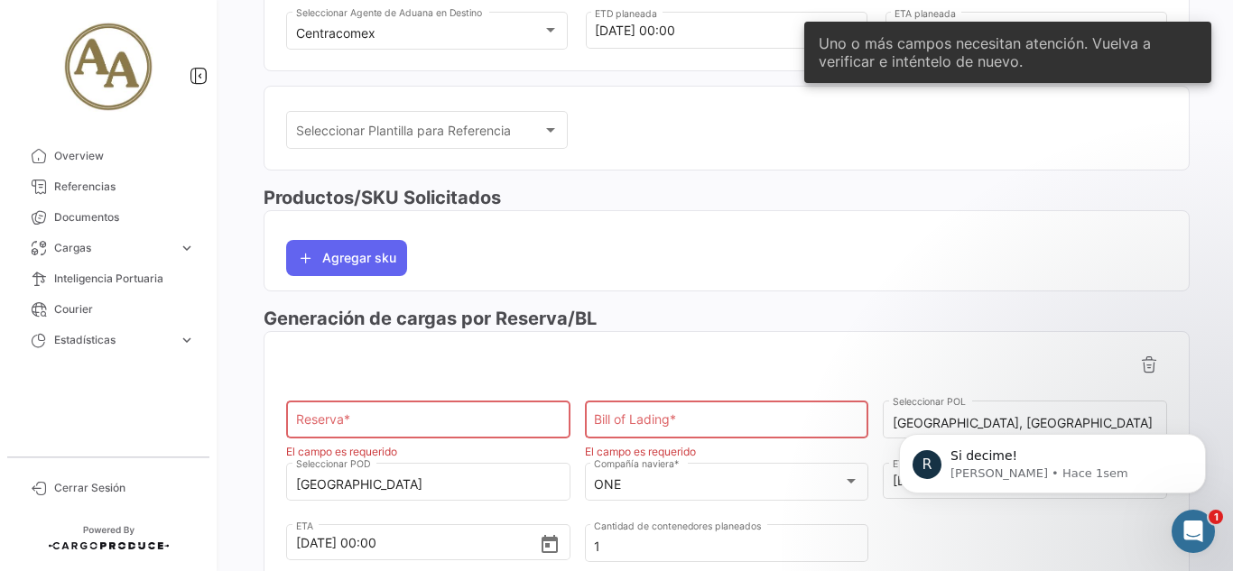
scroll to position [632, 0]
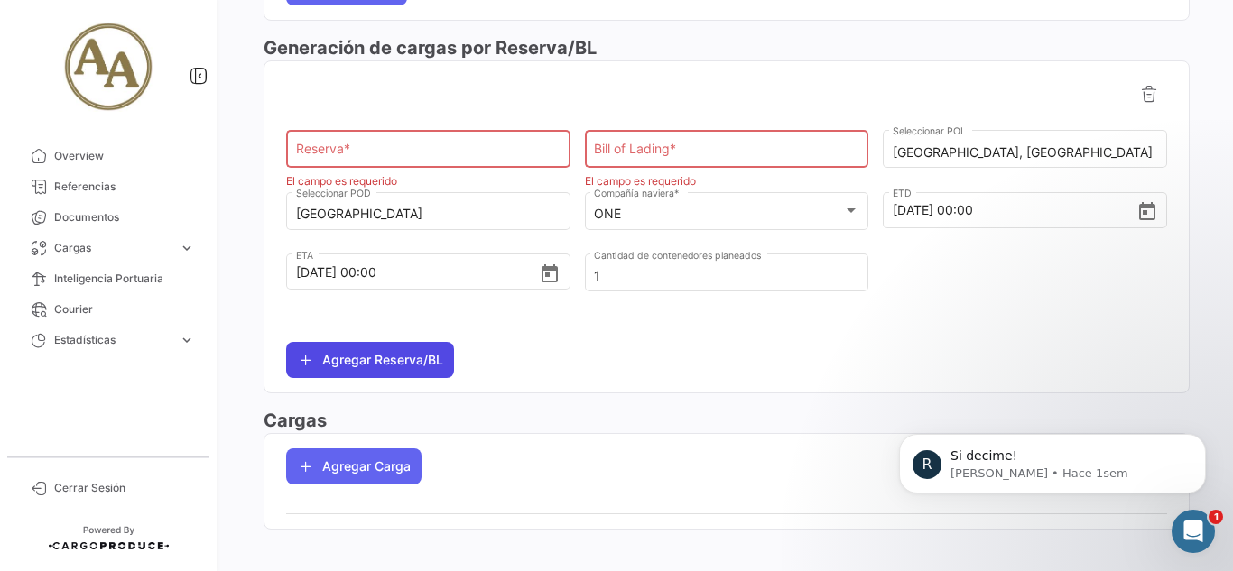
click at [429, 359] on button "Agregar Reserva/BL" at bounding box center [370, 360] width 168 height 36
click at [396, 366] on button "Agregar Reserva/BL" at bounding box center [370, 360] width 168 height 36
click at [606, 349] on div "Reserva * El campo es requerido Bill of Lading * El campo es requerido [GEOGRAP…" at bounding box center [726, 227] width 881 height 302
click at [358, 141] on div "Reserva *" at bounding box center [428, 147] width 265 height 42
click at [362, 146] on input "Reserva *" at bounding box center [428, 152] width 265 height 15
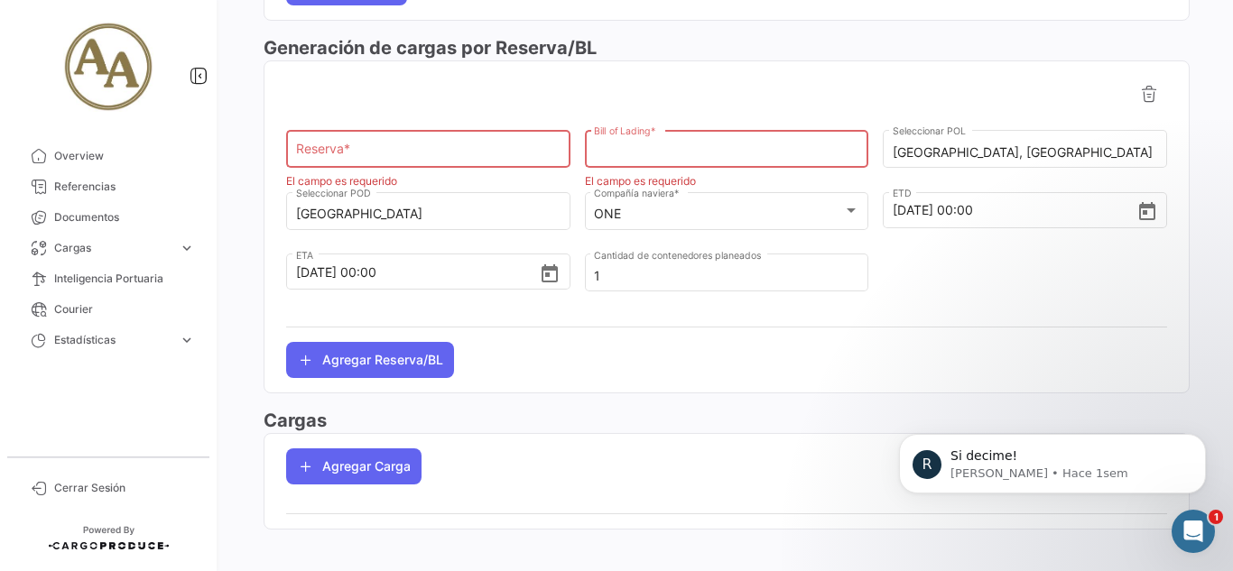
type input "g"
click at [362, 146] on input "Reserva *" at bounding box center [428, 152] width 265 height 15
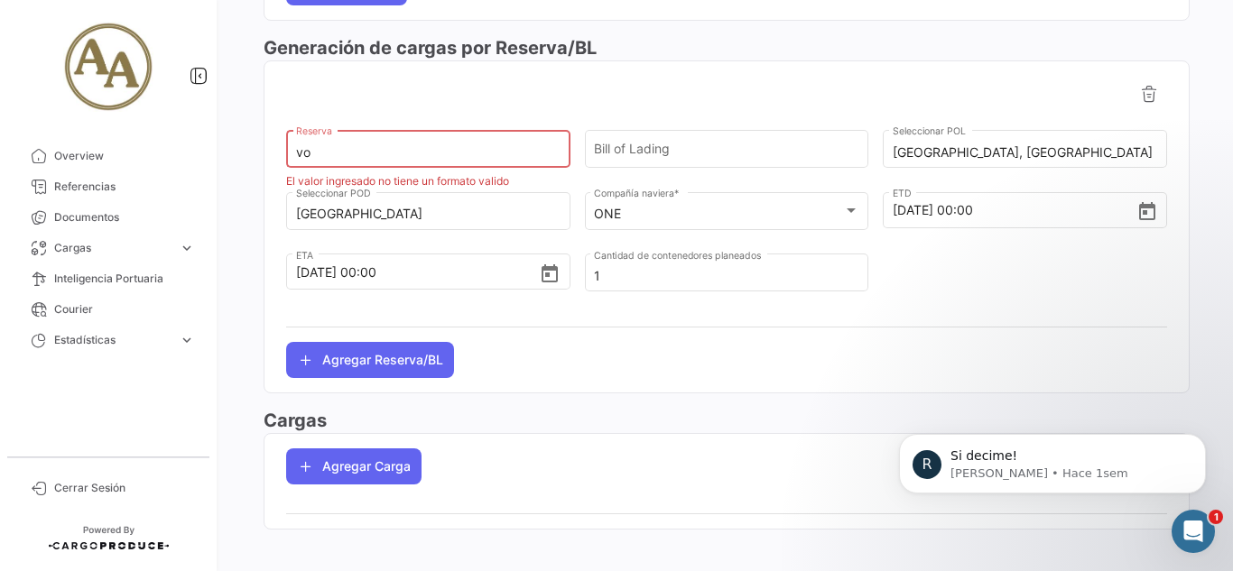
type input "v"
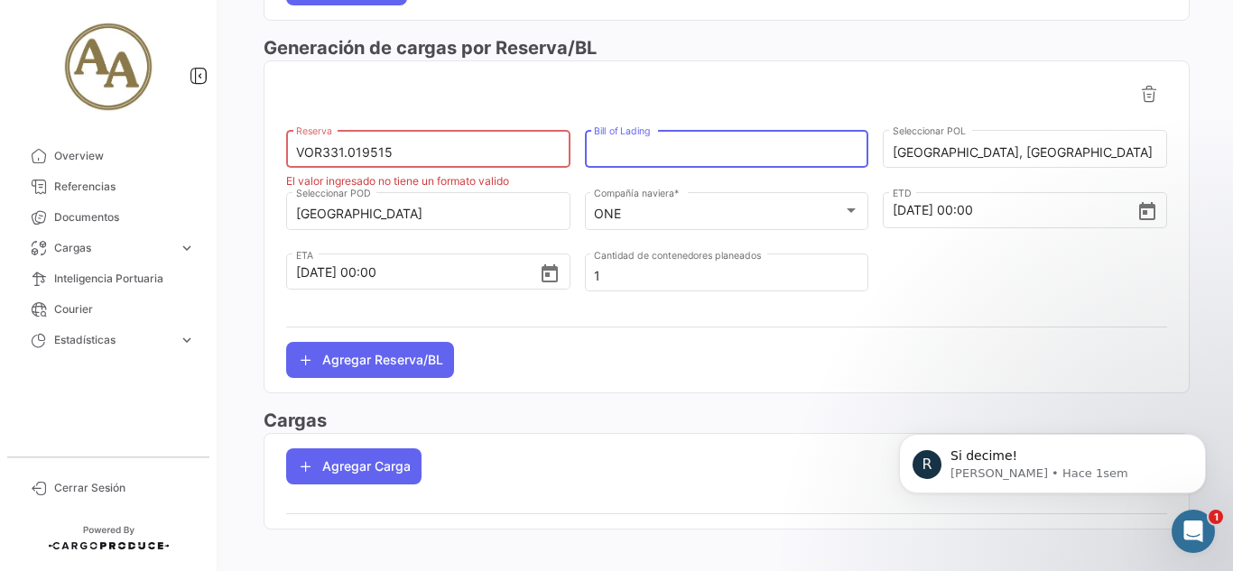
click at [699, 146] on input "Bill of Lading" at bounding box center [726, 152] width 265 height 15
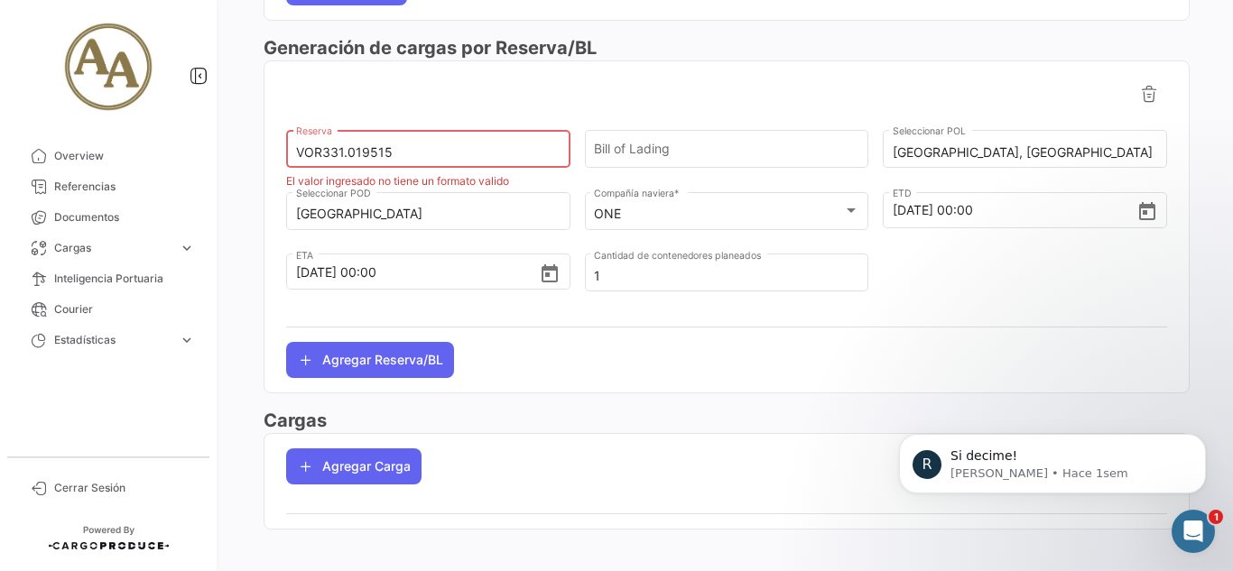
drag, startPoint x: 409, startPoint y: 148, endPoint x: 271, endPoint y: 150, distance: 138.1
click at [271, 150] on app-po-shipment-generator-list "VOR331.019515 Reserva El valor ingresado no tiene un formato valido Bill of Lad…" at bounding box center [726, 227] width 924 height 302
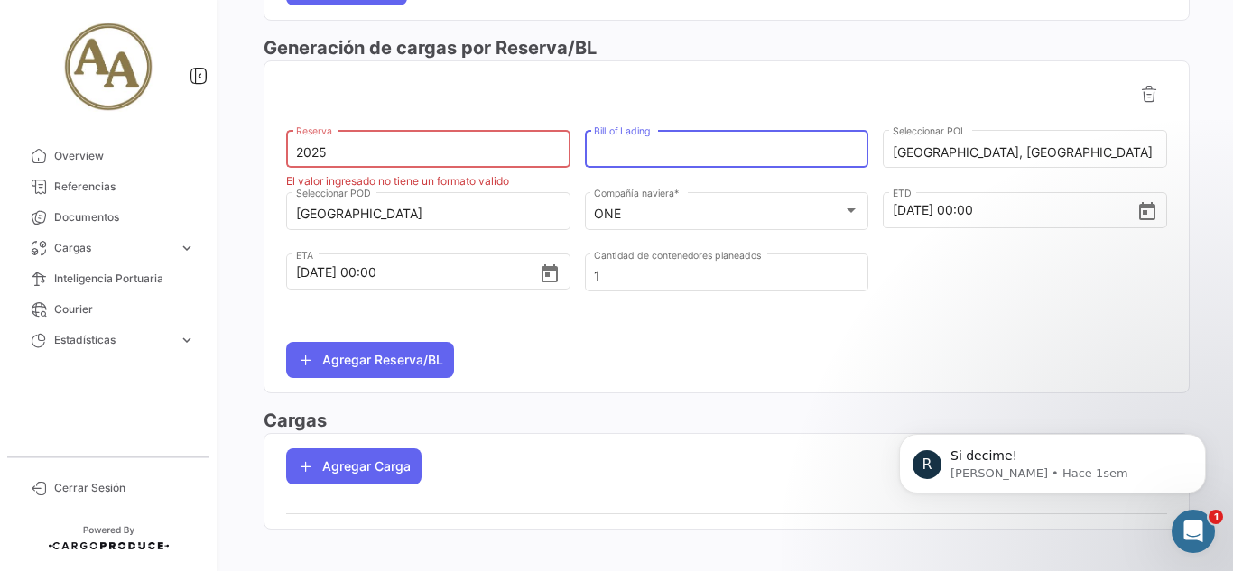
click at [666, 145] on input "Bill of Lading" at bounding box center [726, 152] width 265 height 15
click at [458, 153] on input "2025" at bounding box center [428, 152] width 265 height 15
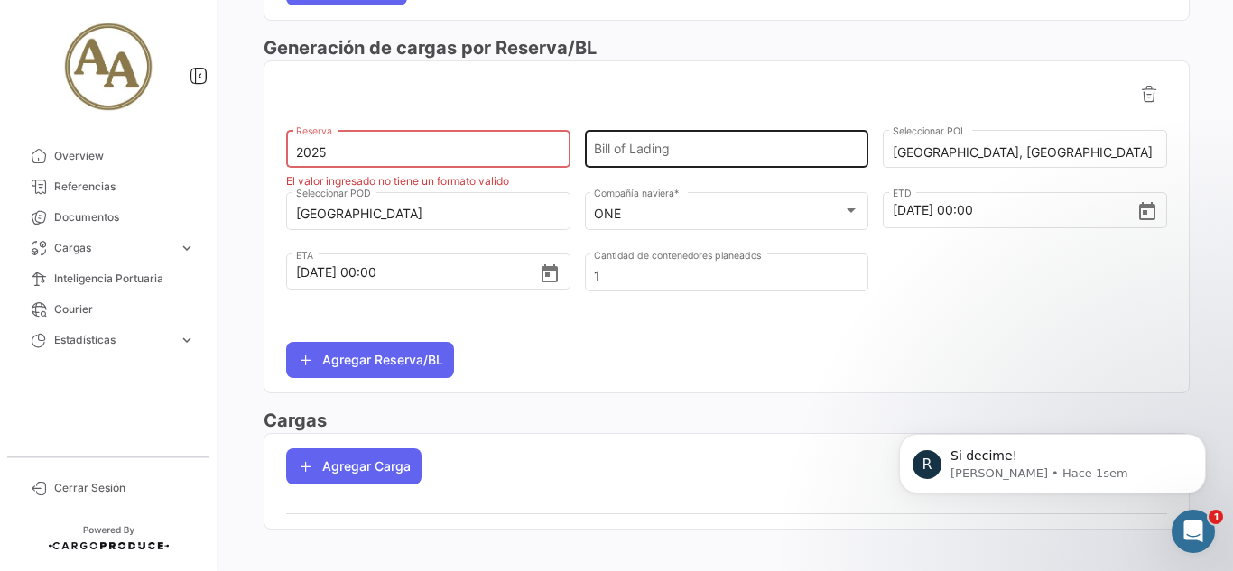
click at [626, 161] on div "Bill of Lading" at bounding box center [726, 147] width 265 height 42
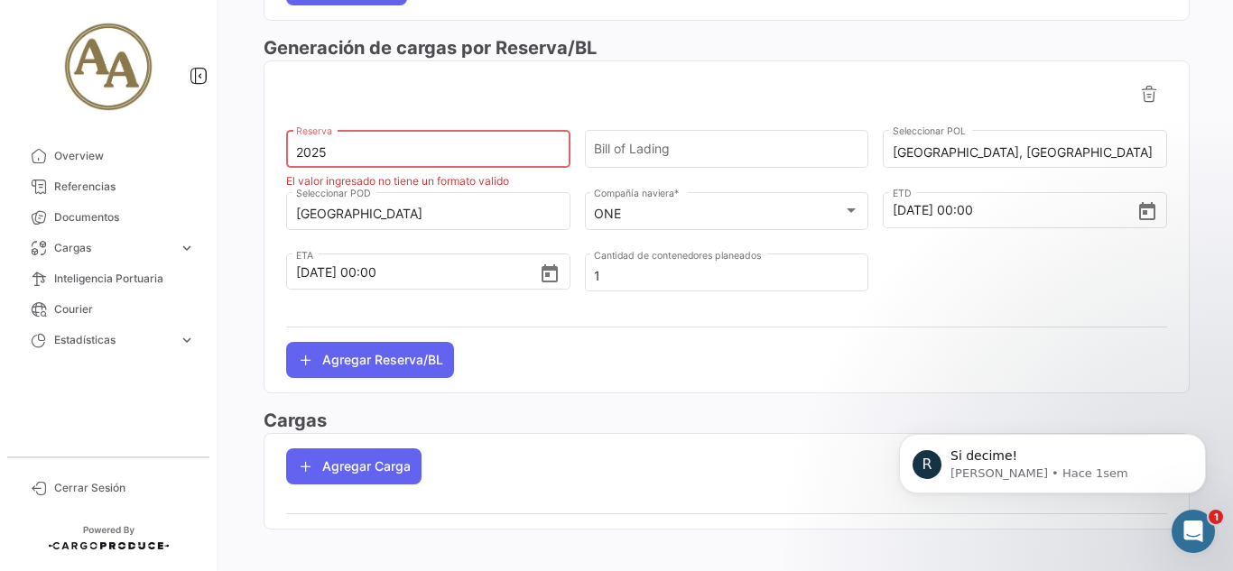
click at [515, 158] on input "2025" at bounding box center [428, 152] width 265 height 15
type input "2"
type input "HHHH"
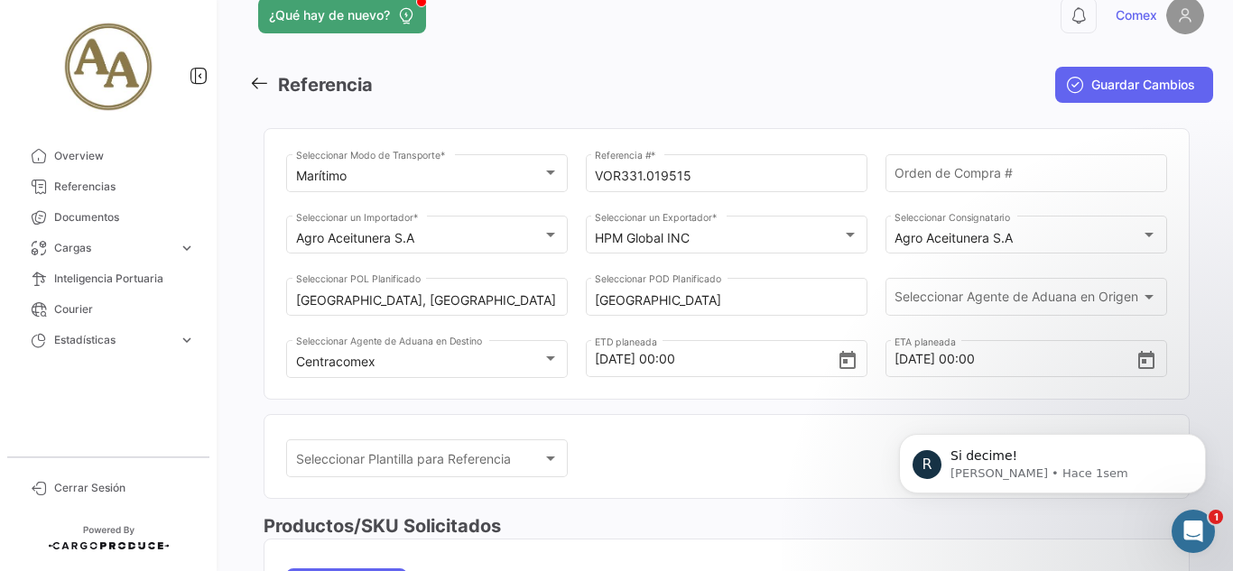
scroll to position [0, 0]
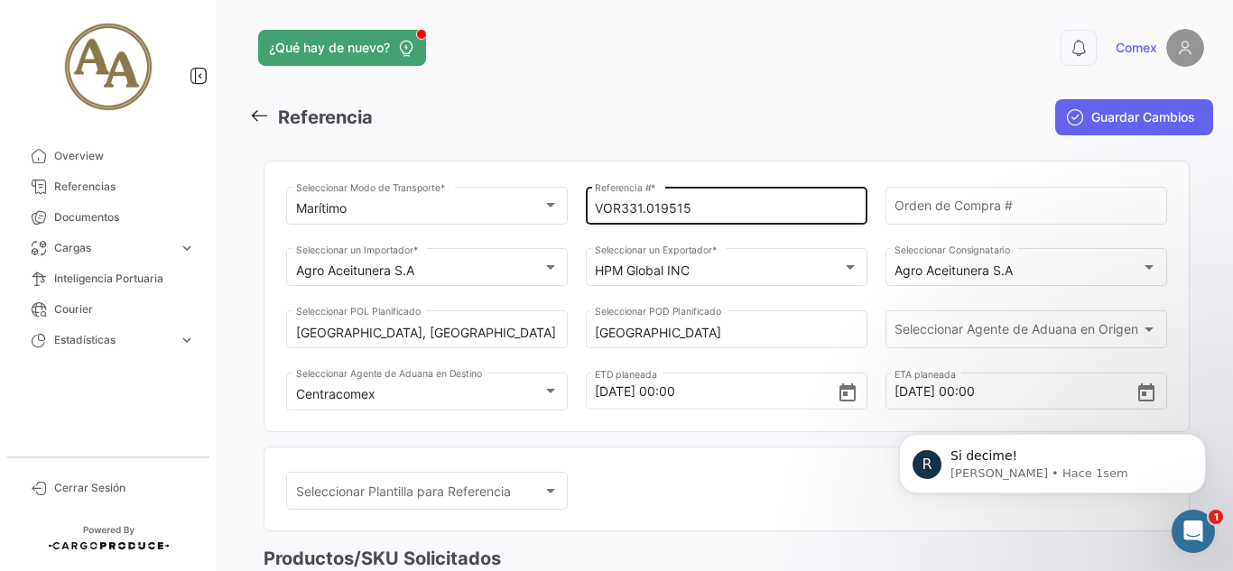
drag, startPoint x: 742, startPoint y: 200, endPoint x: 727, endPoint y: 208, distance: 17.0
click at [727, 208] on div "VOR331.019515 Referencia # *" at bounding box center [726, 204] width 263 height 42
drag, startPoint x: 727, startPoint y: 208, endPoint x: 589, endPoint y: 205, distance: 137.2
click at [589, 205] on div "VOR331.019515 Referencia # *" at bounding box center [727, 204] width 282 height 42
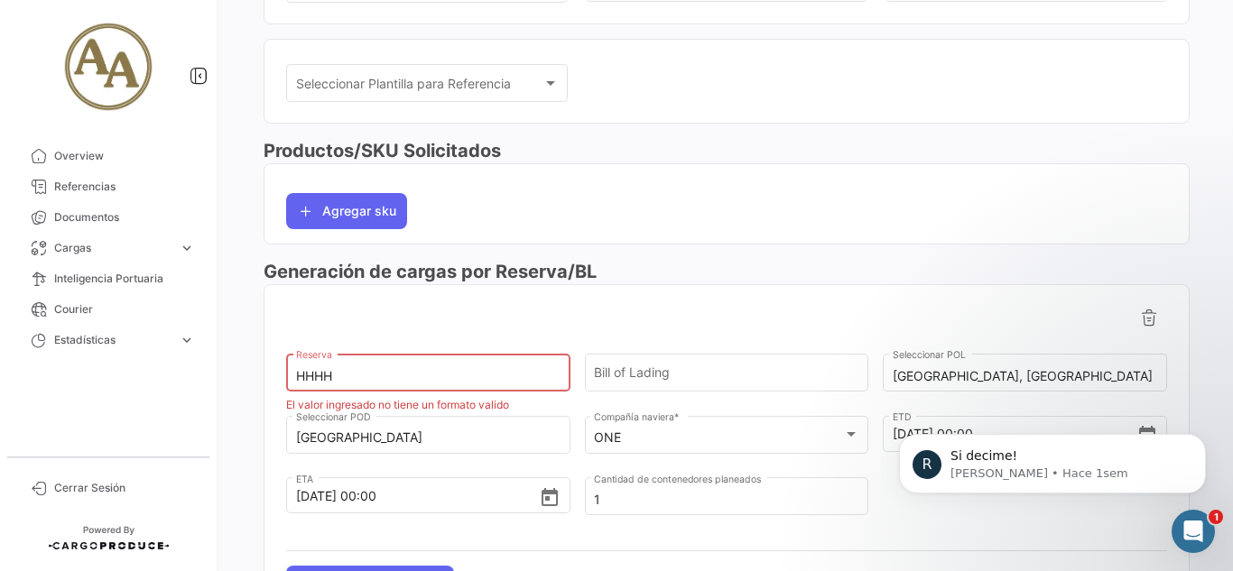
scroll to position [377, 0]
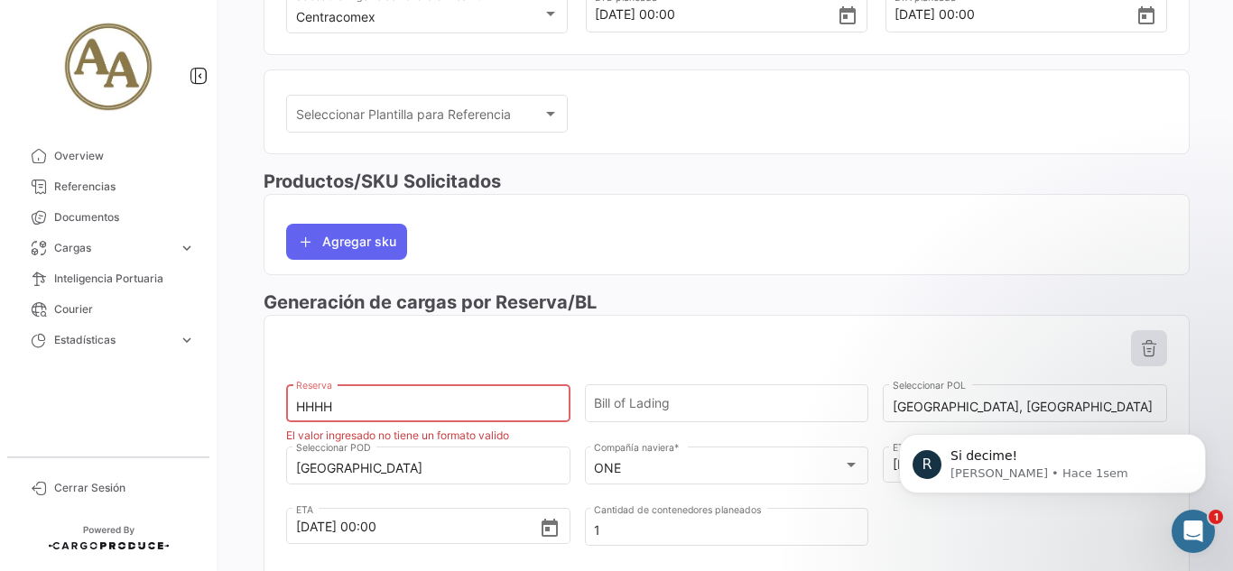
click at [1146, 345] on icon at bounding box center [1149, 348] width 18 height 18
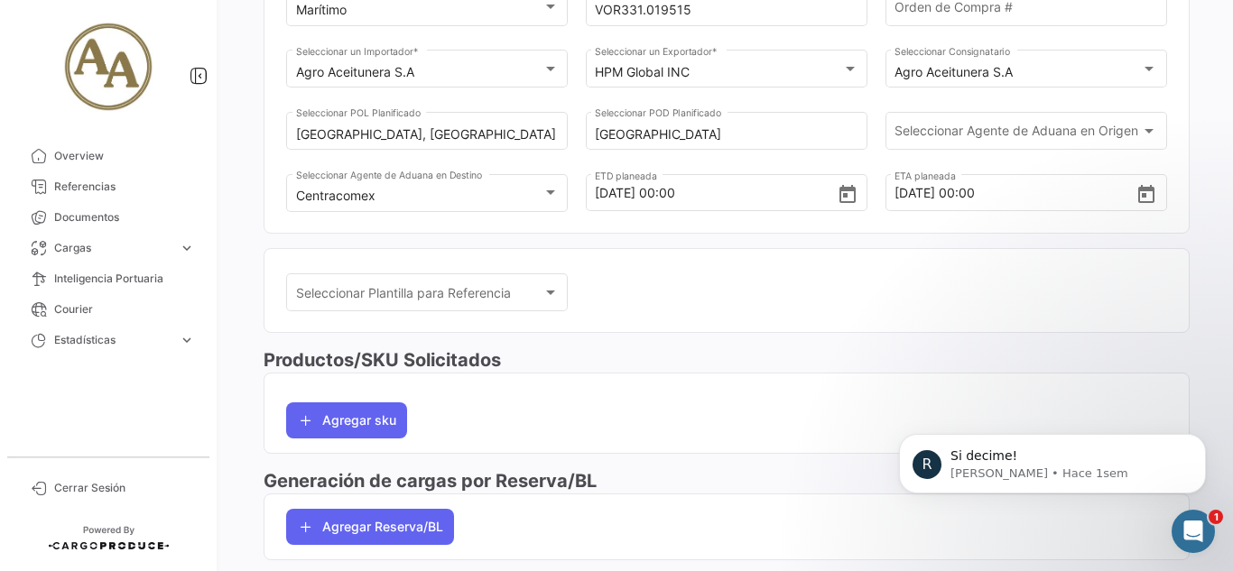
scroll to position [197, 0]
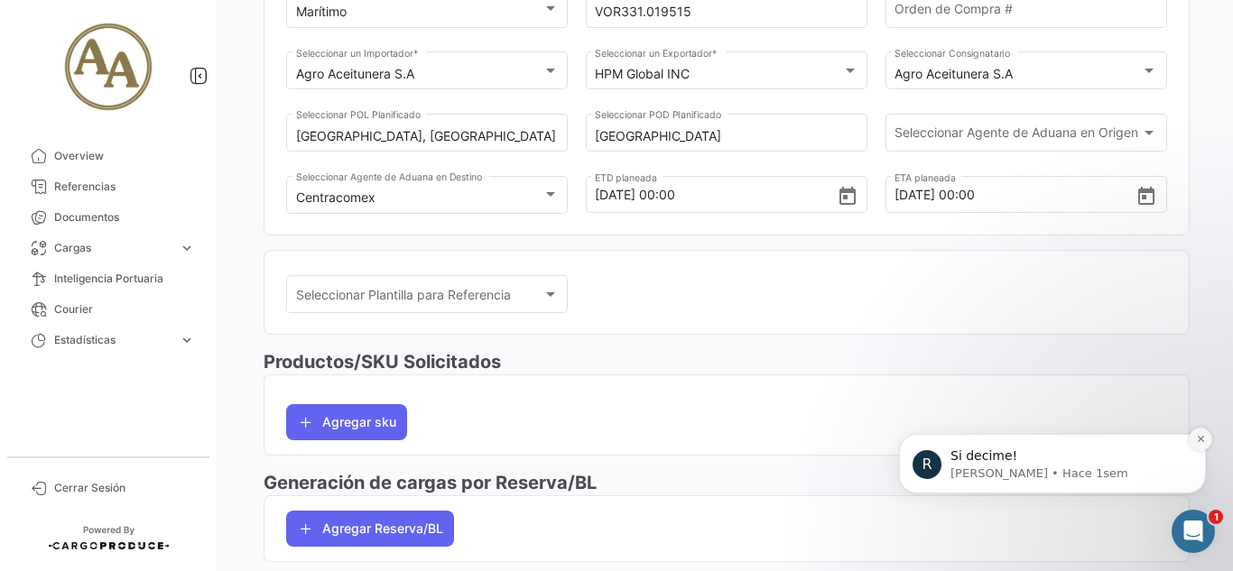
click at [1198, 446] on button "Dismiss notification" at bounding box center [1200, 439] width 23 height 23
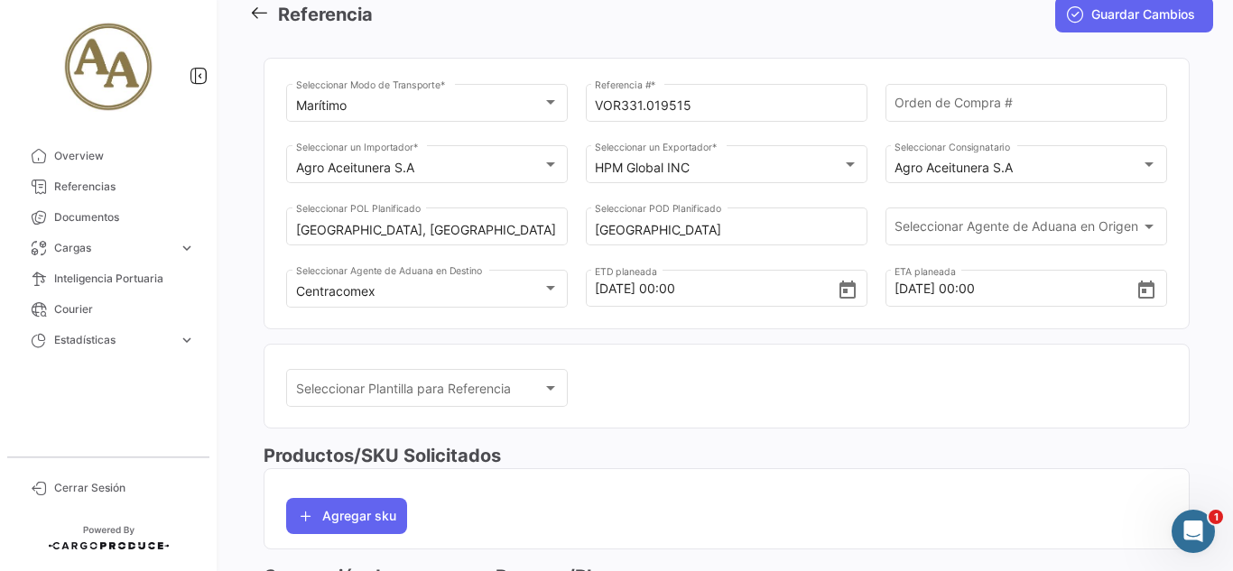
scroll to position [0, 0]
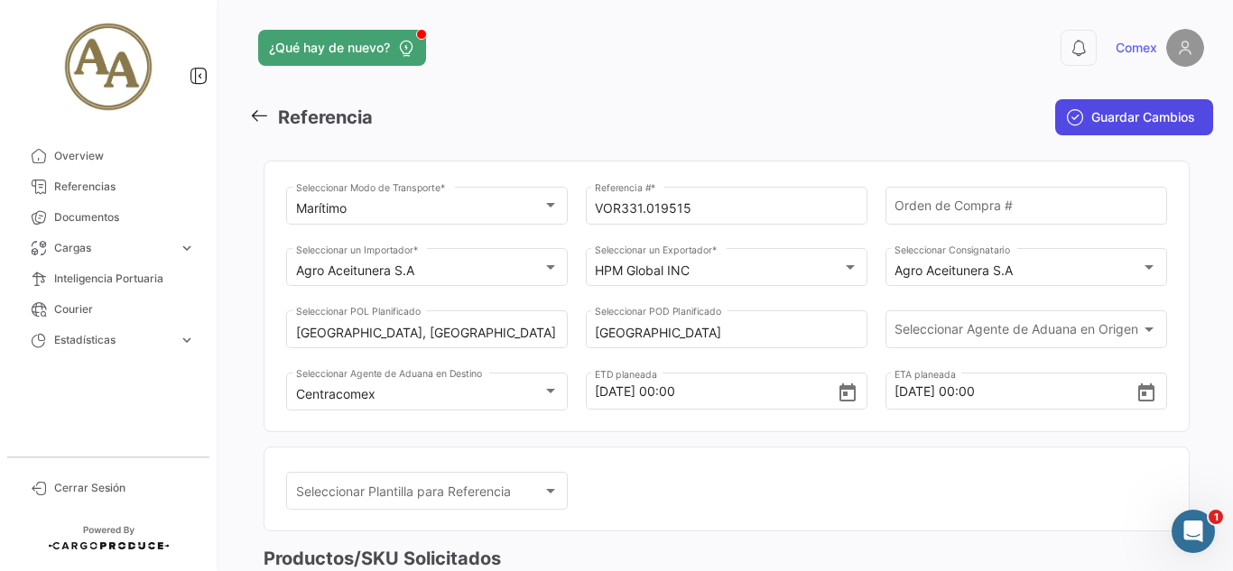
click at [1120, 118] on span "Guardar Cambios" at bounding box center [1143, 117] width 104 height 18
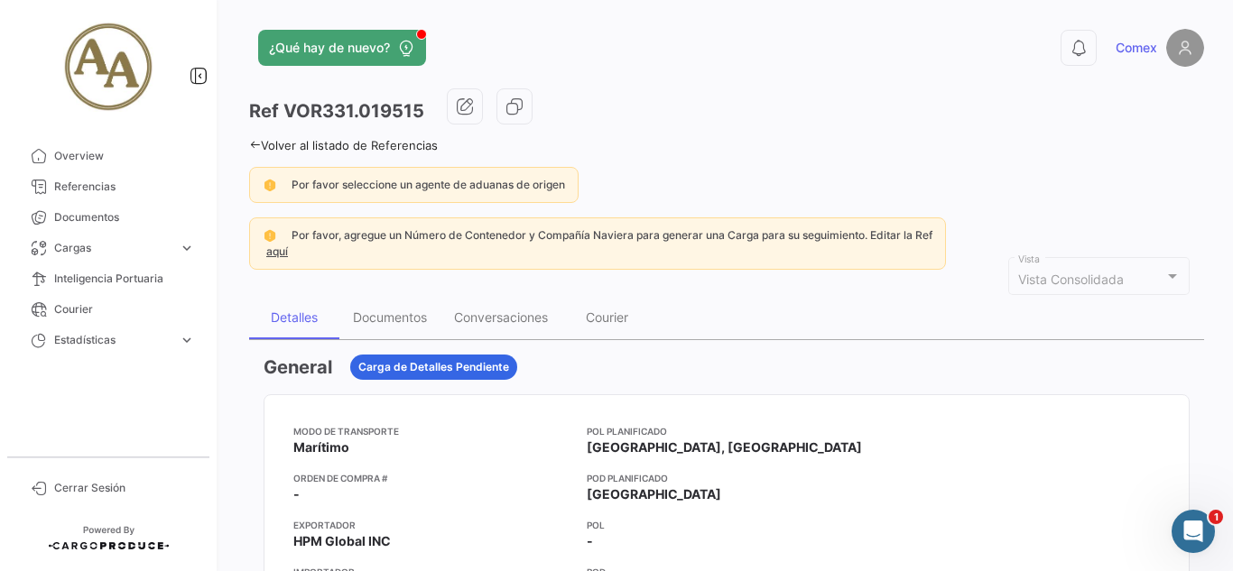
click at [259, 144] on icon at bounding box center [255, 145] width 12 height 12
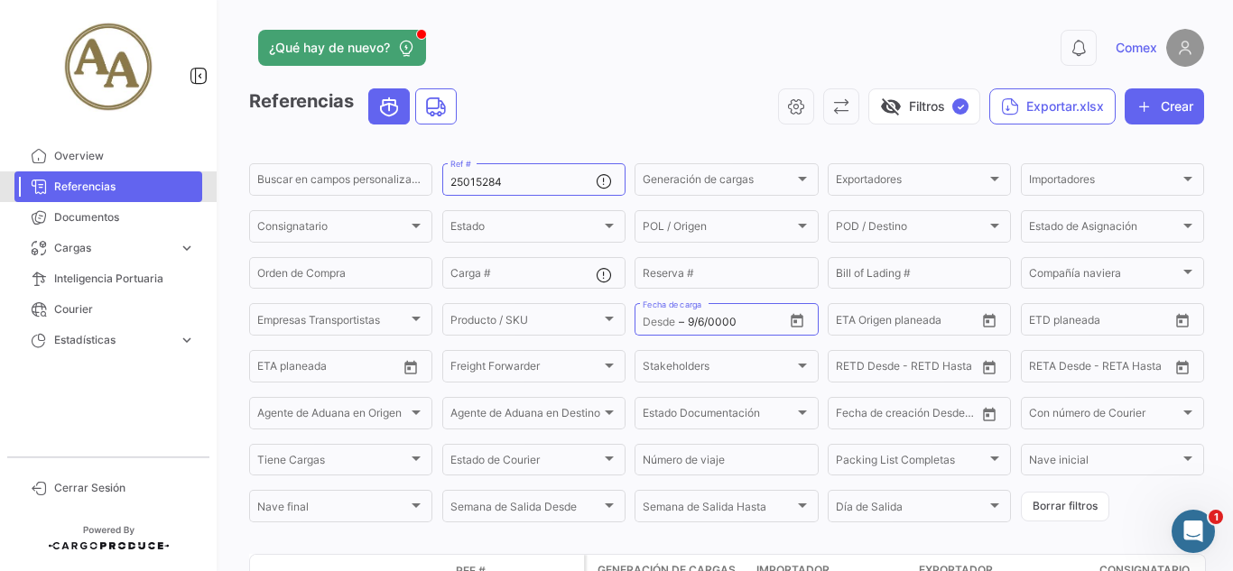
click at [88, 197] on link "Referencias" at bounding box center [108, 186] width 188 height 31
click at [116, 213] on span "Documentos" at bounding box center [124, 217] width 141 height 16
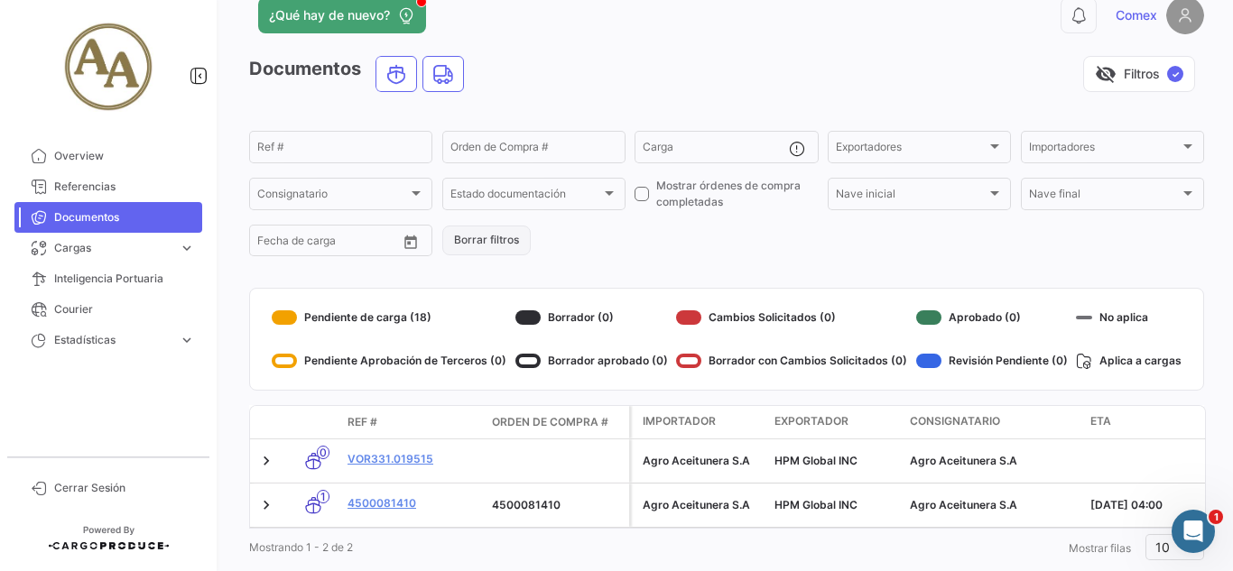
scroll to position [83, 0]
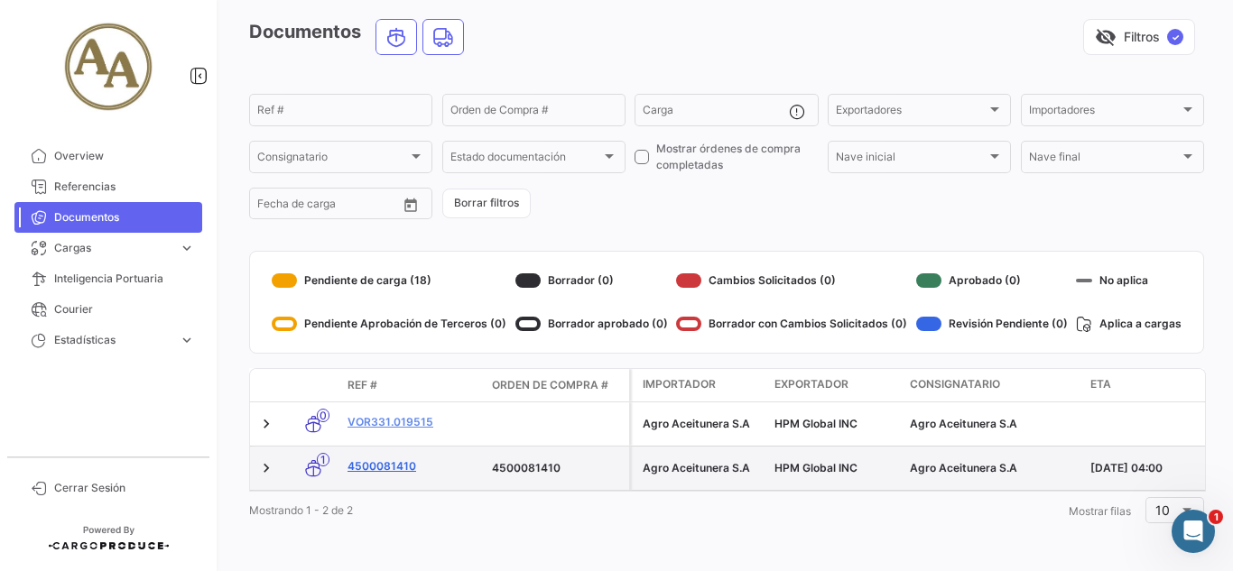
click at [387, 458] on link "4500081410" at bounding box center [412, 466] width 130 height 16
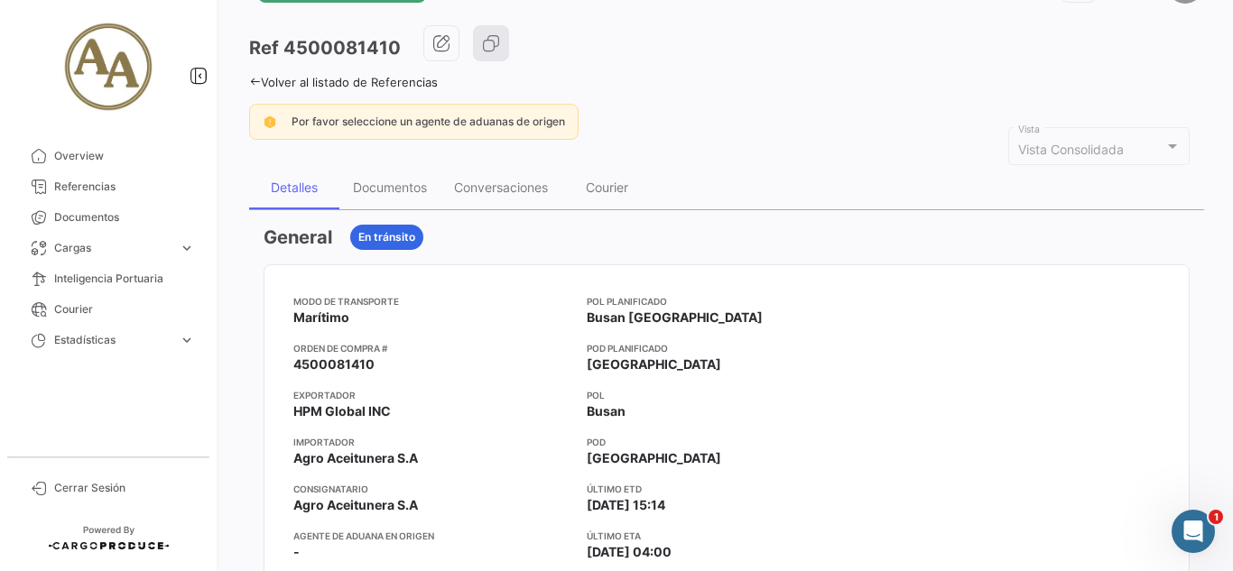
scroll to position [90, 0]
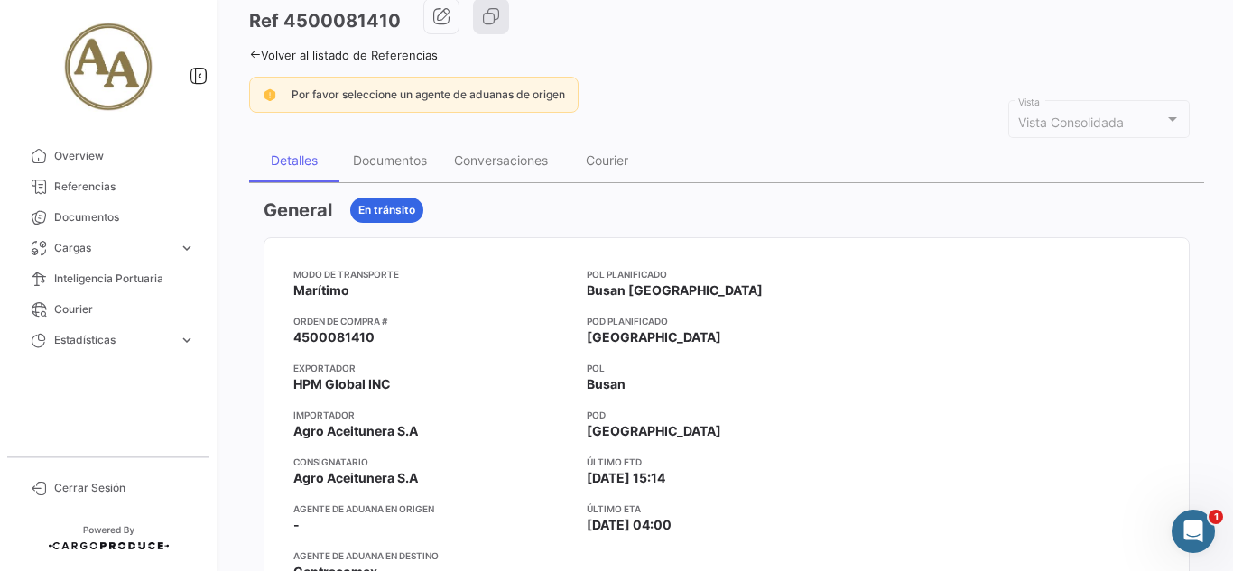
drag, startPoint x: 392, startPoint y: 337, endPoint x: 292, endPoint y: 335, distance: 99.3
click at [292, 335] on mat-card-content "Modo de Transporte Marítimo Orden de Compra # 4500081410 Exportador HPM Global …" at bounding box center [726, 431] width 924 height 386
copy span "4500081410"
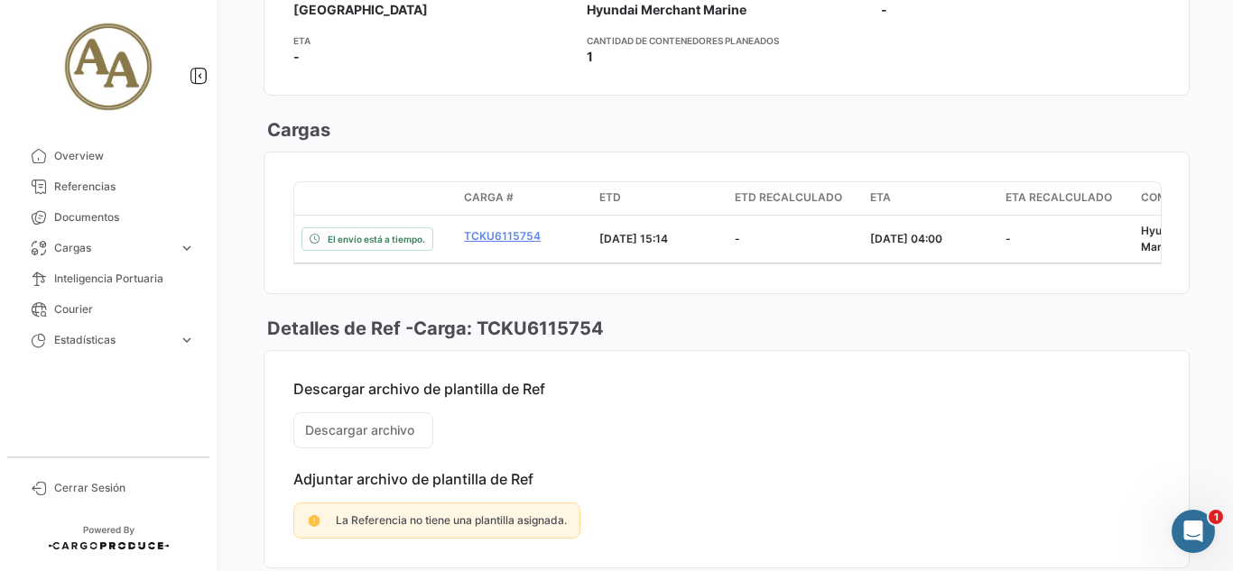
scroll to position [1217, 0]
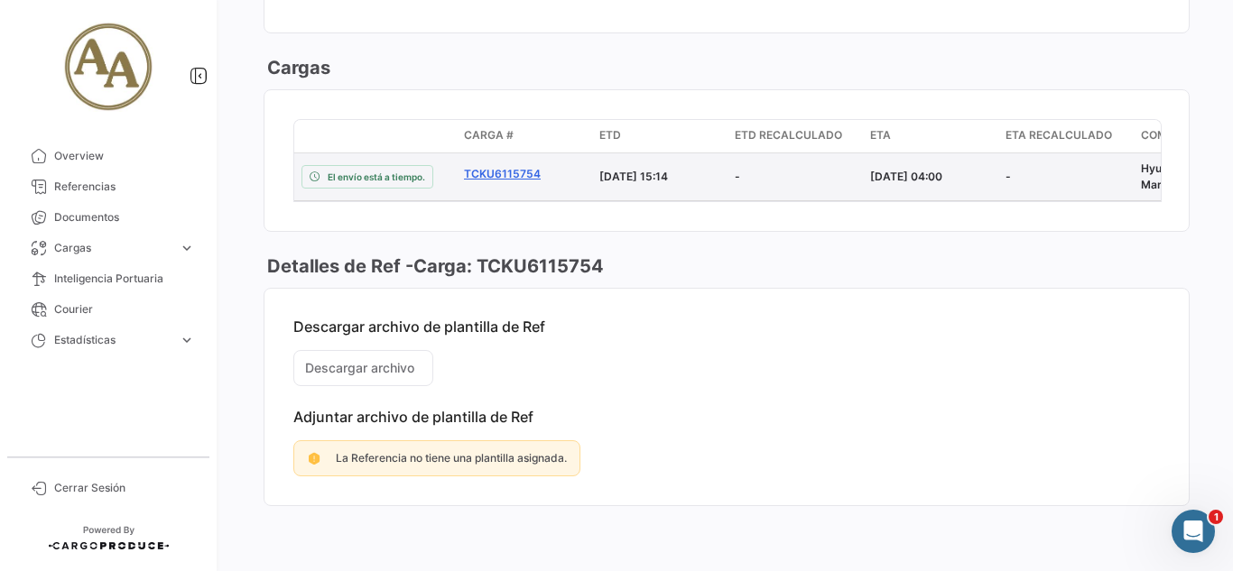
click at [477, 166] on link "TCKU6115754" at bounding box center [524, 174] width 121 height 16
click at [403, 170] on span "El envío está a tiempo." at bounding box center [376, 177] width 97 height 14
click at [491, 166] on link "TCKU6115754" at bounding box center [524, 174] width 121 height 16
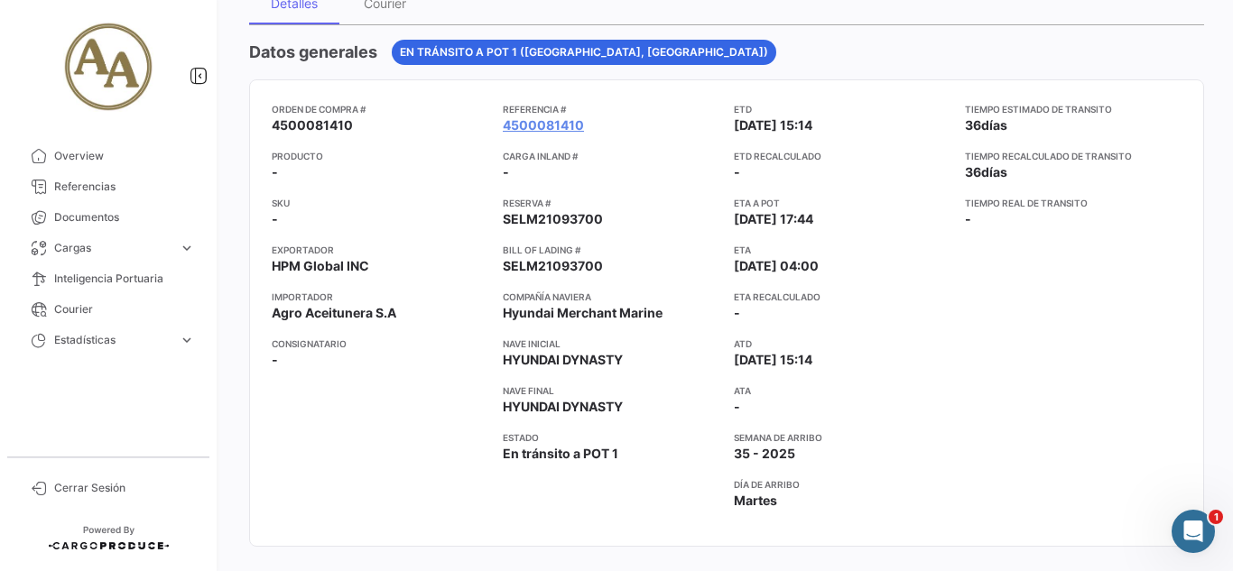
scroll to position [181, 0]
